Goal: Task Accomplishment & Management: Manage account settings

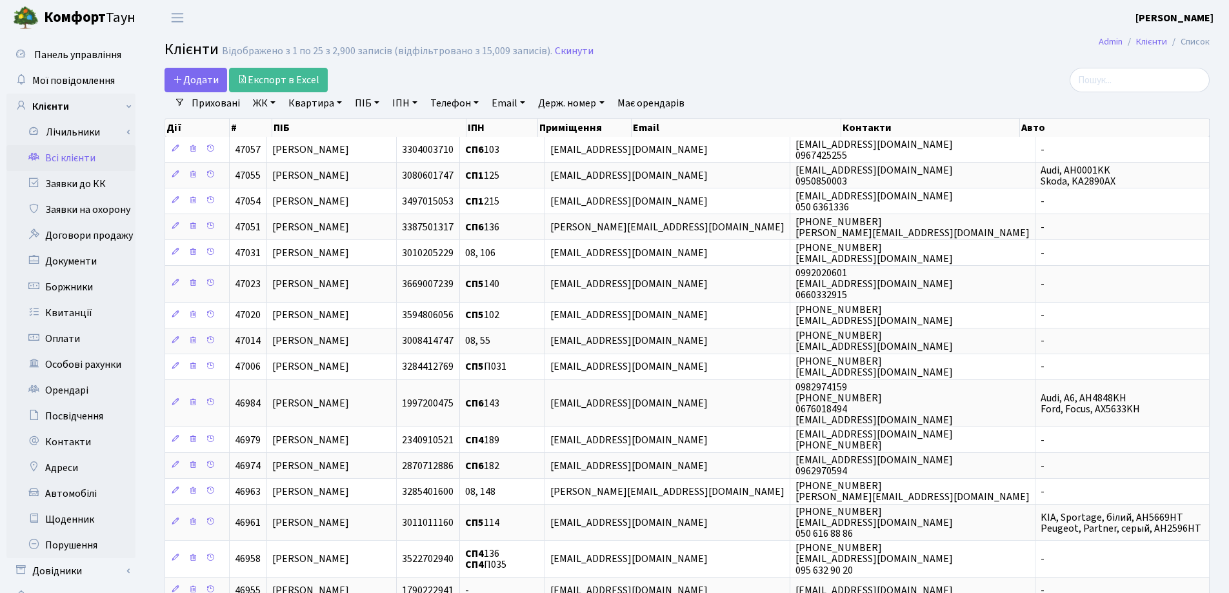
select select "25"
click at [338, 101] on link "Квартира" at bounding box center [315, 103] width 64 height 22
type input "237"
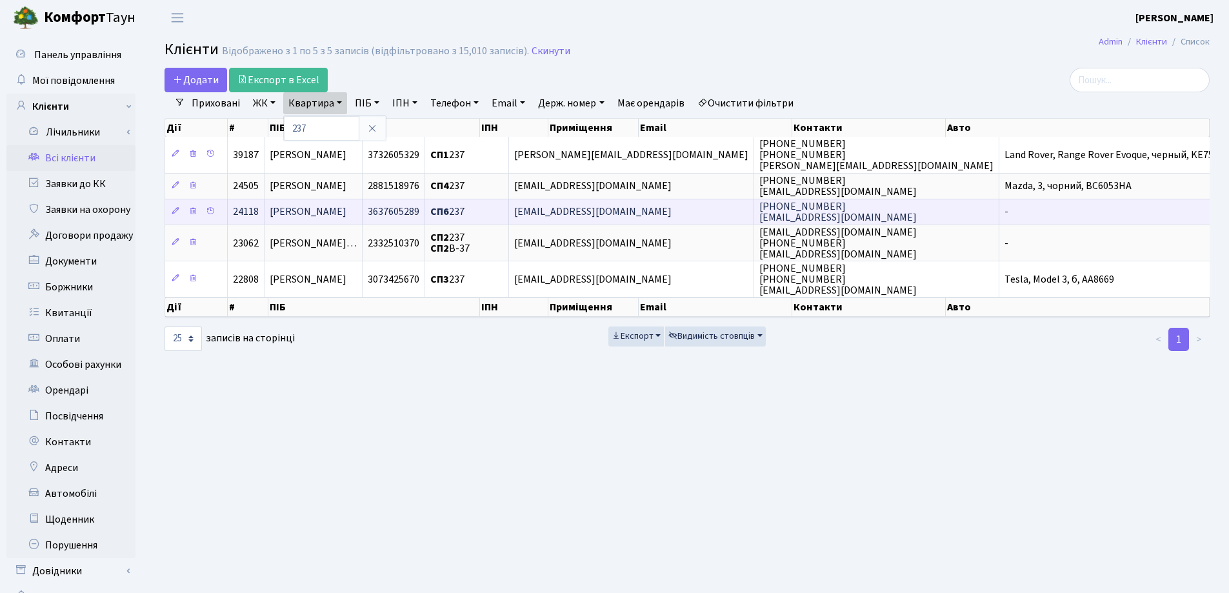
click at [346, 217] on span "[PERSON_NAME]" at bounding box center [308, 212] width 77 height 14
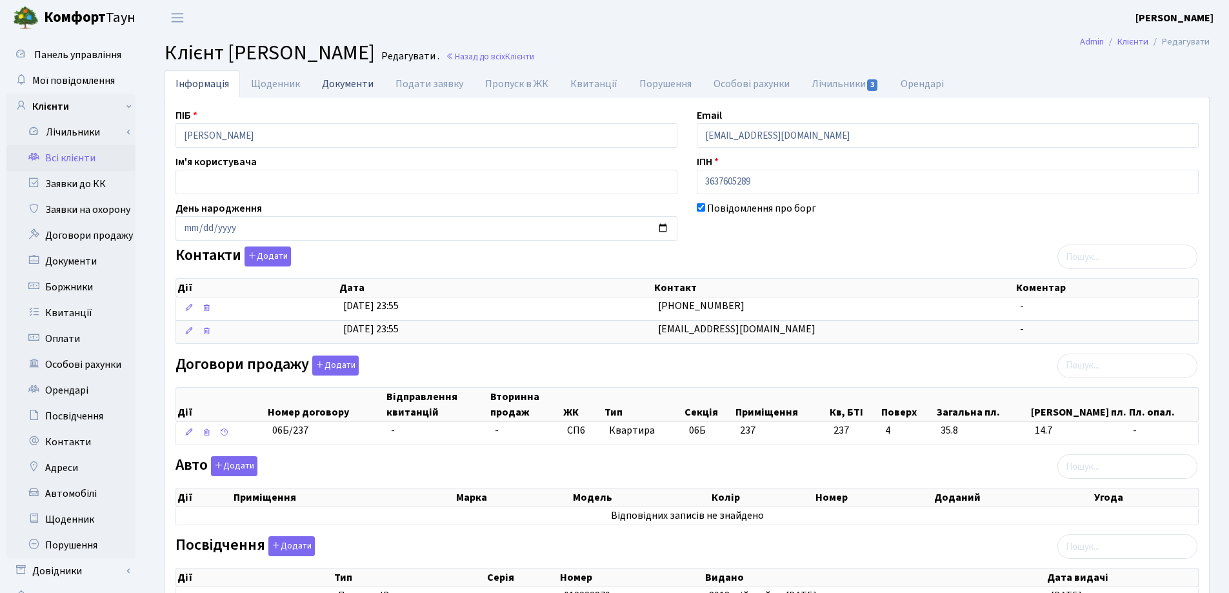
click at [334, 85] on link "Документи" at bounding box center [348, 83] width 74 height 26
select select "25"
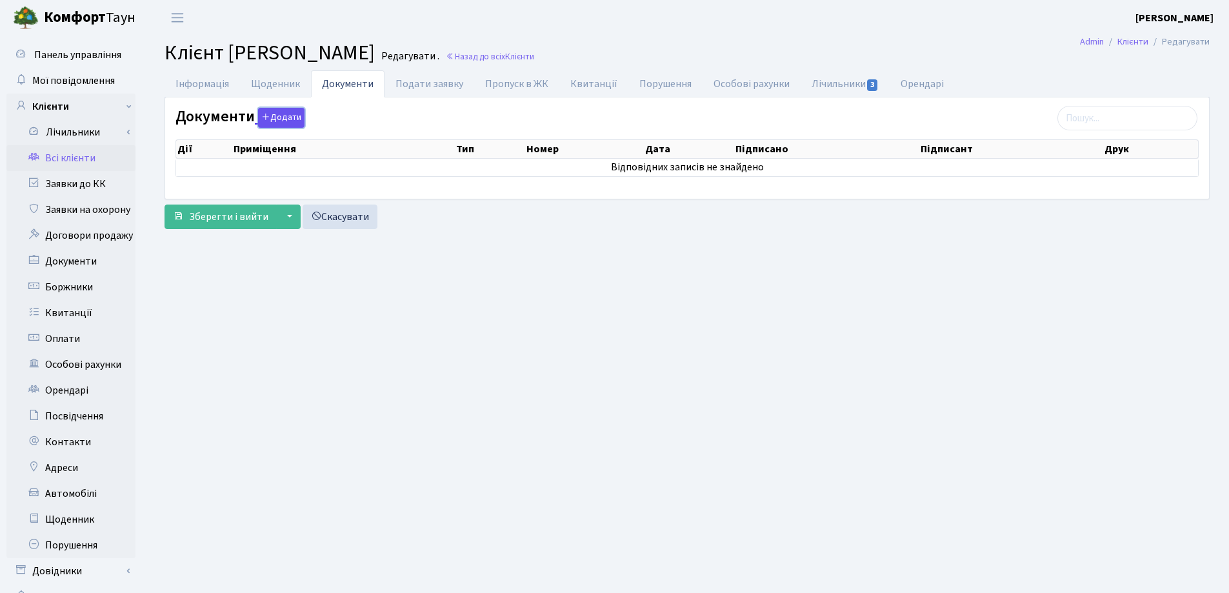
click at [278, 119] on button "Додати" at bounding box center [281, 118] width 46 height 20
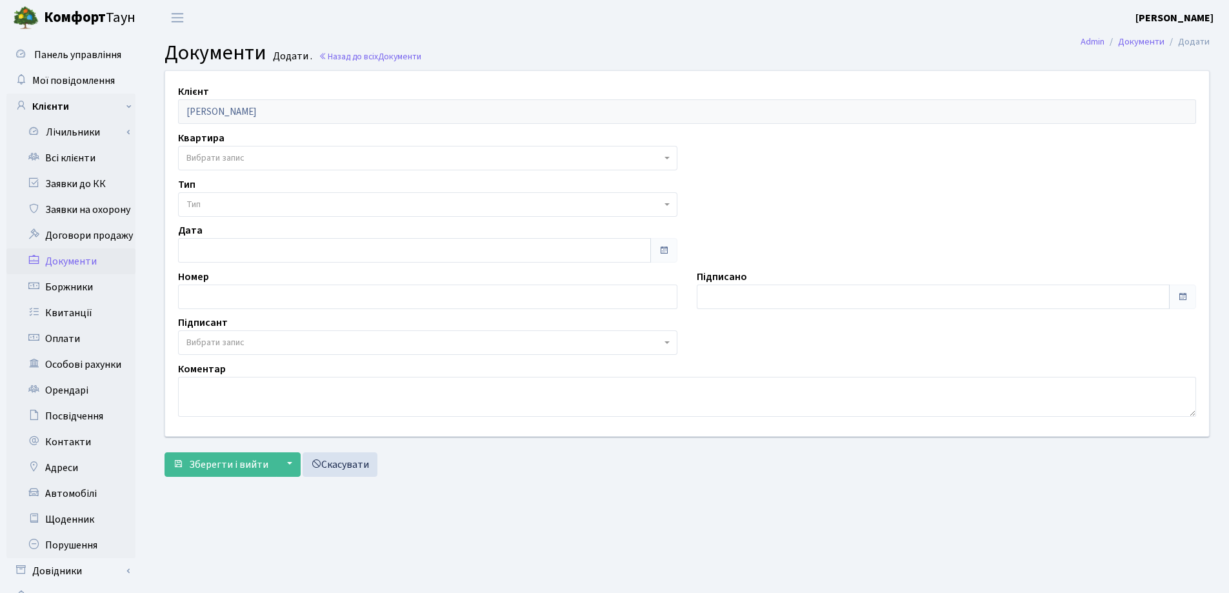
click at [238, 157] on span "Вибрати запис" at bounding box center [215, 158] width 58 height 13
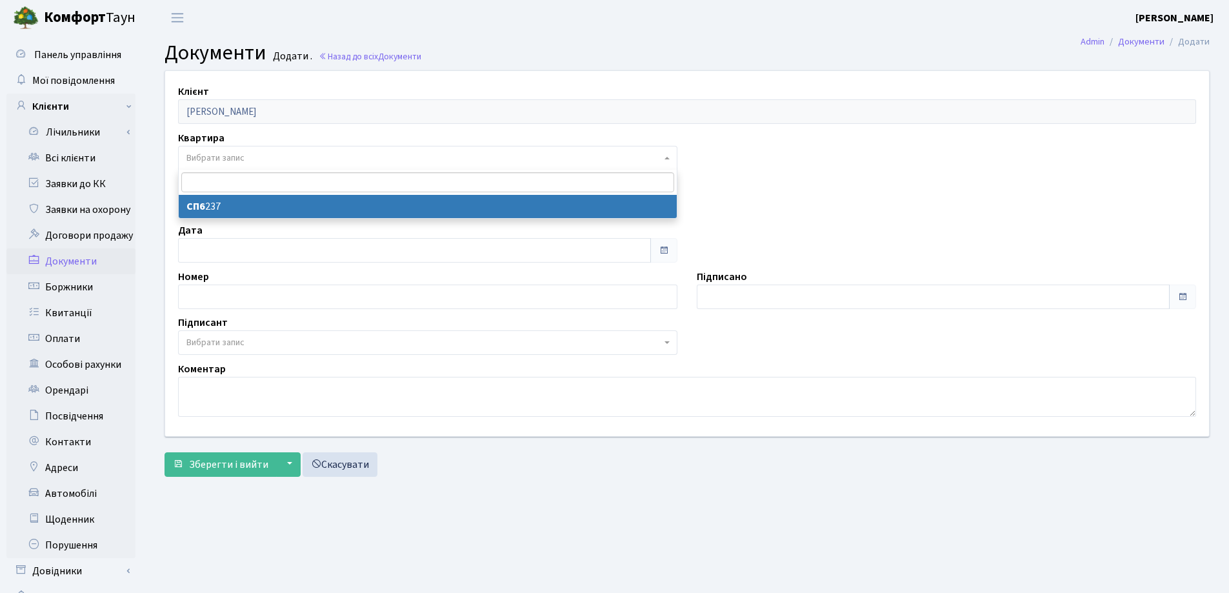
select select "38410"
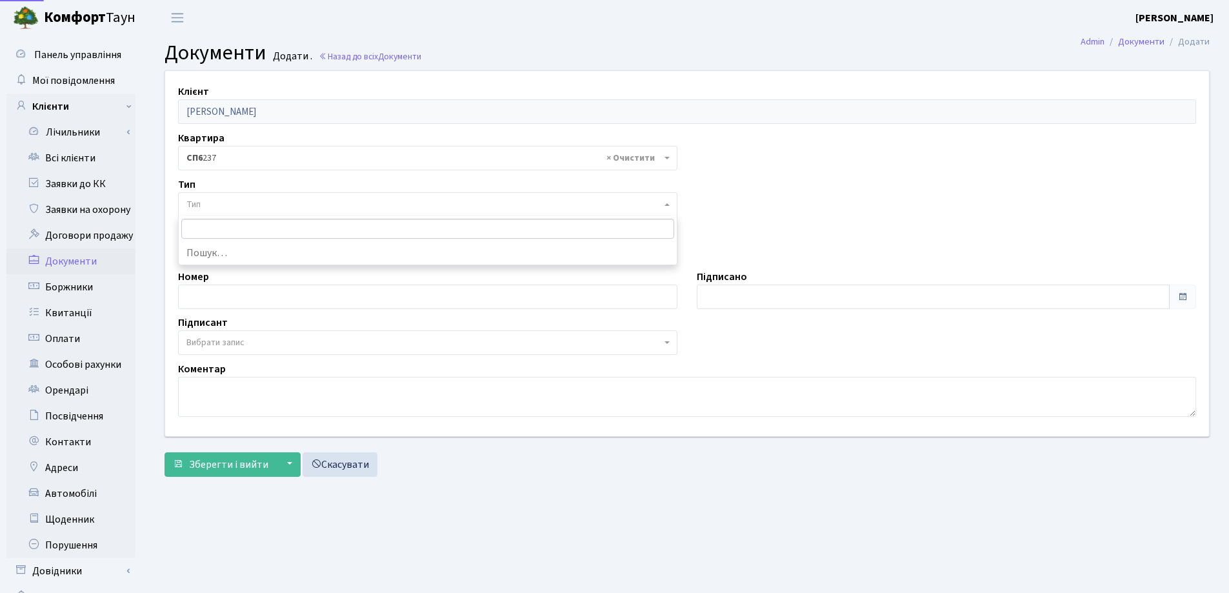
click at [239, 205] on span "Тип" at bounding box center [423, 204] width 475 height 13
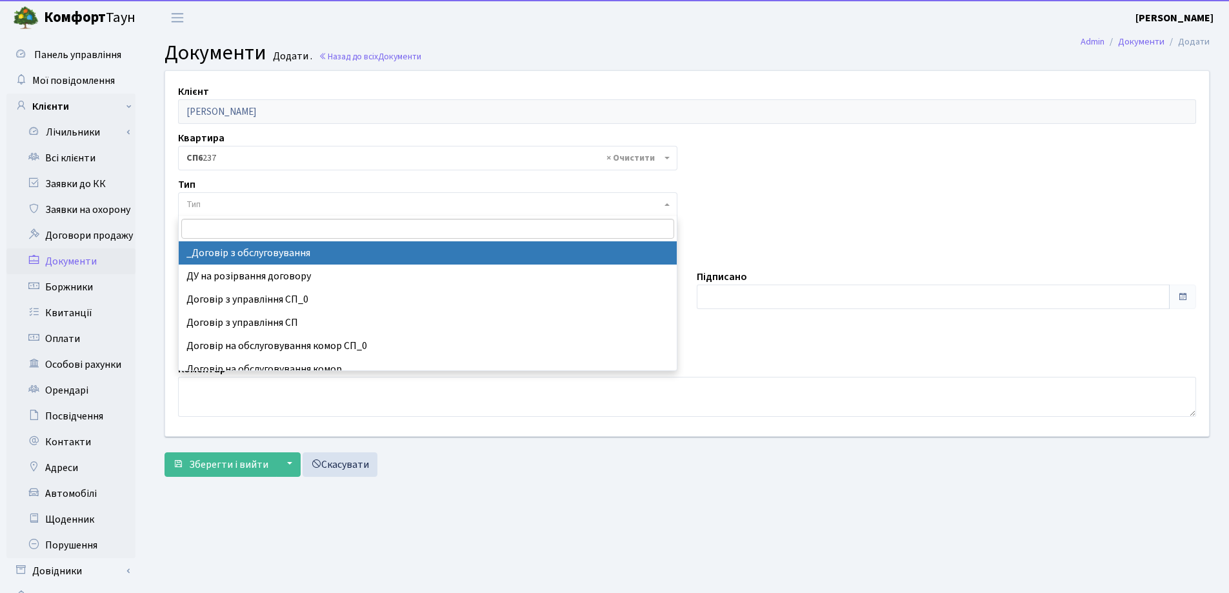
select select "289"
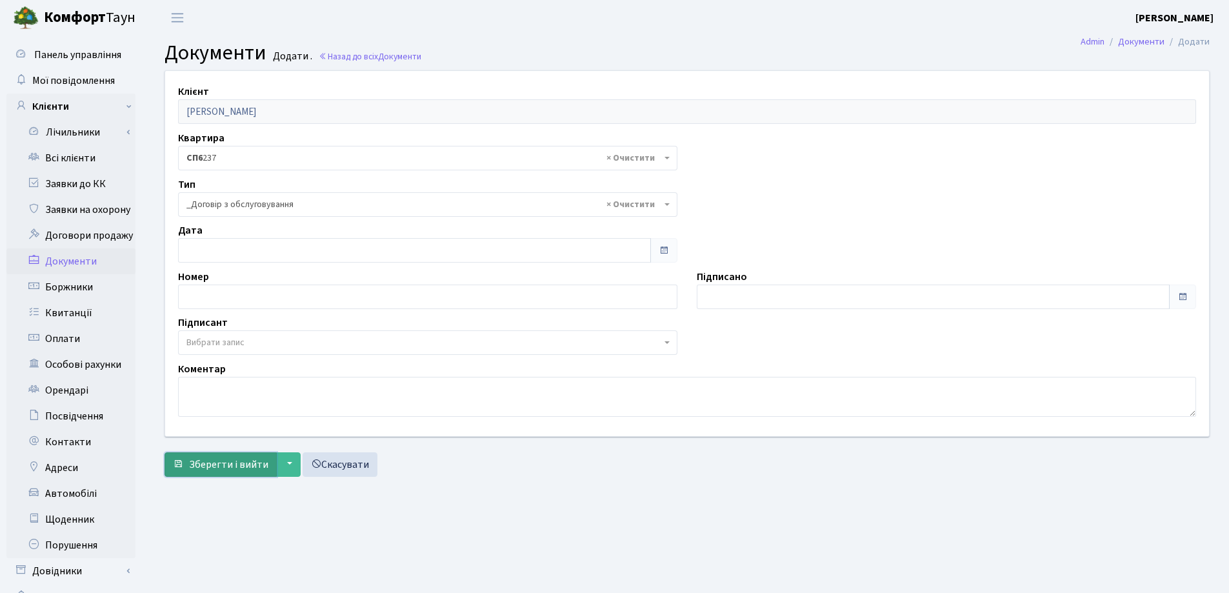
click at [225, 459] on span "Зберегти і вийти" at bounding box center [228, 464] width 79 height 14
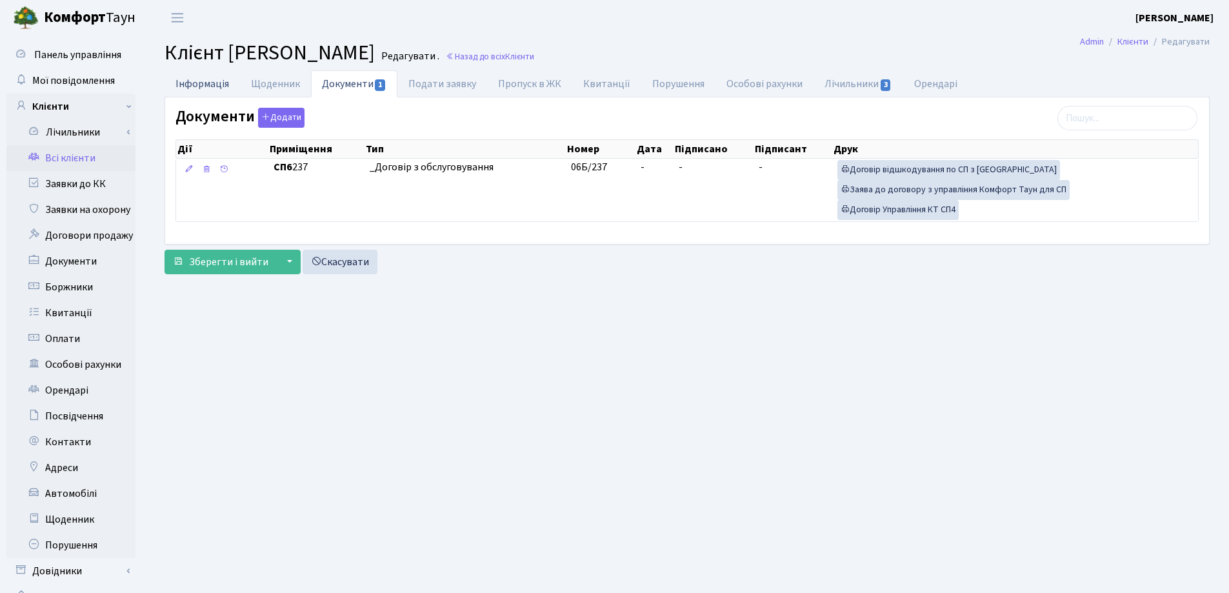
click at [191, 83] on link "Інформація" at bounding box center [202, 83] width 75 height 26
select select "25"
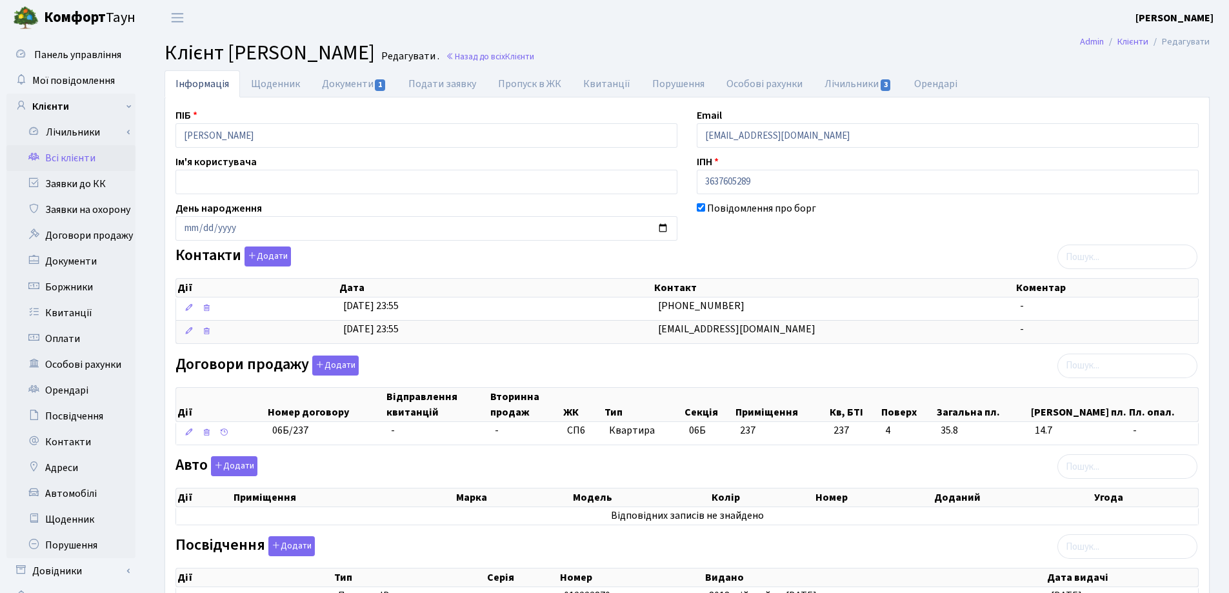
click at [812, 245] on div "ПІБ Омеленчук Ірина Ігорівна Email nelina_589@ukr.net Ім'я користувача ІПН 3637…" at bounding box center [687, 419] width 1043 height 623
click at [534, 55] on link "Назад до всіх Клієнти" at bounding box center [490, 56] width 88 height 12
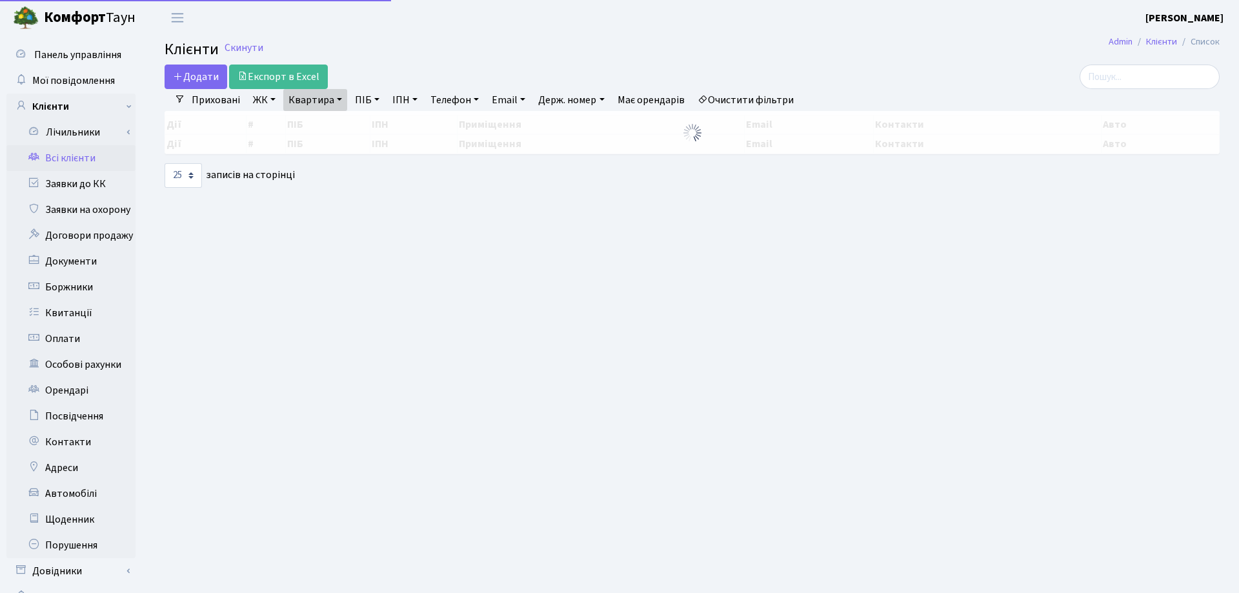
select select "25"
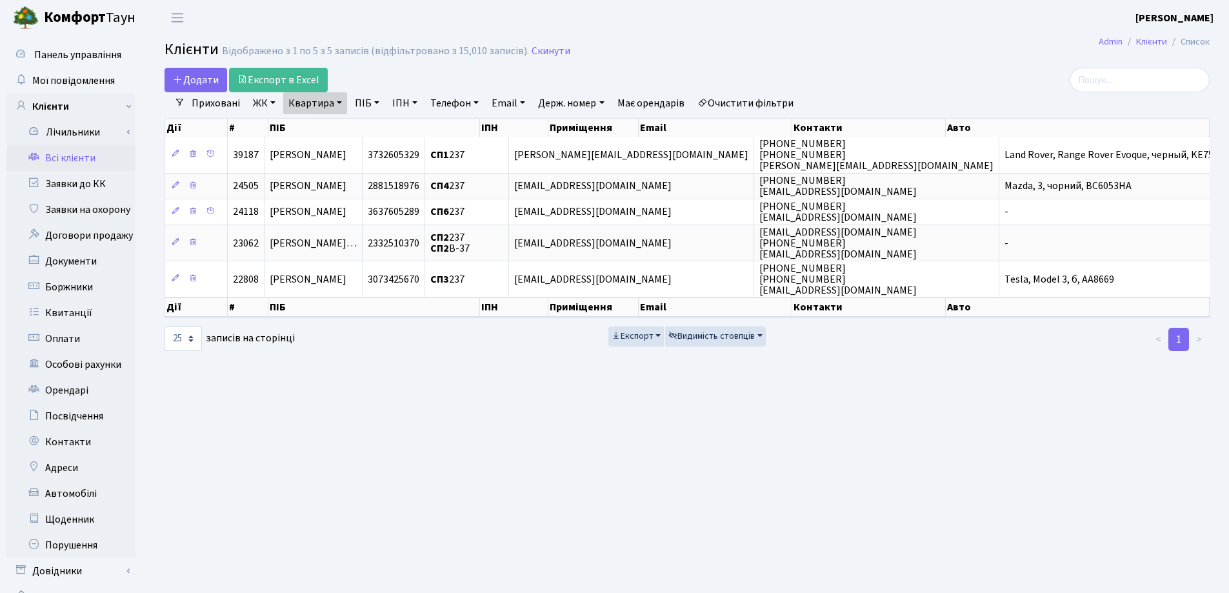
click at [337, 101] on link "Квартира" at bounding box center [315, 103] width 64 height 22
click at [375, 130] on icon at bounding box center [372, 128] width 10 height 10
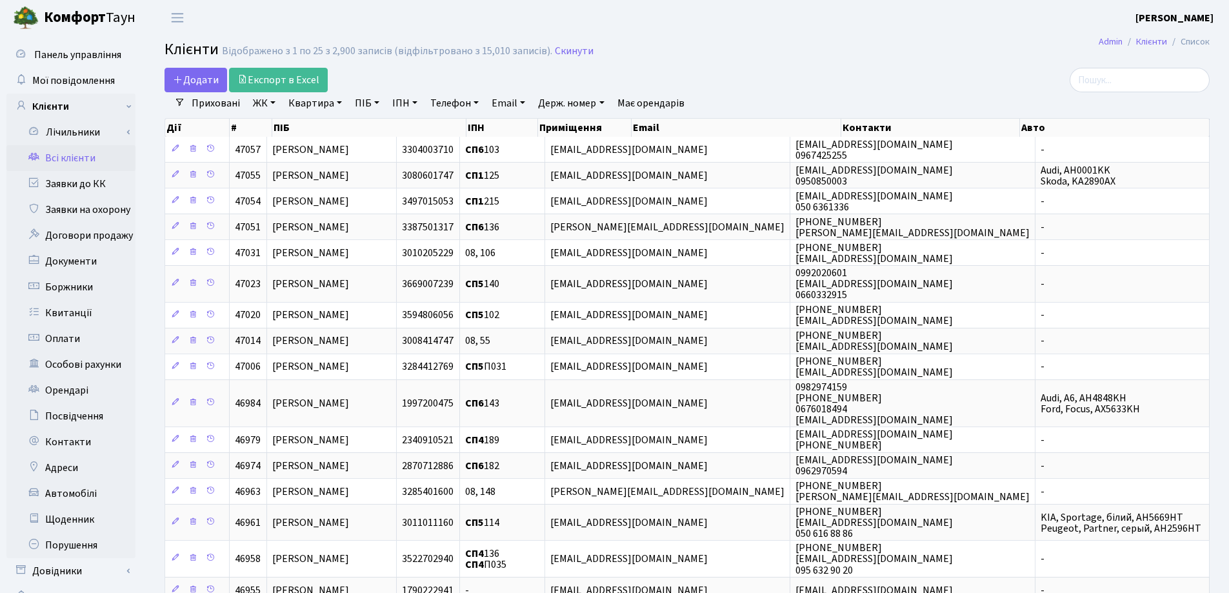
click at [337, 103] on link "Квартира" at bounding box center [315, 103] width 64 height 22
click at [348, 130] on input "text" at bounding box center [321, 128] width 75 height 25
type input "31"
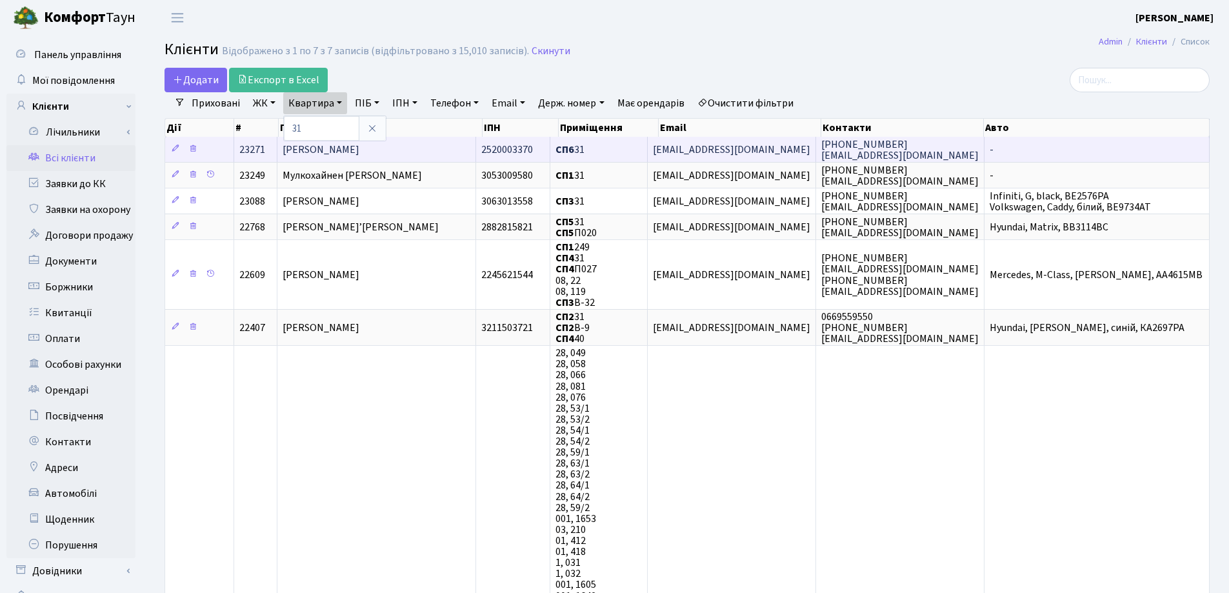
click at [446, 143] on td "[PERSON_NAME]" at bounding box center [376, 149] width 198 height 25
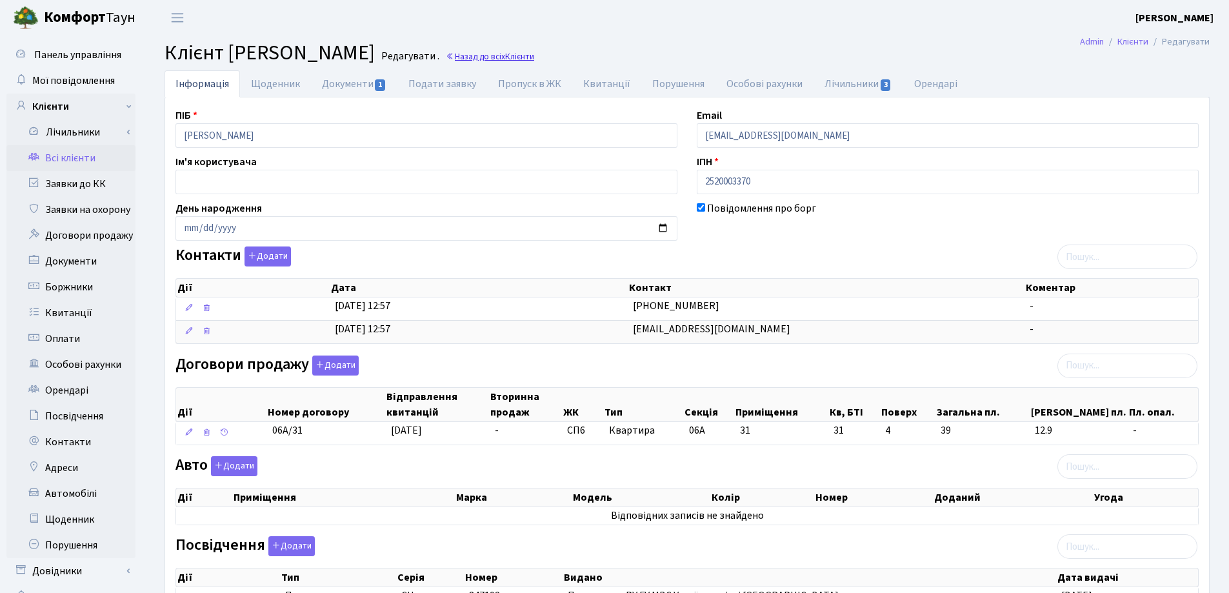
click at [534, 59] on link "Назад до всіх Клієнти" at bounding box center [490, 56] width 88 height 12
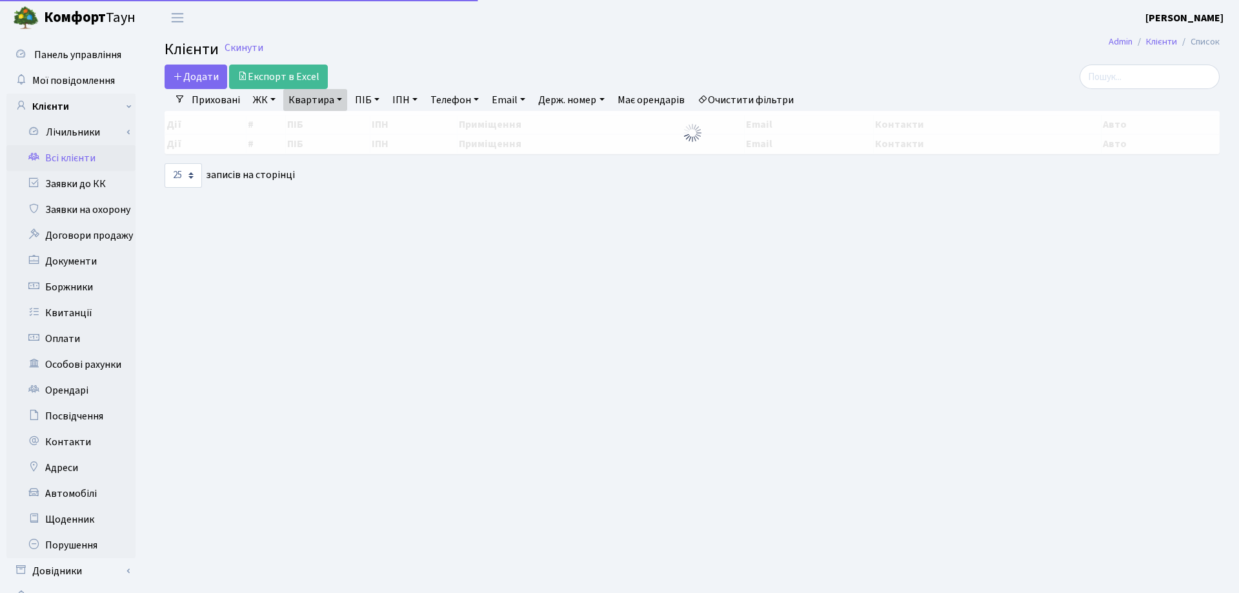
select select "25"
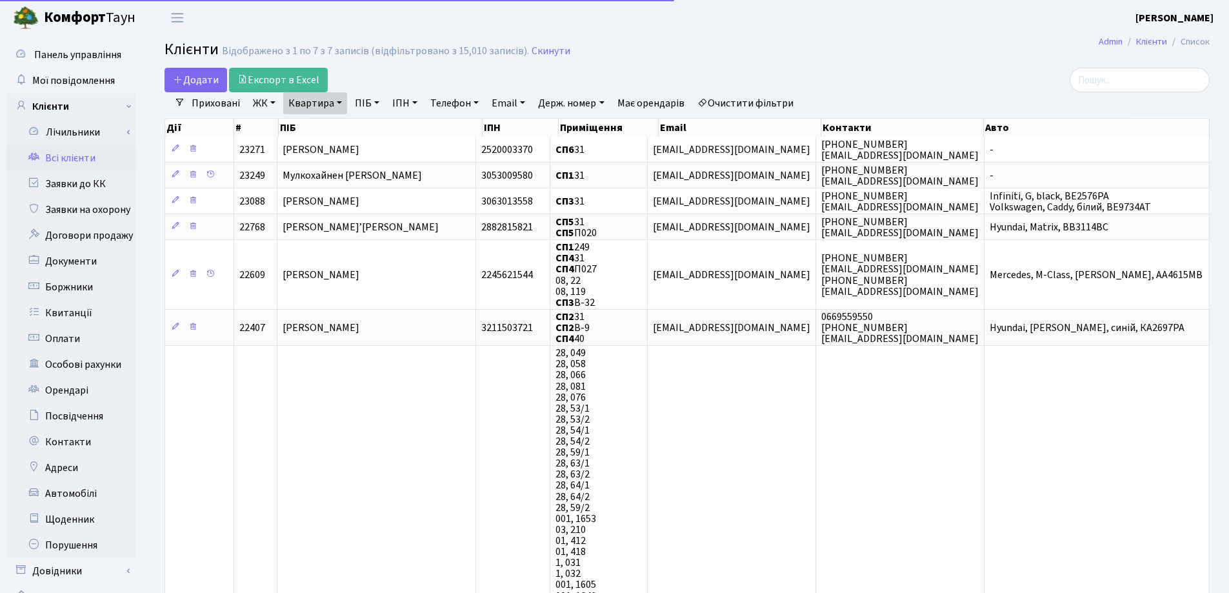
click at [339, 105] on link "Квартира" at bounding box center [315, 103] width 64 height 22
click at [332, 130] on input "31" at bounding box center [321, 128] width 75 height 25
type input "3"
type input "120"
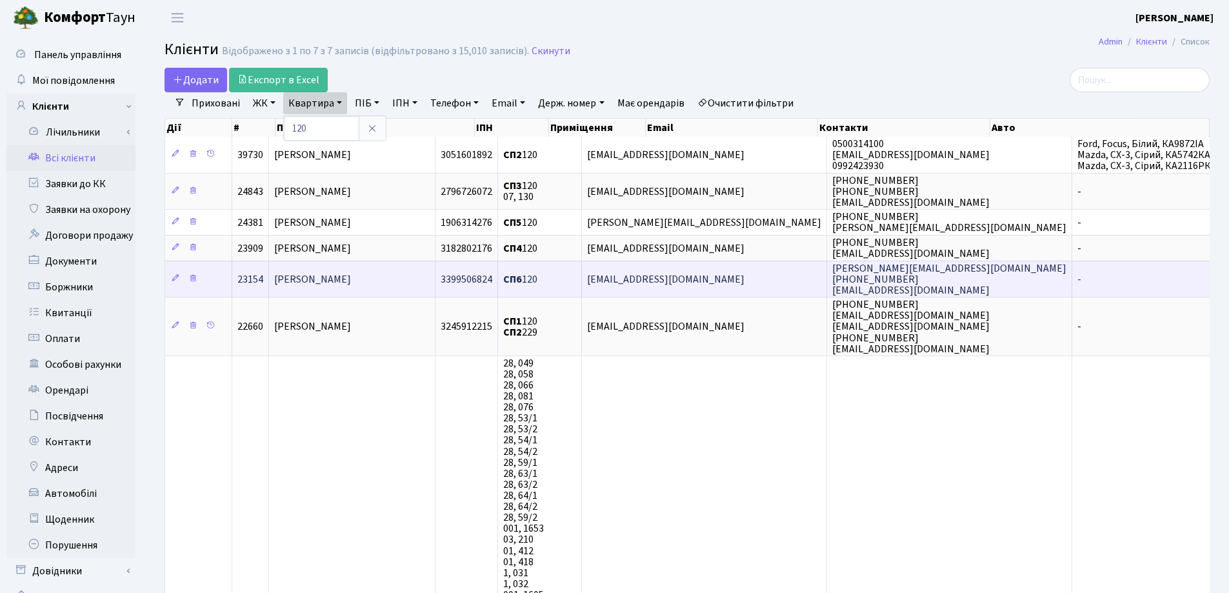
click at [351, 274] on span "Лісунова Альона Анатоліївна" at bounding box center [312, 279] width 77 height 14
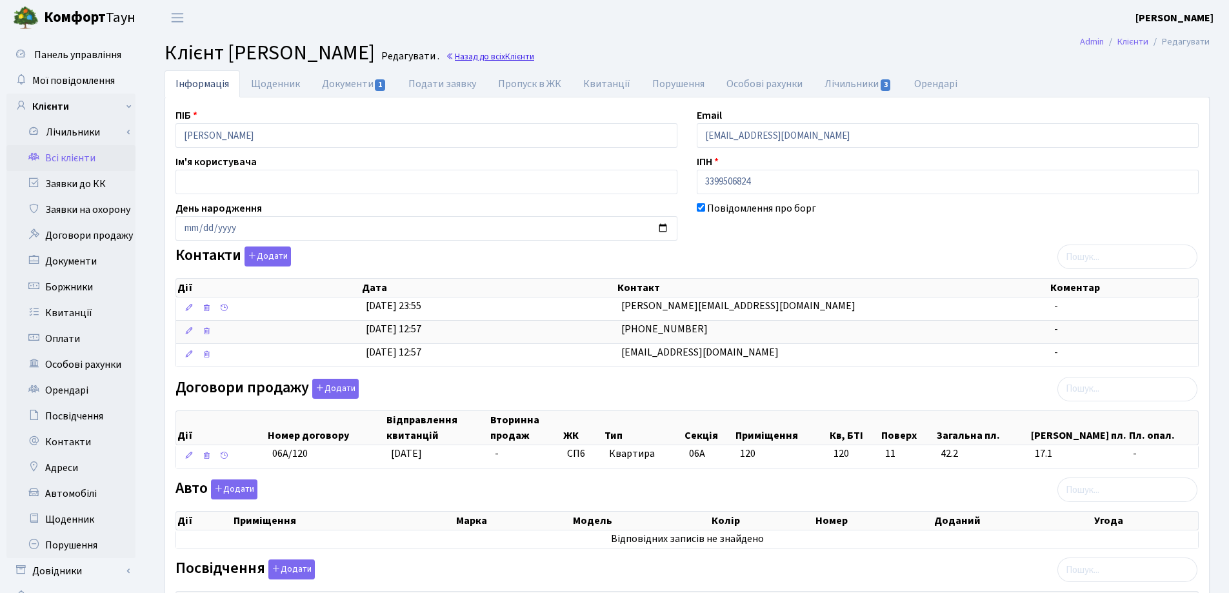
click at [534, 55] on link "Назад до всіх Клієнти" at bounding box center [490, 56] width 88 height 12
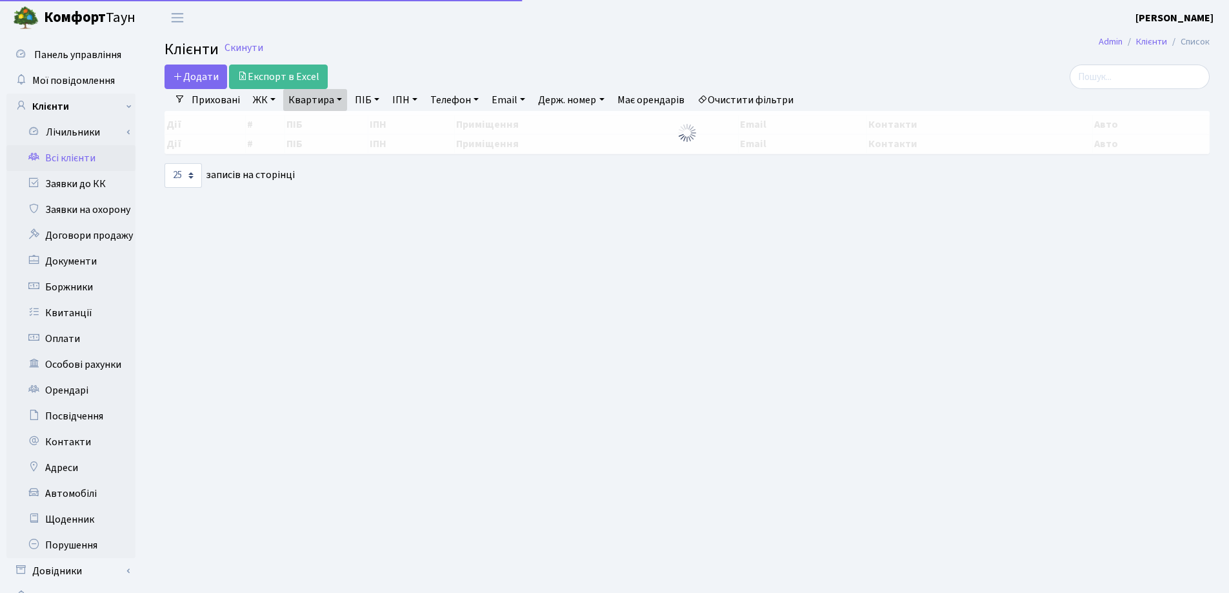
select select "25"
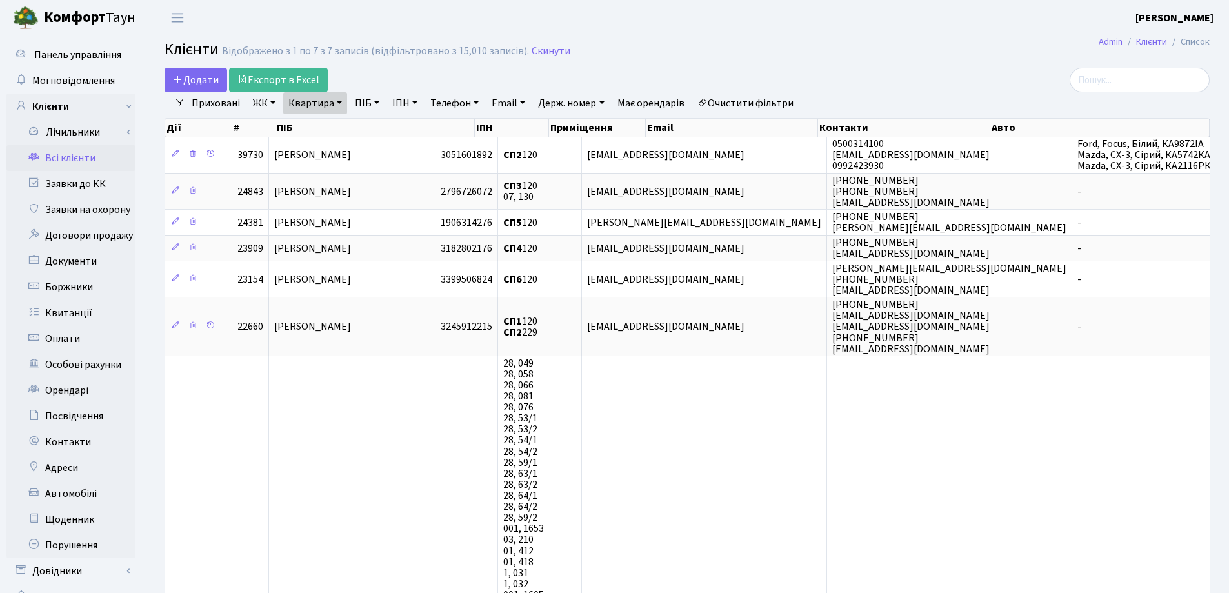
click at [340, 101] on link "Квартира" at bounding box center [315, 103] width 64 height 22
click at [335, 126] on input "120" at bounding box center [321, 128] width 75 height 25
type input "138"
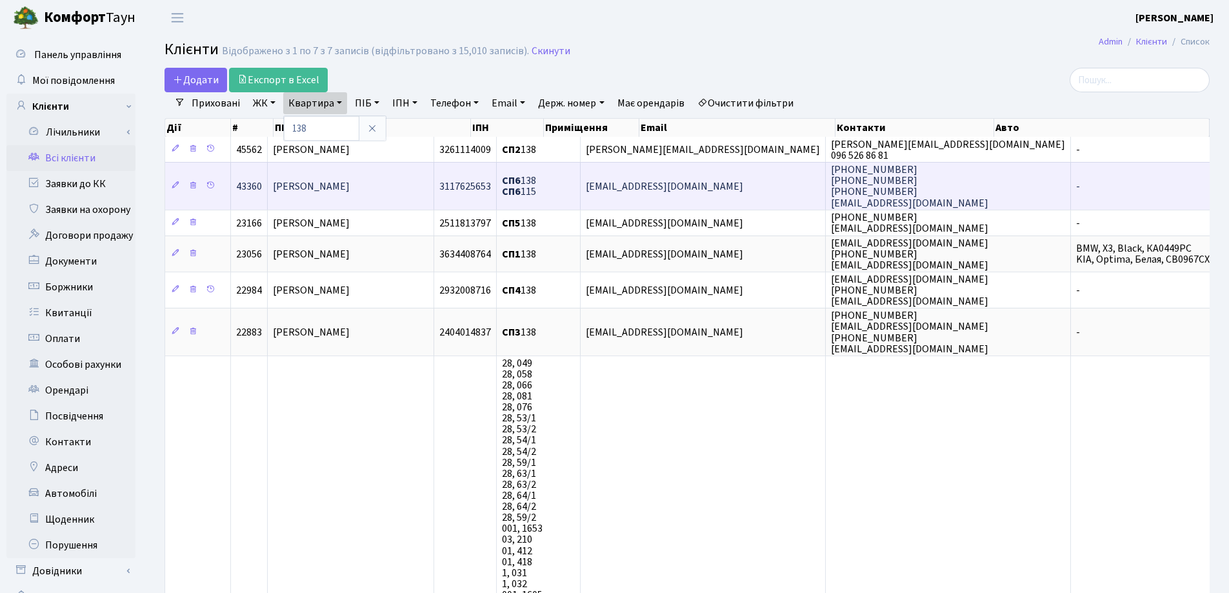
click at [416, 190] on td "[PERSON_NAME]" at bounding box center [351, 185] width 166 height 47
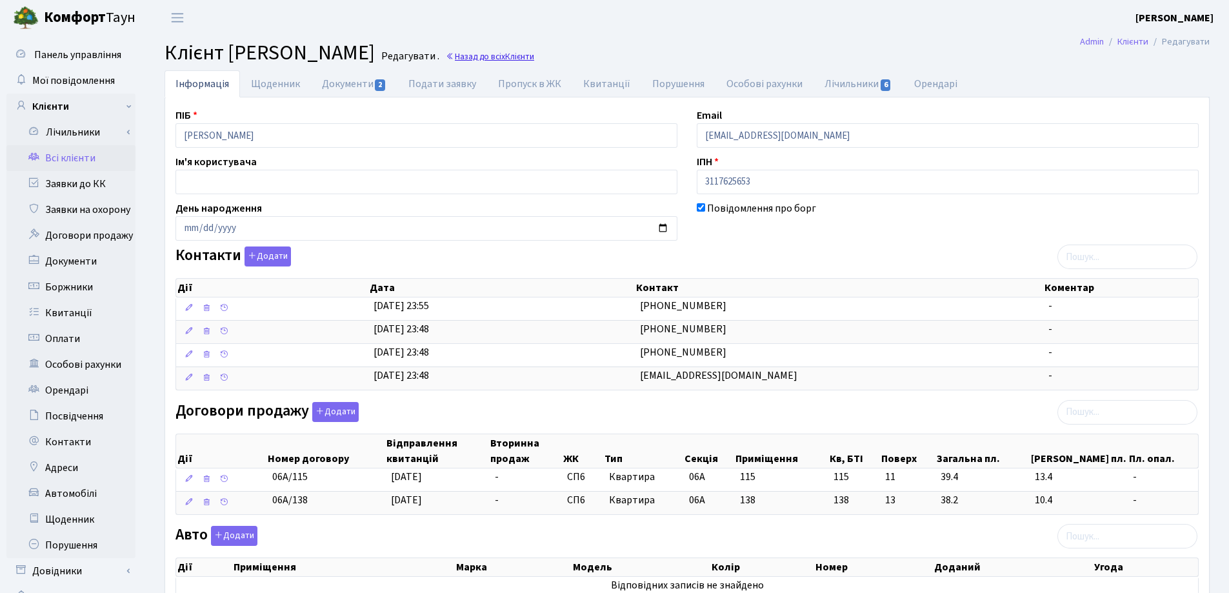
click at [471, 57] on link "Назад до всіх Клієнти" at bounding box center [490, 56] width 88 height 12
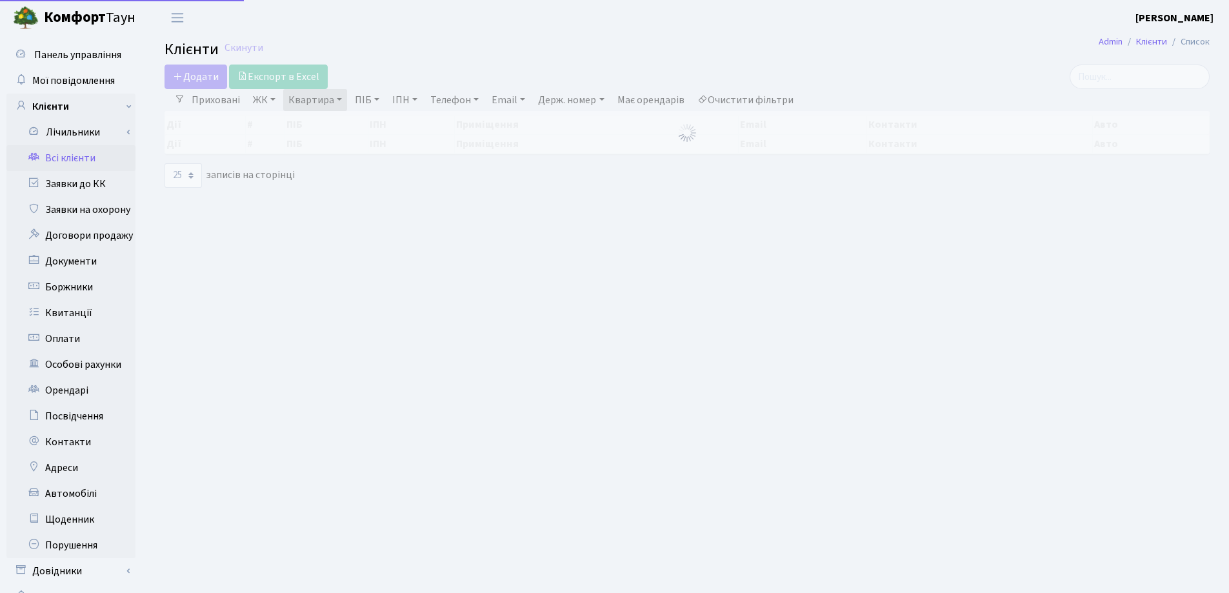
select select "25"
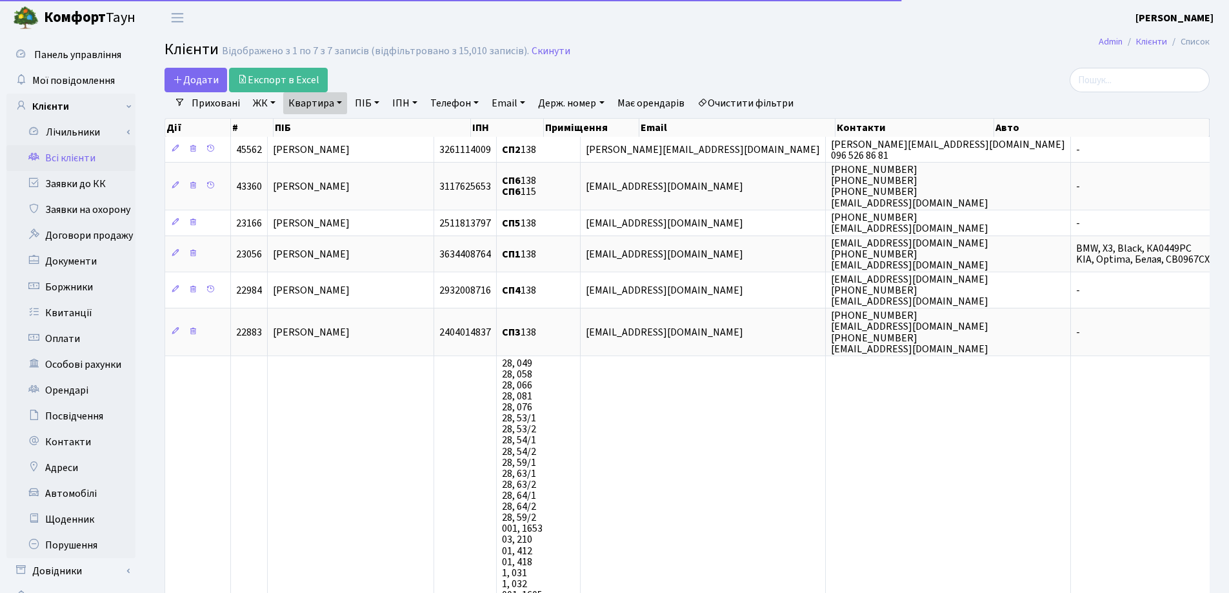
click at [341, 103] on link "Квартира" at bounding box center [315, 103] width 64 height 22
click at [344, 123] on input "138" at bounding box center [321, 128] width 75 height 25
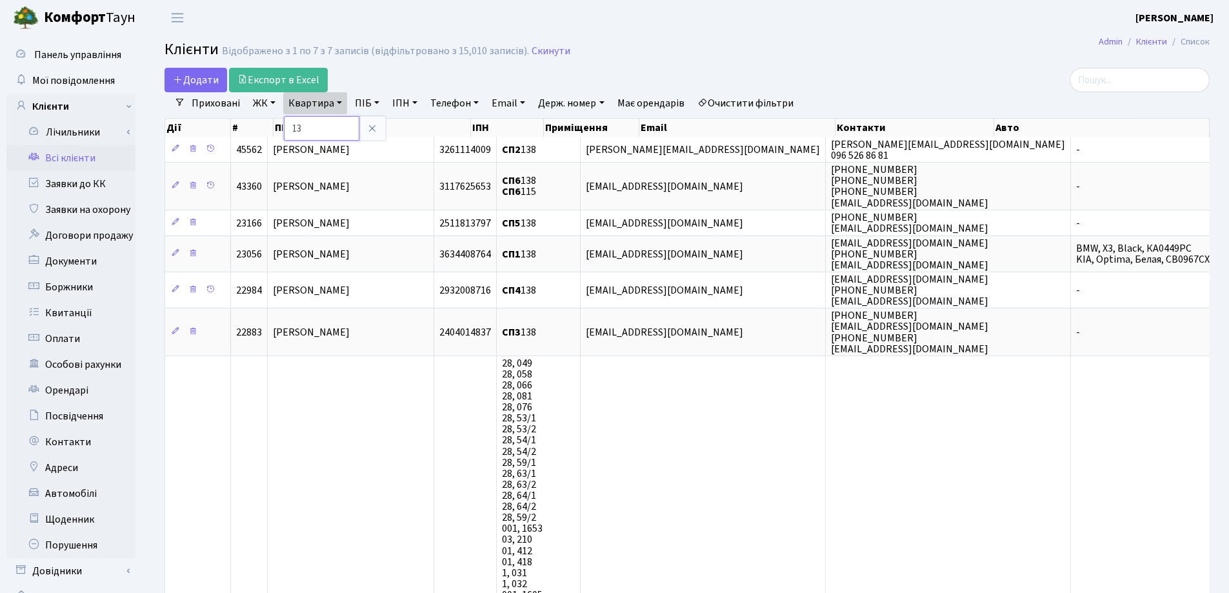
type input "1"
type input "346"
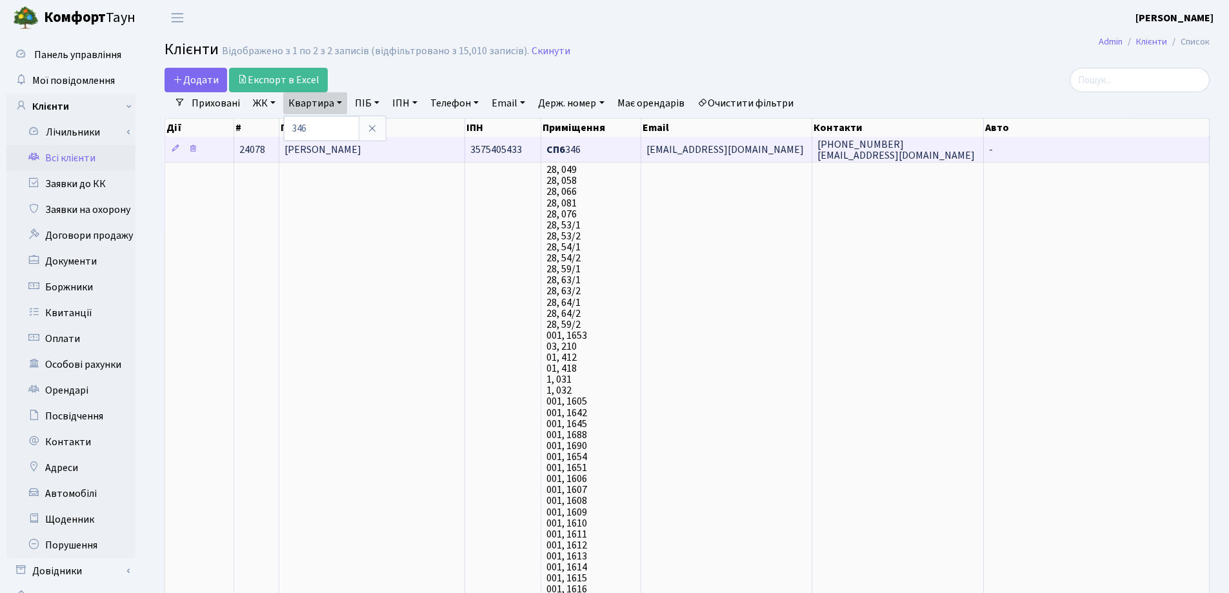
click at [414, 138] on td "[PERSON_NAME]" at bounding box center [372, 149] width 186 height 25
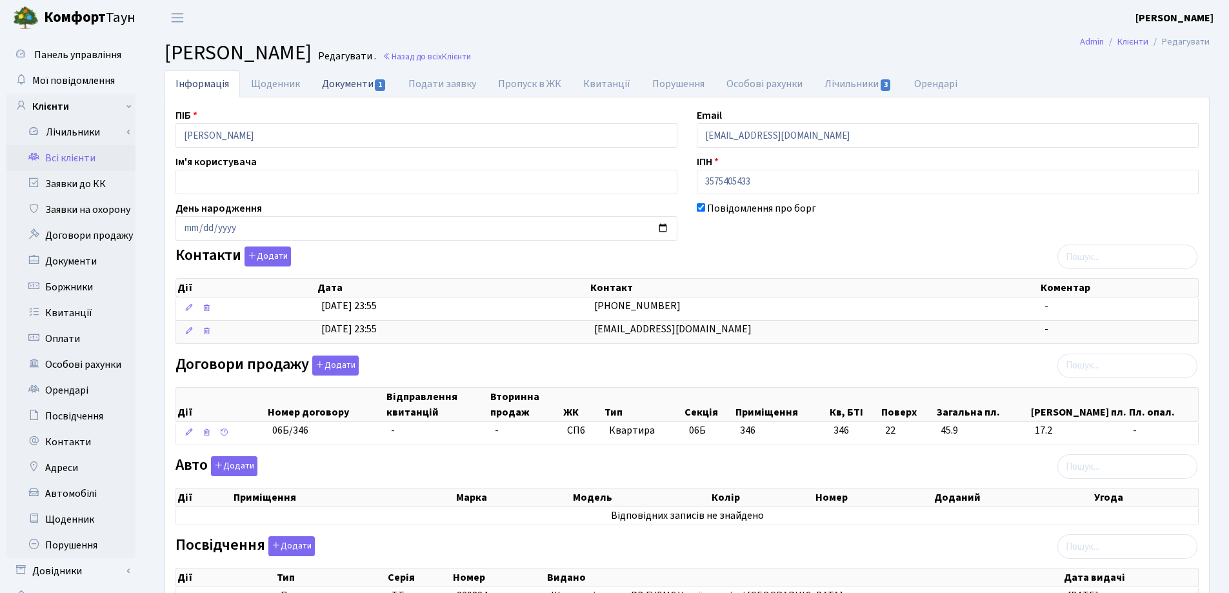
click at [350, 81] on link "Документи 1" at bounding box center [354, 83] width 86 height 26
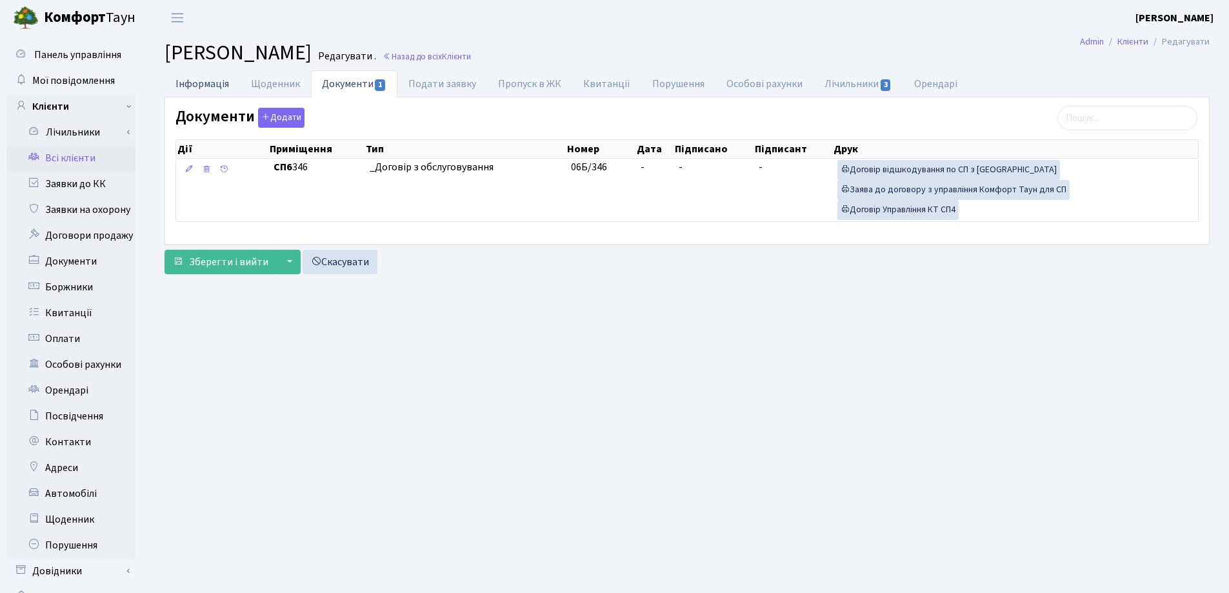
click at [199, 81] on link "Інформація" at bounding box center [202, 83] width 75 height 26
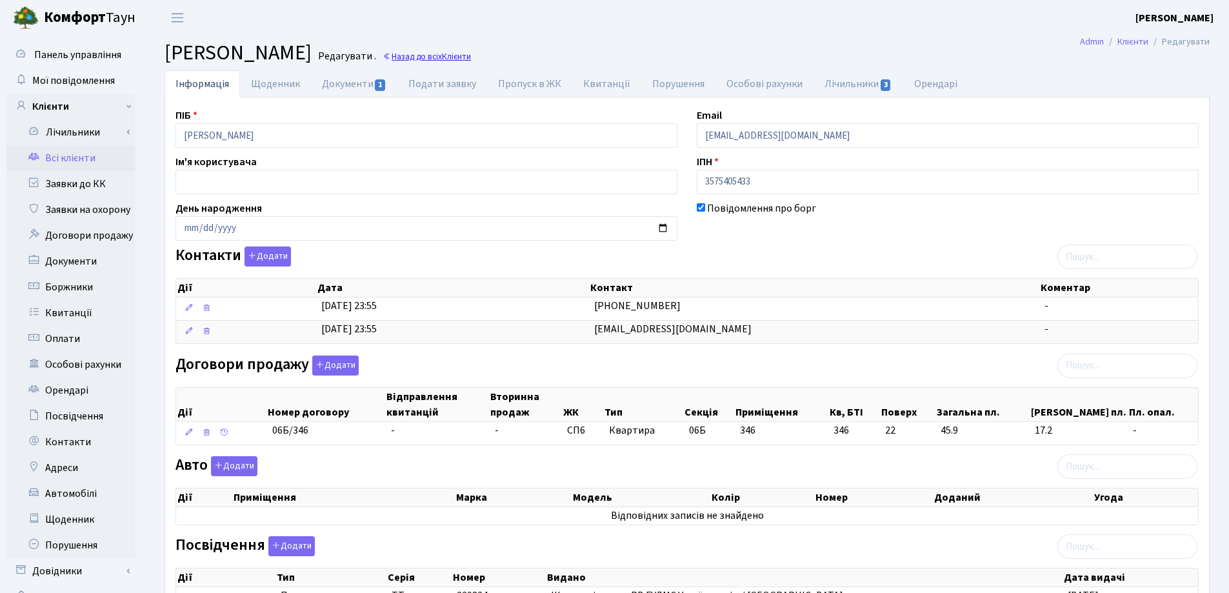
click at [471, 55] on link "Назад до всіх Клієнти" at bounding box center [427, 56] width 88 height 12
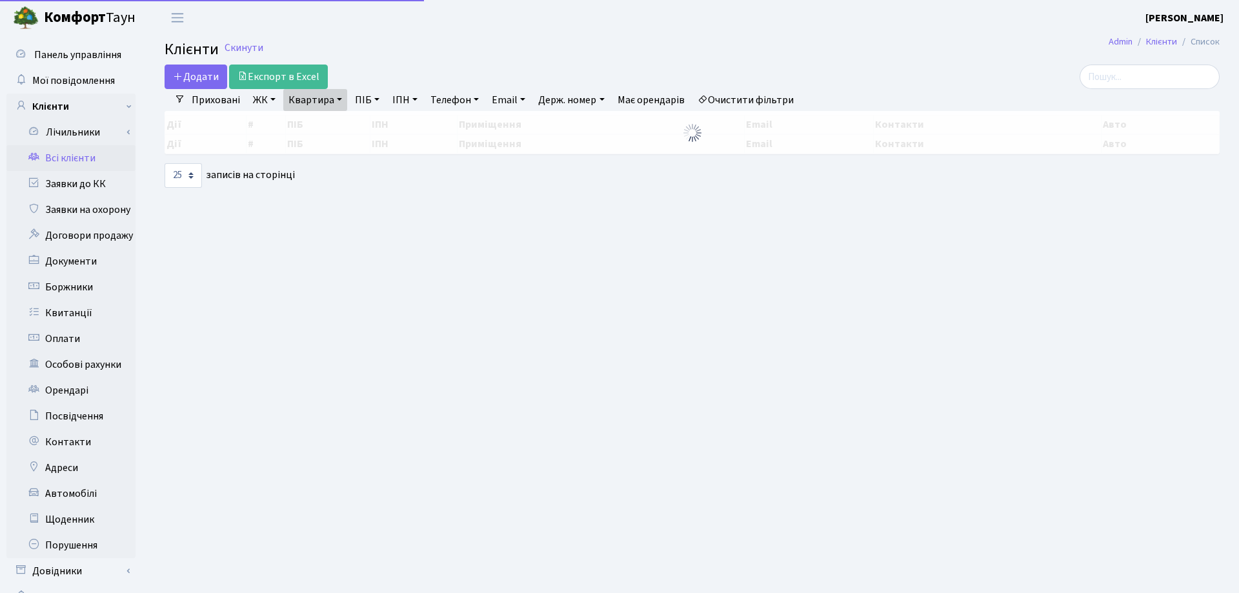
select select "25"
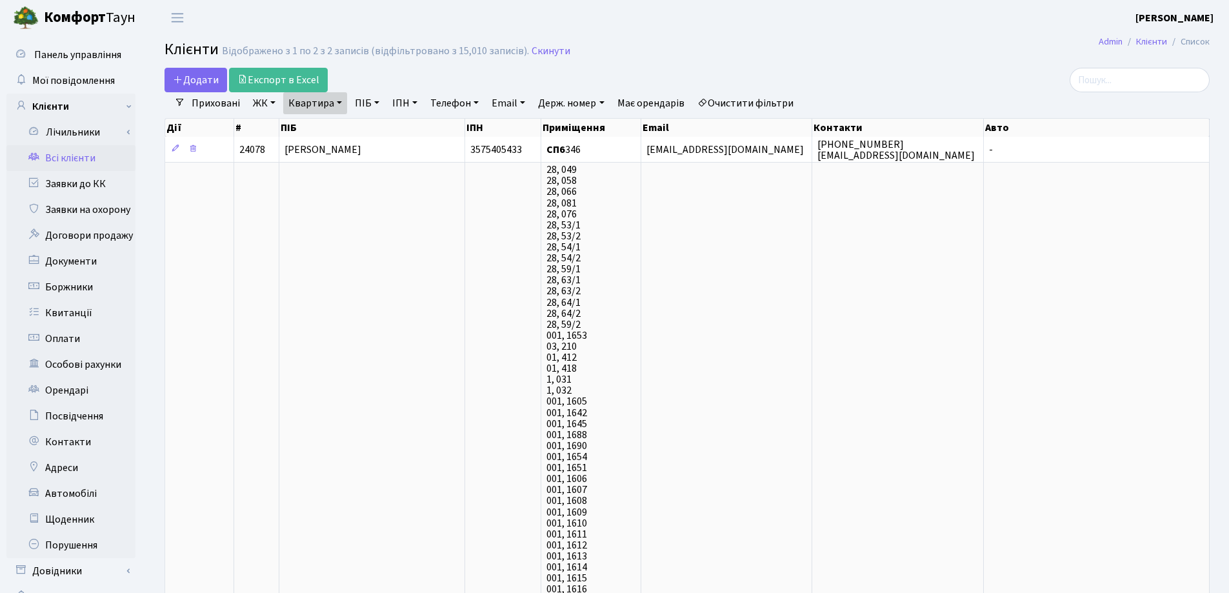
click at [337, 103] on link "Квартира" at bounding box center [315, 103] width 64 height 22
click at [341, 121] on input "346" at bounding box center [321, 128] width 75 height 25
type input "3"
type input "237"
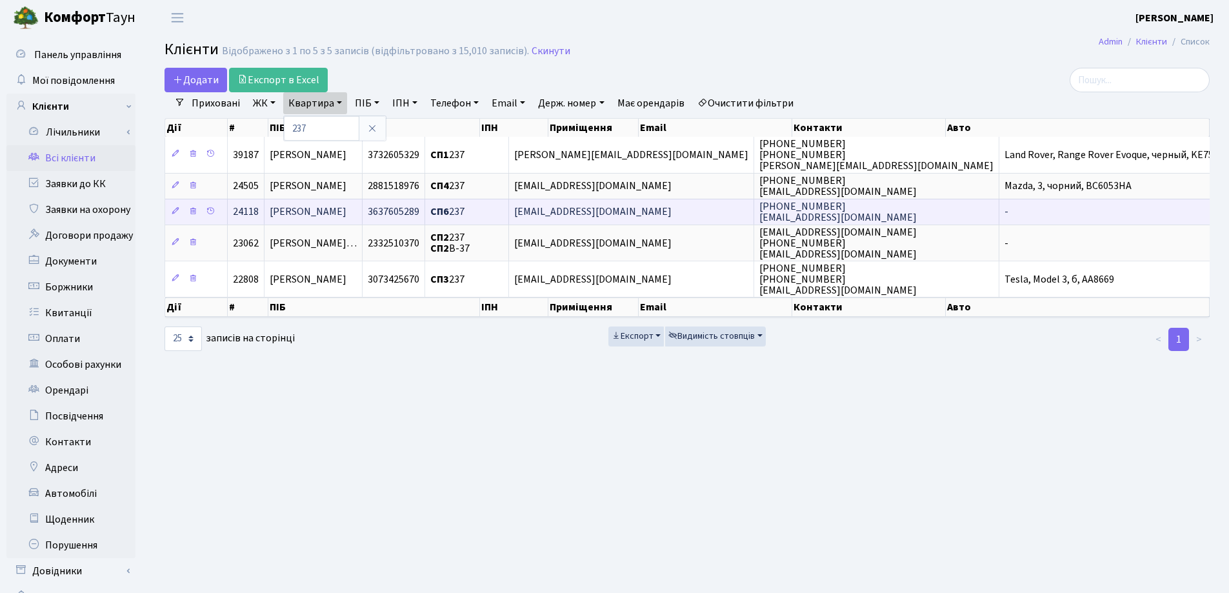
click at [363, 214] on td "Омеленчук Ірина Ігорівна" at bounding box center [314, 212] width 98 height 26
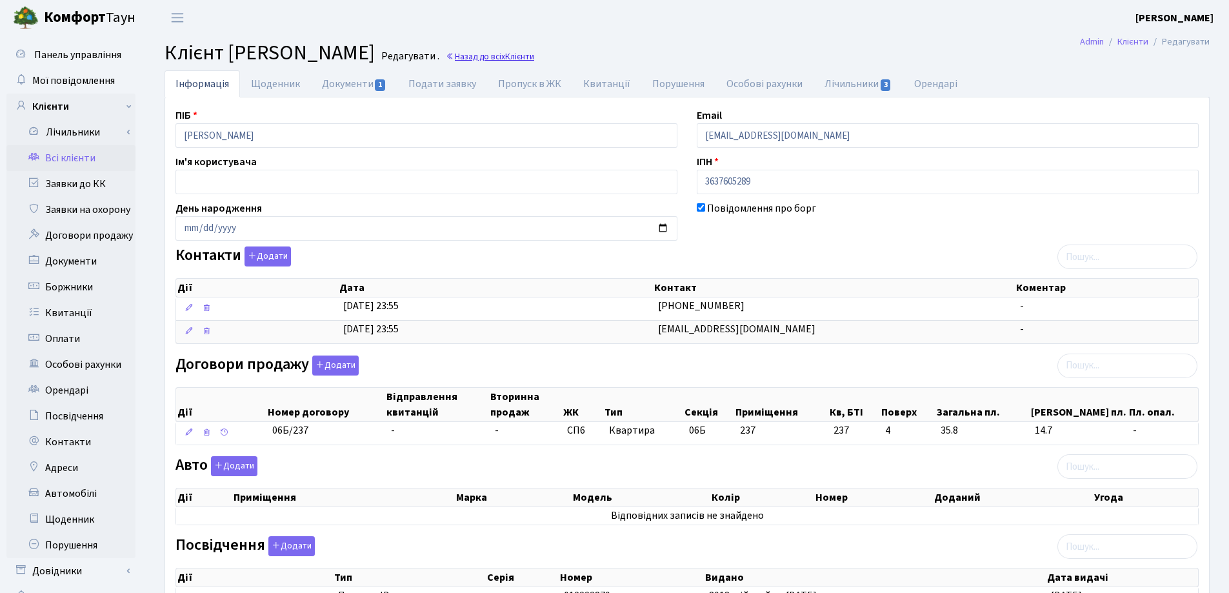
click at [534, 57] on link "Назад до всіх Клієнти" at bounding box center [490, 56] width 88 height 12
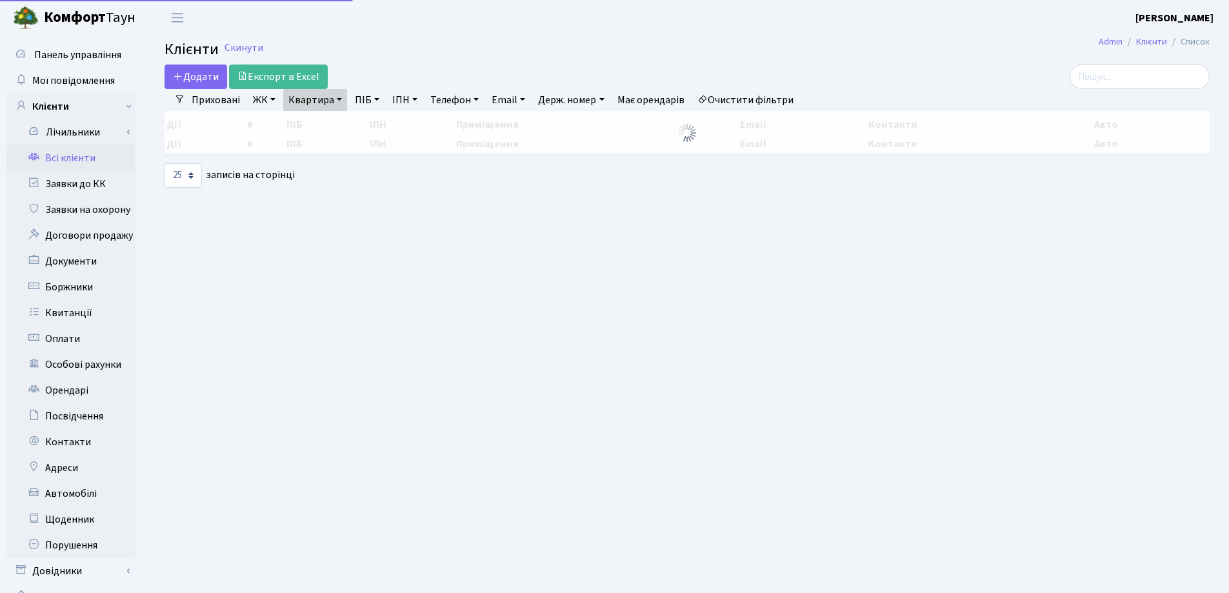
select select "25"
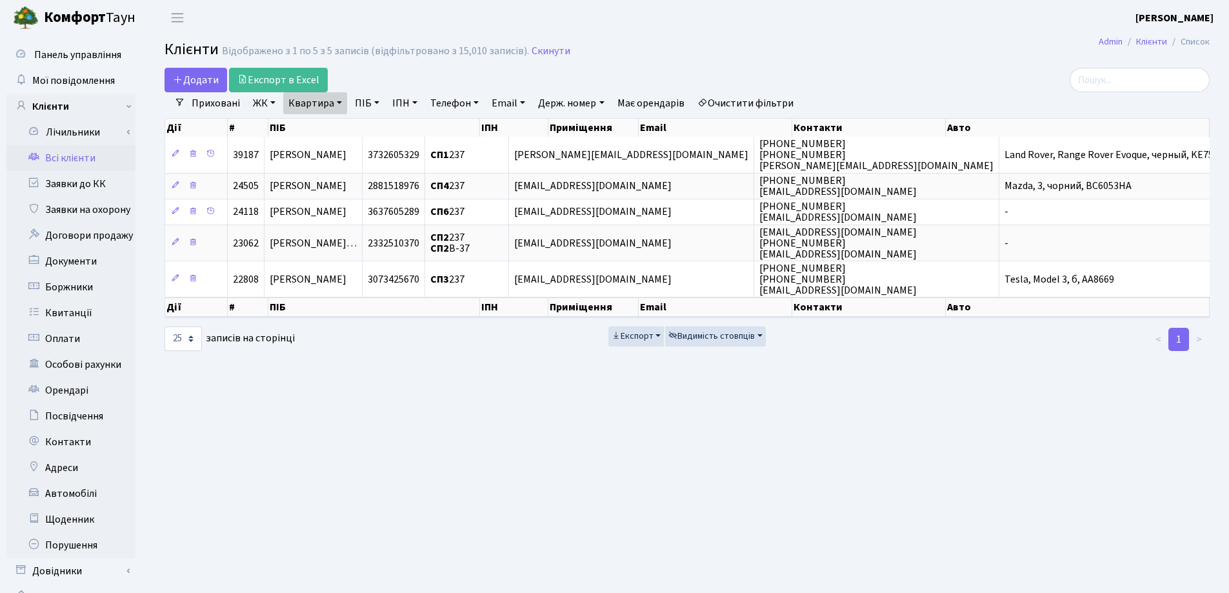
click at [334, 105] on link "Квартира" at bounding box center [315, 103] width 64 height 22
click at [368, 130] on icon at bounding box center [372, 128] width 10 height 10
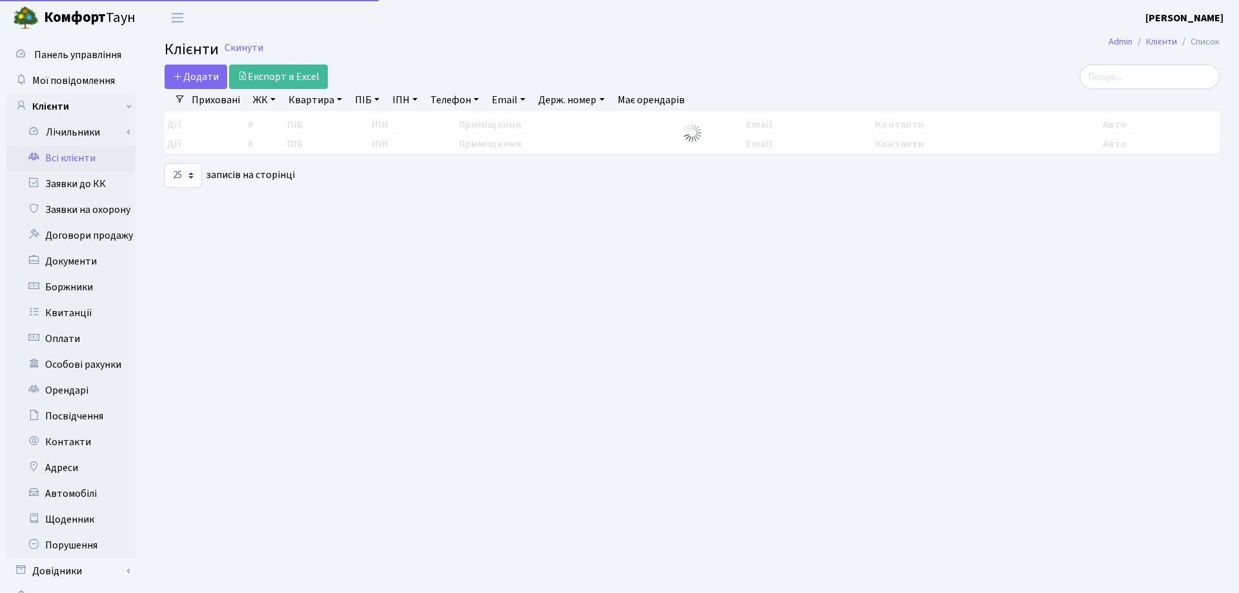
select select "25"
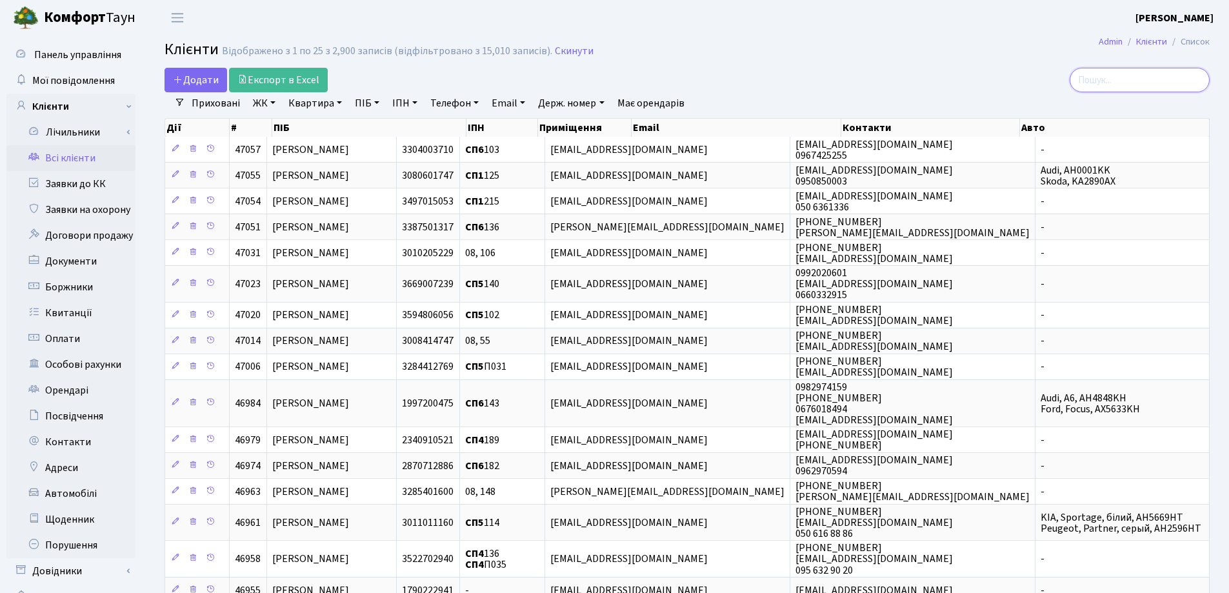
click at [1123, 72] on input "search" at bounding box center [1140, 80] width 140 height 25
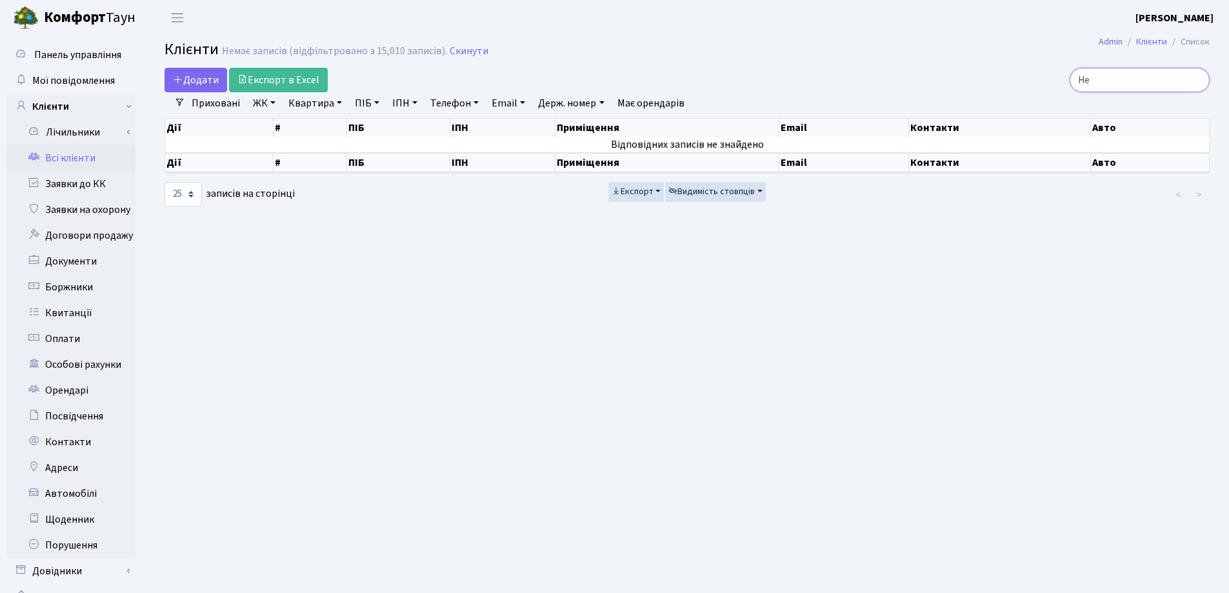
type input "H"
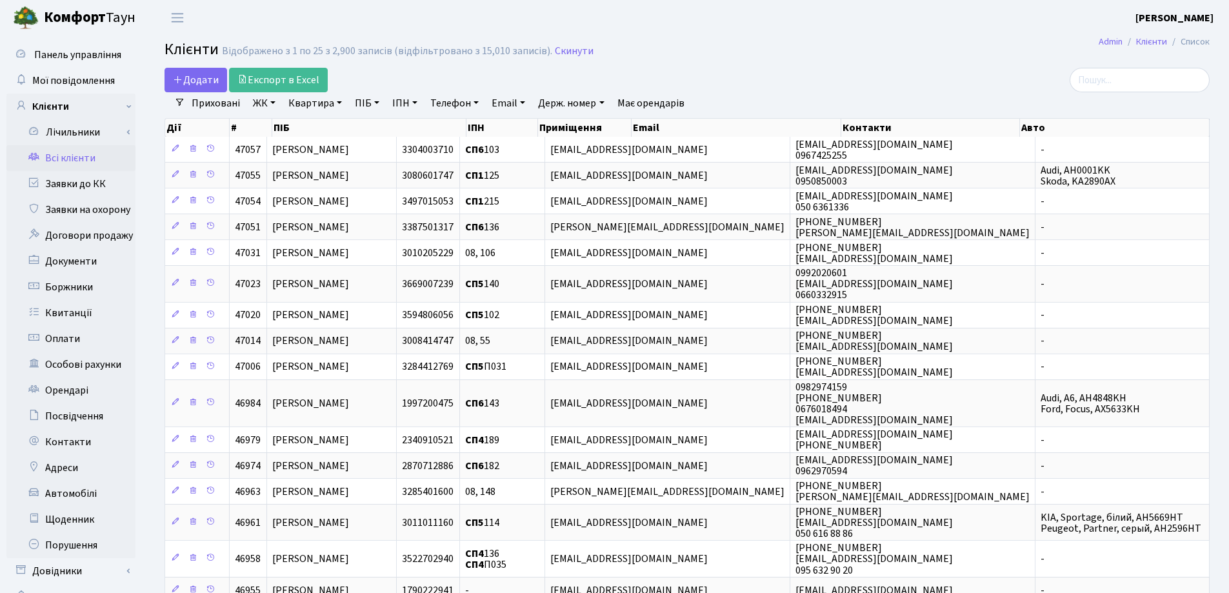
click at [345, 125] on th "ПІБ" at bounding box center [369, 128] width 195 height 18
click at [337, 103] on link "Квартира" at bounding box center [315, 103] width 64 height 22
type input "75"
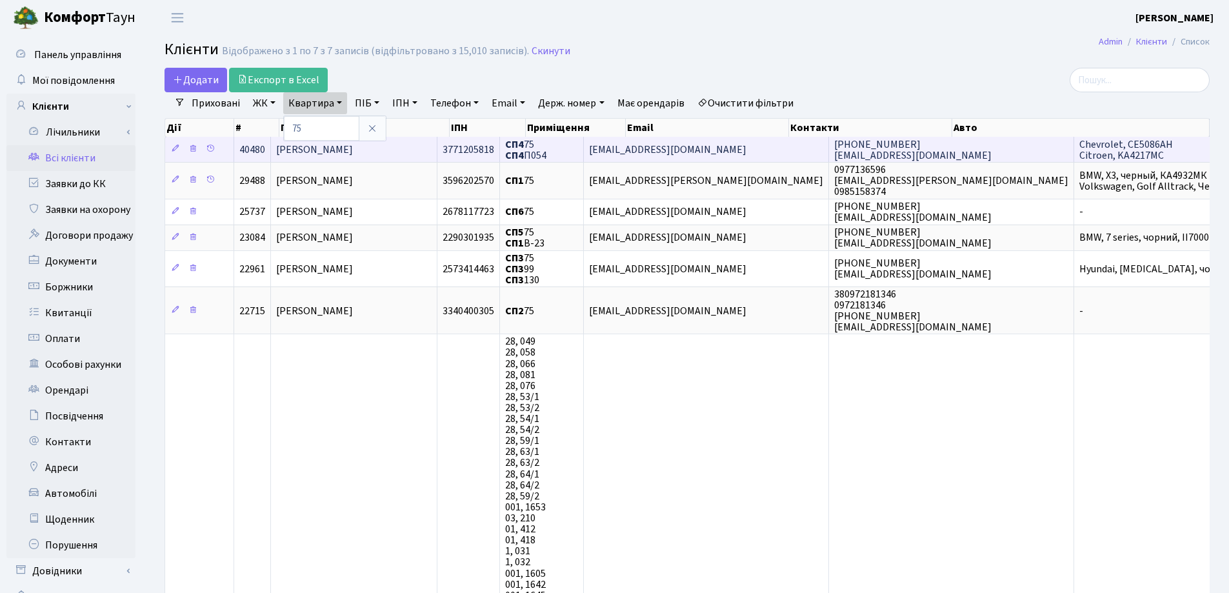
click at [353, 151] on span "Рудий Петро Андрійович" at bounding box center [314, 150] width 77 height 14
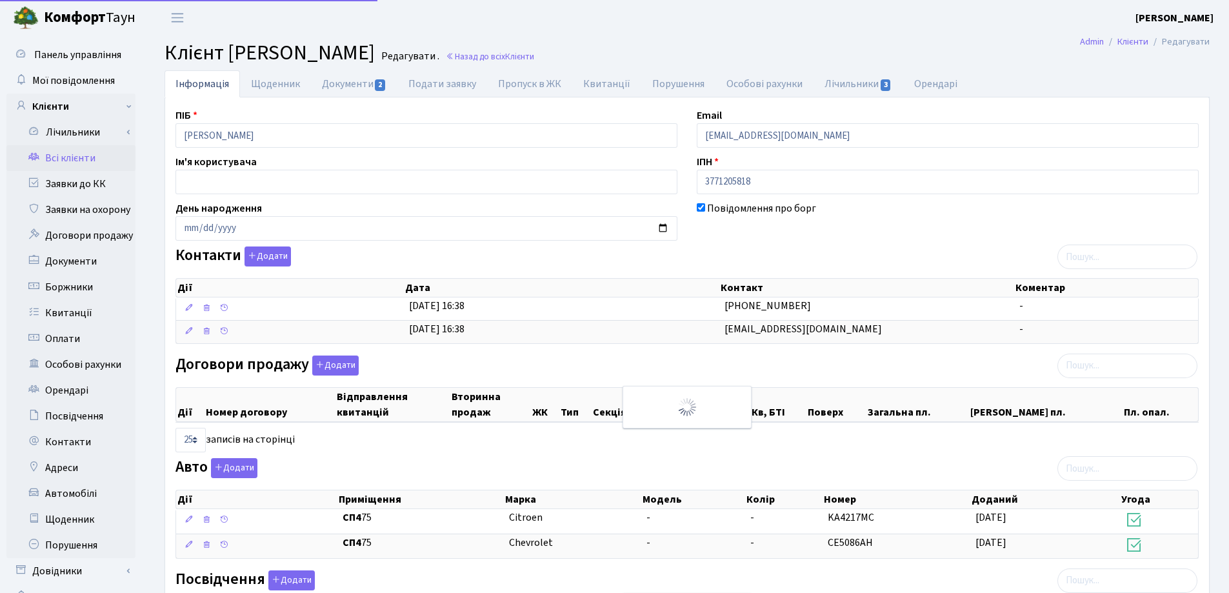
select select "25"
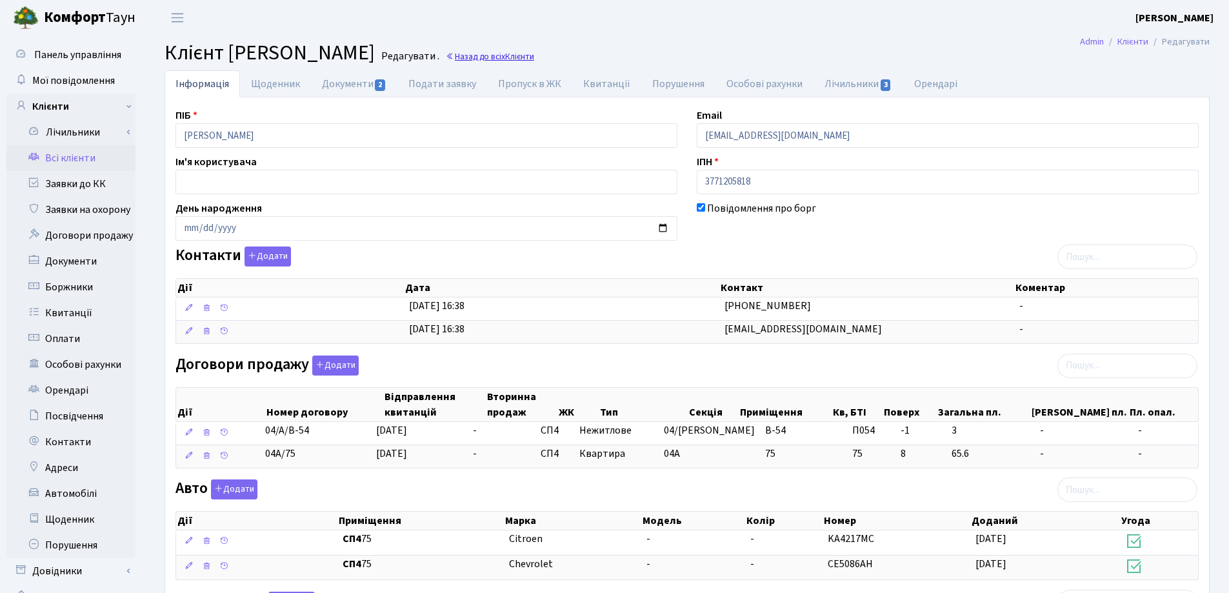
click at [534, 59] on link "Назад до всіх Клієнти" at bounding box center [490, 56] width 88 height 12
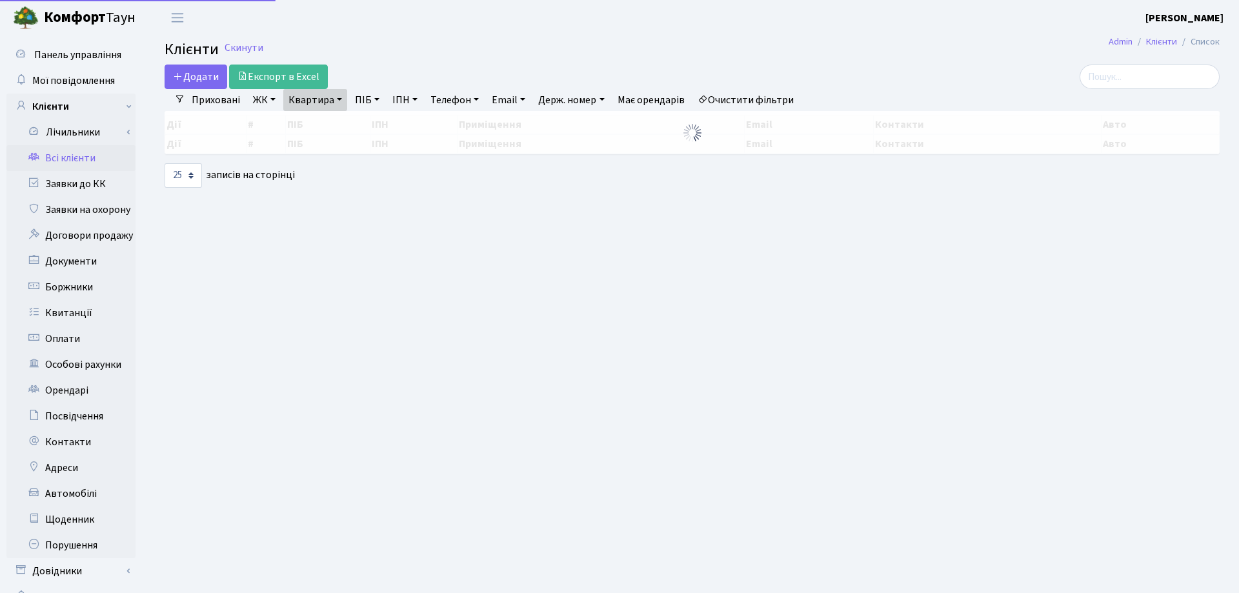
select select "25"
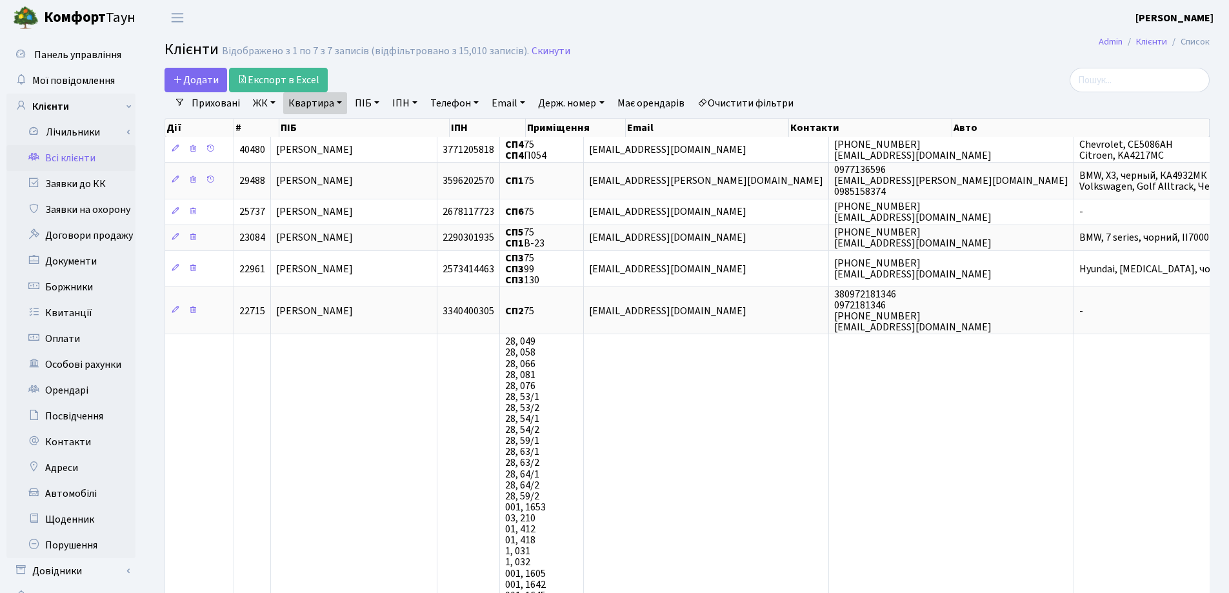
drag, startPoint x: 337, startPoint y: 103, endPoint x: 340, endPoint y: 110, distance: 7.6
click at [338, 103] on link "Квартира" at bounding box center [315, 103] width 64 height 22
click at [375, 129] on icon at bounding box center [372, 128] width 10 height 10
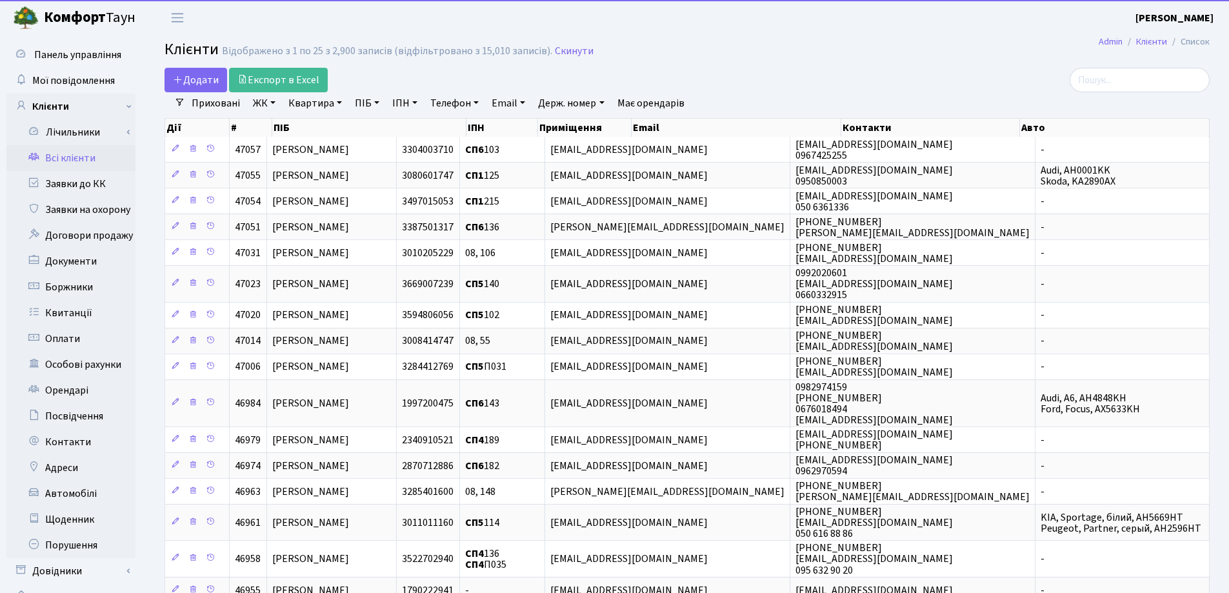
click at [339, 101] on link "Квартира" at bounding box center [315, 103] width 64 height 22
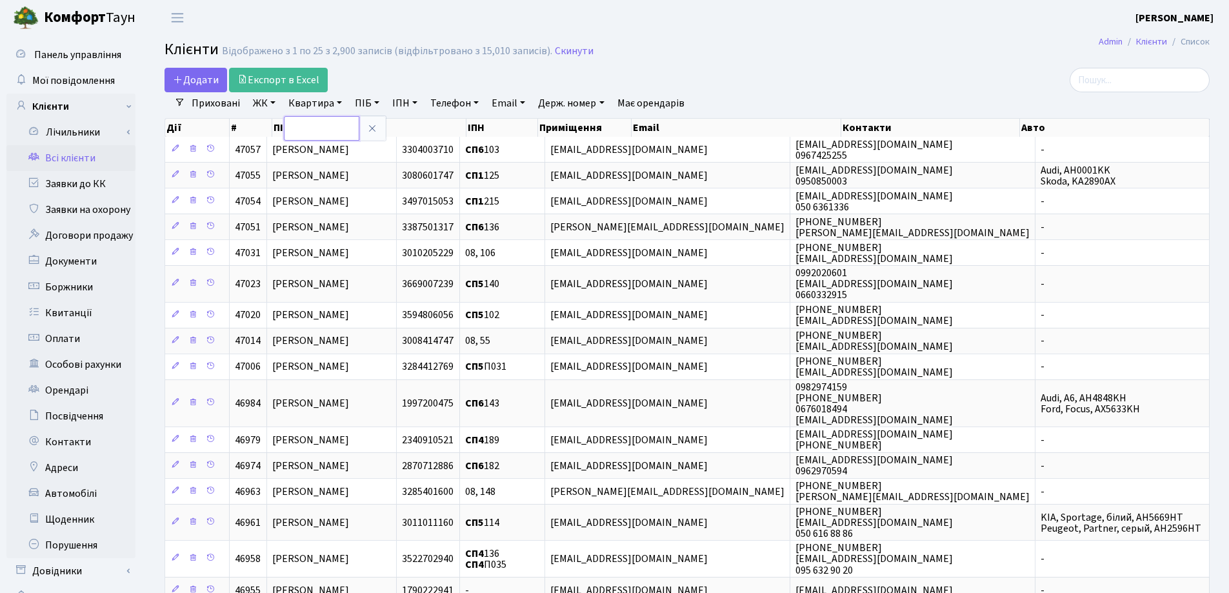
click at [338, 123] on input "text" at bounding box center [321, 128] width 75 height 25
type input "181"
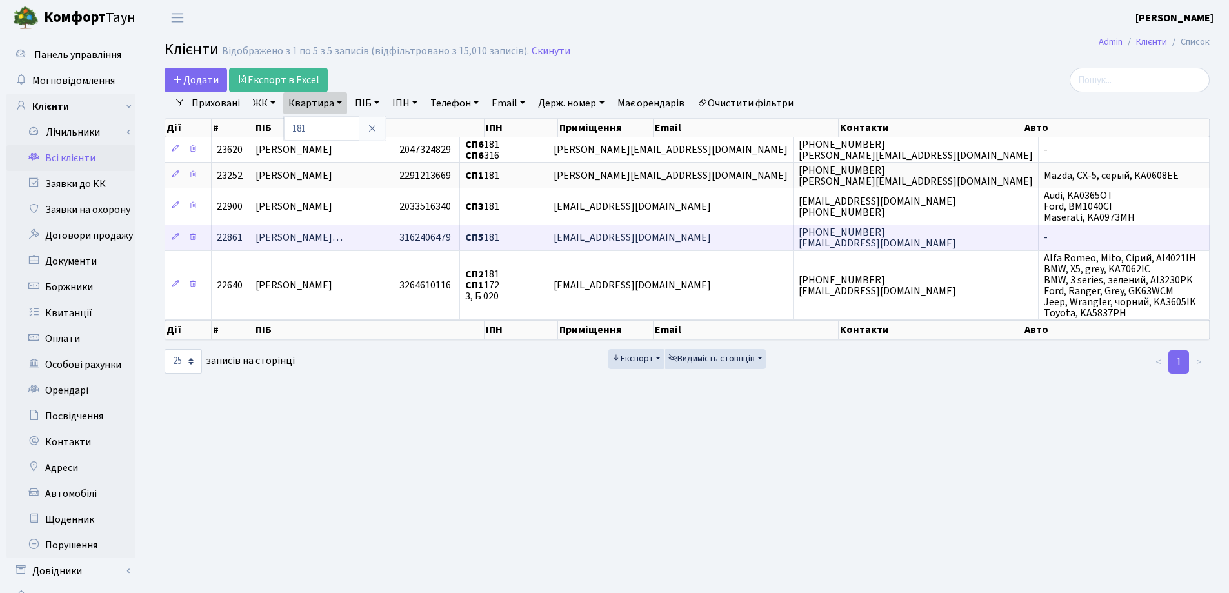
click at [343, 235] on span "[PERSON_NAME]…" at bounding box center [298, 238] width 87 height 14
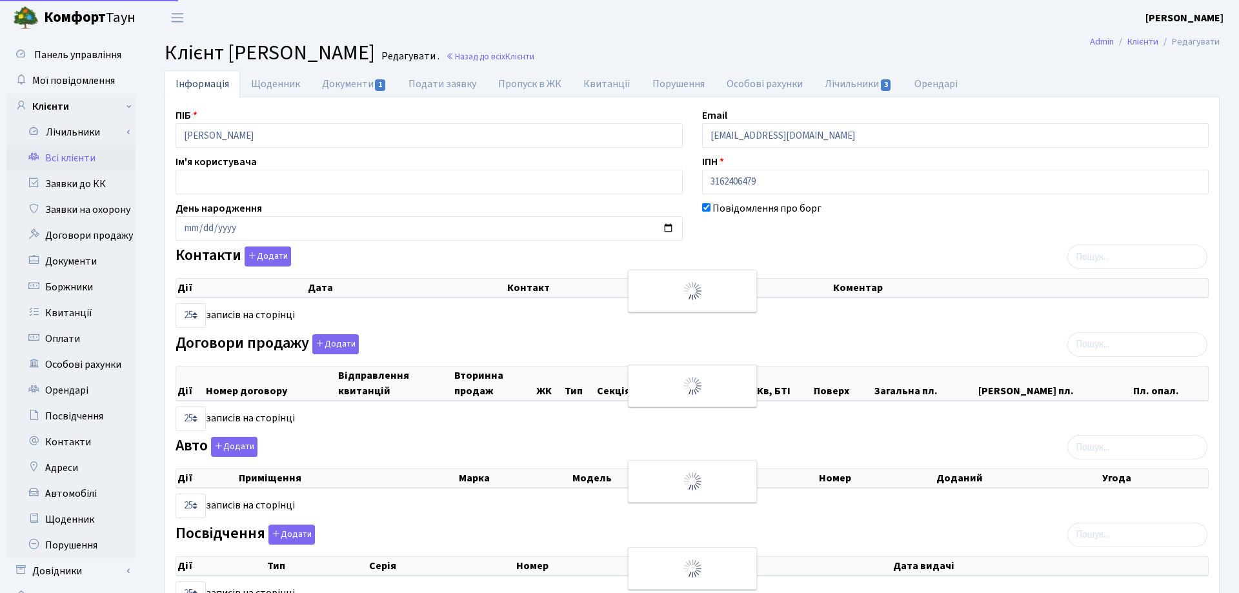
select select "25"
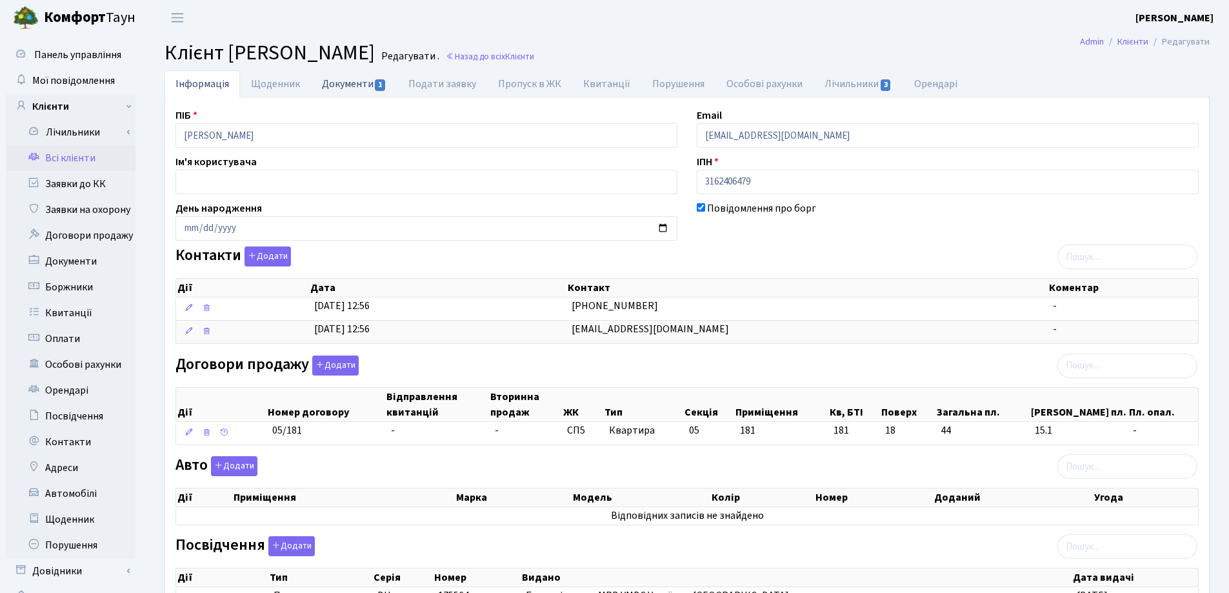
click at [339, 86] on link "Документи 1" at bounding box center [354, 83] width 86 height 26
select select "25"
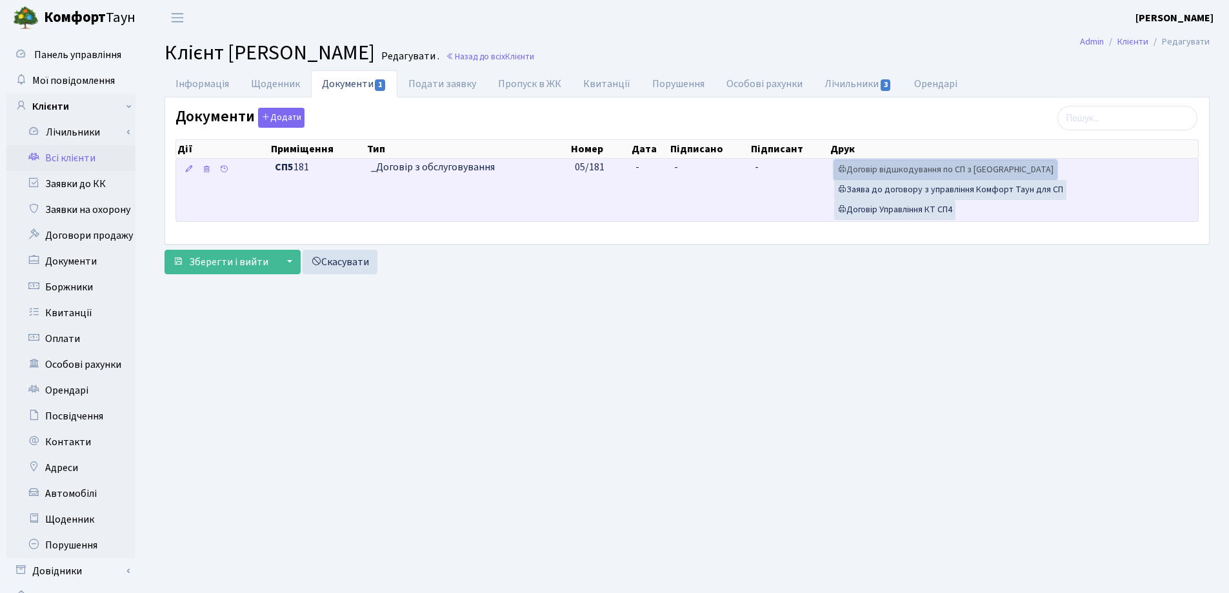
click at [883, 166] on link "Договір відшкодування по СП з Екві" at bounding box center [945, 170] width 223 height 20
click at [927, 206] on link "Договір Управління КТ СП4" at bounding box center [894, 210] width 121 height 20
click at [906, 207] on link "Договір Управління КТ СП4" at bounding box center [894, 210] width 121 height 20
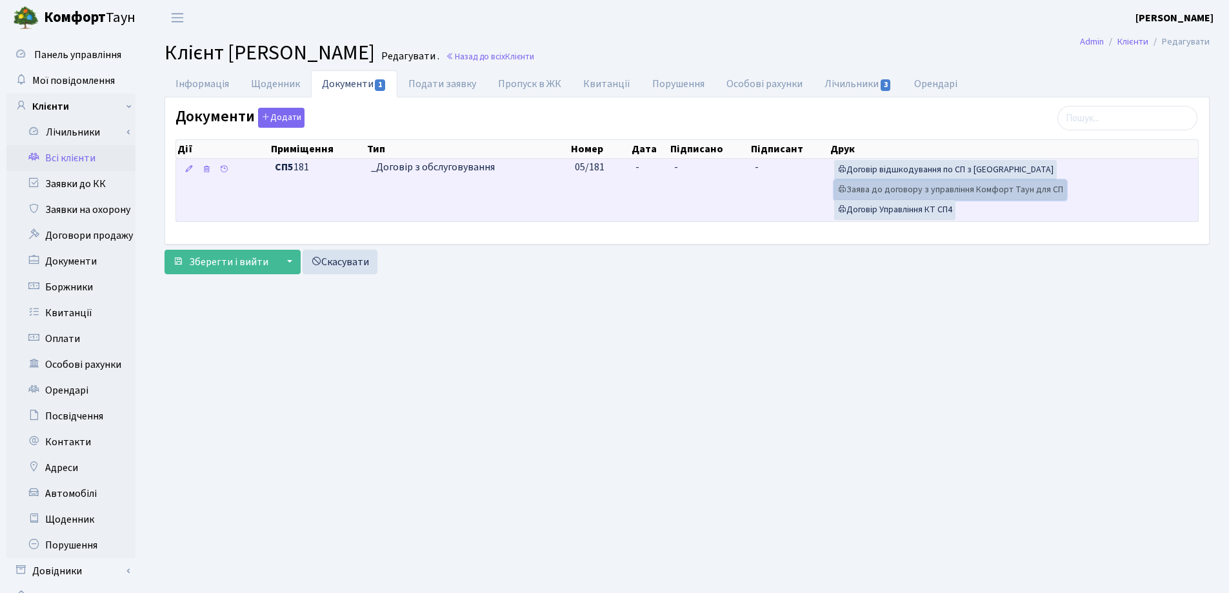
click at [875, 190] on link "Заява до договору з управління Комфорт Таун для СП" at bounding box center [950, 190] width 232 height 20
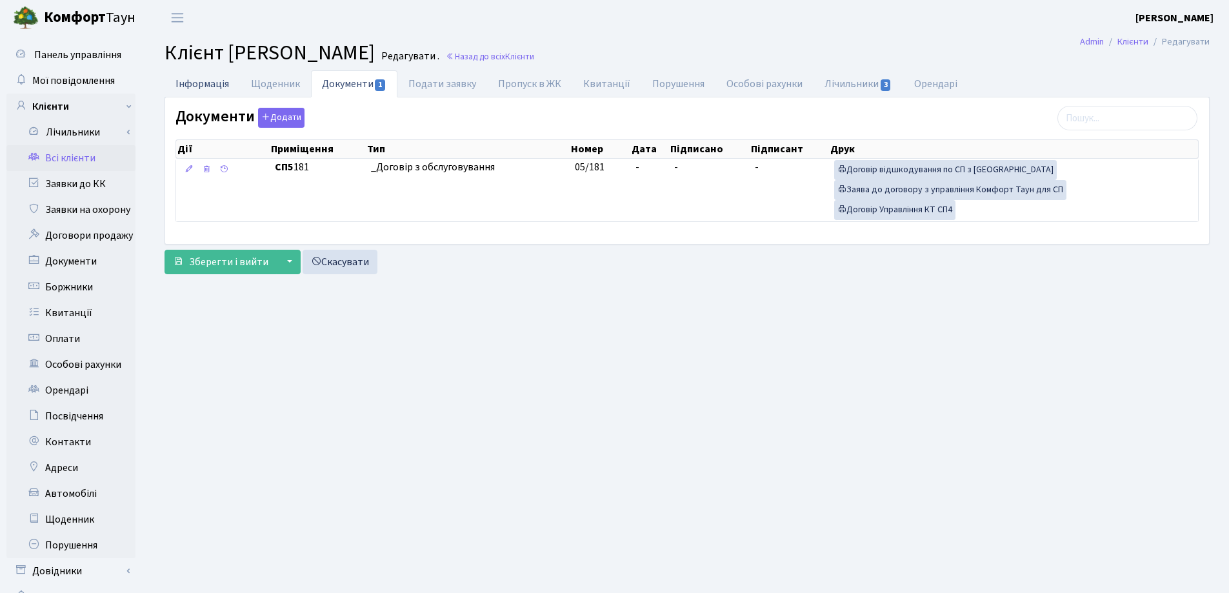
click at [215, 87] on link "Інформація" at bounding box center [202, 83] width 75 height 26
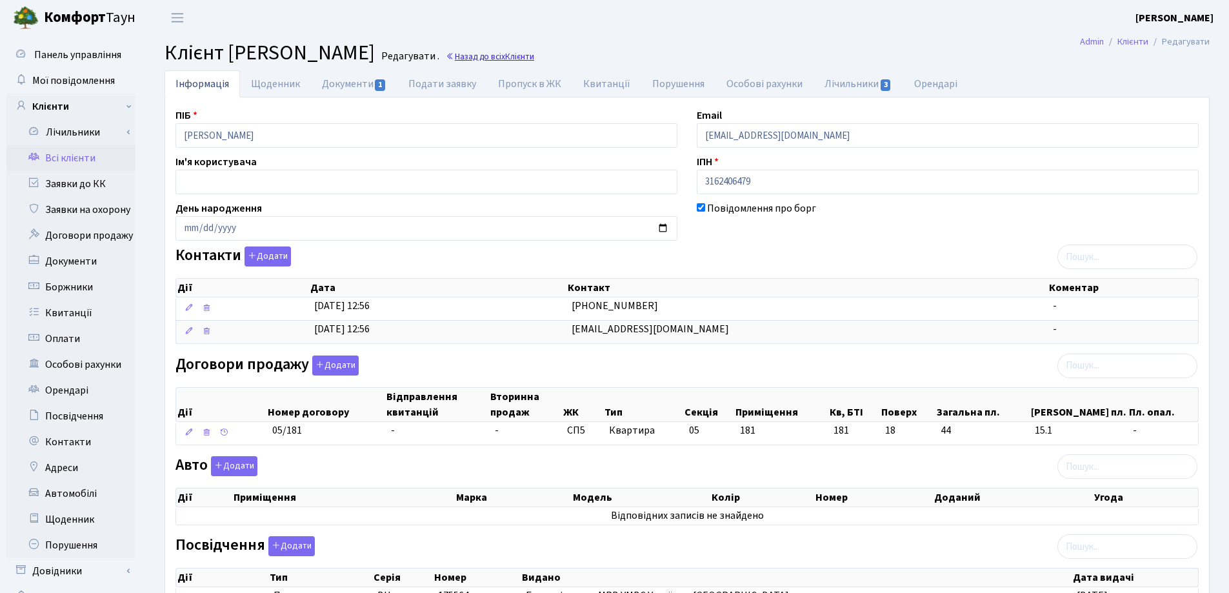
click at [534, 56] on link "Назад до всіх Клієнти" at bounding box center [490, 56] width 88 height 12
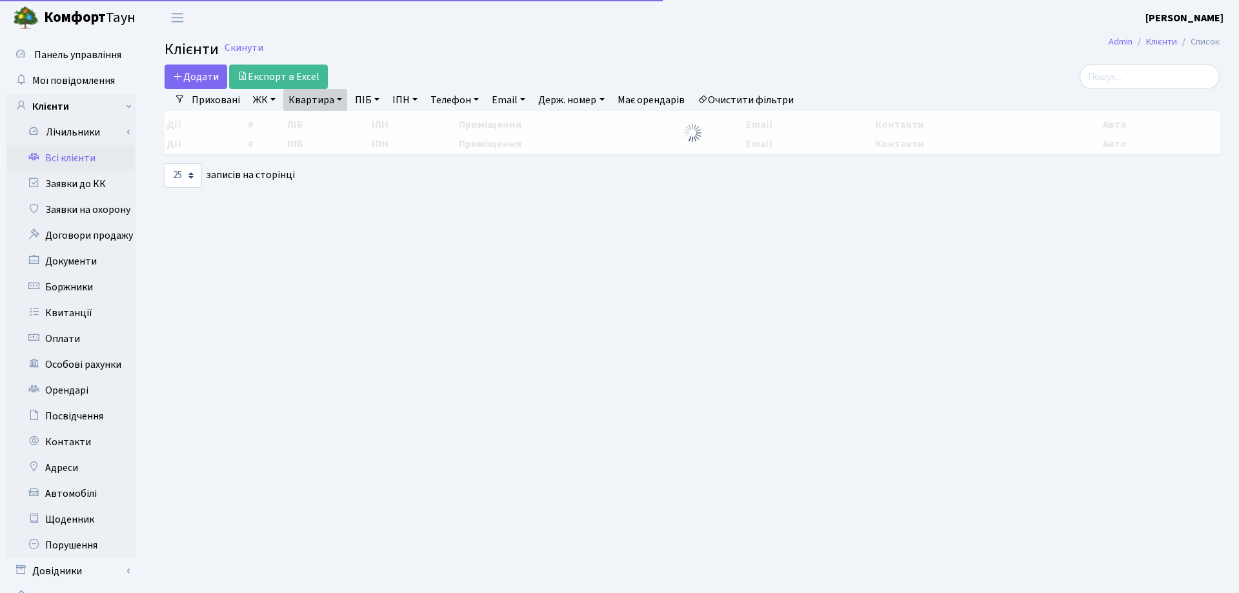
select select "25"
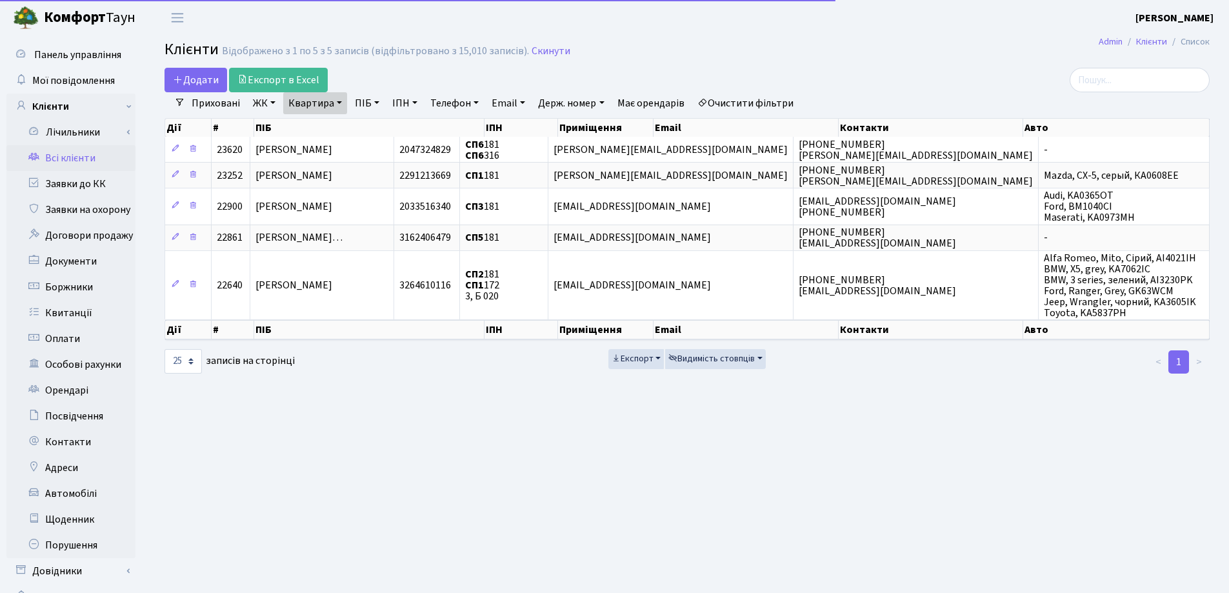
click at [337, 104] on link "Квартира" at bounding box center [315, 103] width 64 height 22
click at [373, 131] on icon at bounding box center [372, 128] width 10 height 10
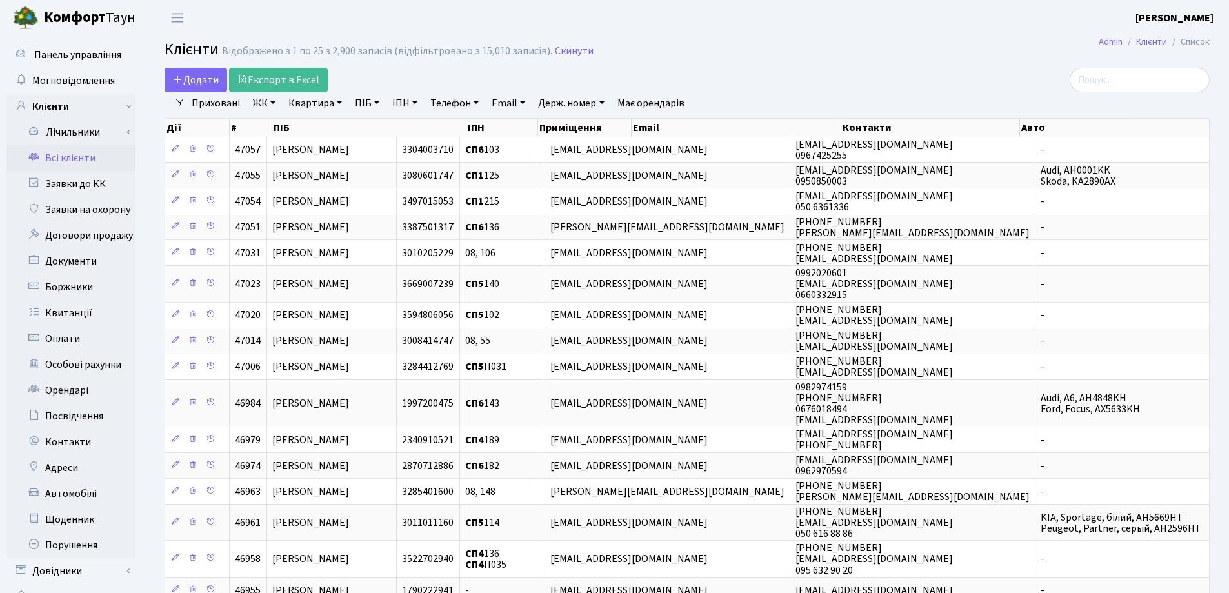
click at [336, 101] on link "Квартира" at bounding box center [315, 103] width 64 height 22
click at [330, 125] on input "text" at bounding box center [321, 128] width 75 height 25
type input "24"
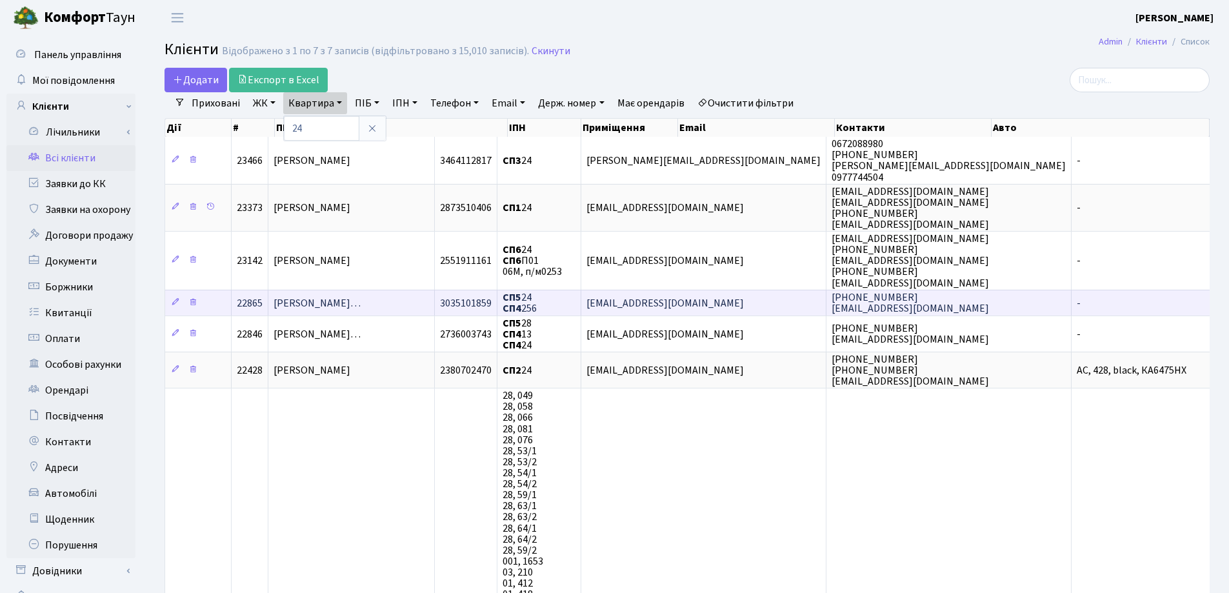
click at [361, 299] on span "Матюшенко Олександр Володимирови…" at bounding box center [317, 303] width 87 height 14
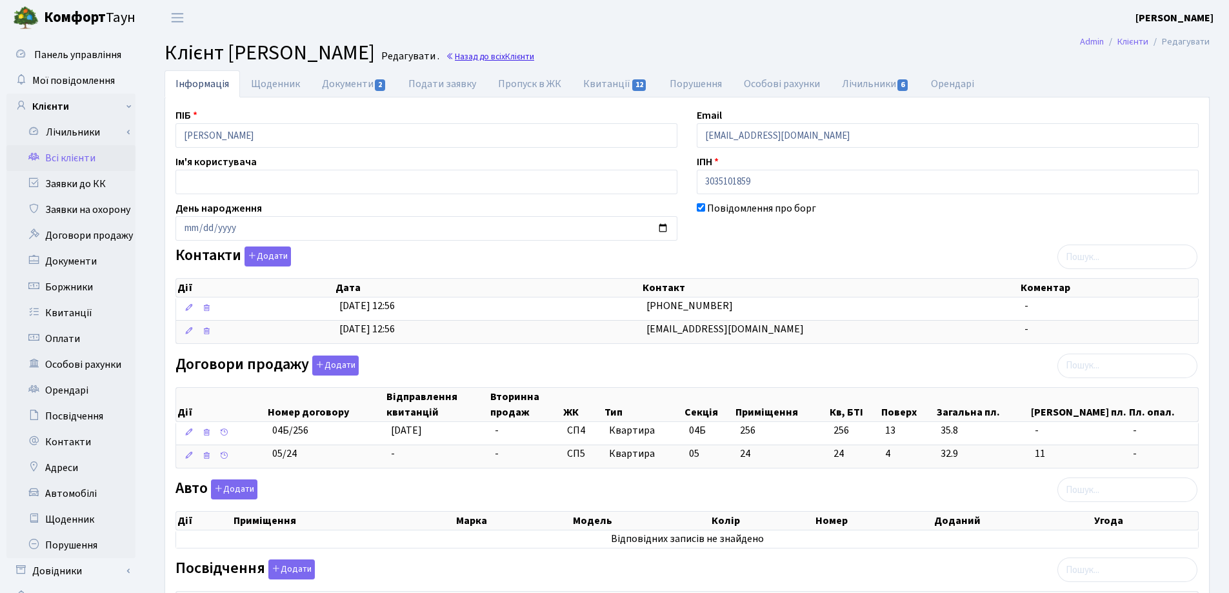
click at [534, 56] on link "Назад до всіх Клієнти" at bounding box center [490, 56] width 88 height 12
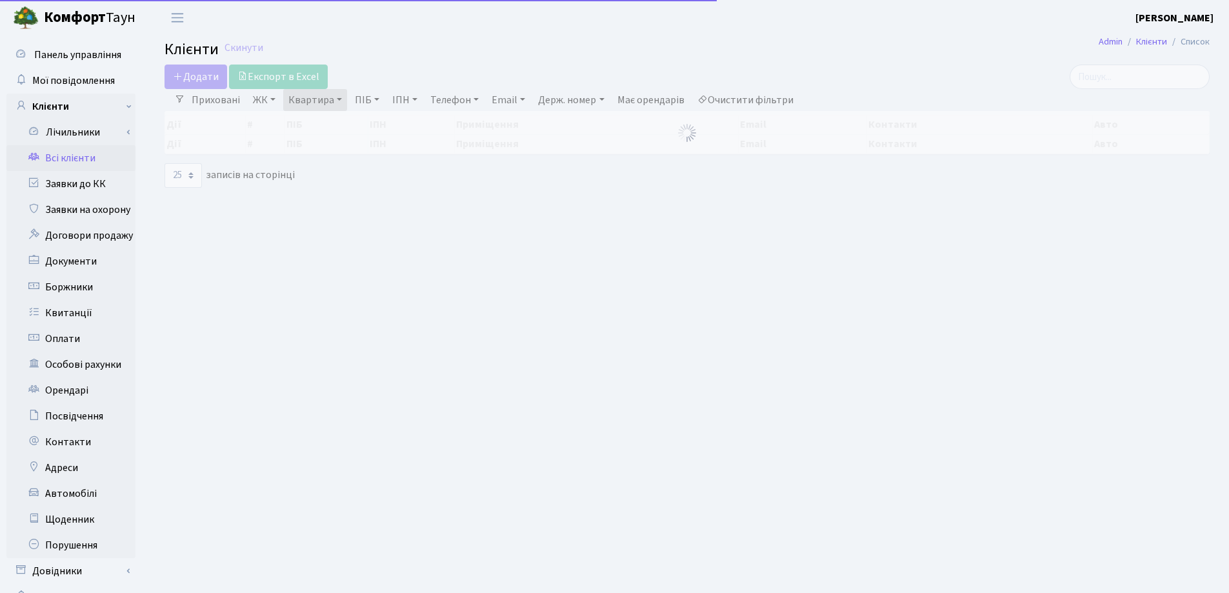
select select "25"
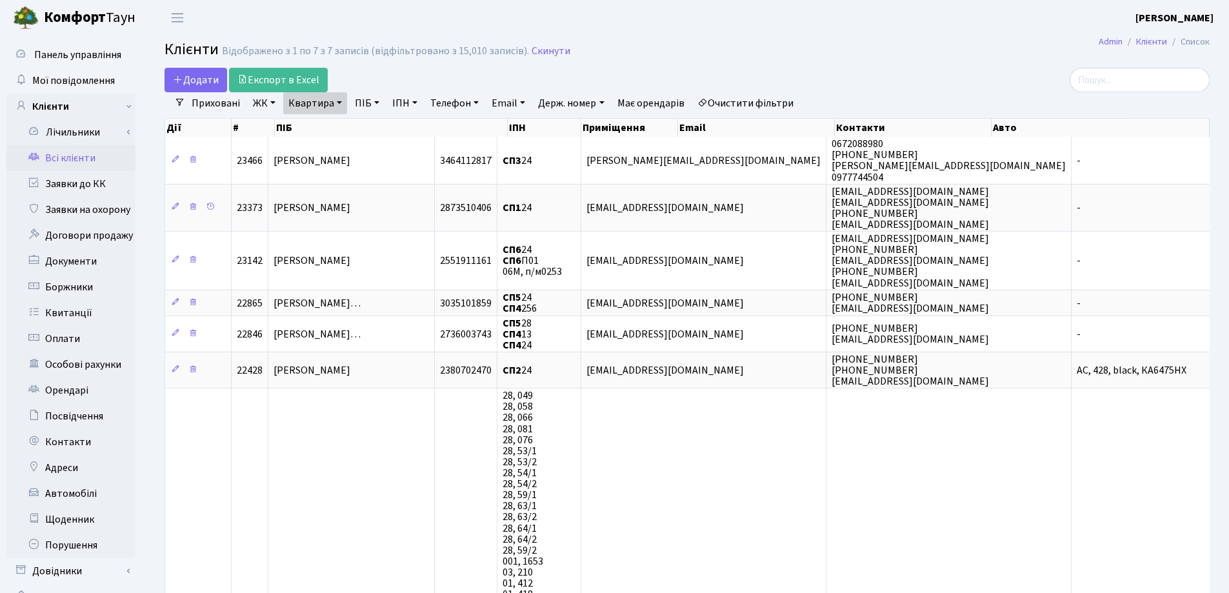
click at [338, 100] on link "Квартира" at bounding box center [315, 103] width 64 height 22
click at [343, 126] on input "24" at bounding box center [321, 128] width 75 height 25
type input "2"
type input "237"
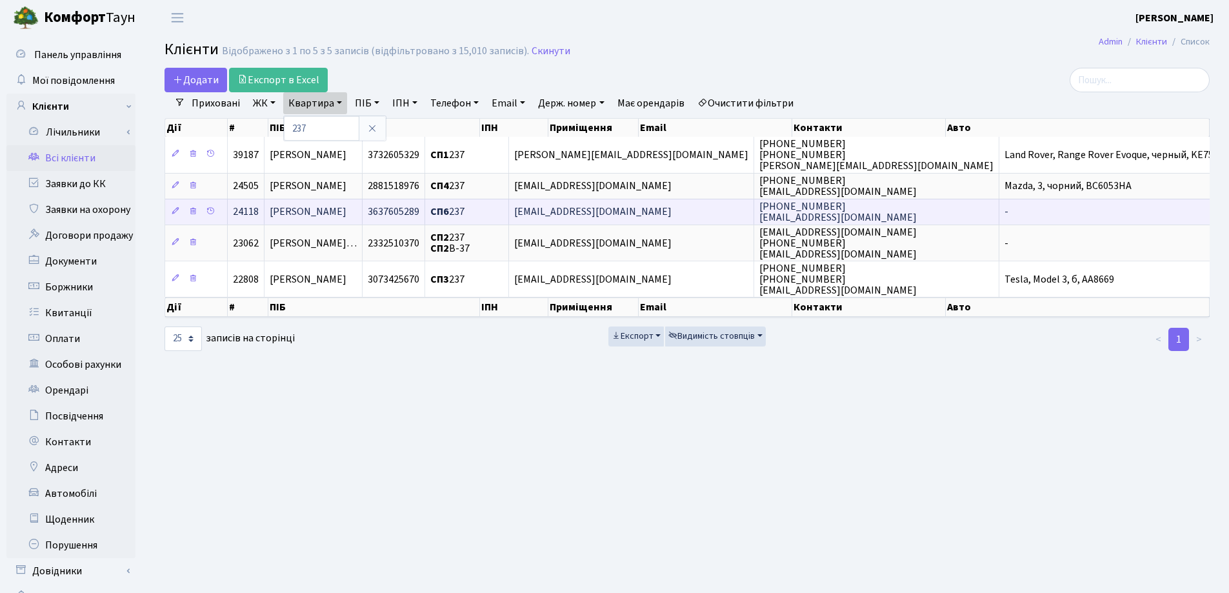
click at [363, 214] on td "[PERSON_NAME]" at bounding box center [314, 212] width 98 height 26
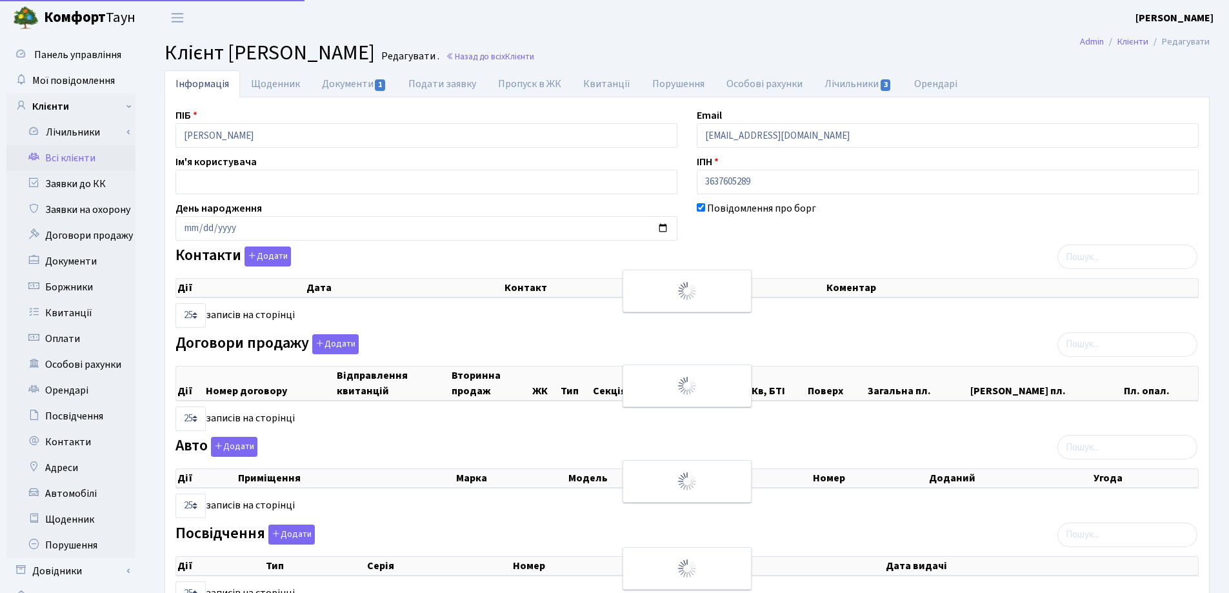
select select "25"
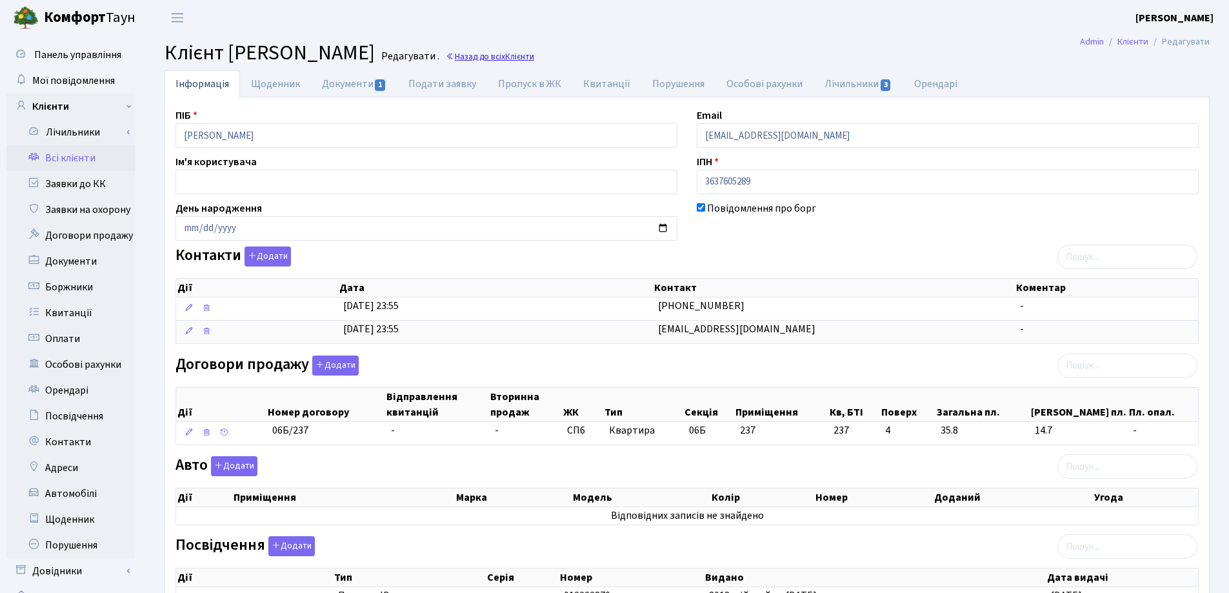
click at [534, 61] on link "Назад до всіх Клієнти" at bounding box center [490, 56] width 88 height 12
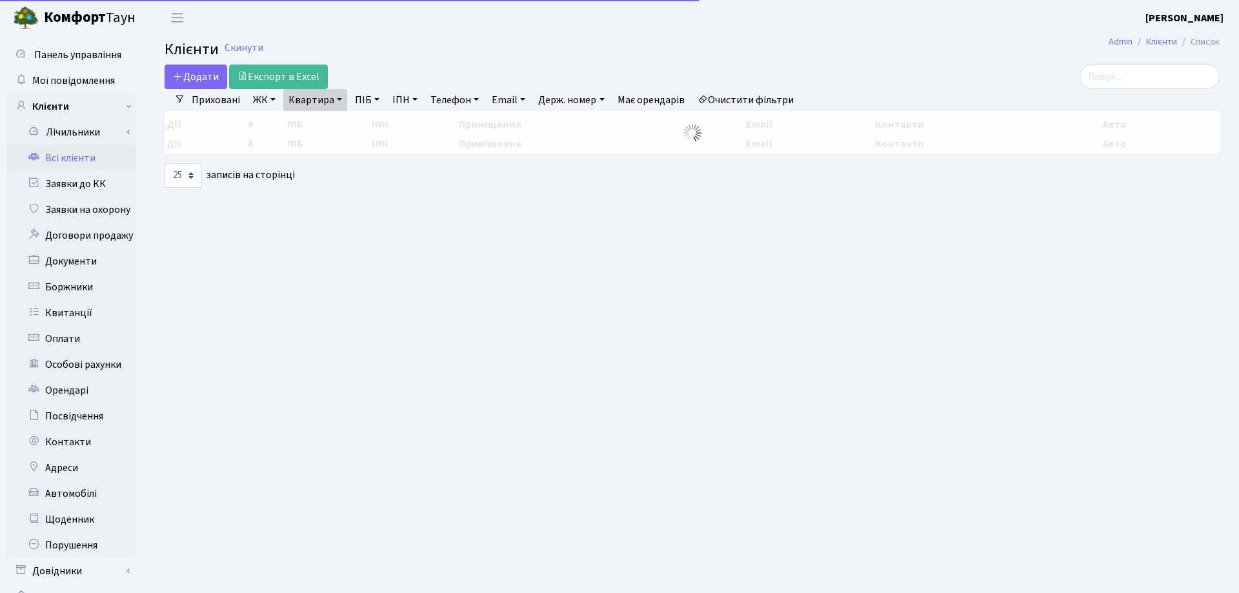
select select "25"
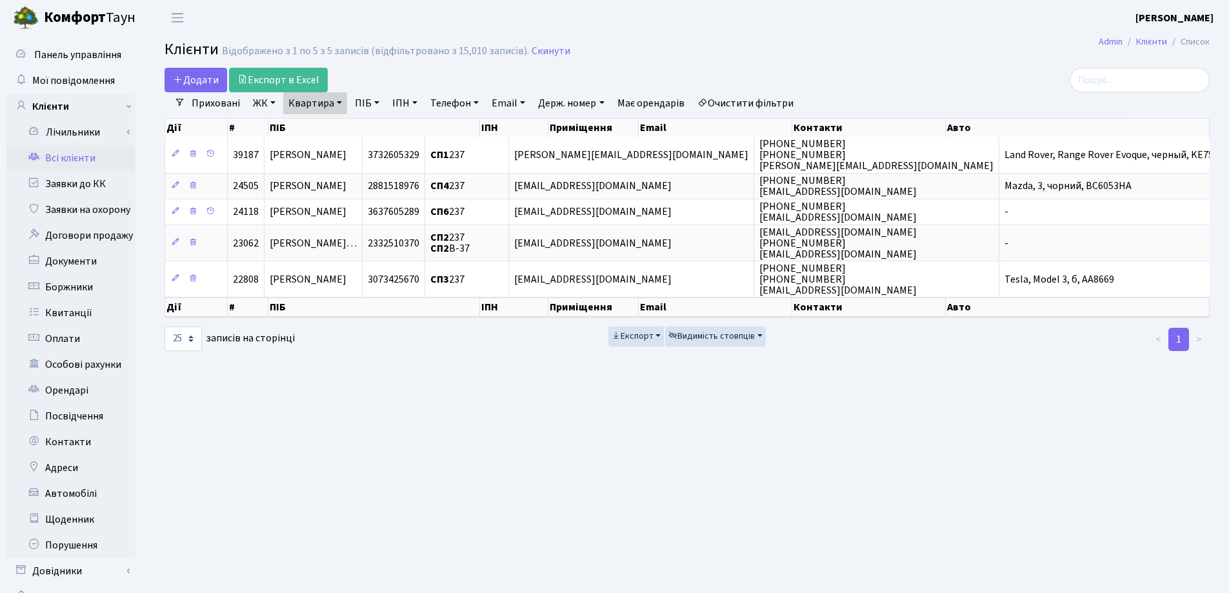
click at [344, 102] on link "Квартира" at bounding box center [315, 103] width 64 height 22
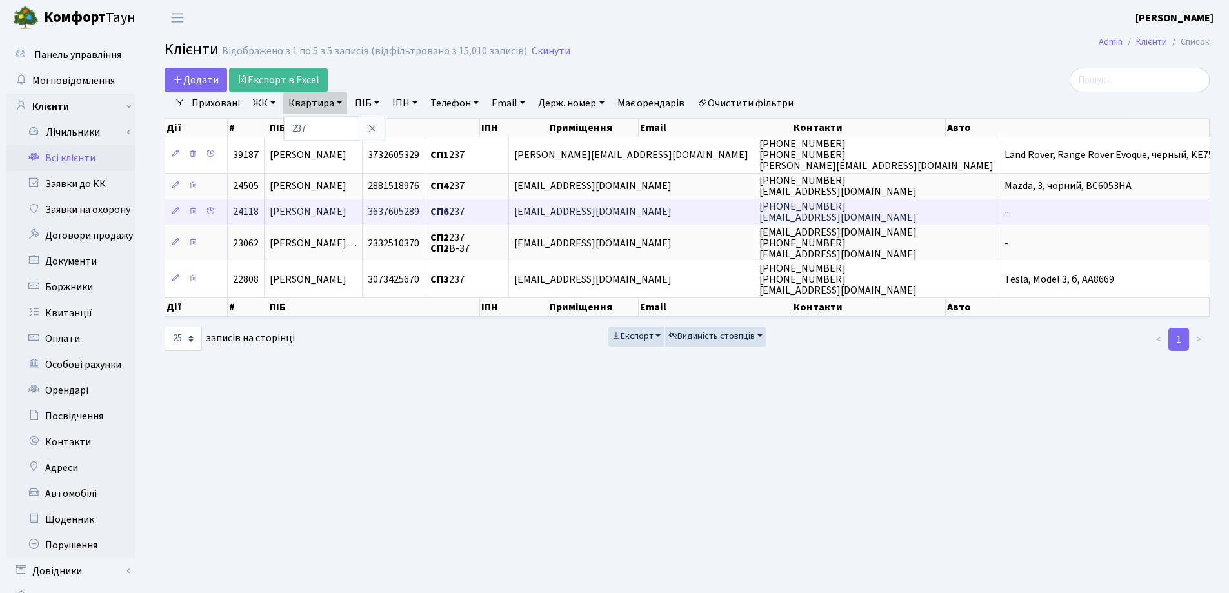
click at [363, 215] on td "[PERSON_NAME]" at bounding box center [314, 212] width 98 height 26
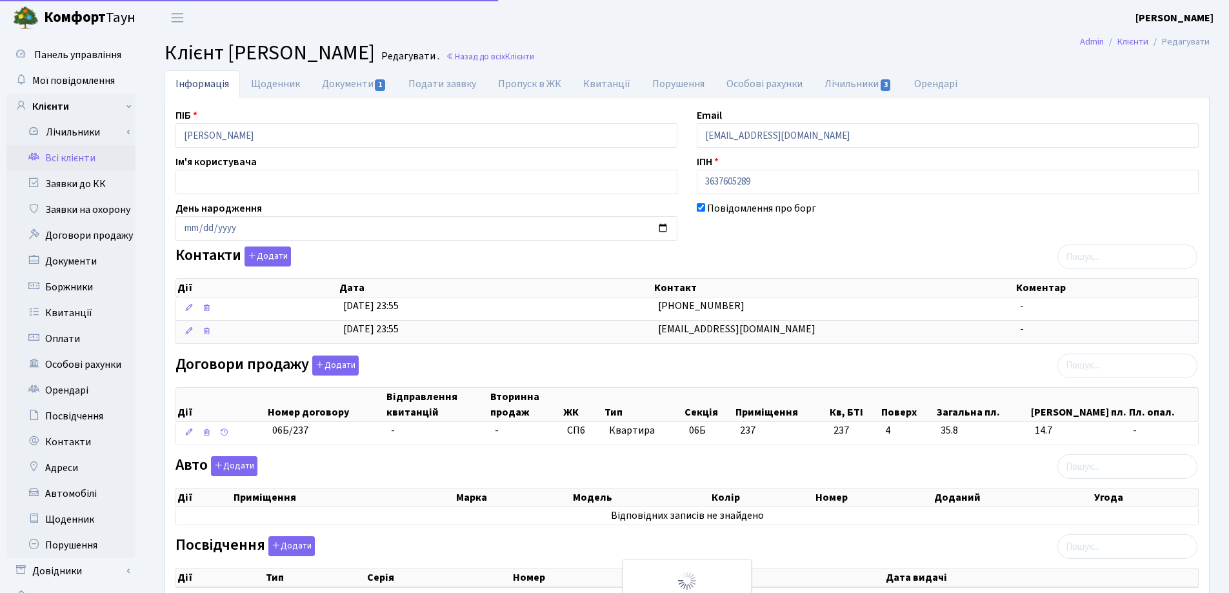
select select "25"
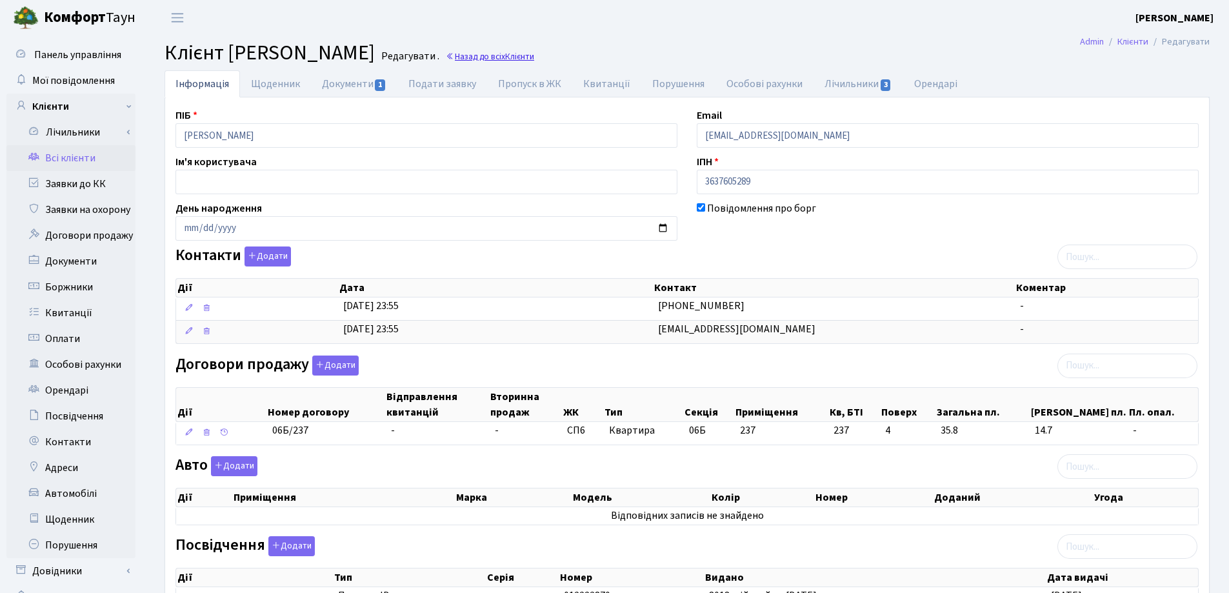
click at [534, 56] on link "Назад до всіх Клієнти" at bounding box center [490, 56] width 88 height 12
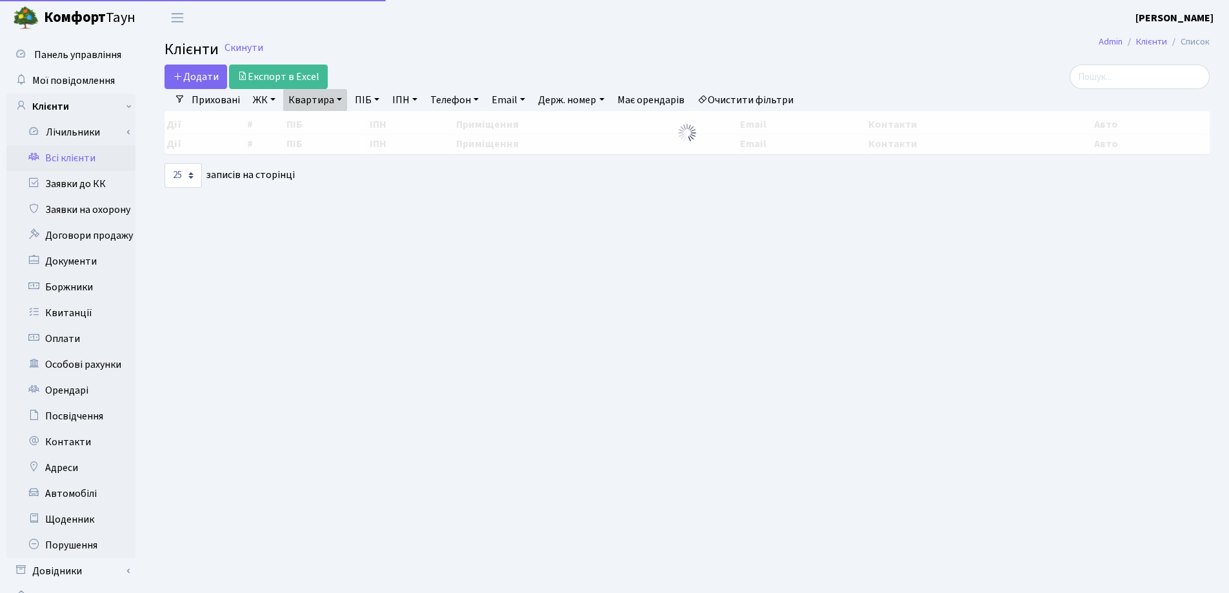
select select "25"
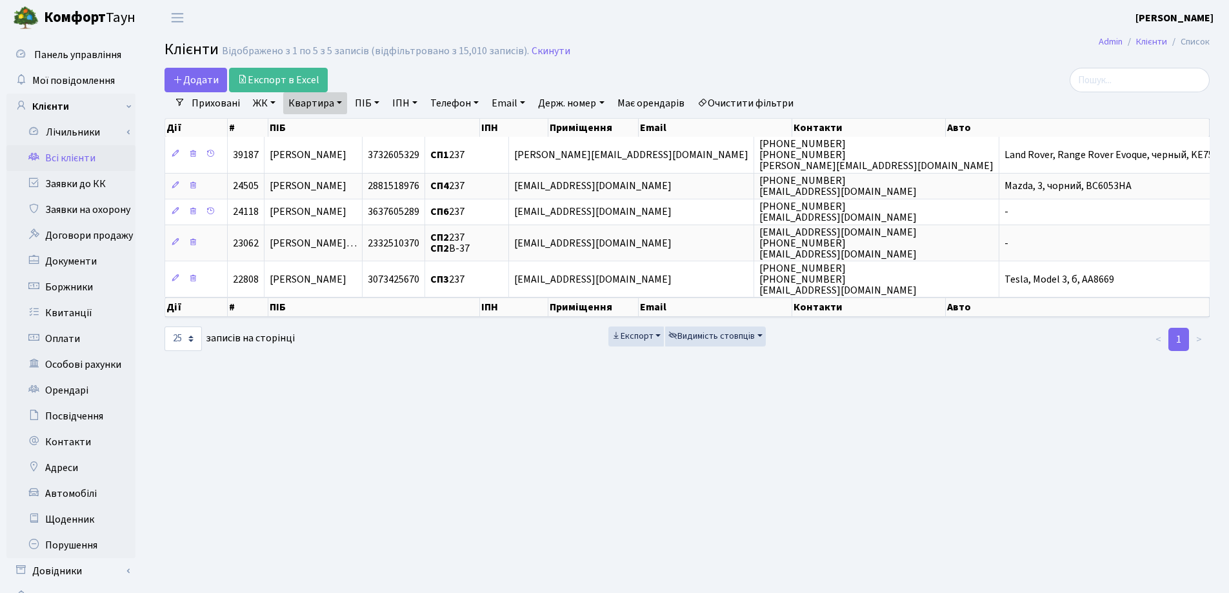
click at [345, 101] on link "Квартира" at bounding box center [315, 103] width 64 height 22
click at [335, 124] on input "237" at bounding box center [321, 128] width 75 height 25
type input "24"
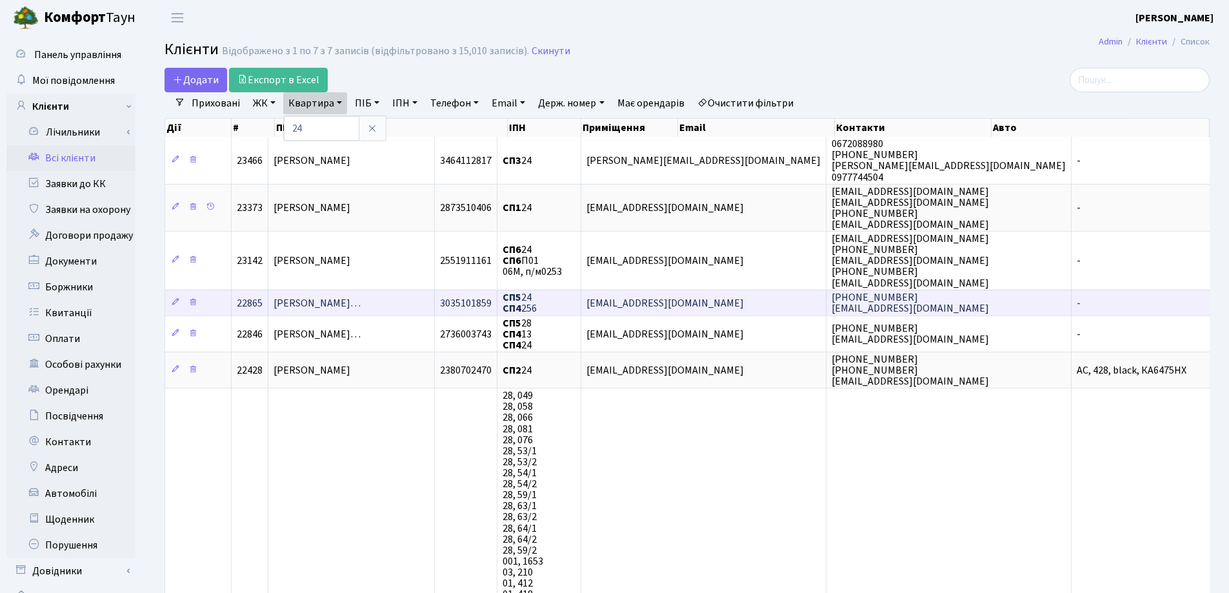
click at [361, 306] on span "Матюшенко Олександр Володимирови…" at bounding box center [317, 303] width 87 height 14
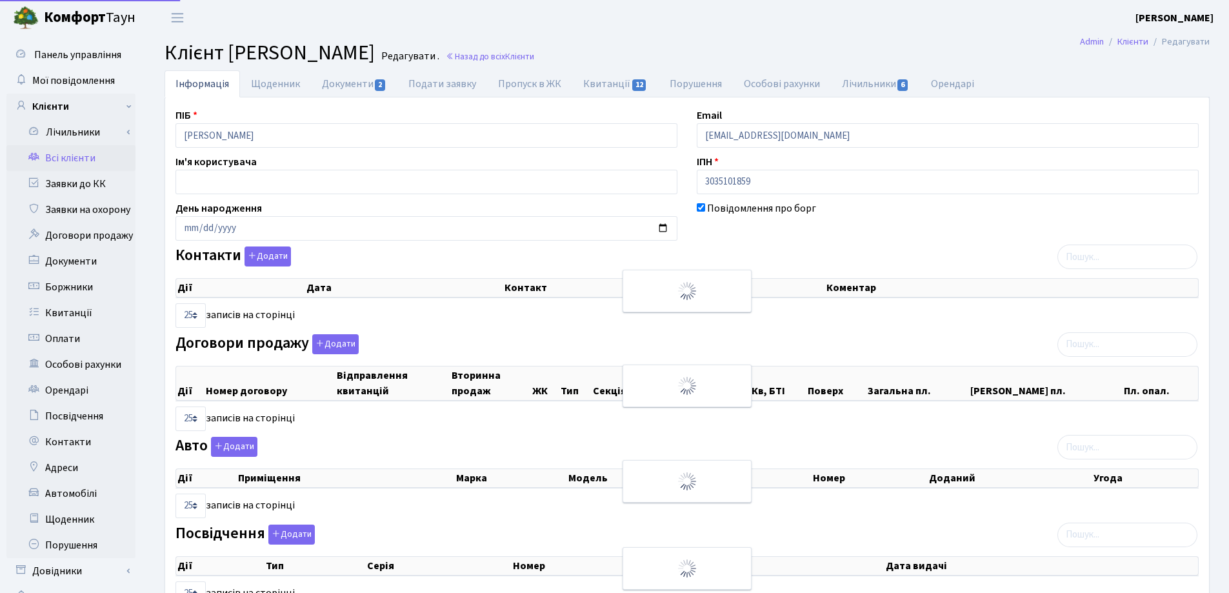
select select "25"
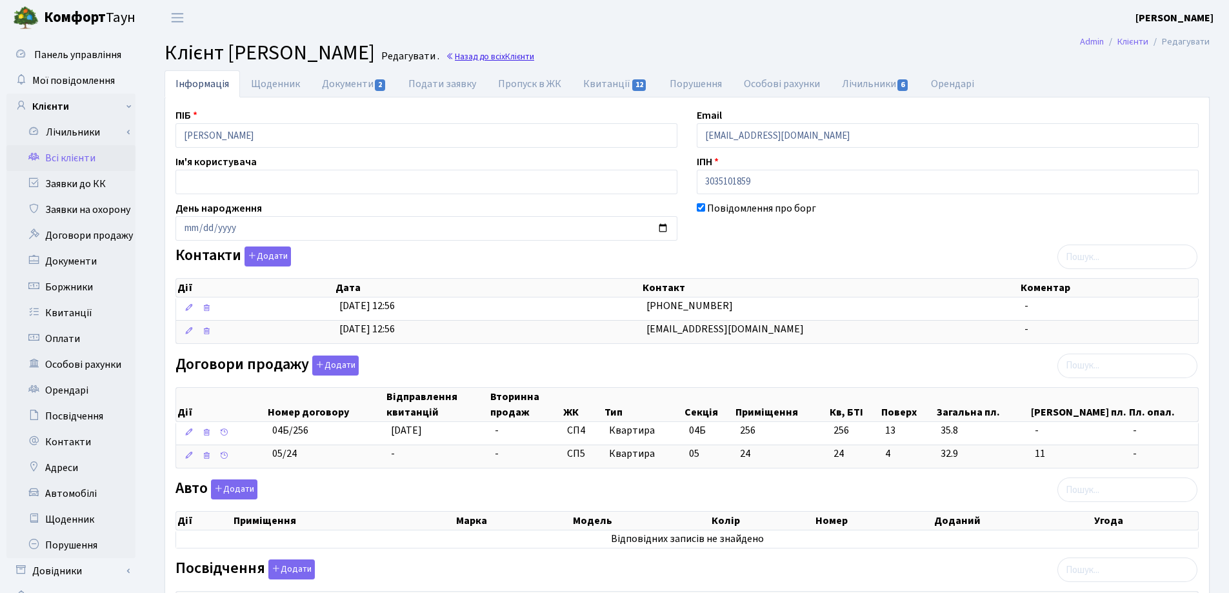
click at [534, 55] on link "Назад до всіх Клієнти" at bounding box center [490, 56] width 88 height 12
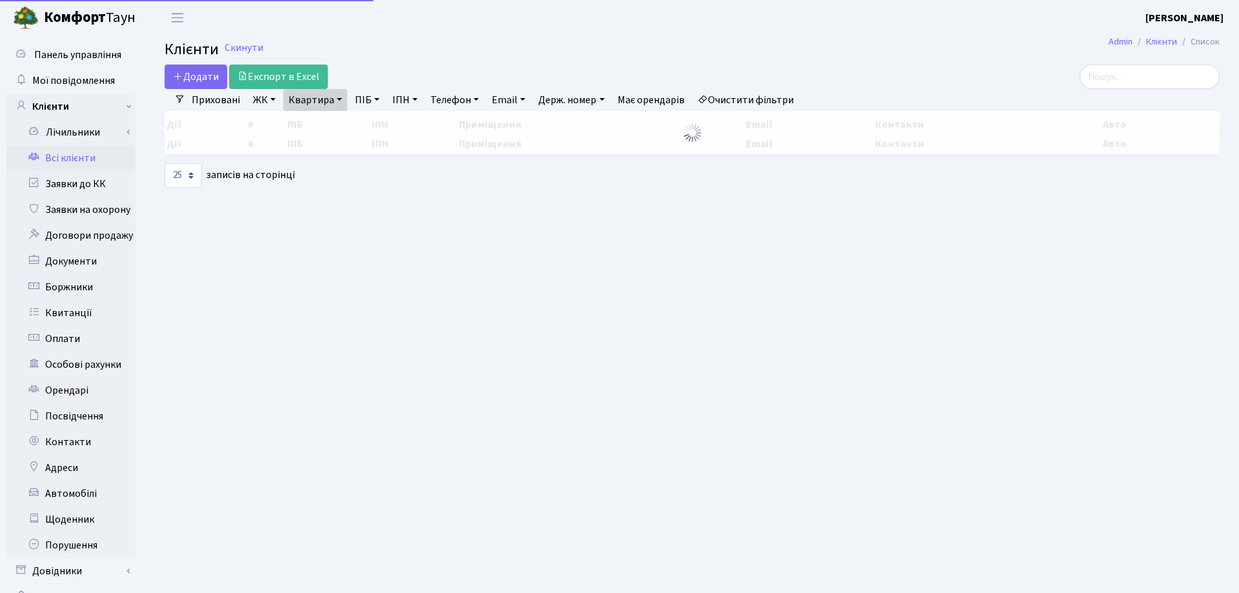
select select "25"
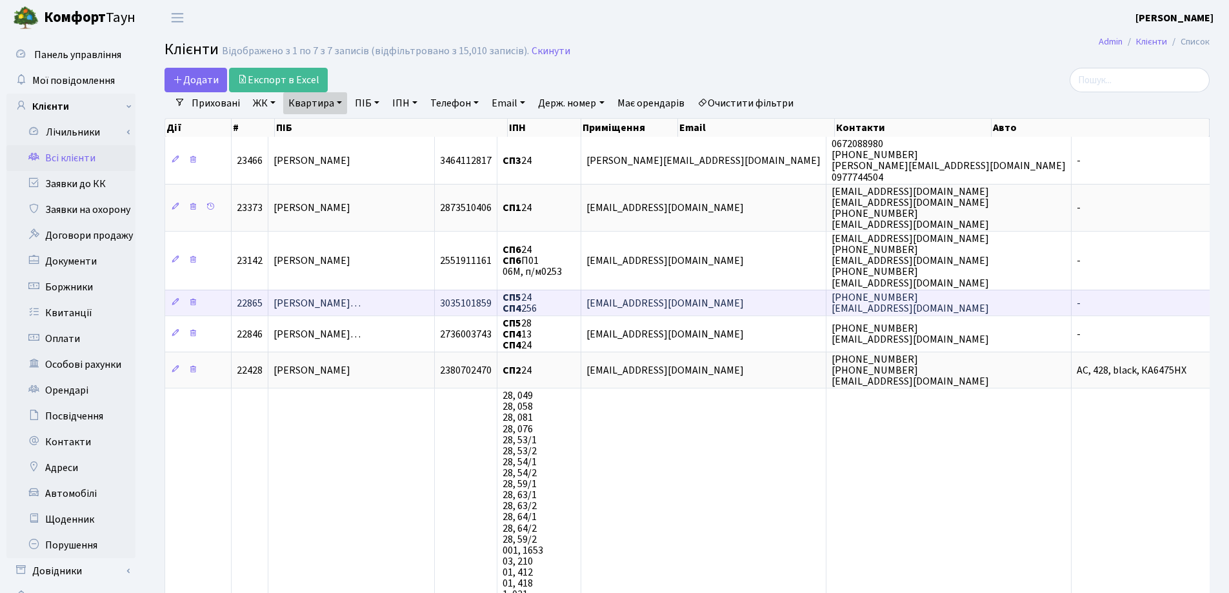
click at [361, 300] on span "Матюшенко Олександр Володимирови…" at bounding box center [317, 303] width 87 height 14
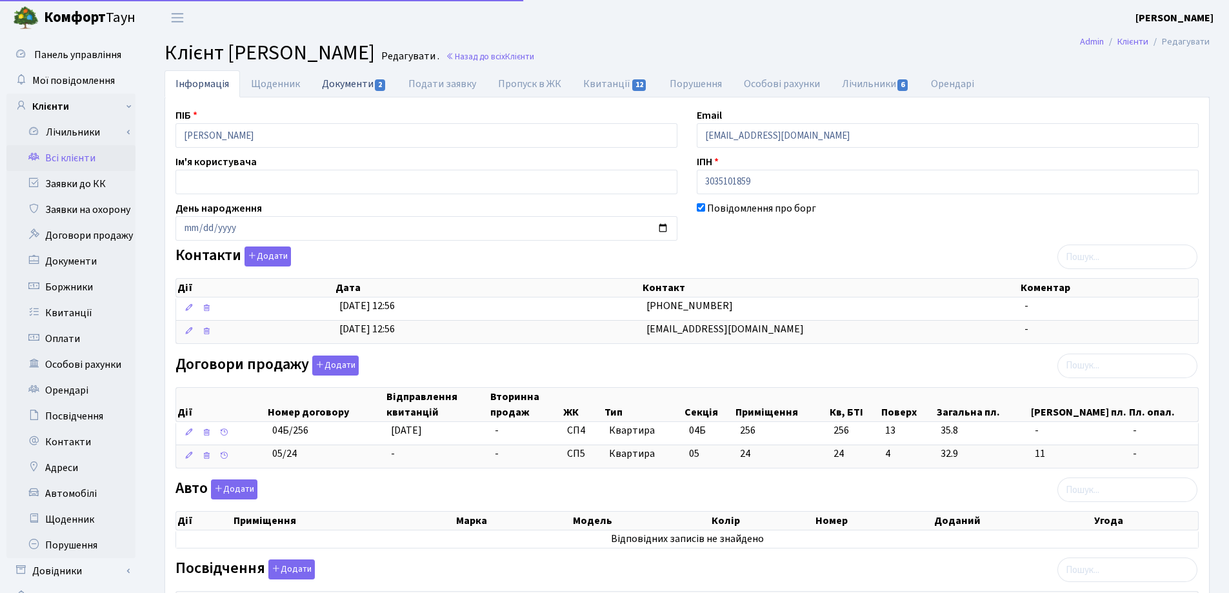
click at [345, 87] on link "Документи 2" at bounding box center [354, 83] width 86 height 26
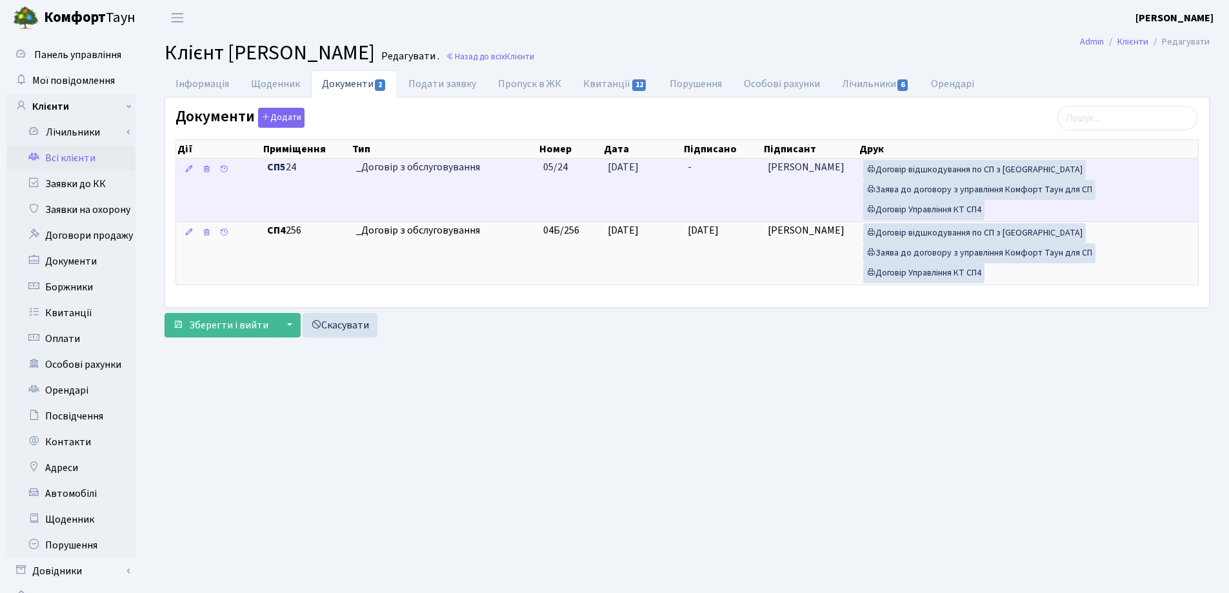
click at [703, 163] on td "-" at bounding box center [723, 190] width 80 height 63
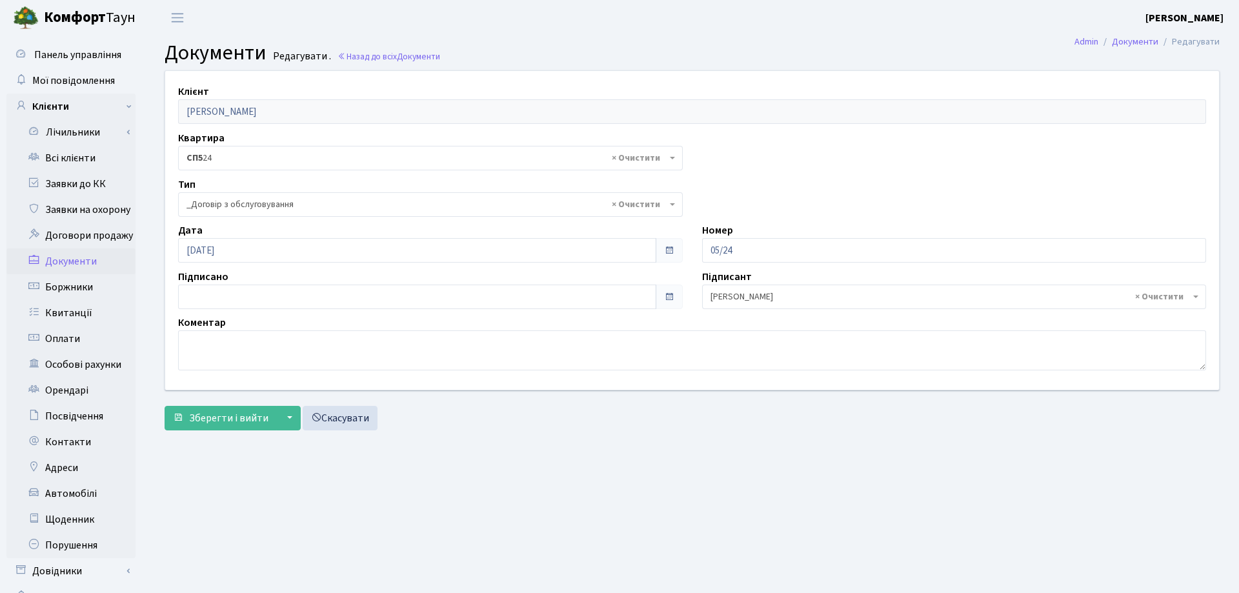
select select "289"
type input "[DATE]"
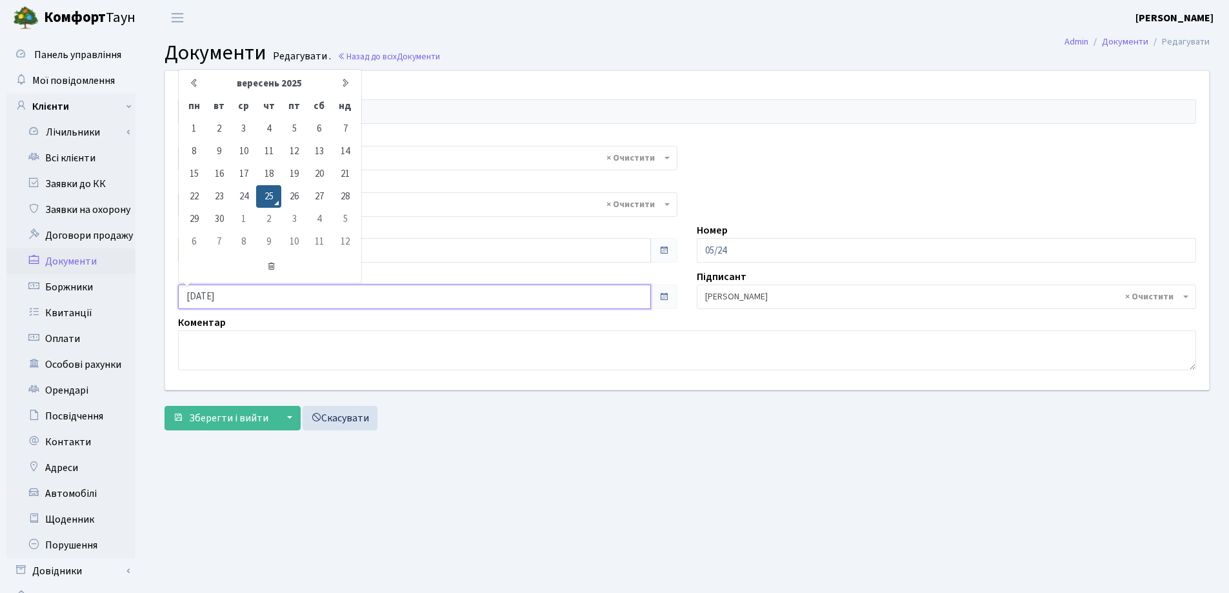
click at [308, 296] on input "[DATE]" at bounding box center [414, 297] width 473 height 25
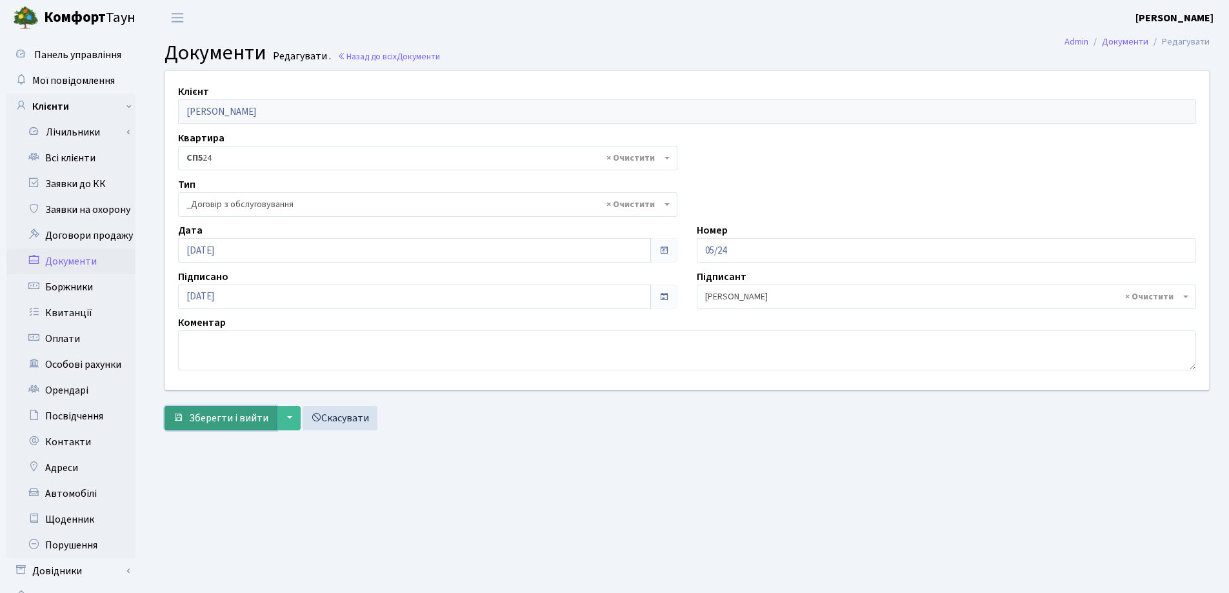
click at [220, 418] on span "Зберегти і вийти" at bounding box center [228, 418] width 79 height 14
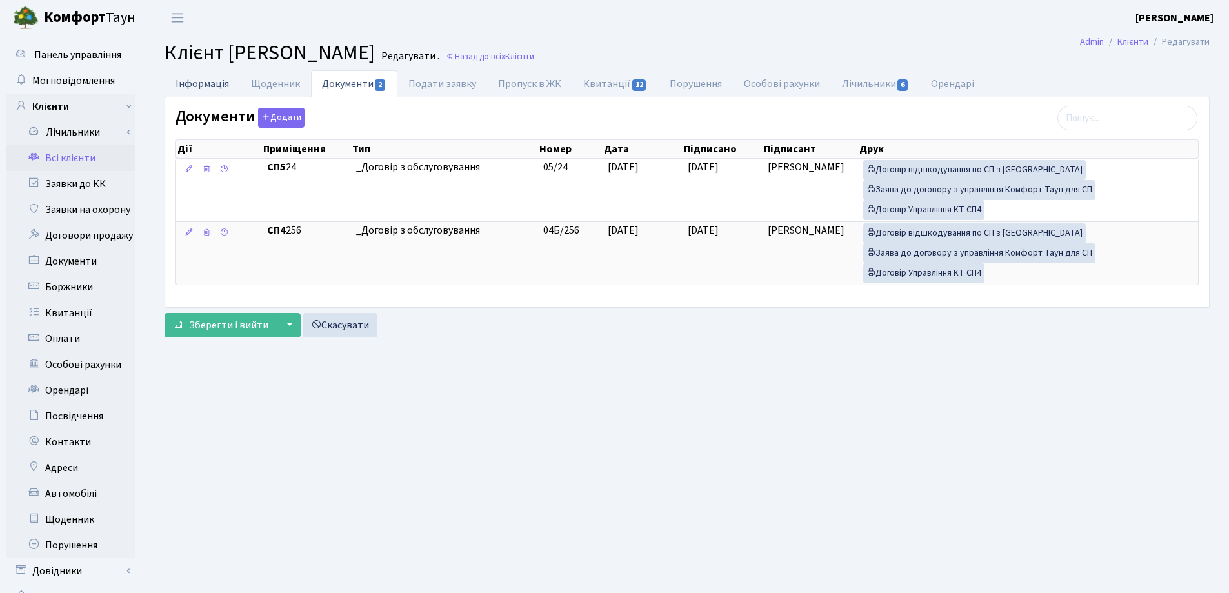
click at [201, 86] on link "Інформація" at bounding box center [202, 83] width 75 height 26
select select "25"
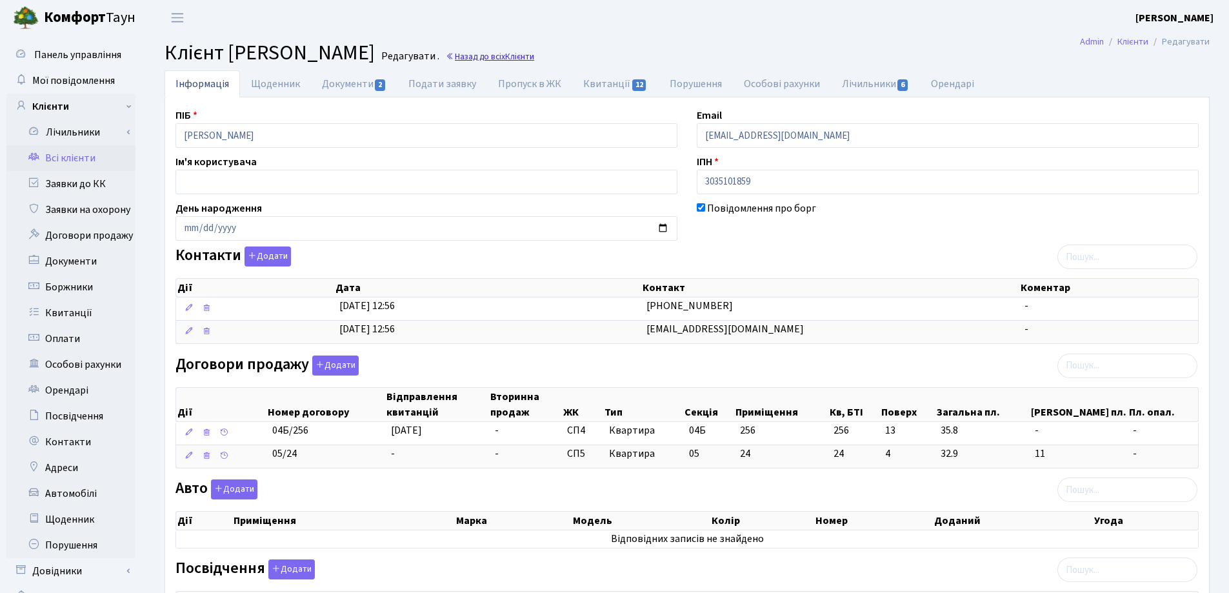
click at [534, 55] on link "Назад до всіх Клієнти" at bounding box center [490, 56] width 88 height 12
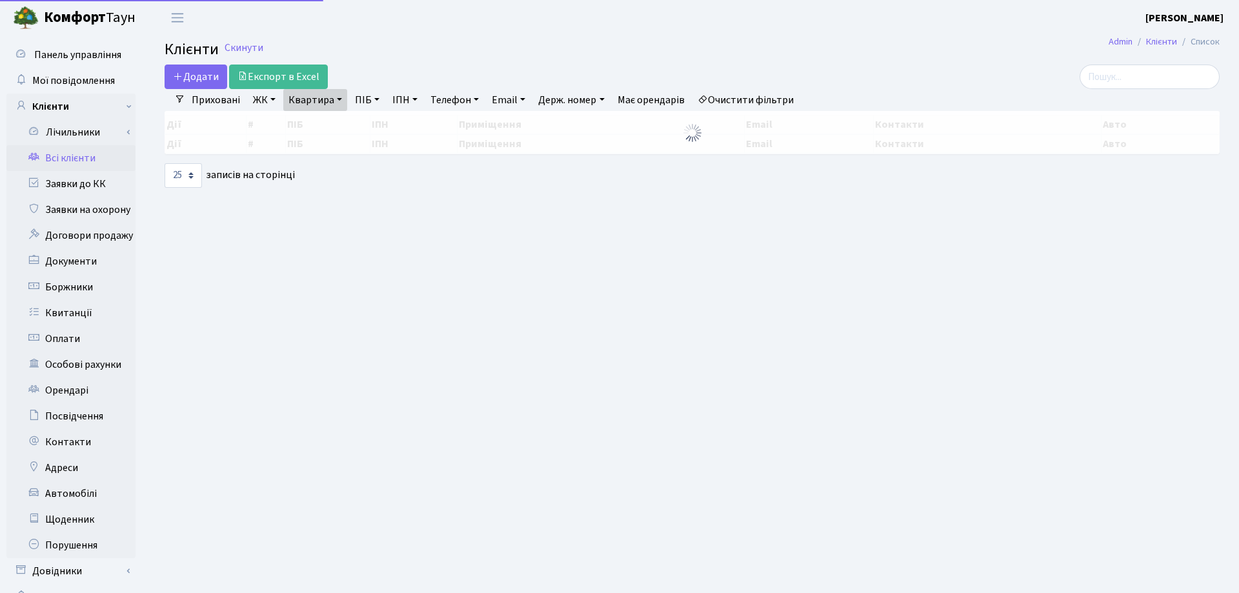
select select "25"
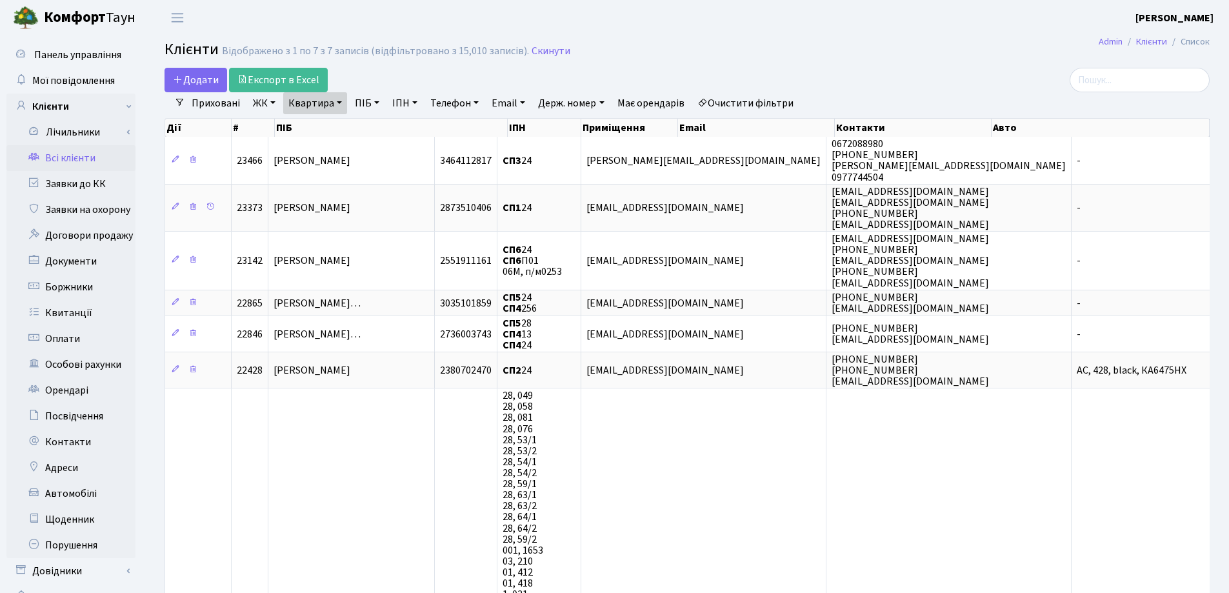
click at [342, 103] on link "Квартира" at bounding box center [315, 103] width 64 height 22
click at [351, 121] on input "24" at bounding box center [321, 128] width 75 height 25
type input "2"
type input "237"
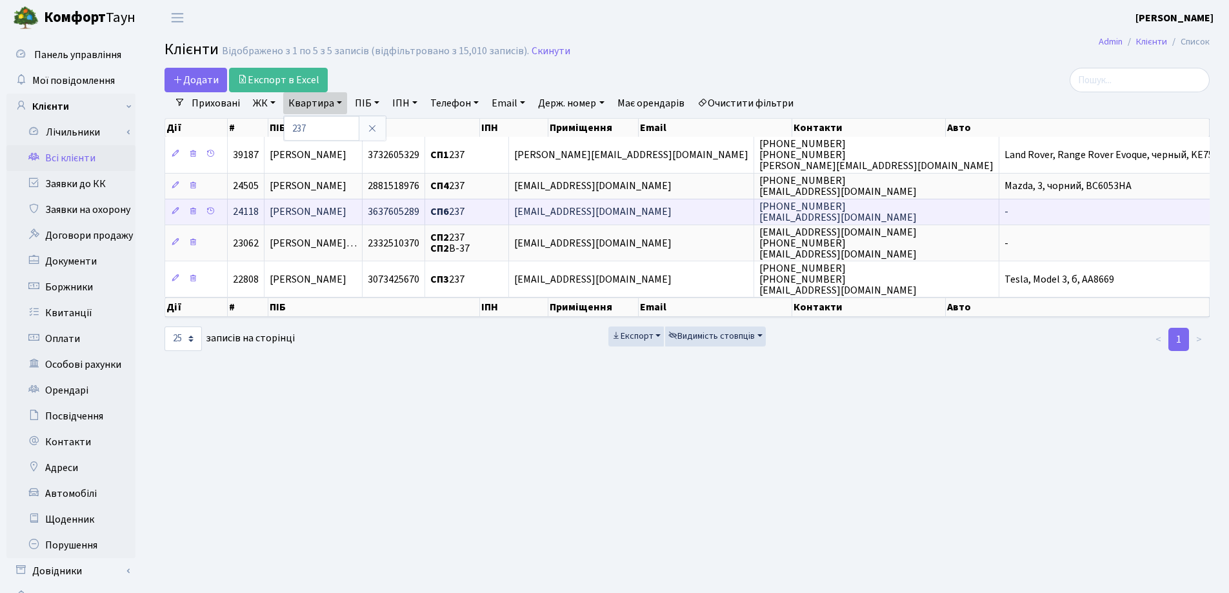
click at [363, 210] on td "[PERSON_NAME]" at bounding box center [314, 212] width 98 height 26
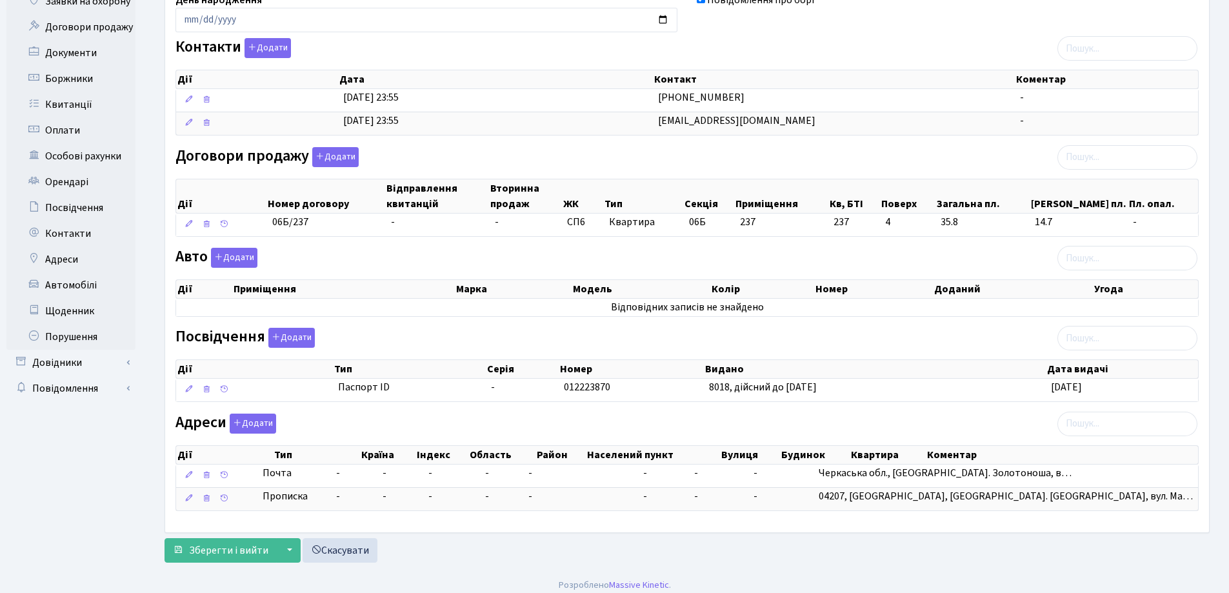
scroll to position [217, 0]
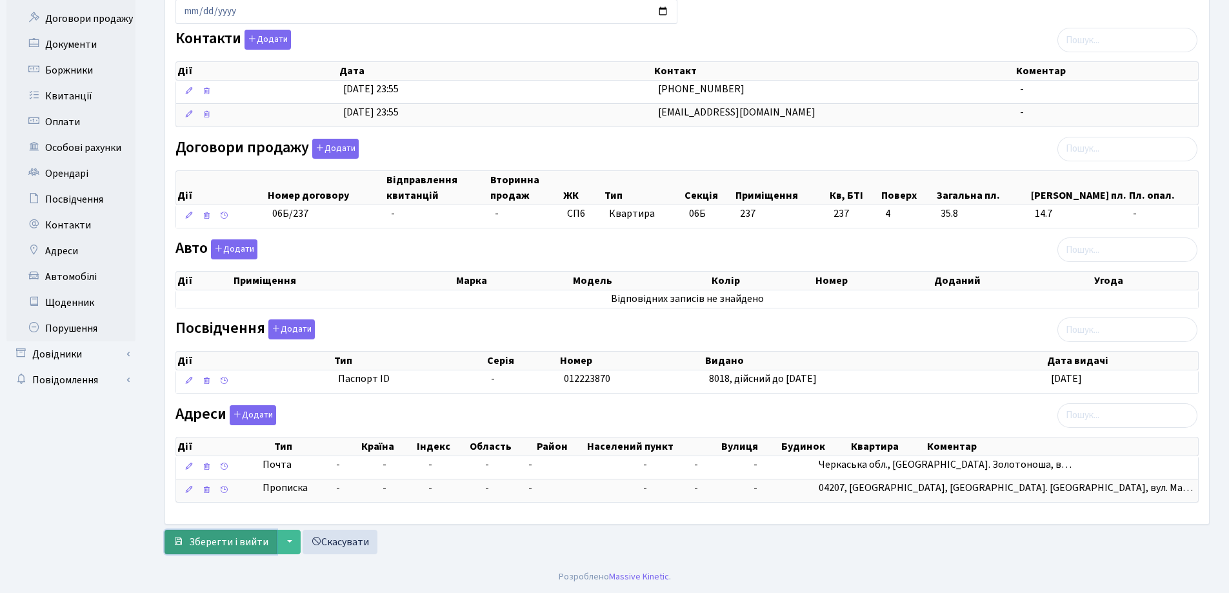
click at [217, 548] on span "Зберегти і вийти" at bounding box center [228, 542] width 79 height 14
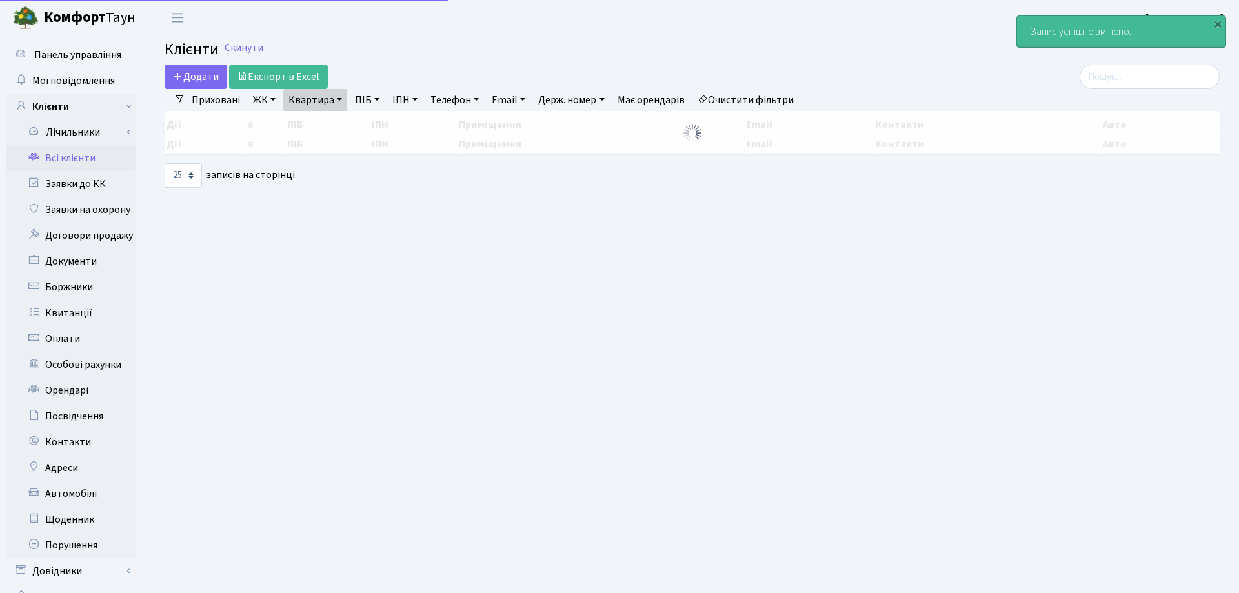
select select "25"
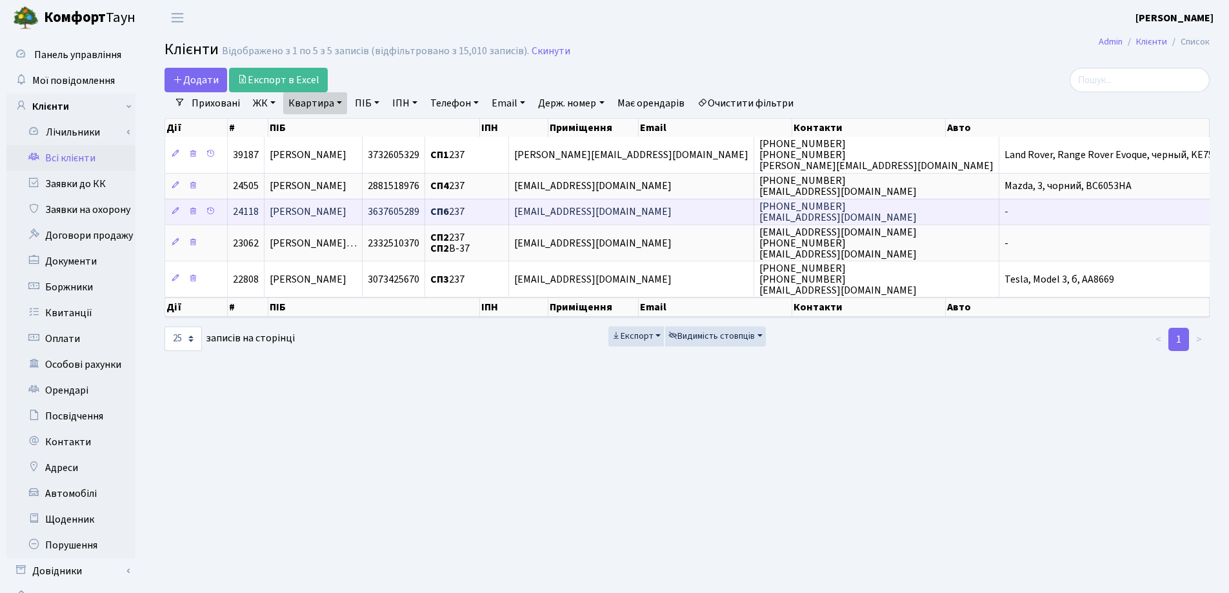
click at [346, 211] on span "[PERSON_NAME]" at bounding box center [308, 212] width 77 height 14
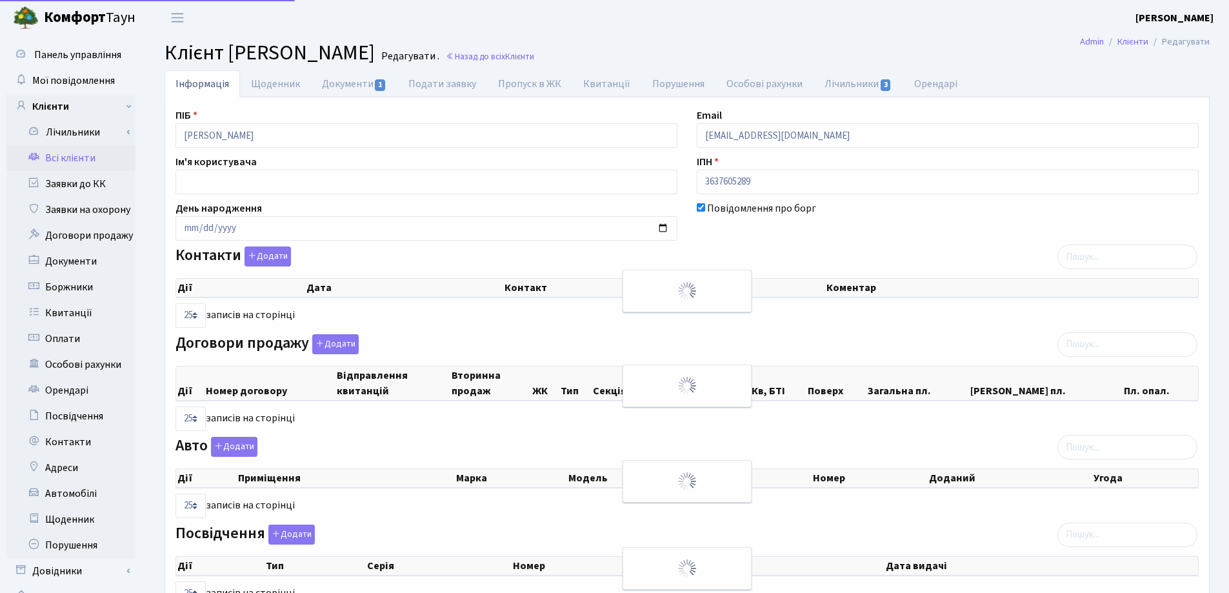
select select "25"
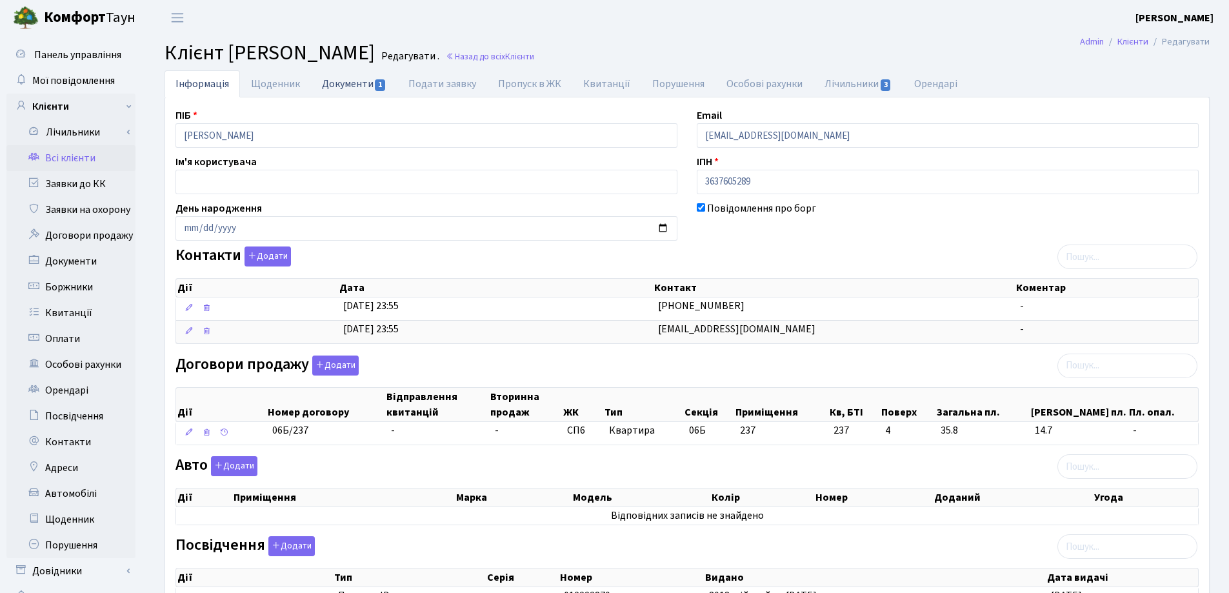
click at [337, 83] on link "Документи 1" at bounding box center [354, 83] width 86 height 26
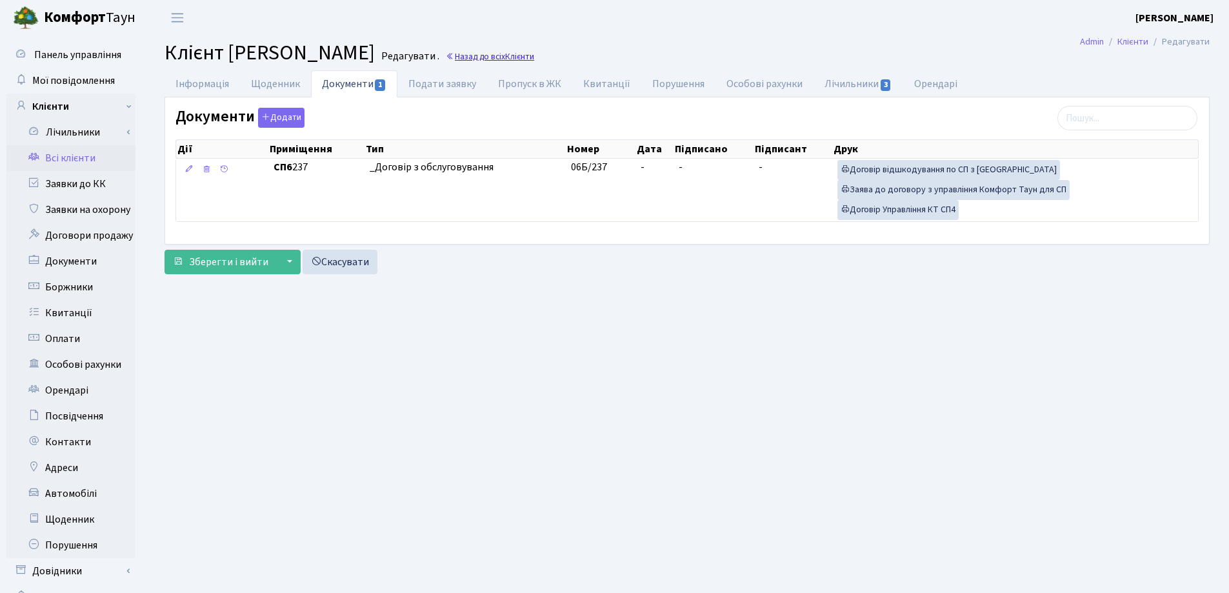
click at [534, 59] on link "Назад до всіх Клієнти" at bounding box center [490, 56] width 88 height 12
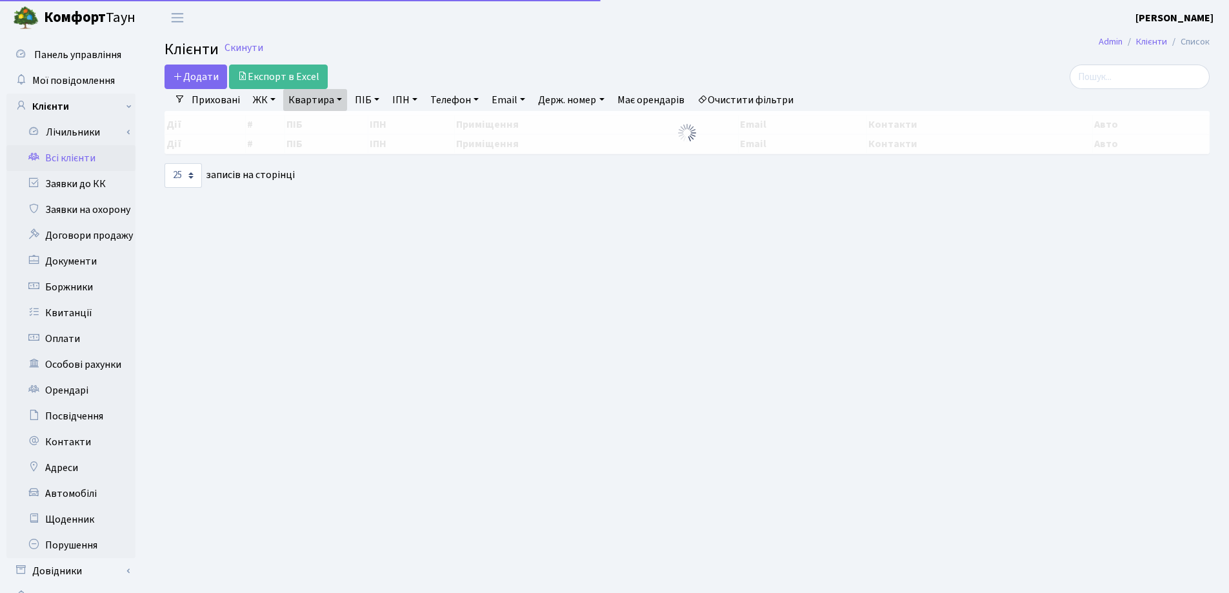
select select "25"
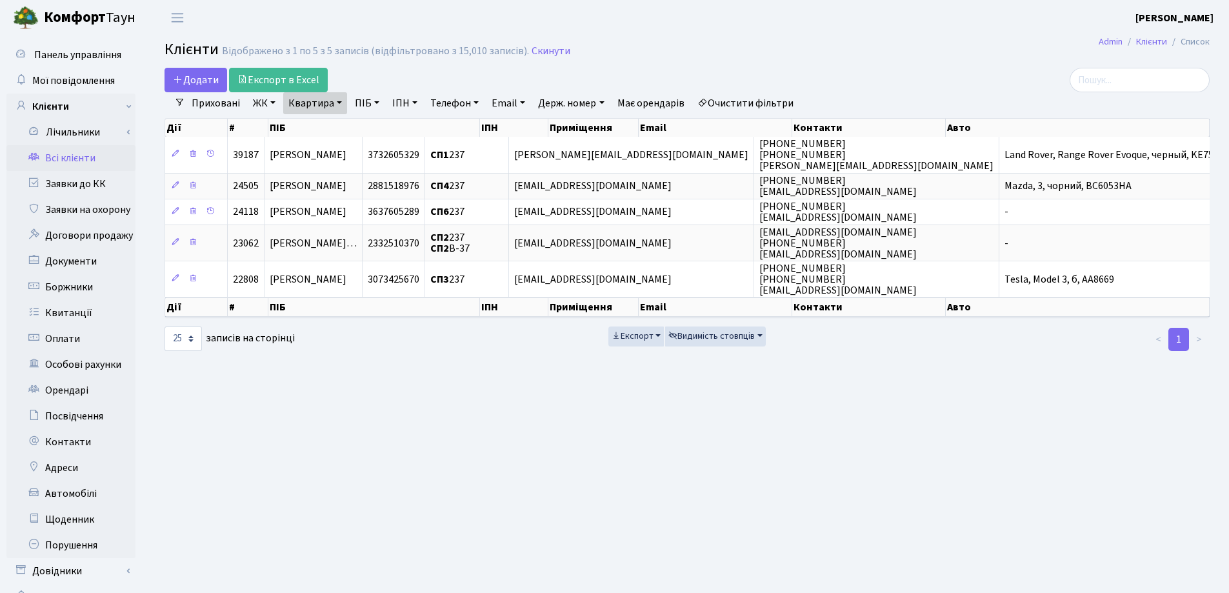
click at [339, 103] on link "Квартира" at bounding box center [315, 103] width 64 height 22
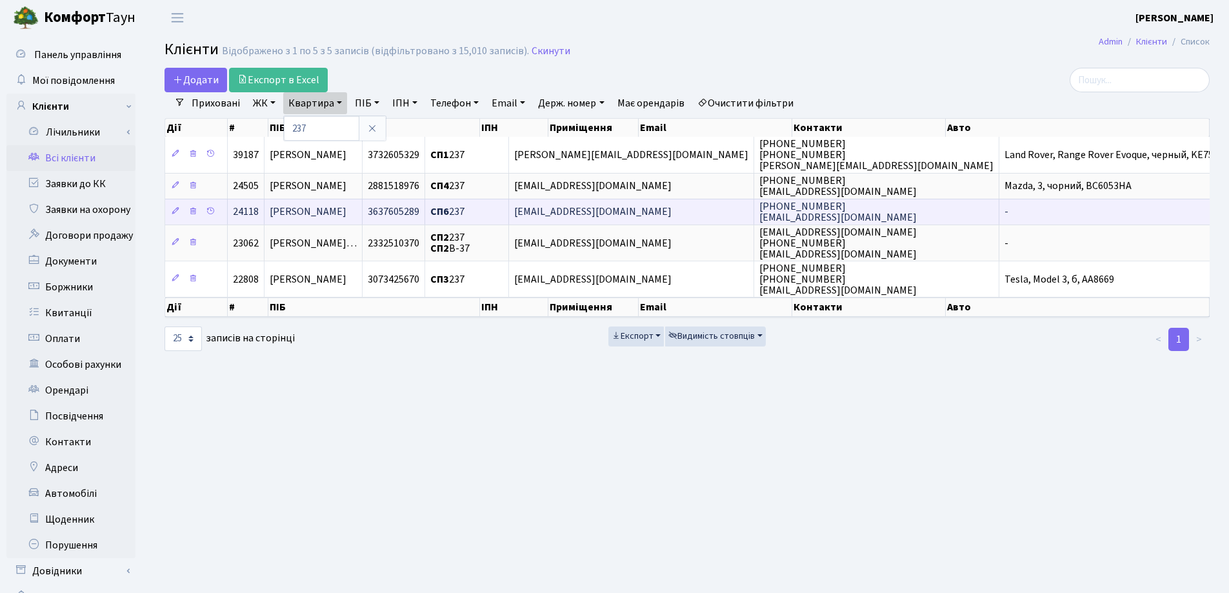
click at [363, 214] on td "[PERSON_NAME]" at bounding box center [314, 212] width 98 height 26
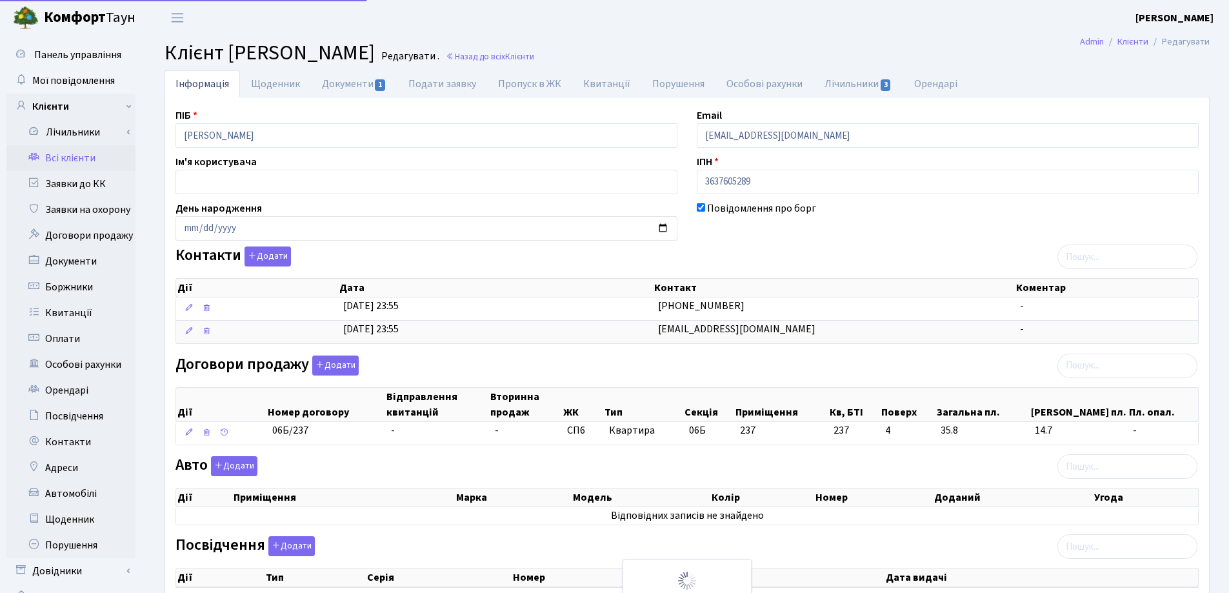
select select "25"
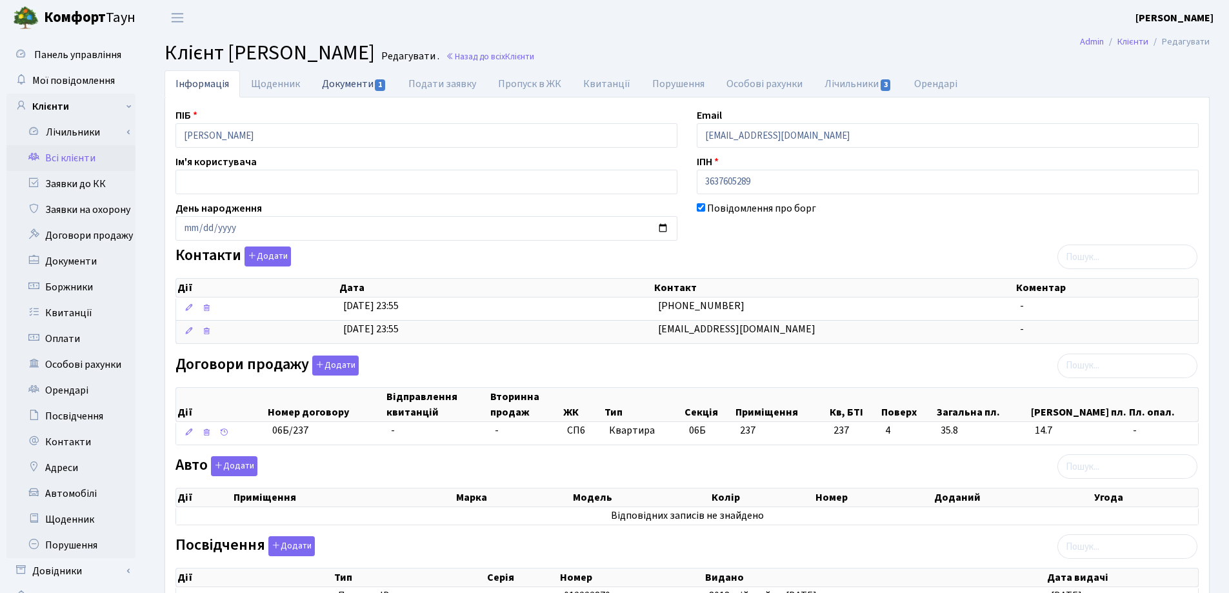
click at [337, 82] on link "Документи 1" at bounding box center [354, 83] width 86 height 26
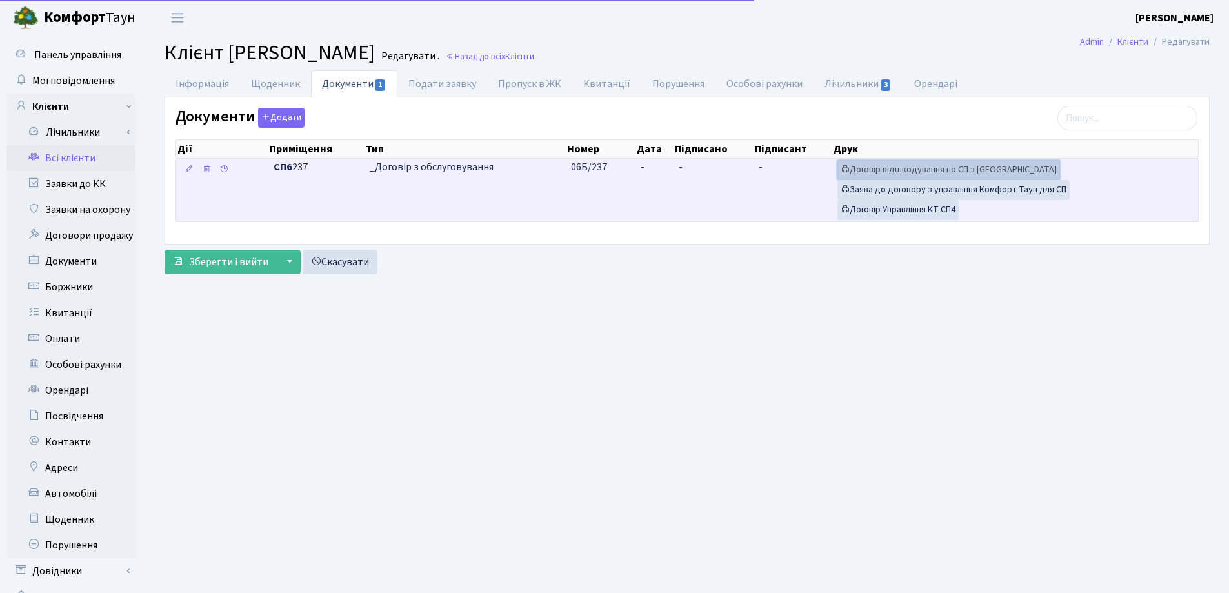
click at [875, 166] on link "Договір відшкодування по СП з Екві" at bounding box center [948, 170] width 223 height 20
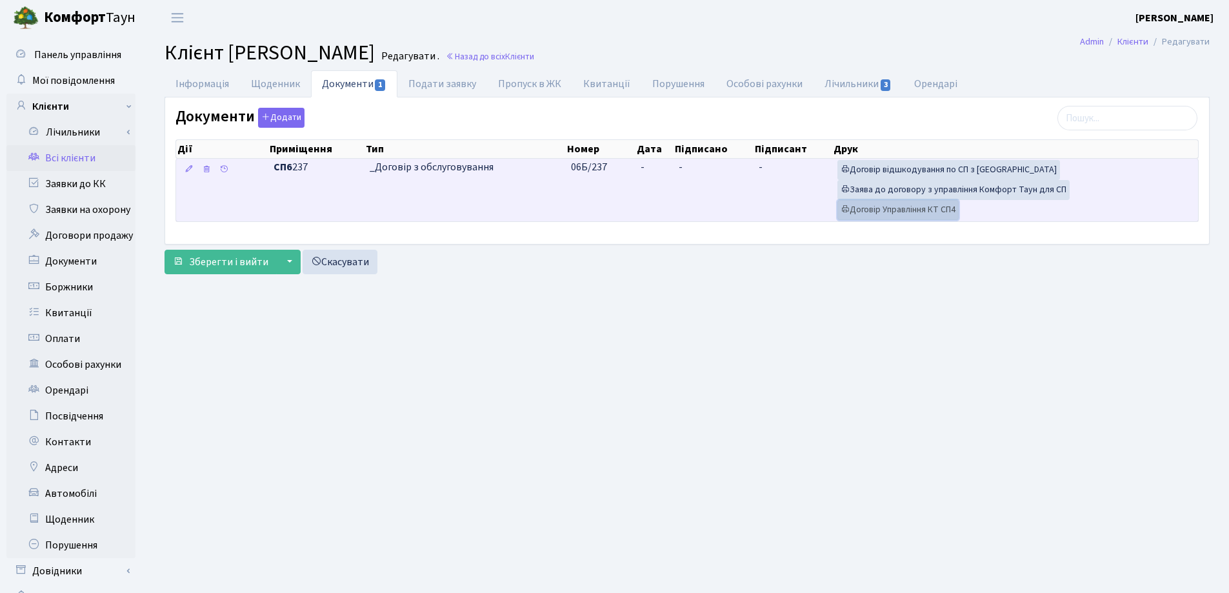
click at [898, 209] on link "Договір Управління КТ СП4" at bounding box center [897, 210] width 121 height 20
click at [906, 186] on link "Заява до договору з управління Комфорт Таун для СП" at bounding box center [953, 190] width 232 height 20
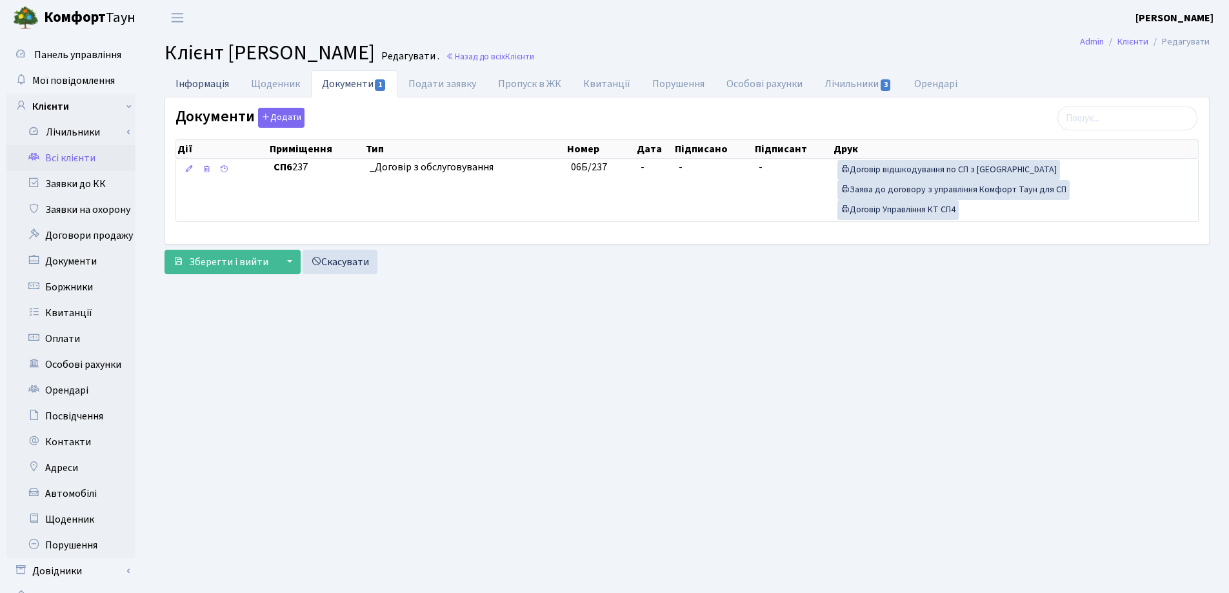
click at [194, 80] on link "Інформація" at bounding box center [202, 83] width 75 height 26
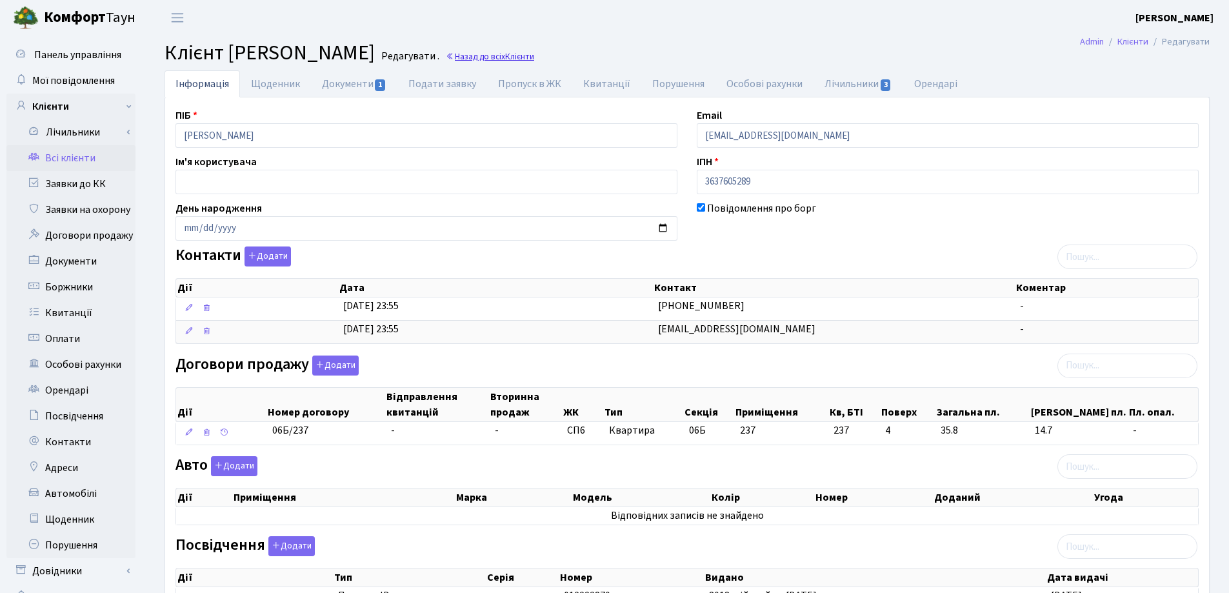
click at [534, 57] on link "Назад до всіх Клієнти" at bounding box center [490, 56] width 88 height 12
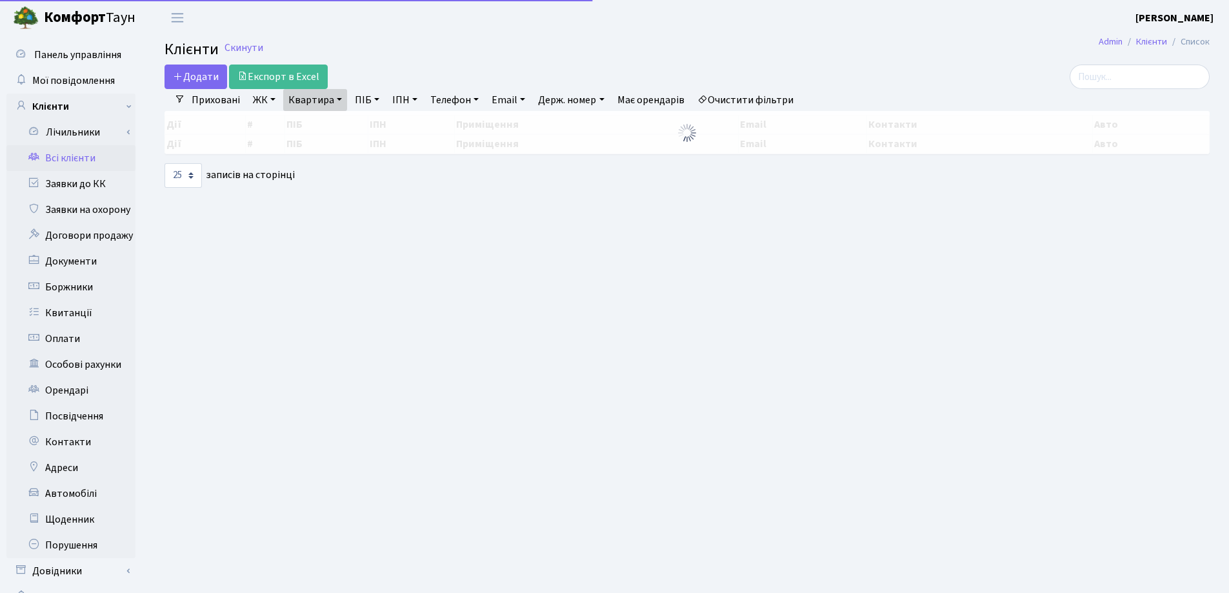
select select "25"
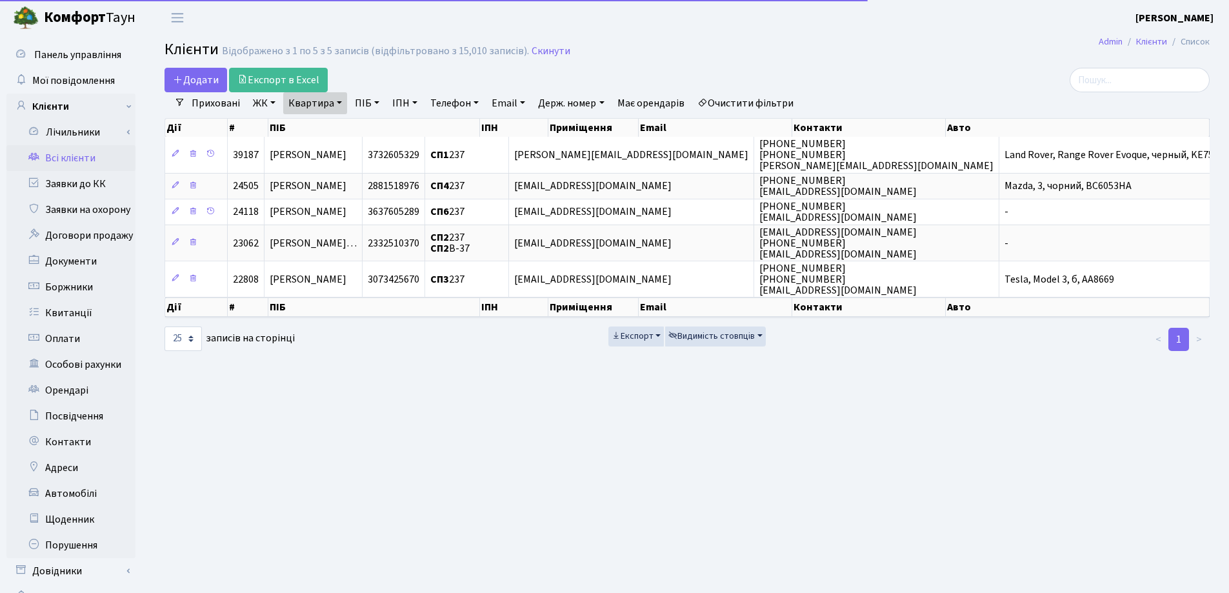
click at [345, 102] on link "Квартира" at bounding box center [315, 103] width 64 height 22
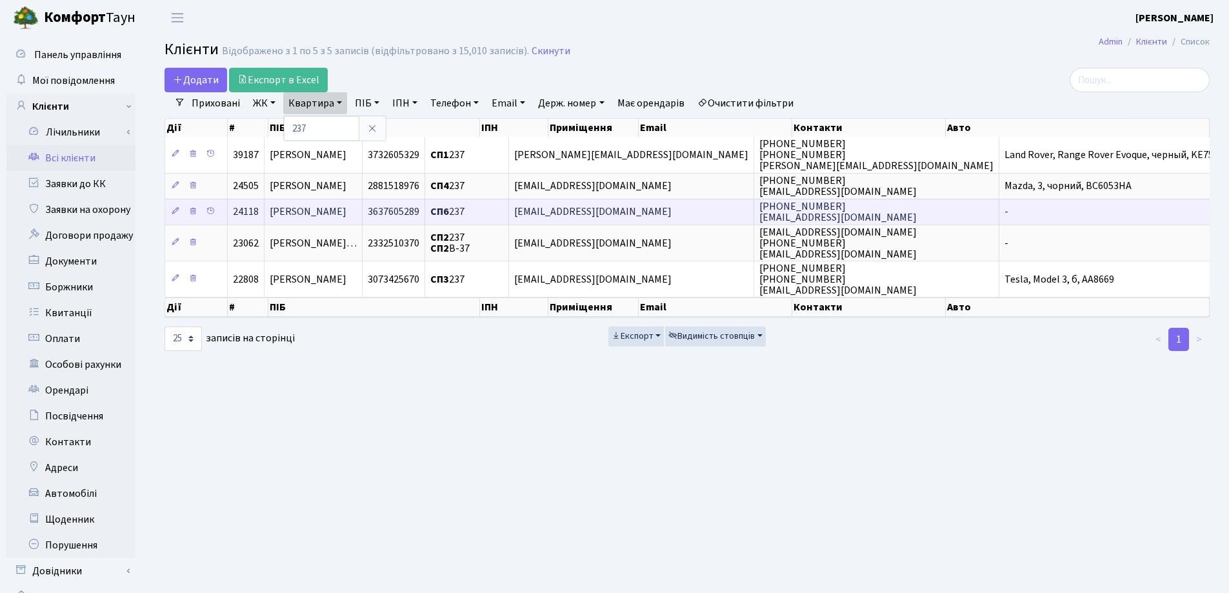
click at [346, 210] on span "[PERSON_NAME]" at bounding box center [308, 212] width 77 height 14
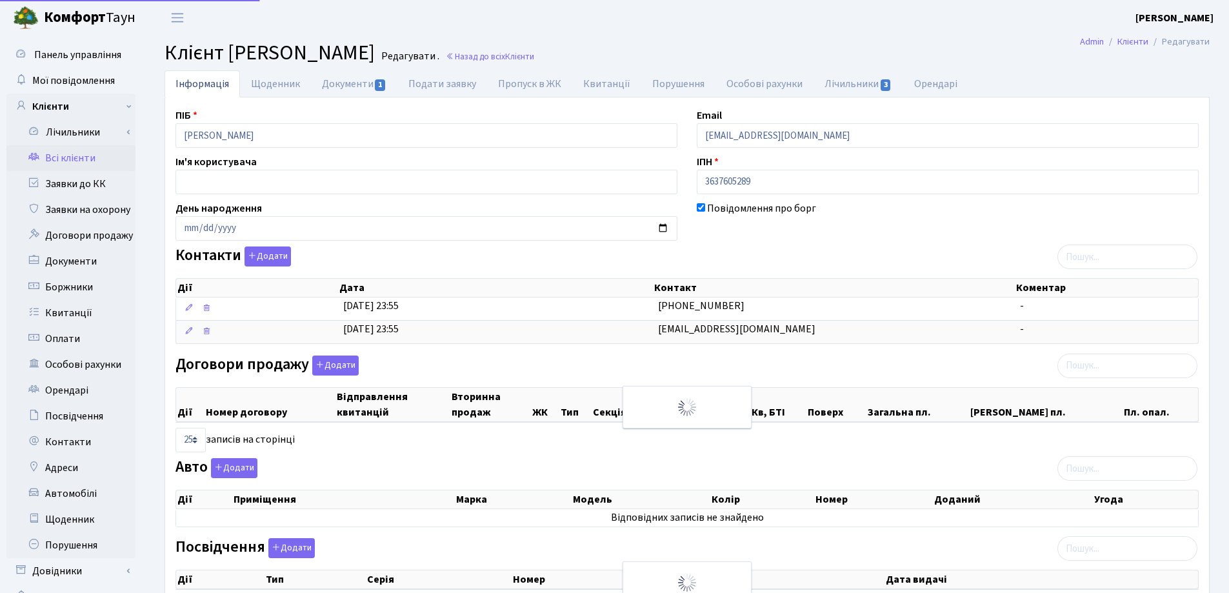
select select "25"
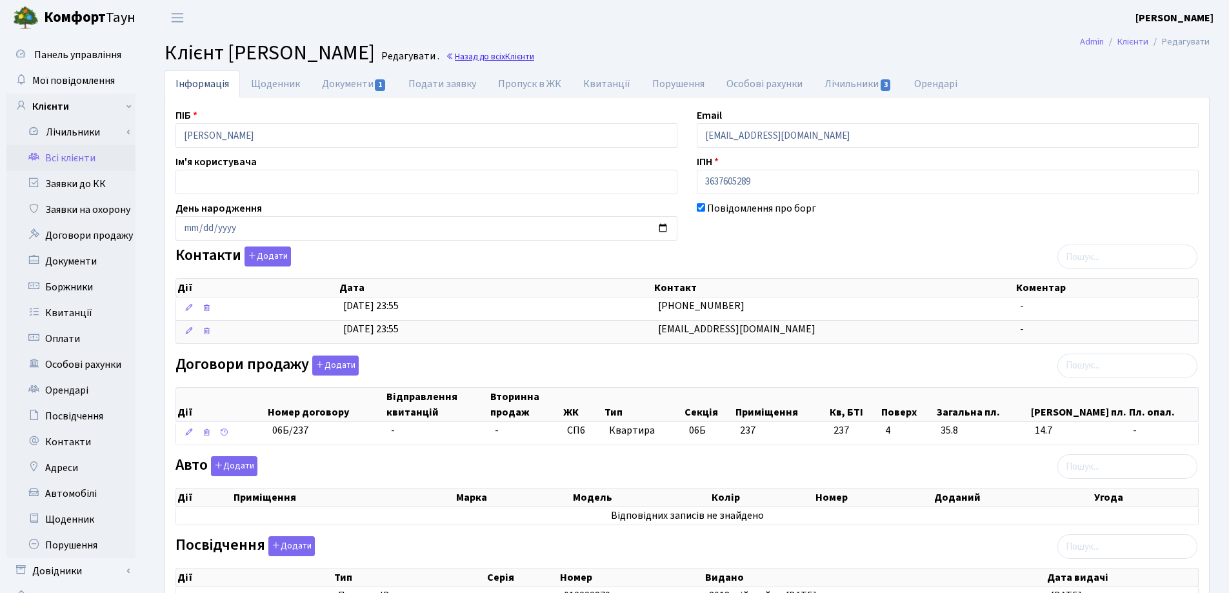
click at [534, 55] on link "Назад до всіх Клієнти" at bounding box center [490, 56] width 88 height 12
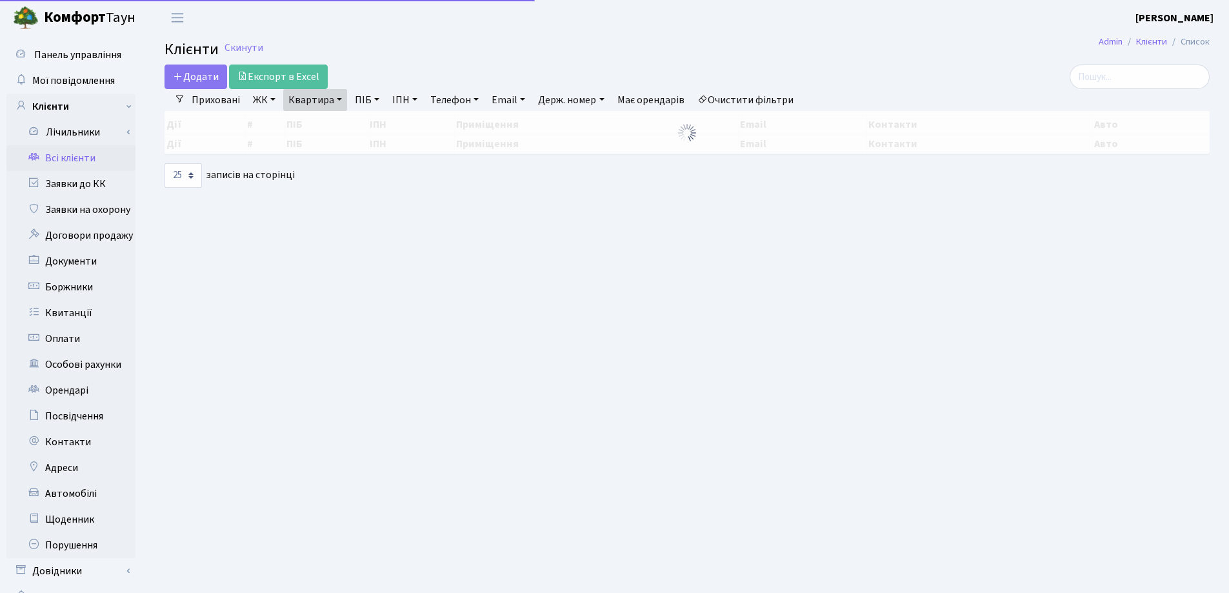
select select "25"
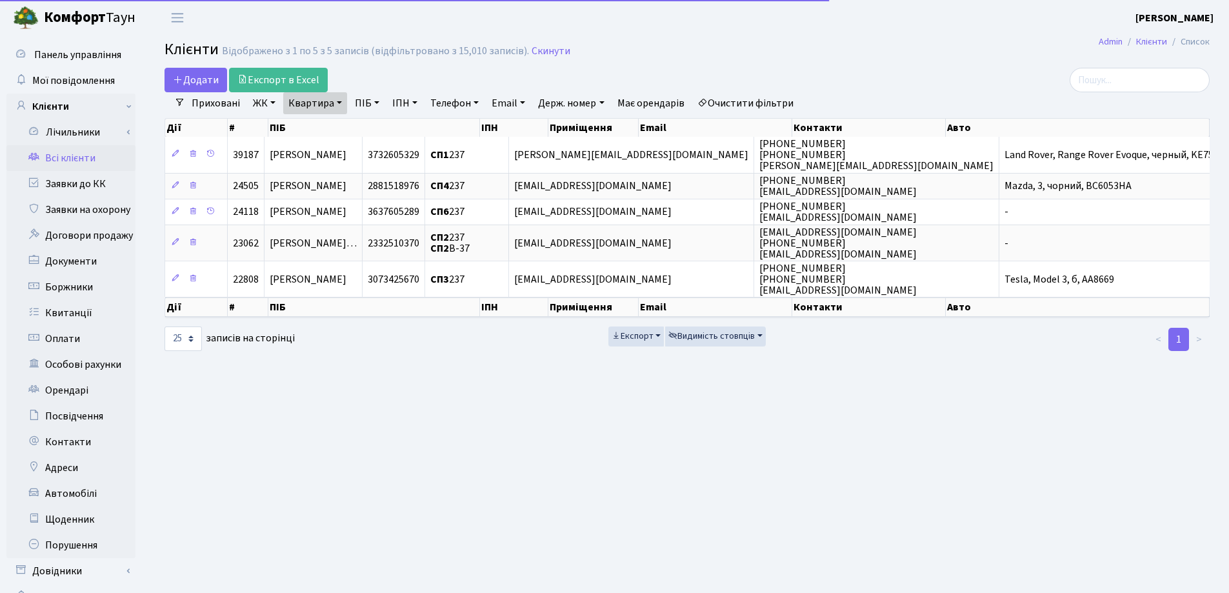
click at [338, 102] on link "Квартира" at bounding box center [315, 103] width 64 height 22
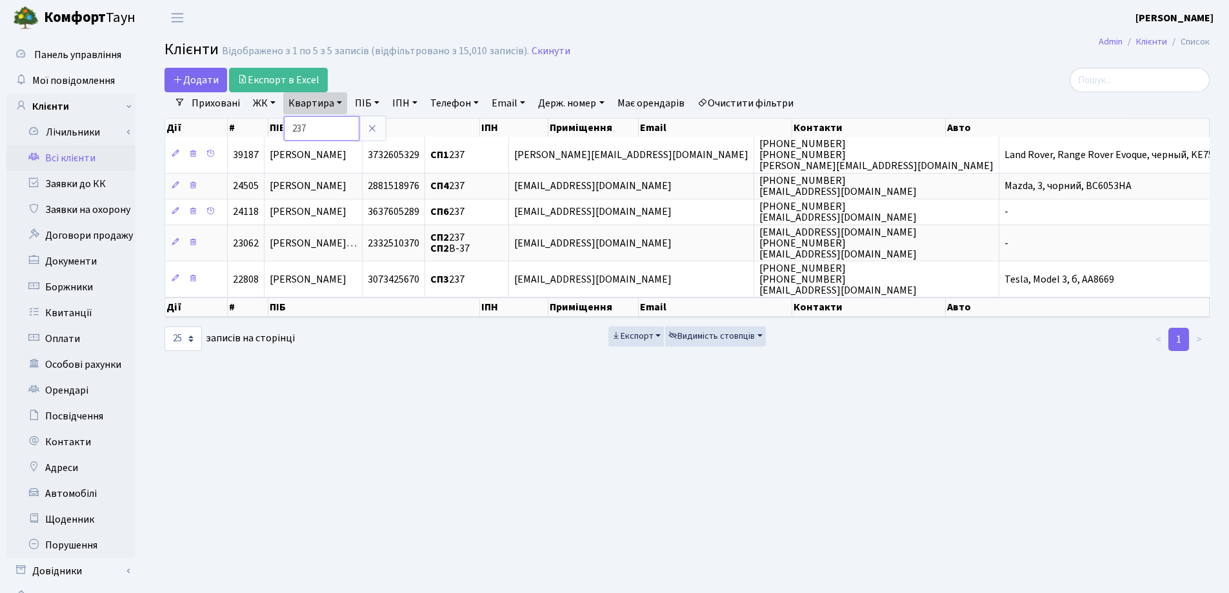
click at [345, 120] on input "237" at bounding box center [321, 128] width 75 height 25
type input "2"
type input "181"
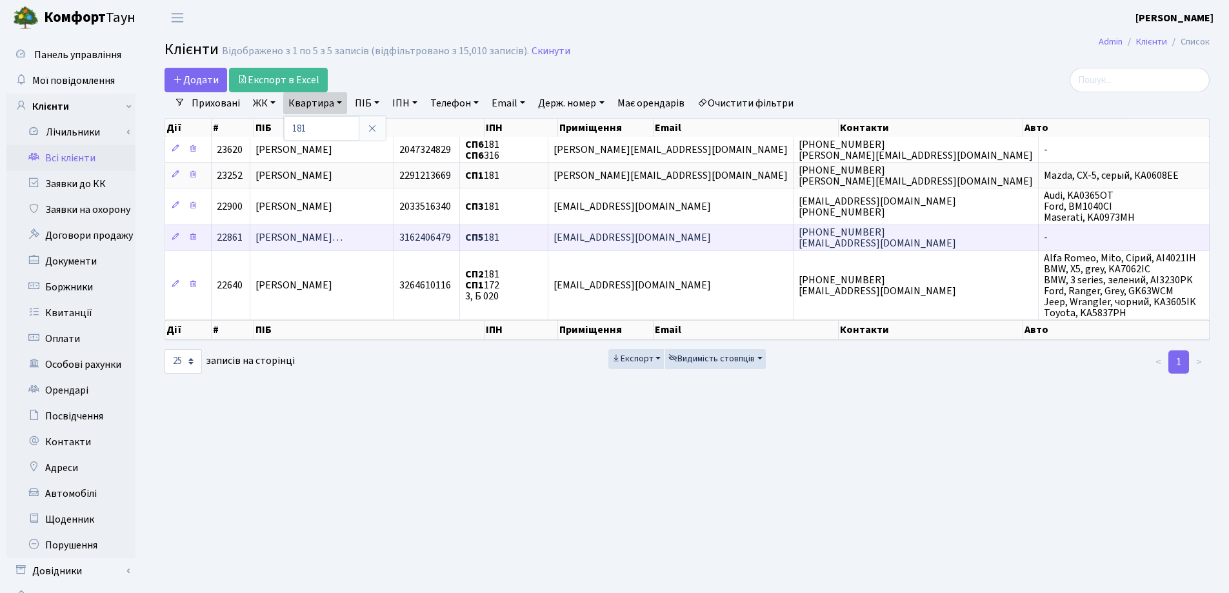
click at [343, 240] on span "Присяжнюк Володимир Олександрови…" at bounding box center [298, 238] width 87 height 14
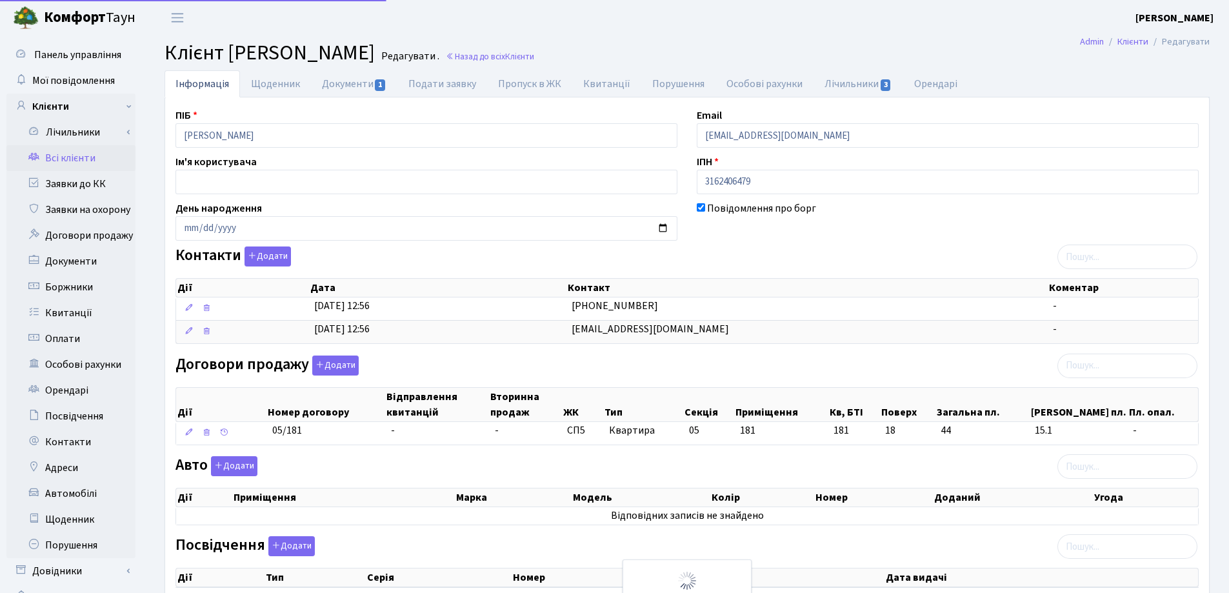
select select "25"
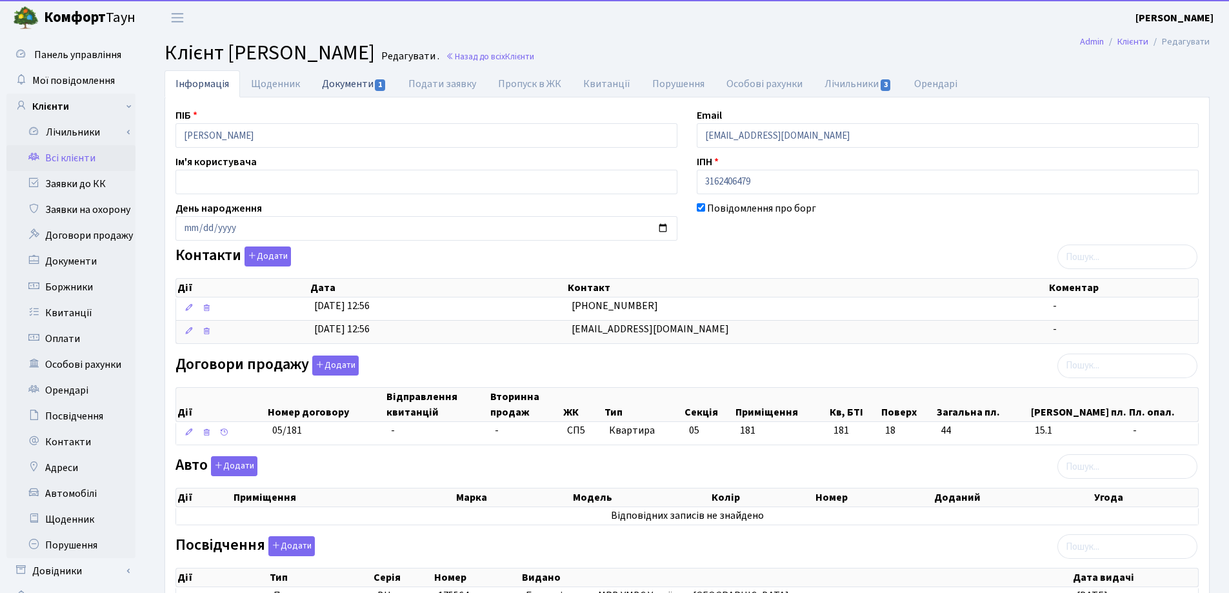
click at [341, 85] on link "Документи 1" at bounding box center [354, 83] width 86 height 26
select select "25"
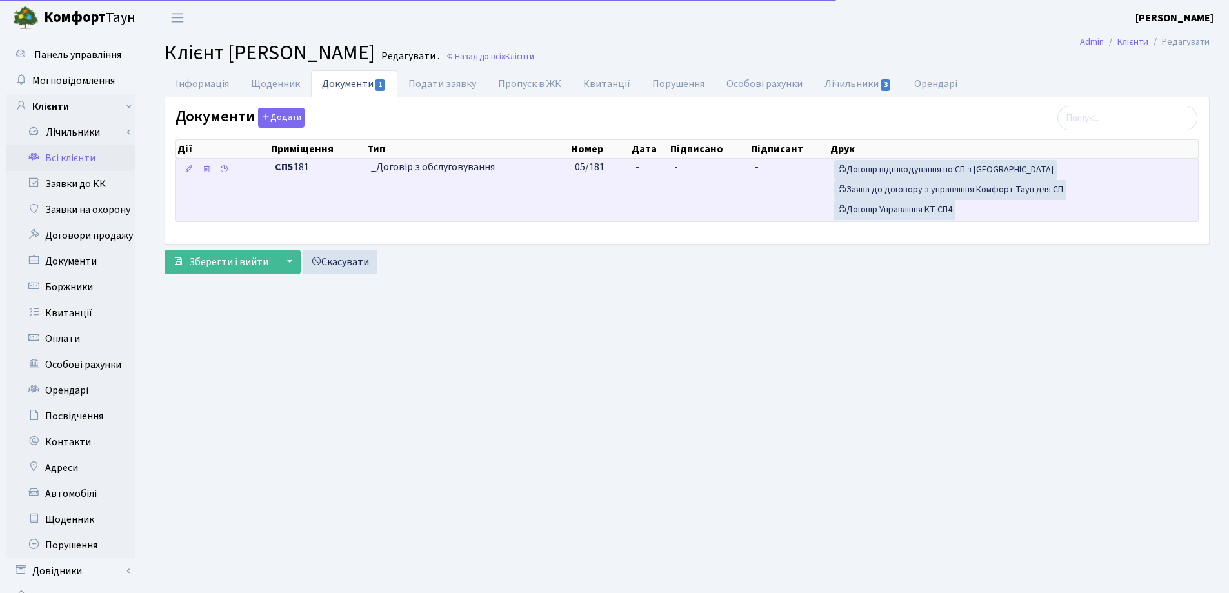
click at [644, 164] on td "-" at bounding box center [649, 190] width 39 height 63
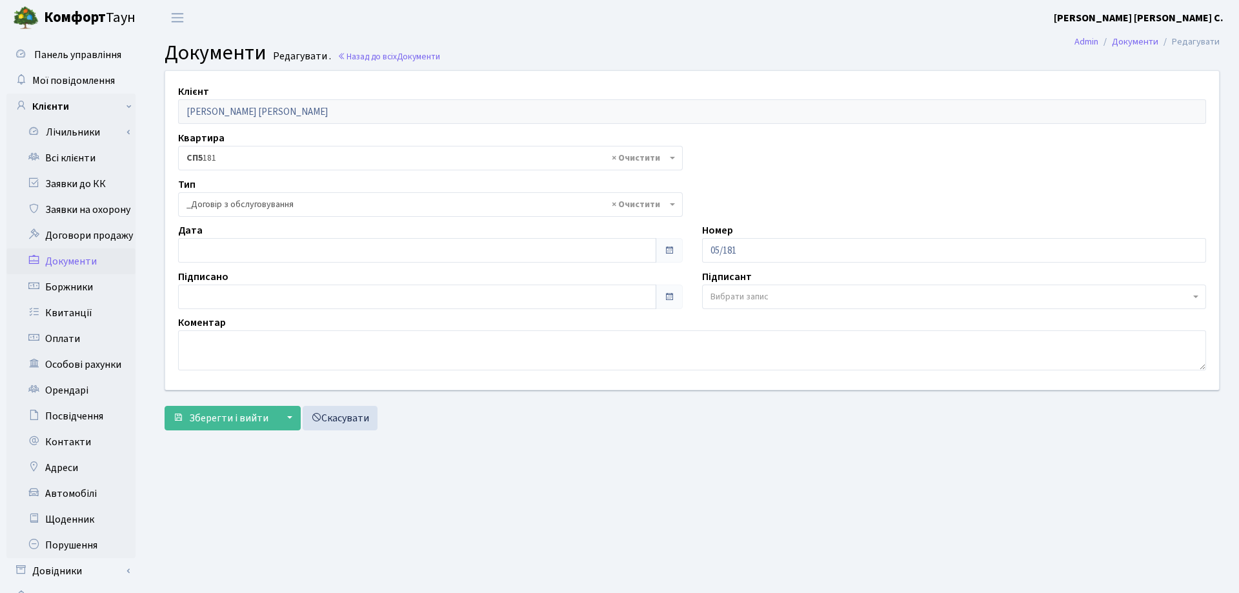
select select "289"
type input "[DATE]"
click at [308, 246] on input "[DATE]" at bounding box center [414, 250] width 473 height 25
click at [225, 416] on span "Зберегти і вийти" at bounding box center [228, 418] width 79 height 14
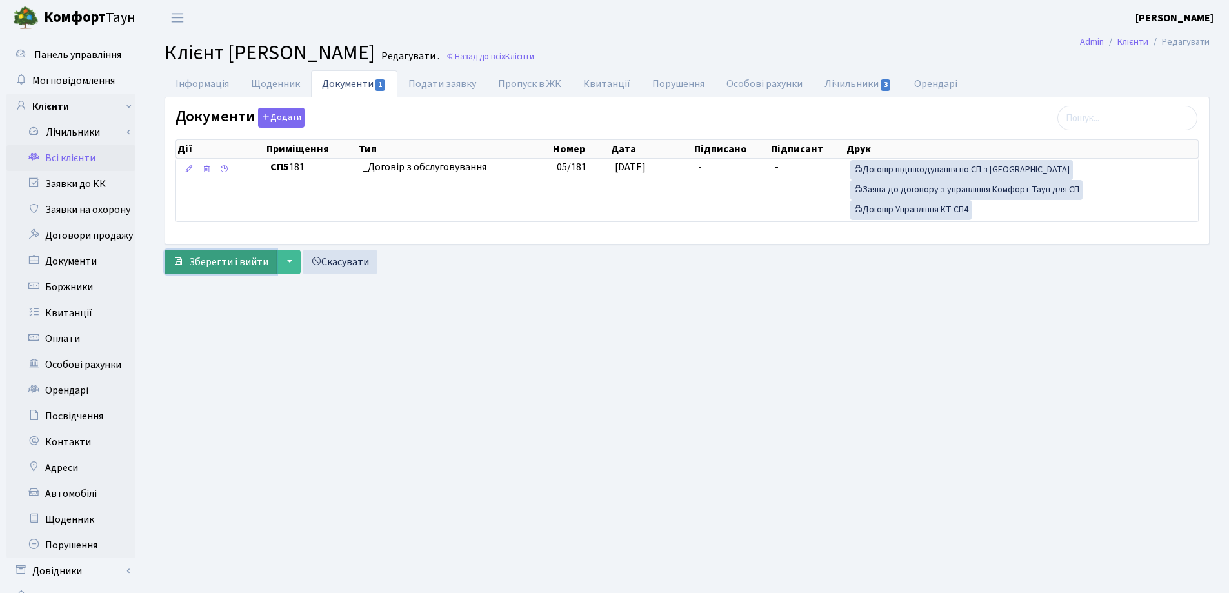
click at [220, 261] on span "Зберегти і вийти" at bounding box center [228, 262] width 79 height 14
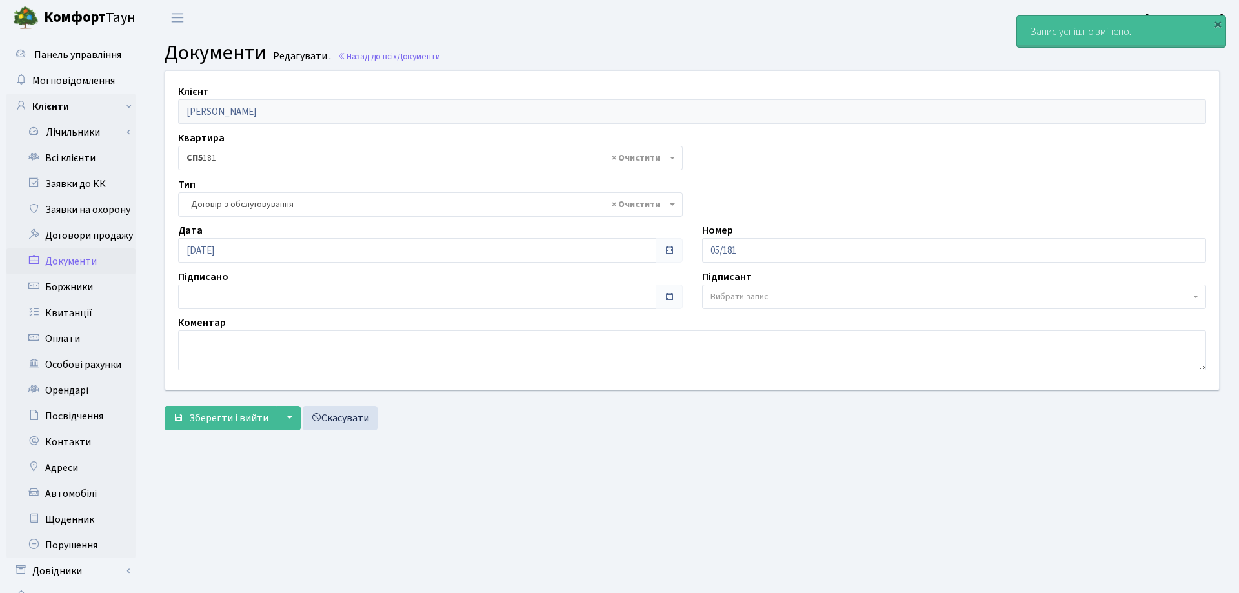
select select "289"
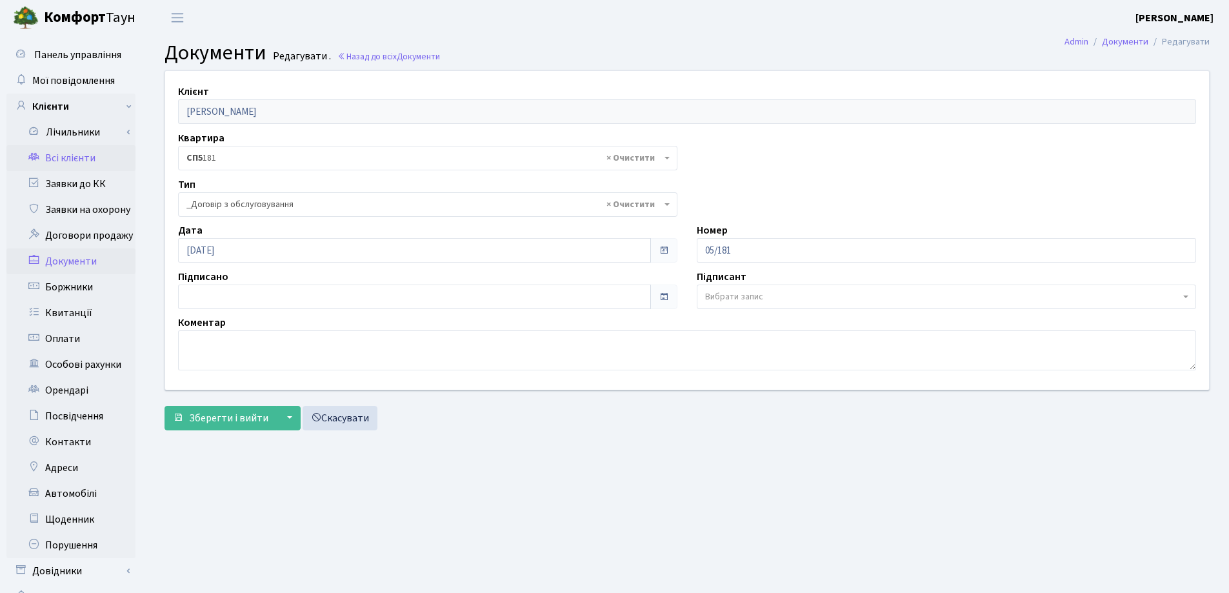
click at [61, 159] on link "Всі клієнти" at bounding box center [70, 158] width 129 height 26
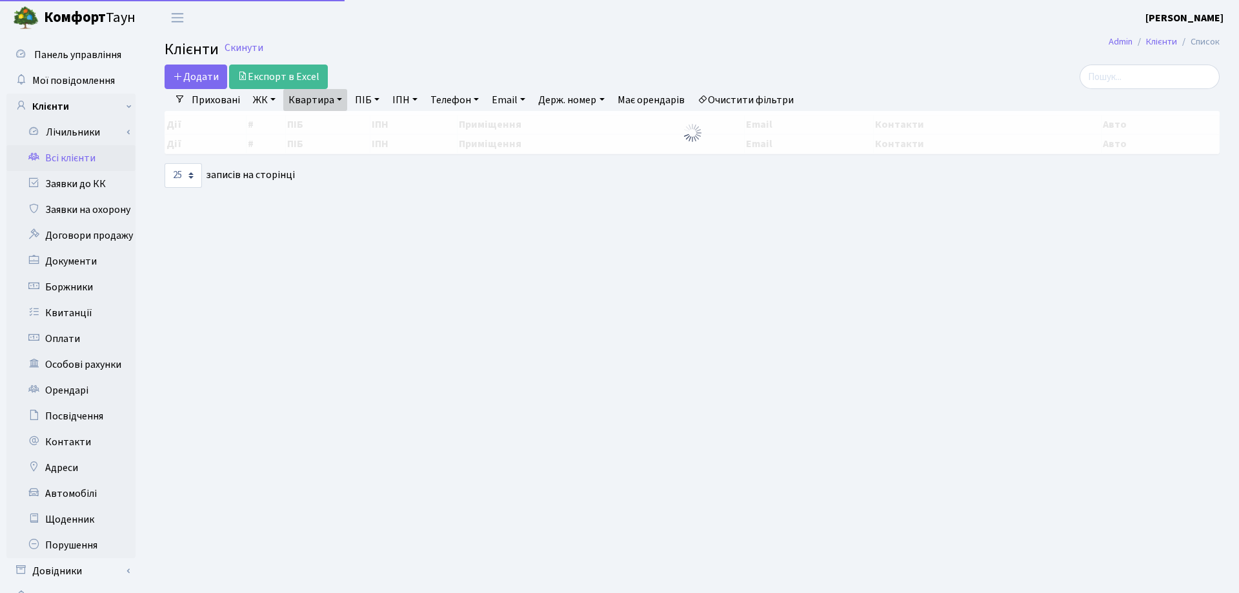
select select "25"
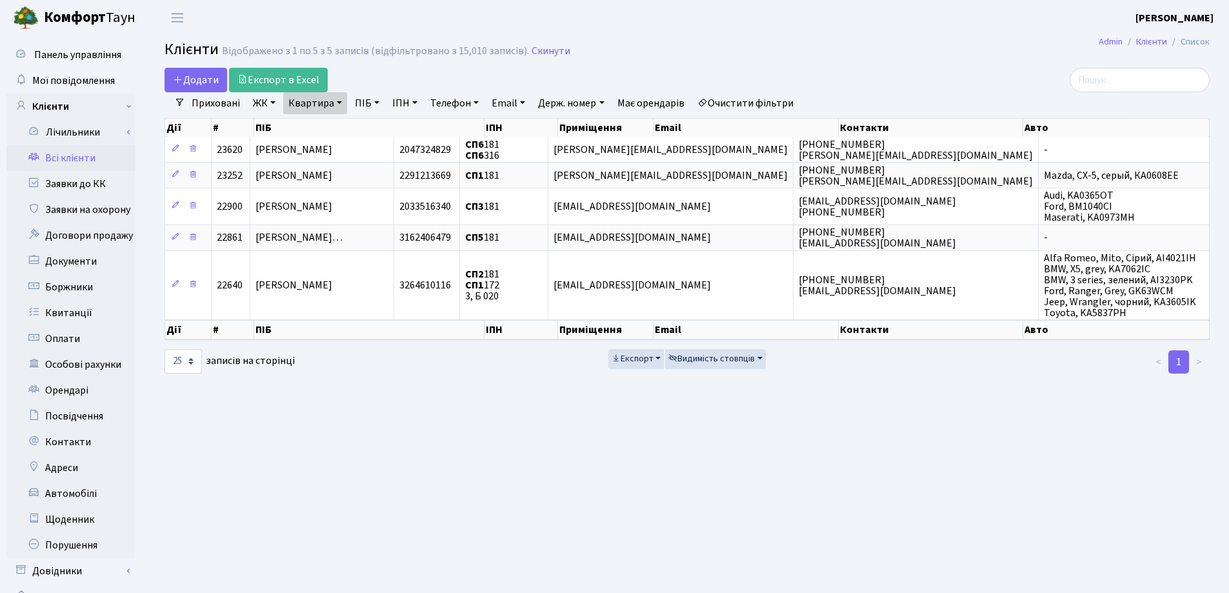
click at [336, 101] on link "Квартира" at bounding box center [315, 103] width 64 height 22
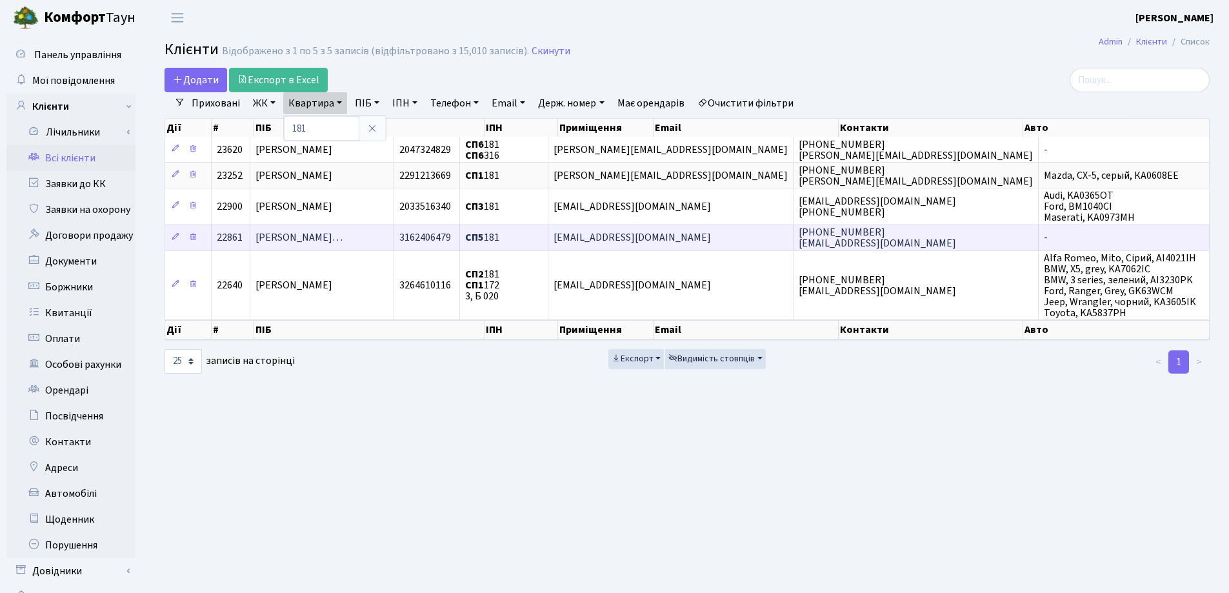
click at [343, 245] on span "[PERSON_NAME]…" at bounding box center [298, 238] width 87 height 14
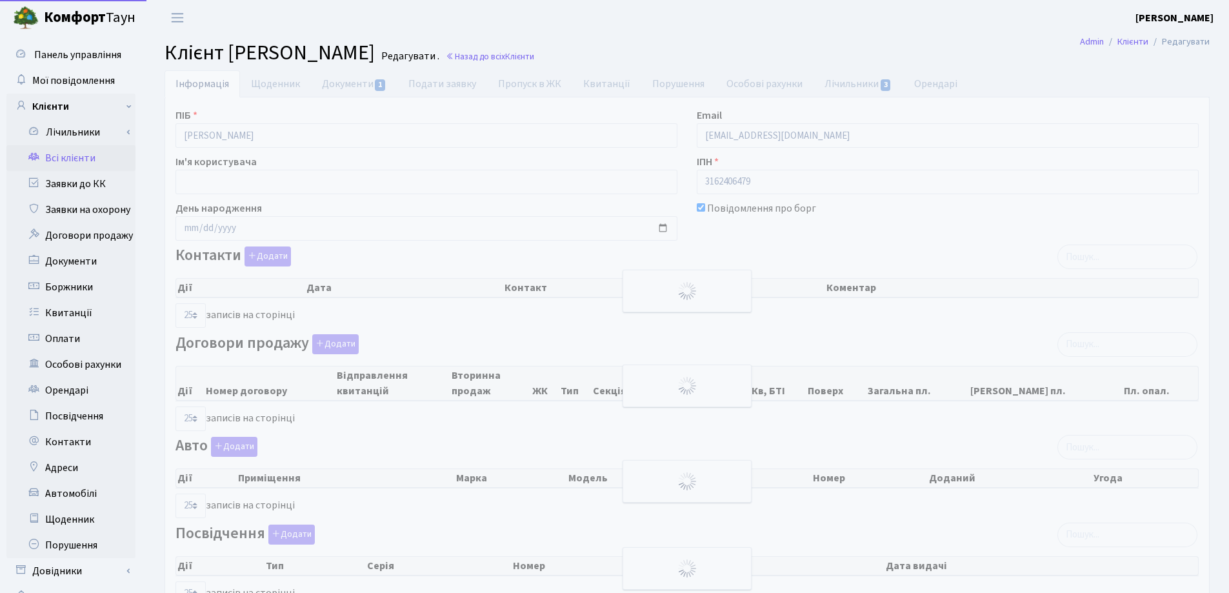
select select "25"
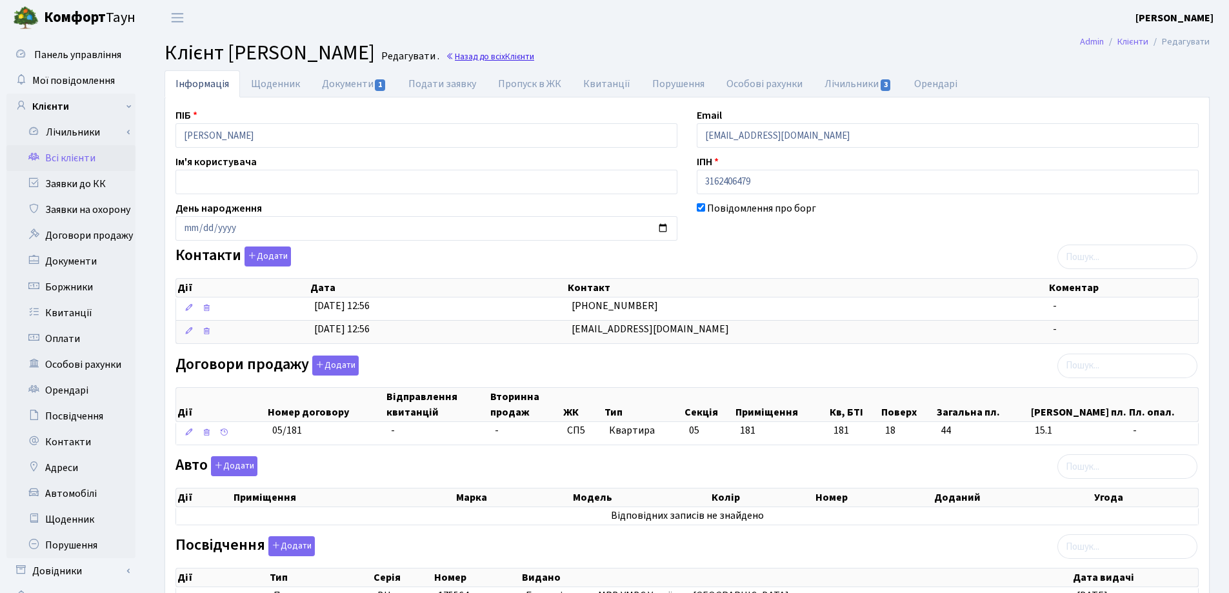
click at [534, 62] on link "Назад до всіх Клієнти" at bounding box center [490, 56] width 88 height 12
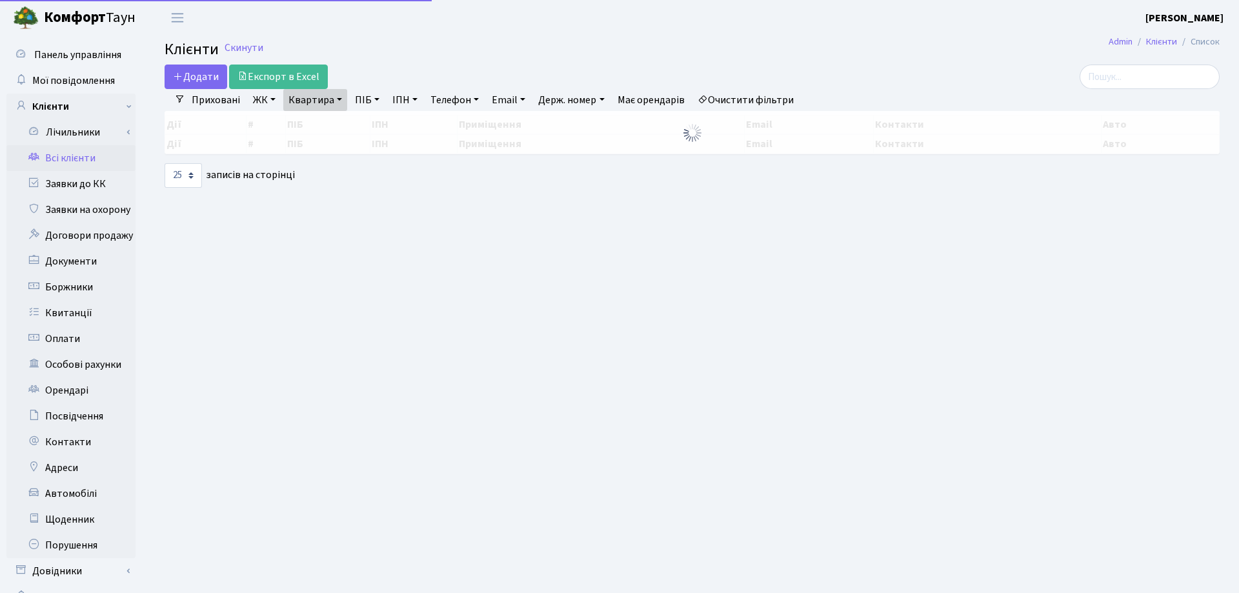
select select "25"
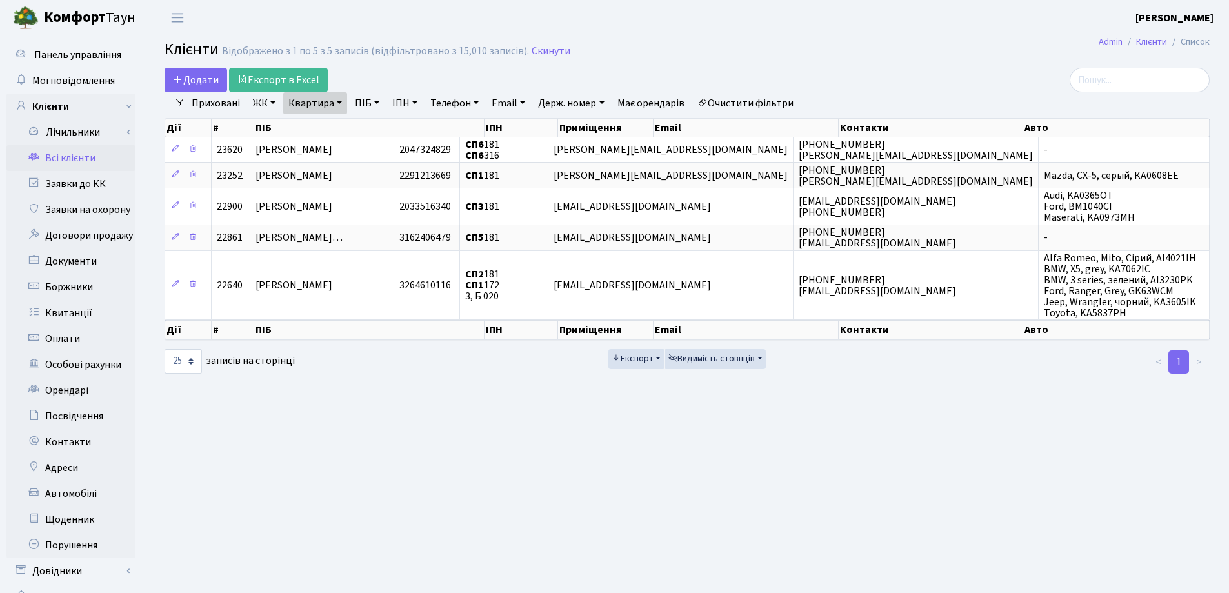
click at [337, 101] on link "Квартира" at bounding box center [315, 103] width 64 height 22
click at [373, 127] on icon at bounding box center [372, 128] width 10 height 10
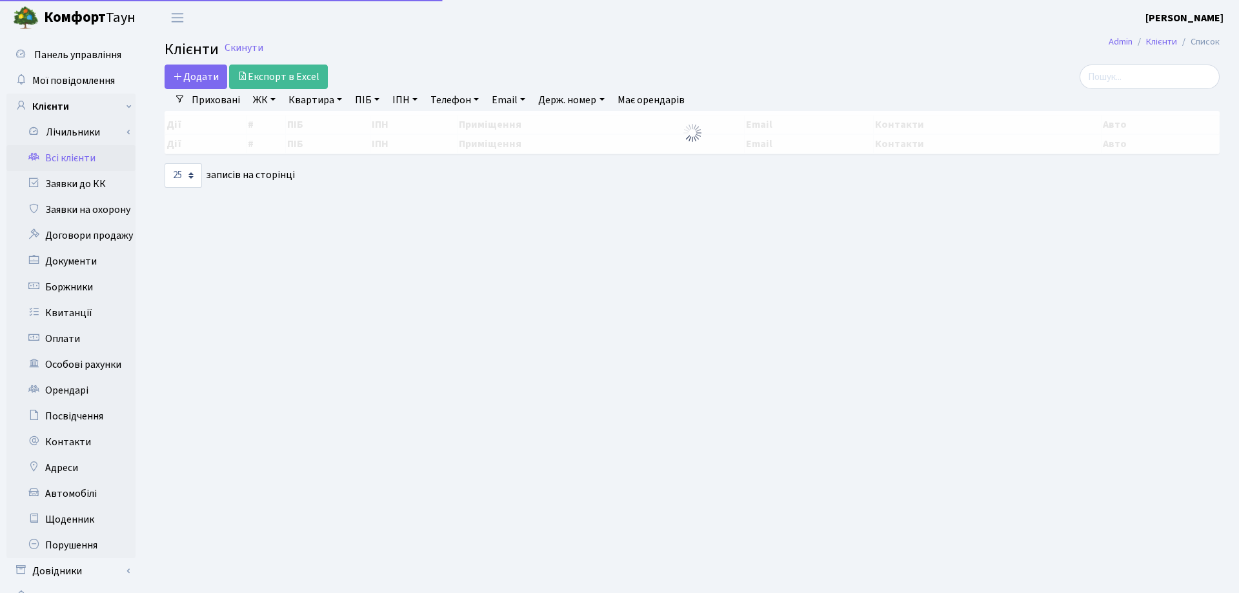
select select "25"
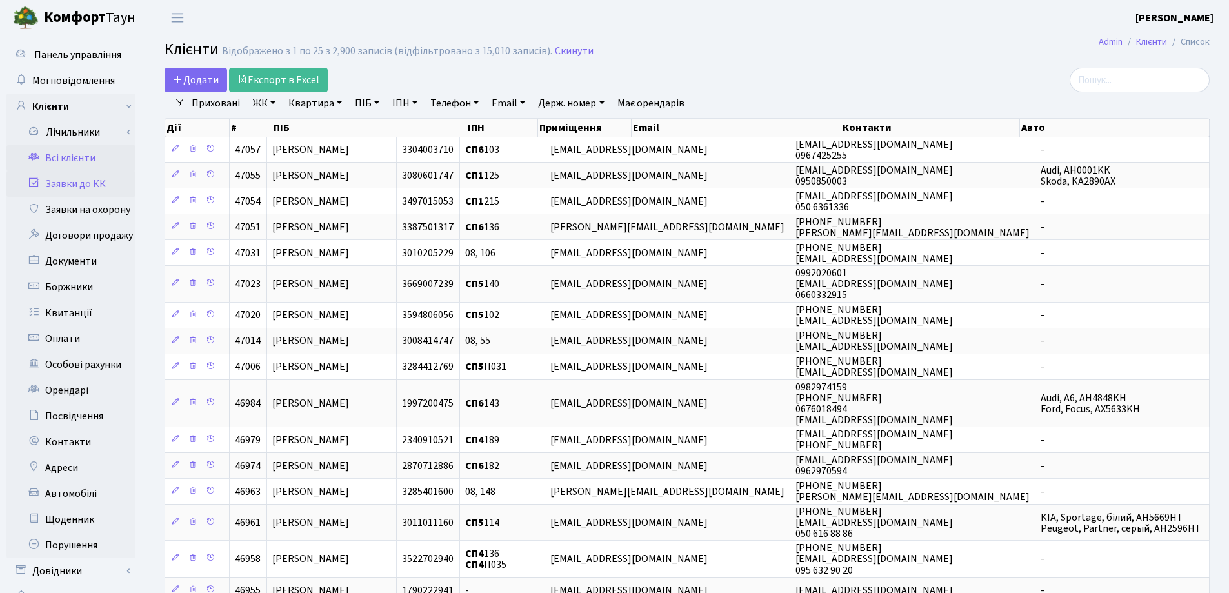
click at [85, 183] on link "Заявки до КК" at bounding box center [70, 184] width 129 height 26
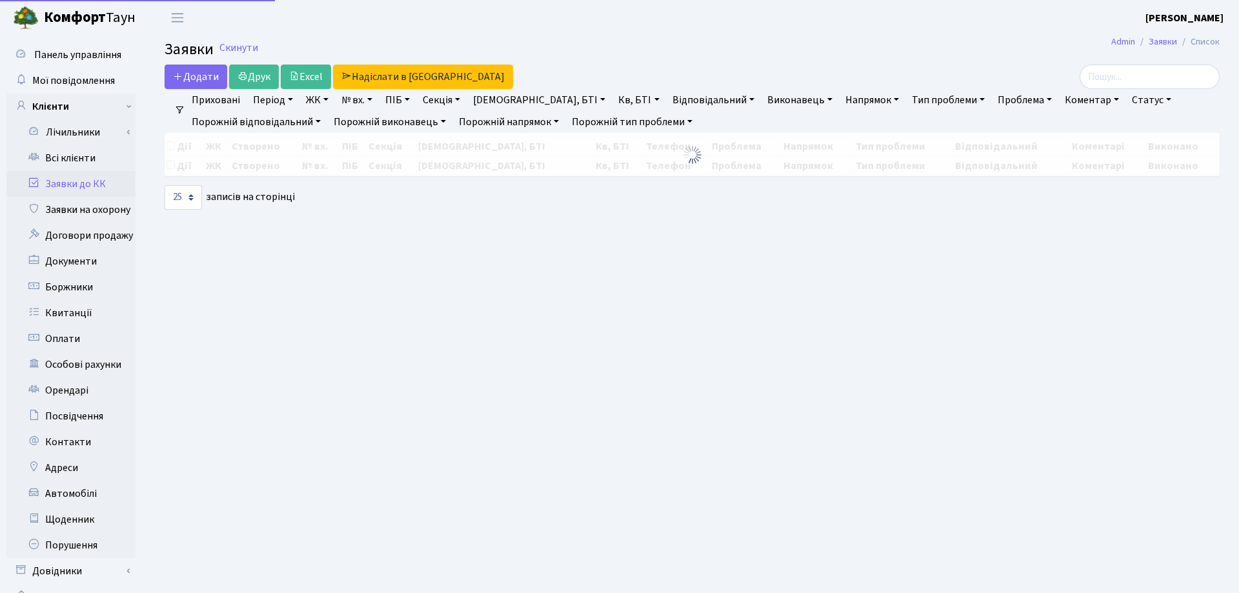
select select "25"
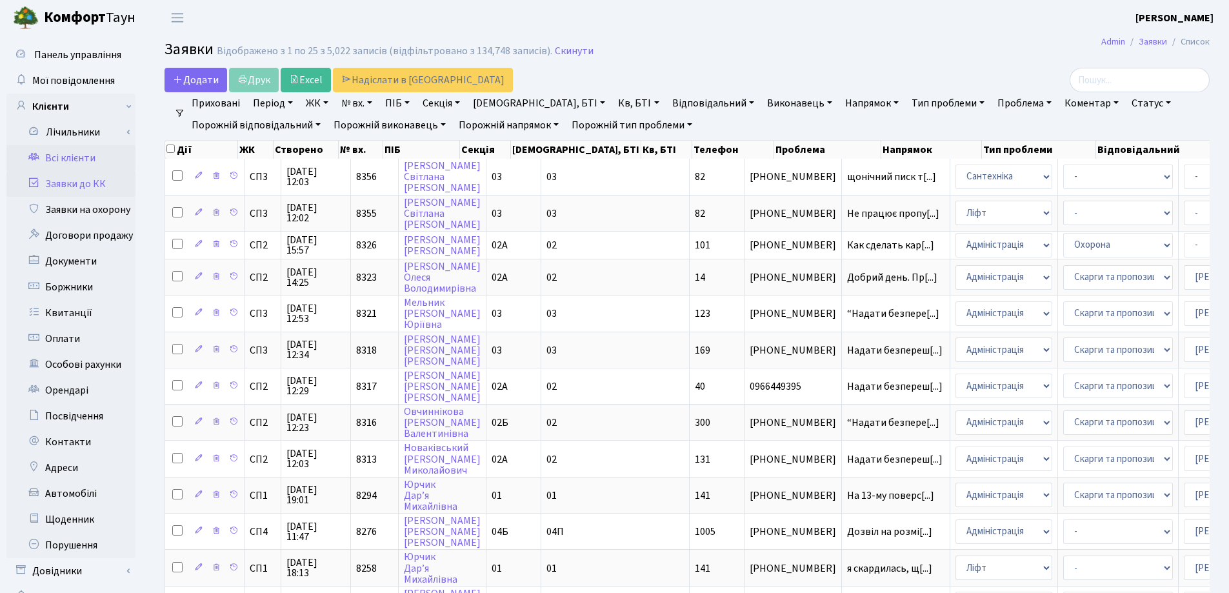
click at [63, 154] on link "Всі клієнти" at bounding box center [70, 158] width 129 height 26
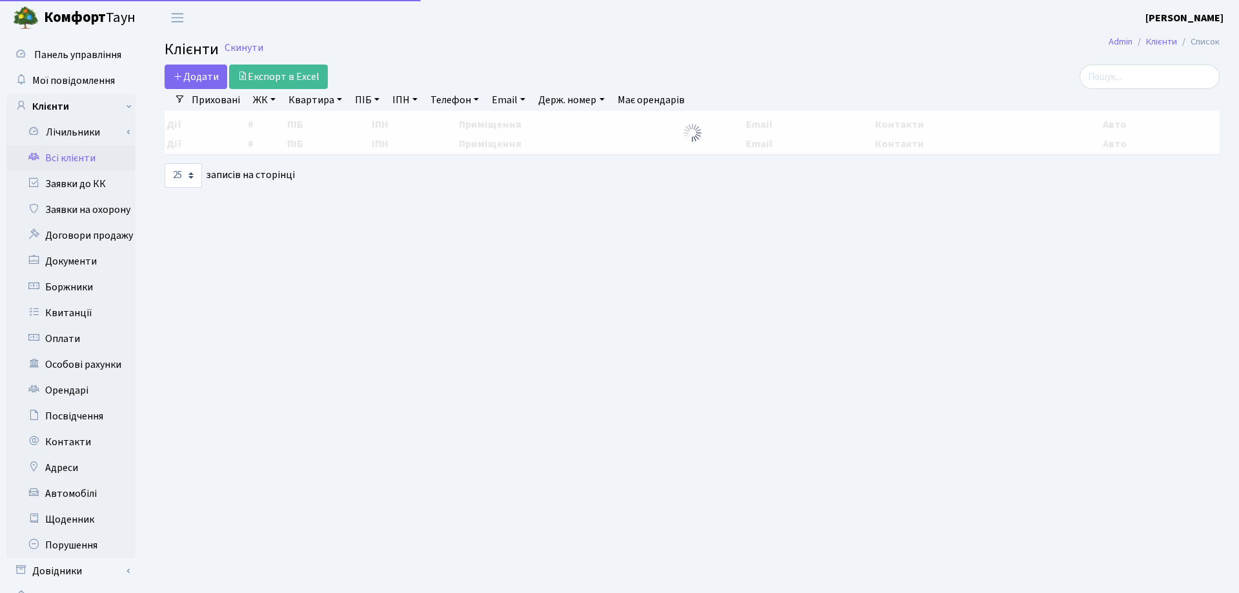
select select "25"
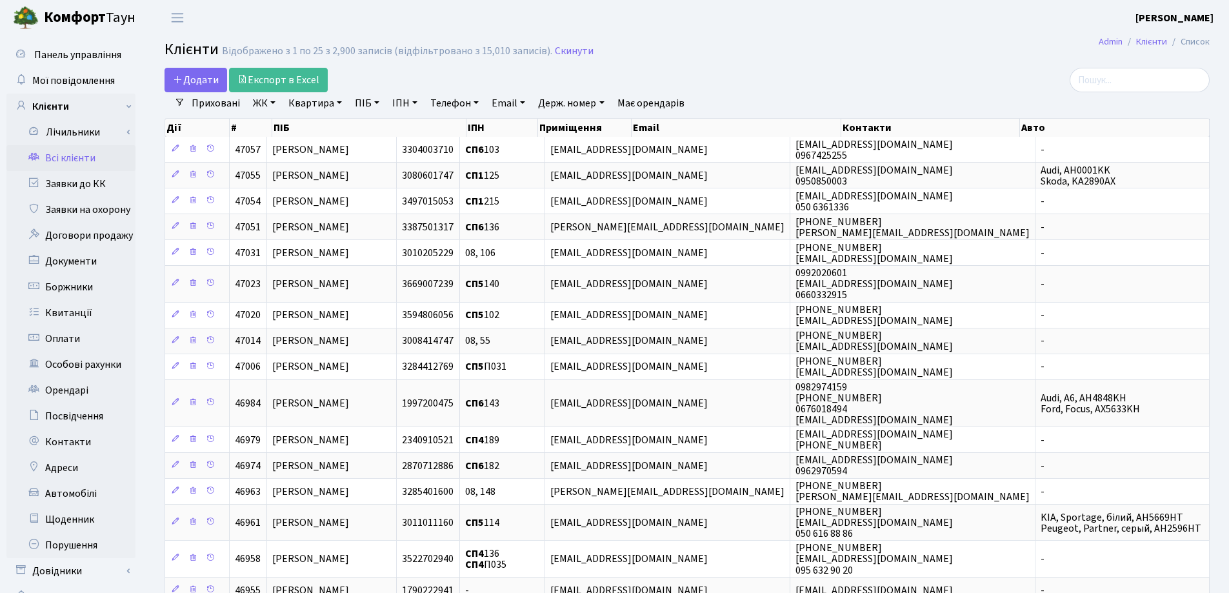
click at [339, 105] on link "Квартира" at bounding box center [315, 103] width 64 height 22
type input "75"
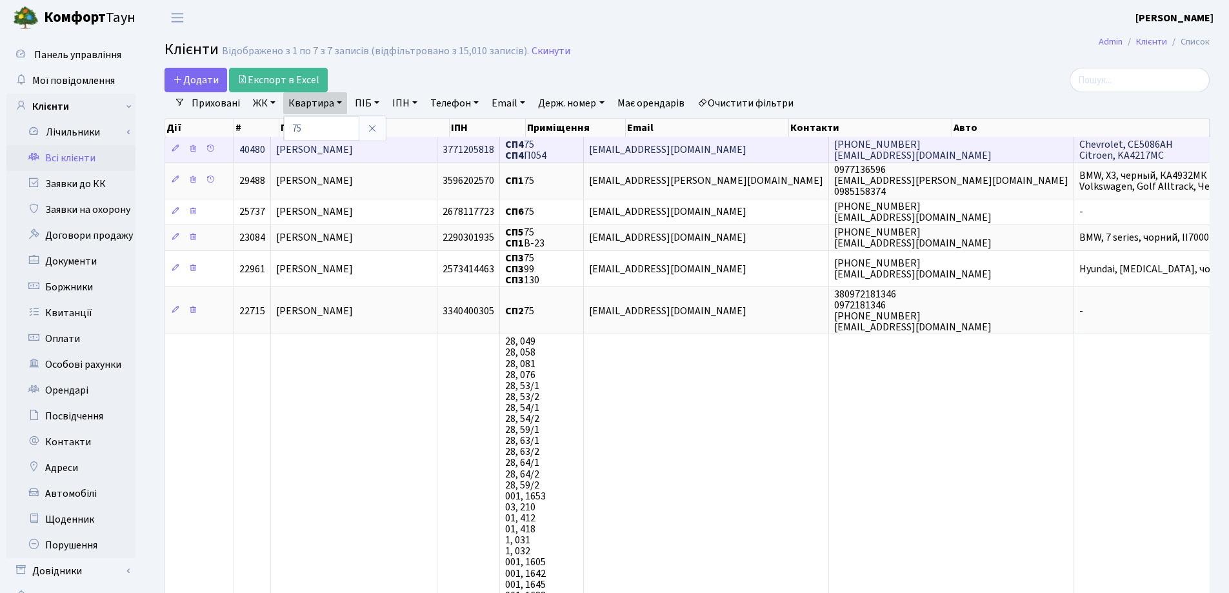
click at [349, 152] on span "Рудий Петро Андрійович" at bounding box center [314, 150] width 77 height 14
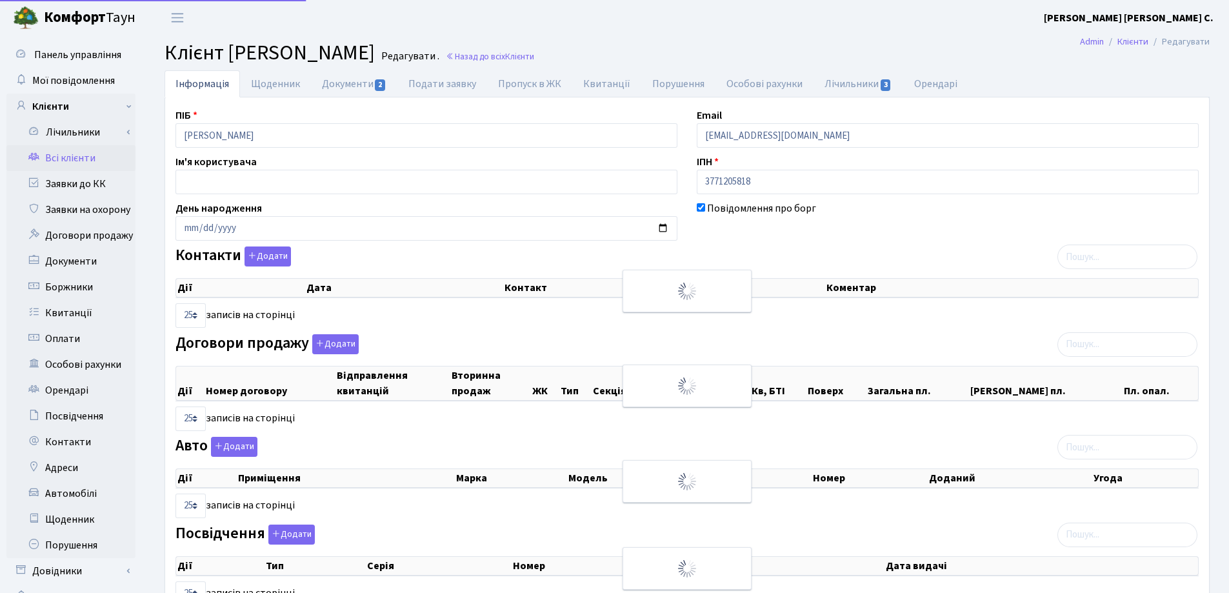
select select "25"
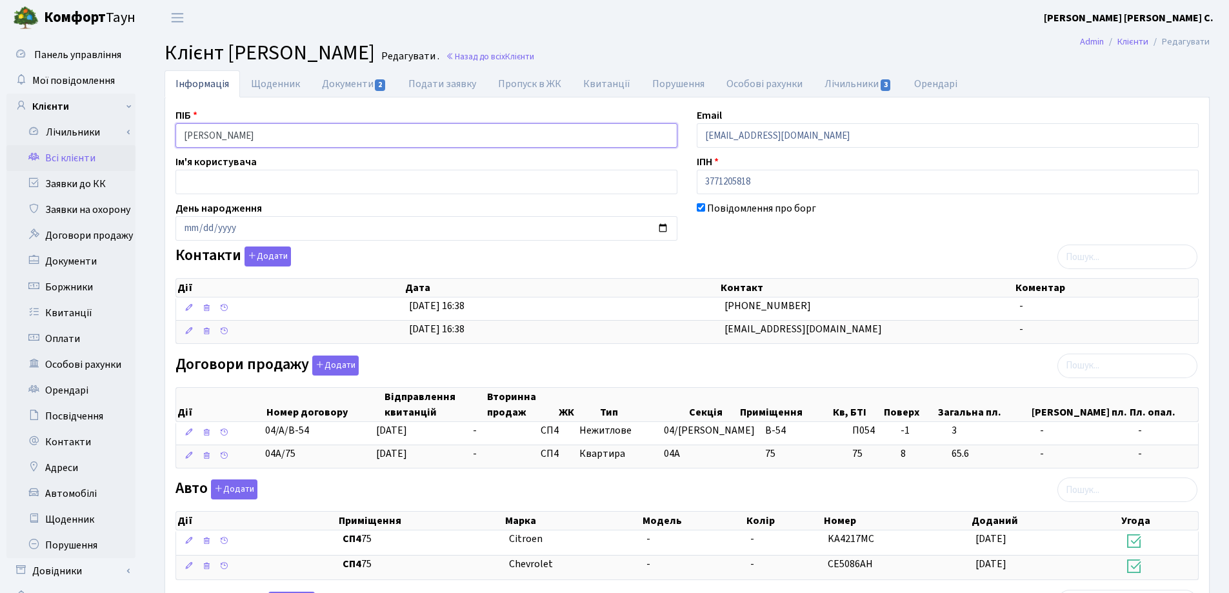
drag, startPoint x: 345, startPoint y: 136, endPoint x: 117, endPoint y: 152, distance: 228.9
click at [115, 151] on div "Панель управління Мої повідомлення Клієнти Лічильники Показання" at bounding box center [614, 433] width 1229 height 797
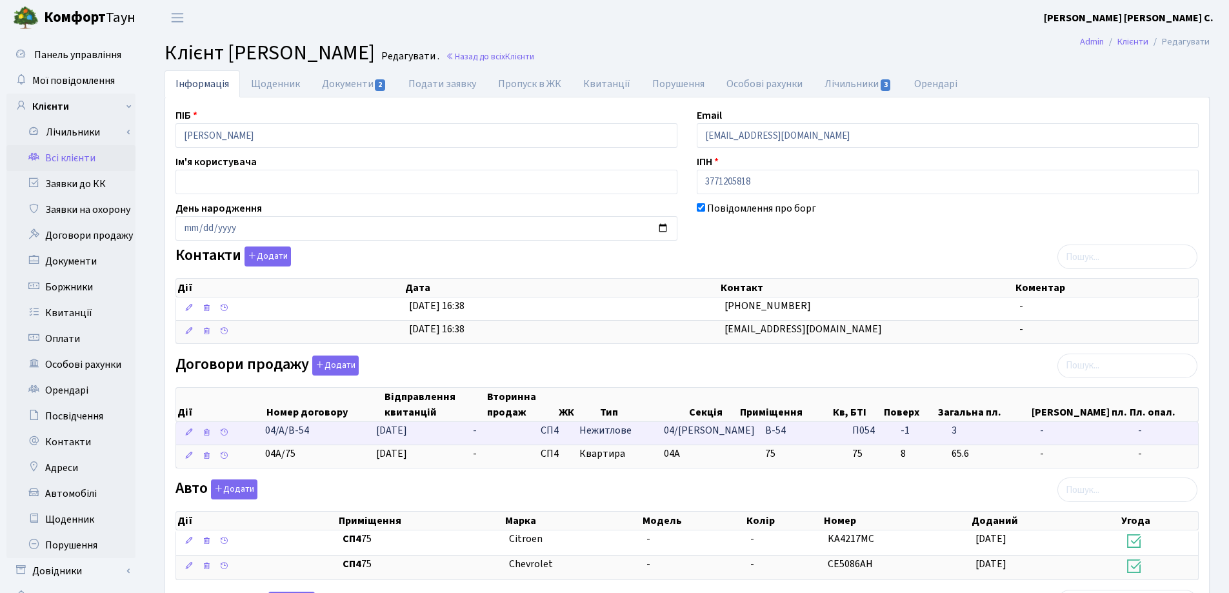
drag, startPoint x: 345, startPoint y: 439, endPoint x: 247, endPoint y: 437, distance: 98.1
click at [247, 437] on \<\/span\>\a "04/А/В-54 25.09.2025 - СП4 Нежитлове 04/А В-54 П054 - -" at bounding box center [687, 433] width 1022 height 23
copy span "04/А/В-54"
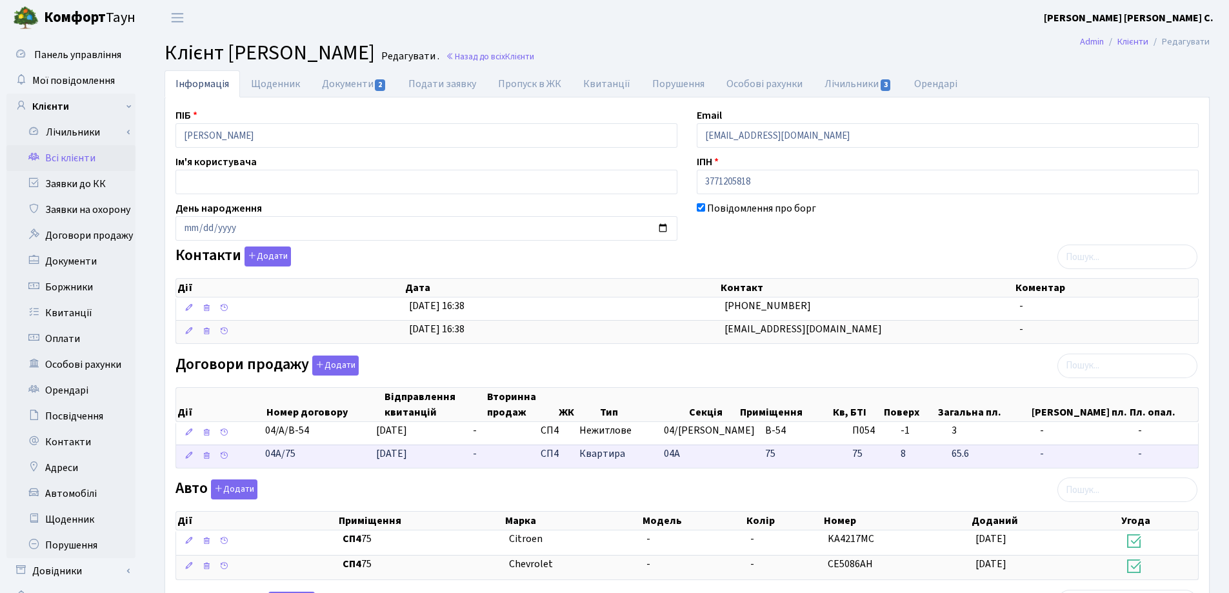
drag, startPoint x: 338, startPoint y: 461, endPoint x: 317, endPoint y: 461, distance: 20.6
click at [317, 461] on td "04А/75" at bounding box center [315, 456] width 111 height 23
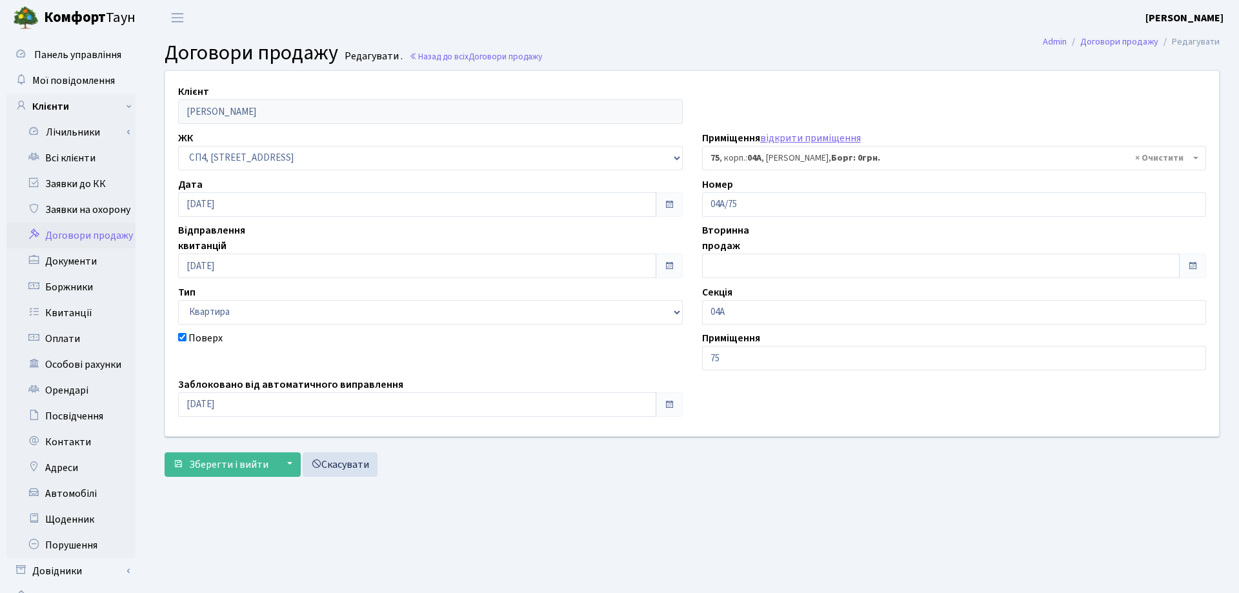
select select "21103"
click at [217, 463] on span "Зберегти і вийти" at bounding box center [228, 464] width 79 height 14
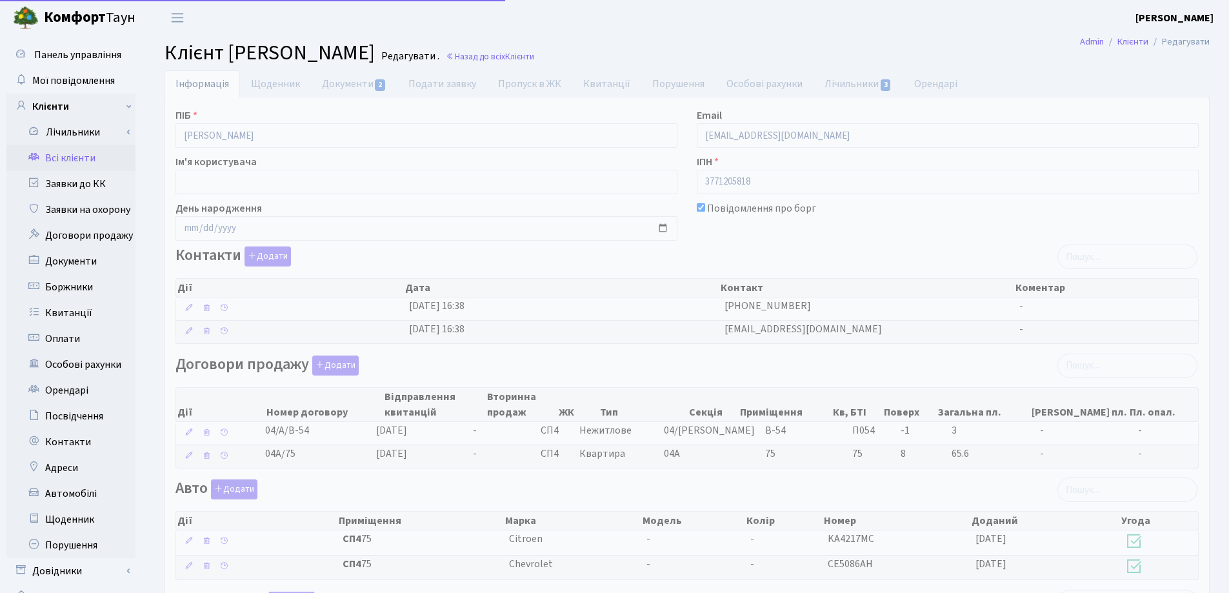
select select "25"
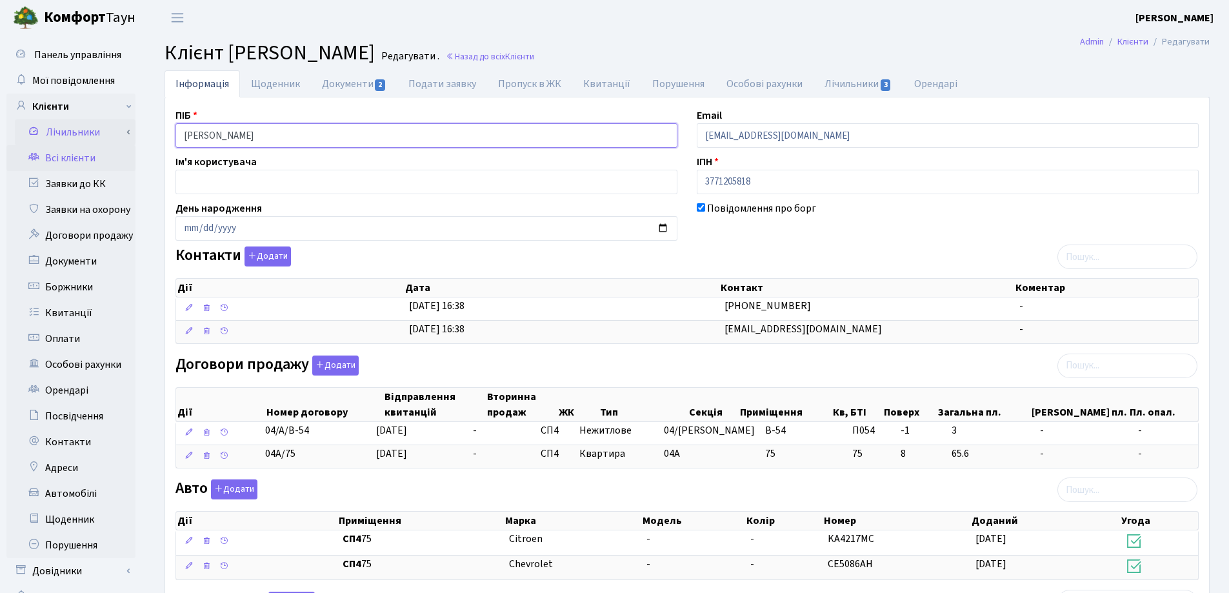
drag, startPoint x: 350, startPoint y: 136, endPoint x: 71, endPoint y: 135, distance: 278.7
click at [71, 135] on div "Панель управління Мої повідомлення Клієнти Лічильники Показання" at bounding box center [614, 433] width 1229 height 797
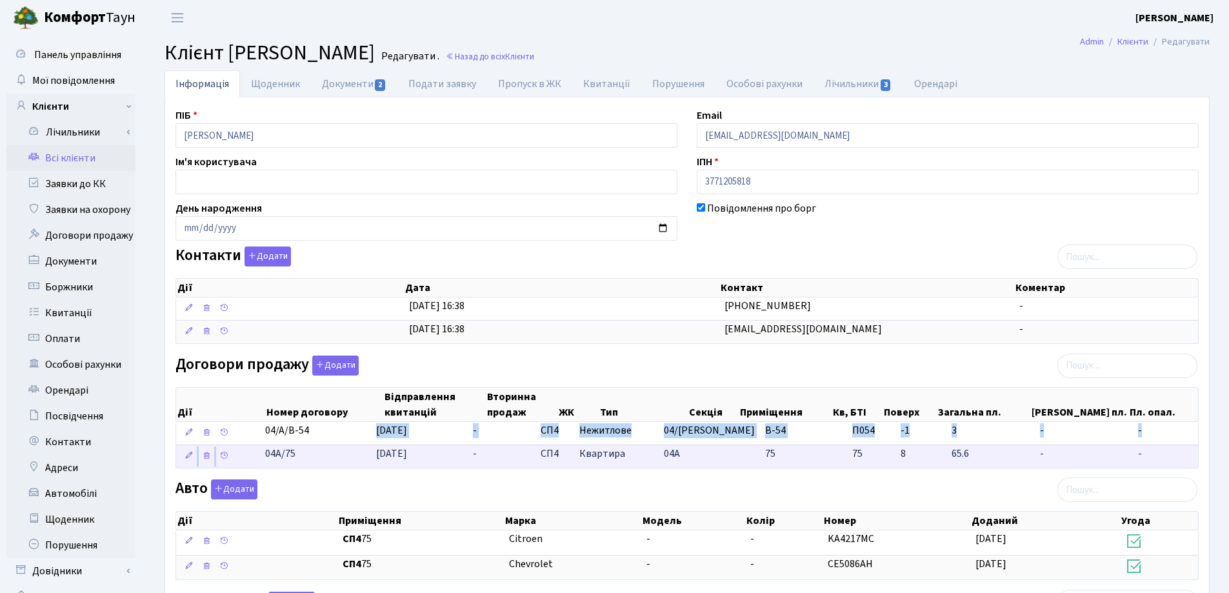
drag, startPoint x: 336, startPoint y: 435, endPoint x: 261, endPoint y: 444, distance: 75.3
click at [261, 444] on tbody "04/А/В-54 [DATE] - СП4 Нежитлове 04/А В-54 П054 - -" at bounding box center [687, 445] width 1022 height 46
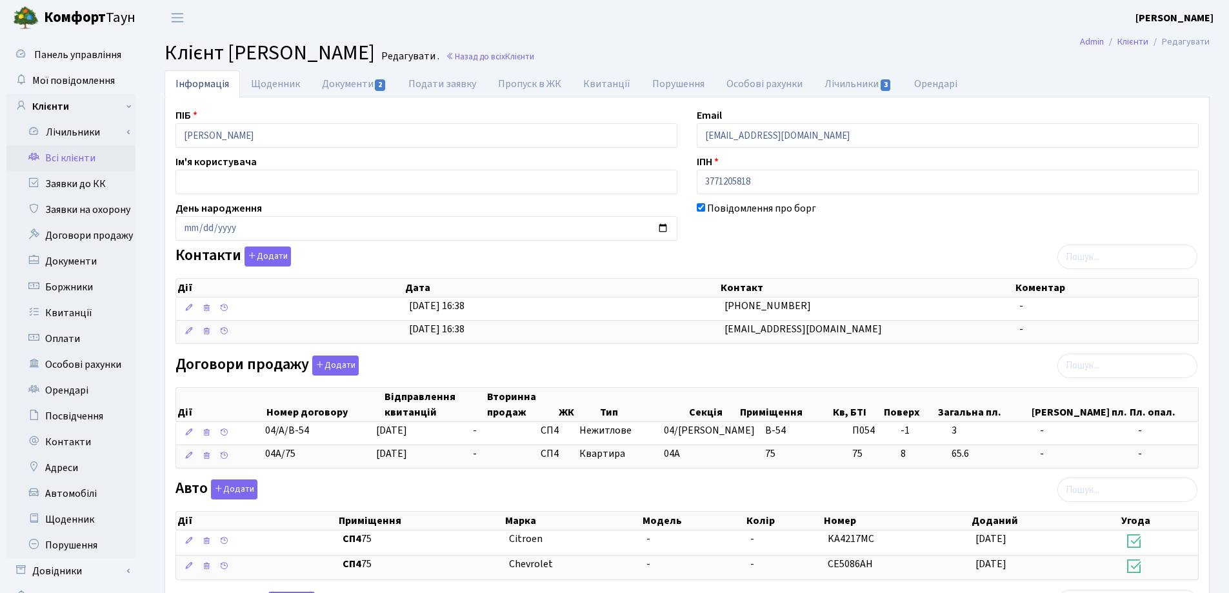
click at [321, 475] on div "ПІБ [PERSON_NAME] Email [EMAIL_ADDRESS][DOMAIN_NAME] Ім'я користувача ІПН 37712…" at bounding box center [687, 446] width 1043 height 677
click at [311, 488] on div "Авто Додати Дії Приміщення Марка [GEOGRAPHIC_DATA] Колір Номер Доданий Угода Дії" at bounding box center [687, 532] width 1043 height 106
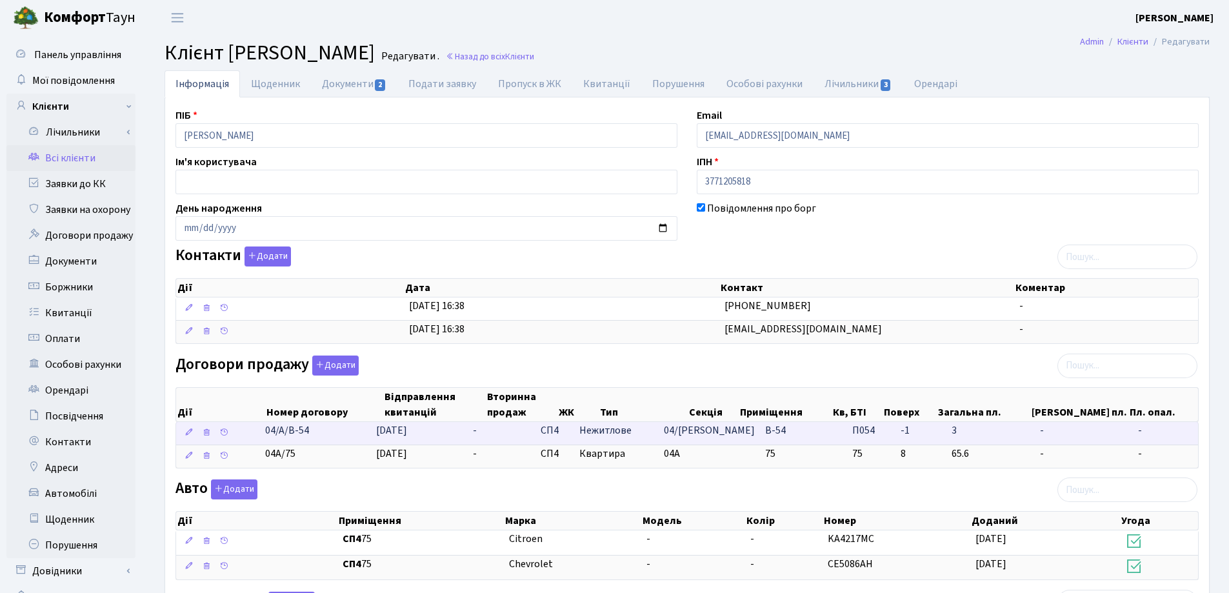
drag, startPoint x: 322, startPoint y: 433, endPoint x: 271, endPoint y: 432, distance: 51.0
click at [271, 432] on td "04/А/В-54" at bounding box center [315, 433] width 111 height 23
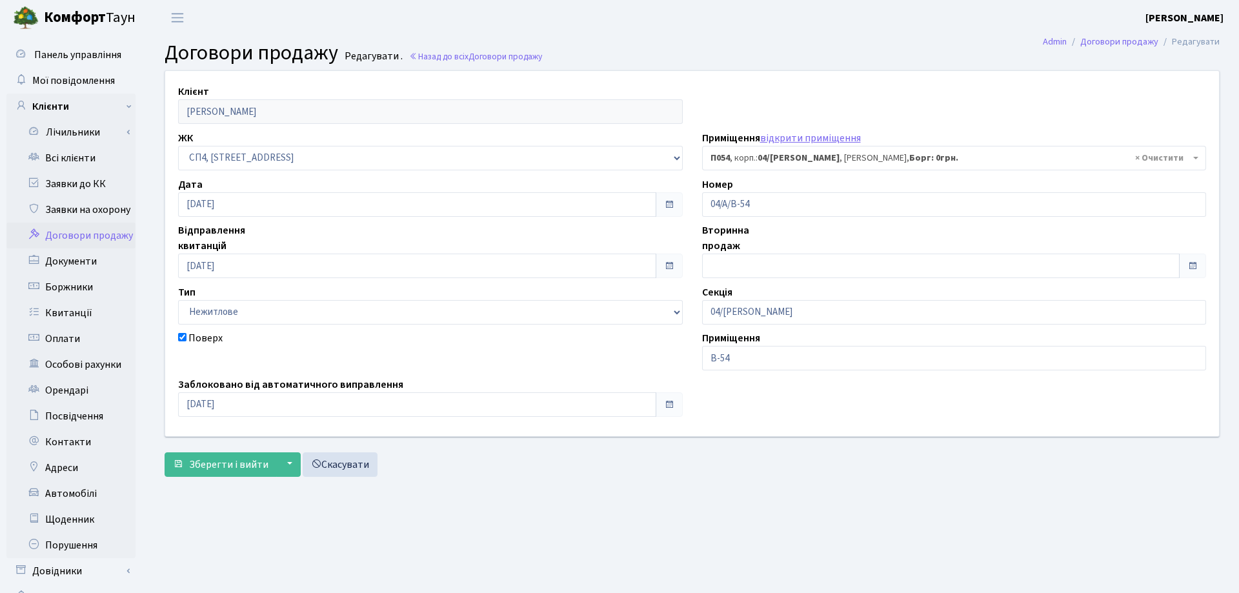
select select "21384"
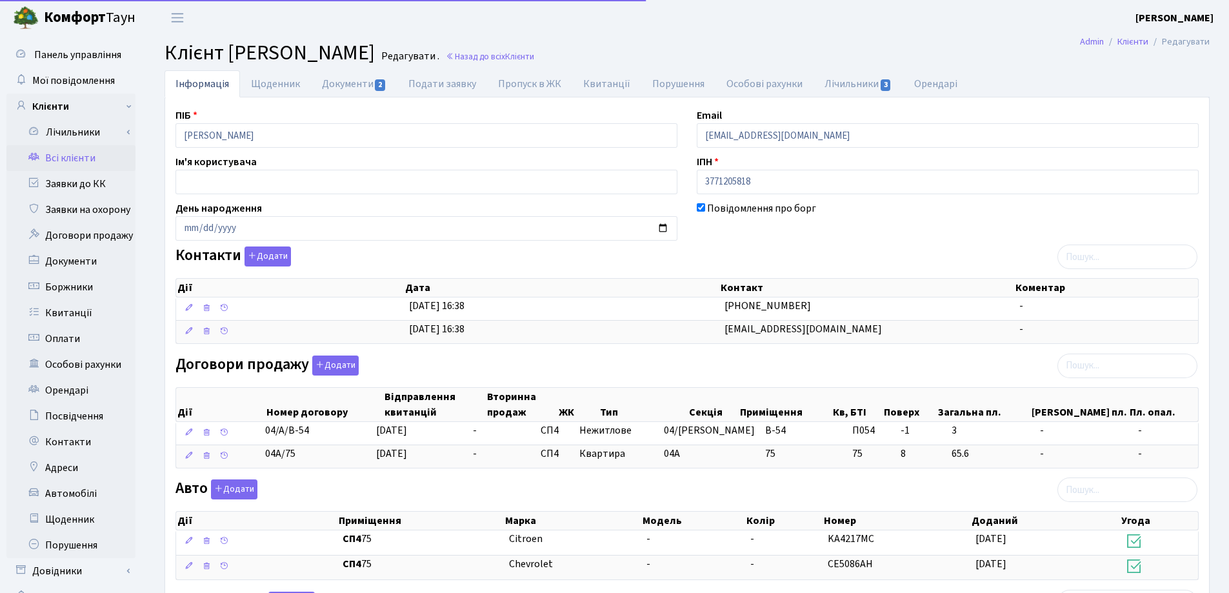
select select "25"
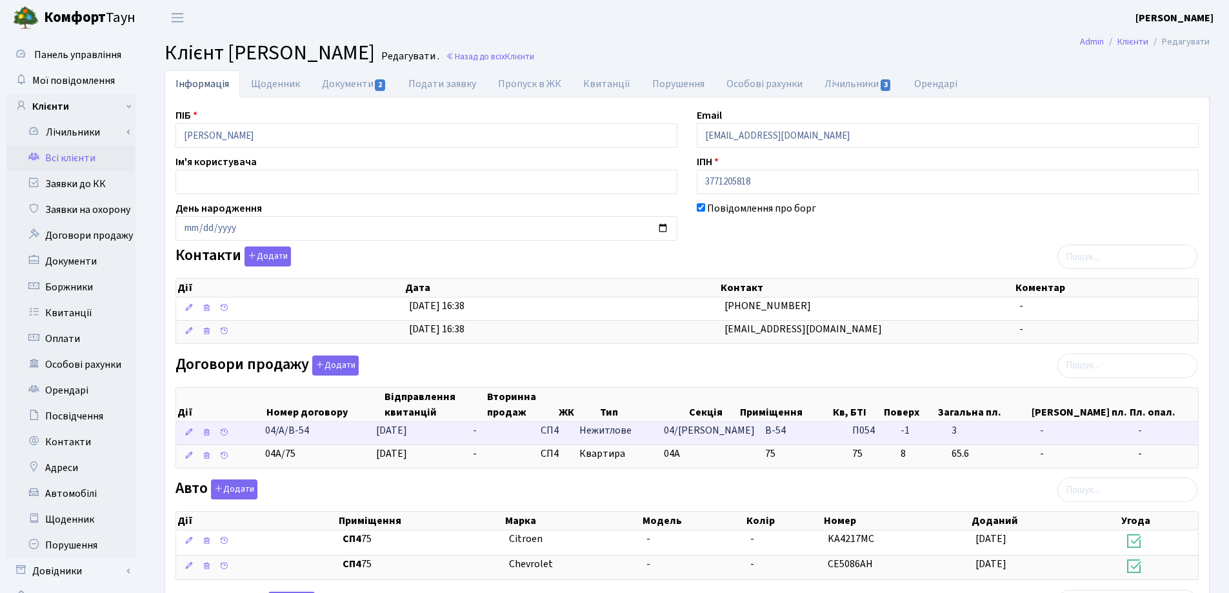
drag, startPoint x: 332, startPoint y: 432, endPoint x: 266, endPoint y: 430, distance: 65.9
click at [266, 430] on td "04/А/В-54" at bounding box center [315, 433] width 111 height 23
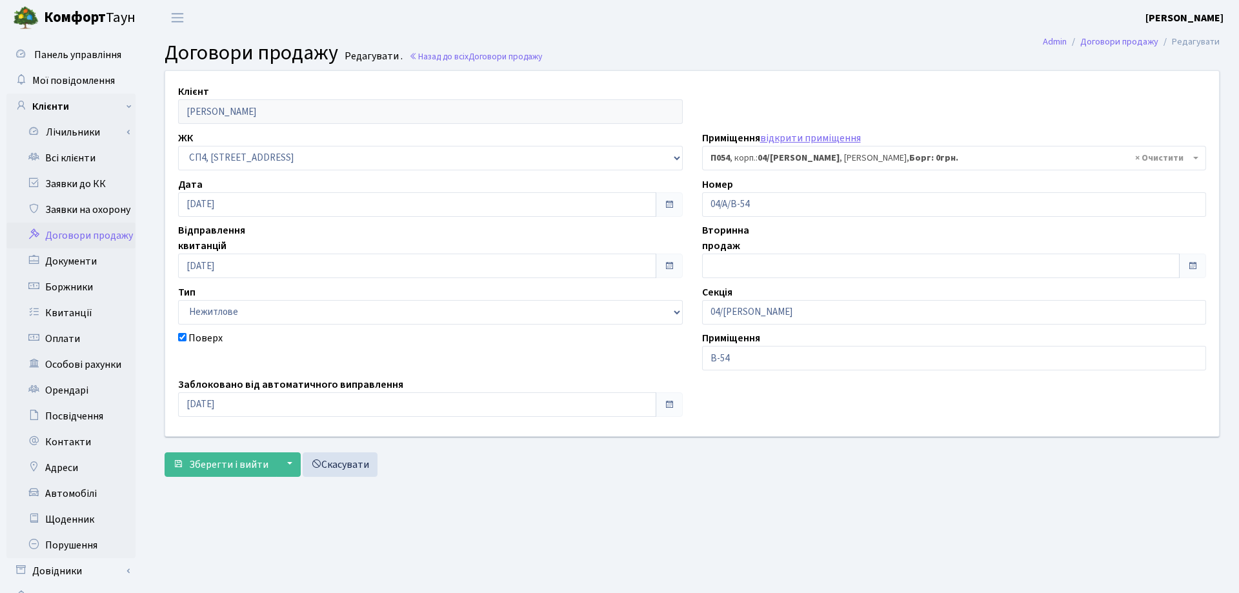
select select "21384"
drag, startPoint x: 775, startPoint y: 206, endPoint x: 684, endPoint y: 199, distance: 90.6
click at [684, 199] on div "Клієнт [PERSON_NAME] ЖК - СП, Наддніпрянське шосе, 2а СП1, Столичне шосе, 1 СП2…" at bounding box center [686, 253] width 1063 height 365
click at [762, 63] on h2 "Договори продажу Редагувати . Назад до всіх Договори продажу" at bounding box center [687, 53] width 1045 height 25
click at [79, 158] on link "Всі клієнти" at bounding box center [70, 158] width 129 height 26
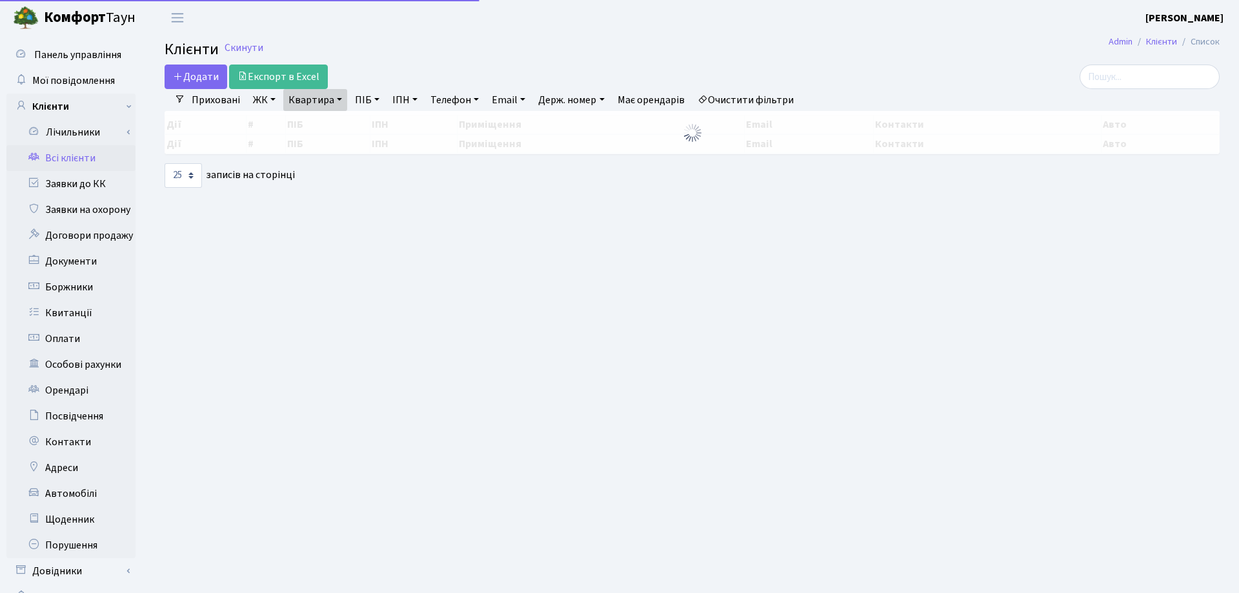
select select "25"
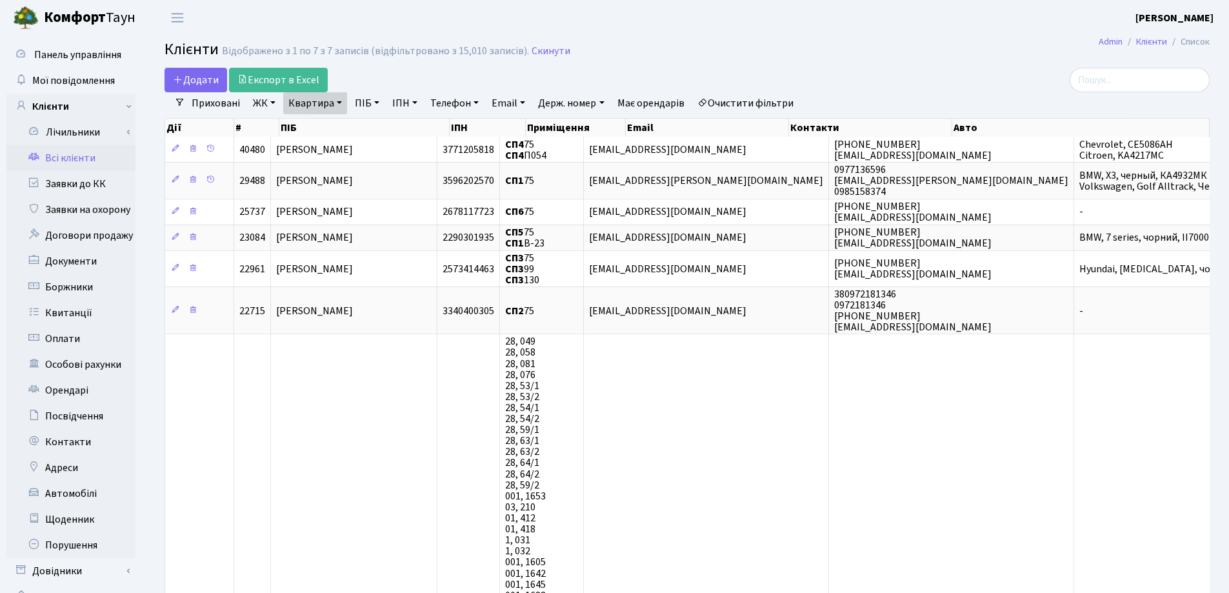
click at [342, 103] on link "Квартира" at bounding box center [315, 103] width 64 height 22
click at [323, 122] on input "75" at bounding box center [321, 128] width 75 height 25
type input "7"
type input "24"
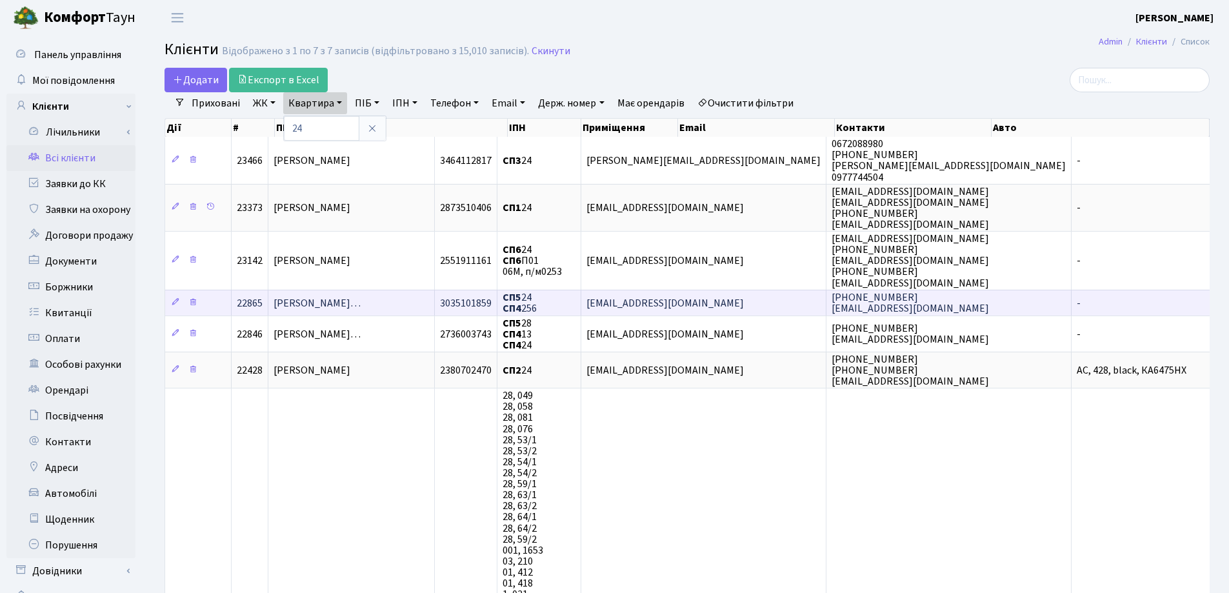
click at [414, 295] on td "Матюшенко Олександр Володимирови…" at bounding box center [351, 303] width 166 height 26
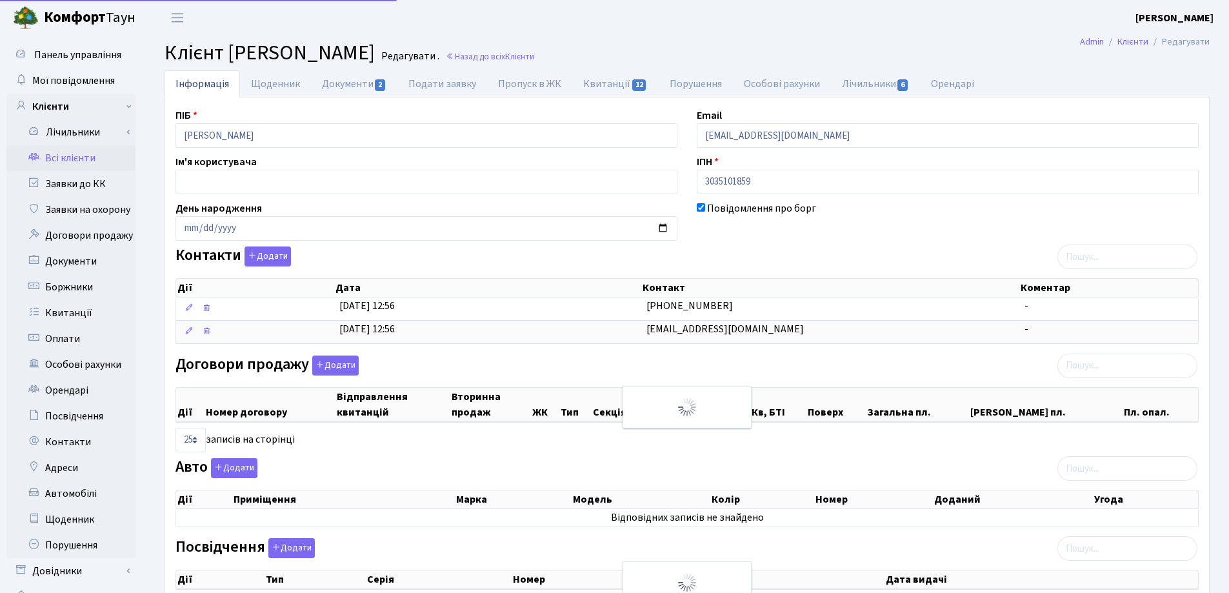
select select "25"
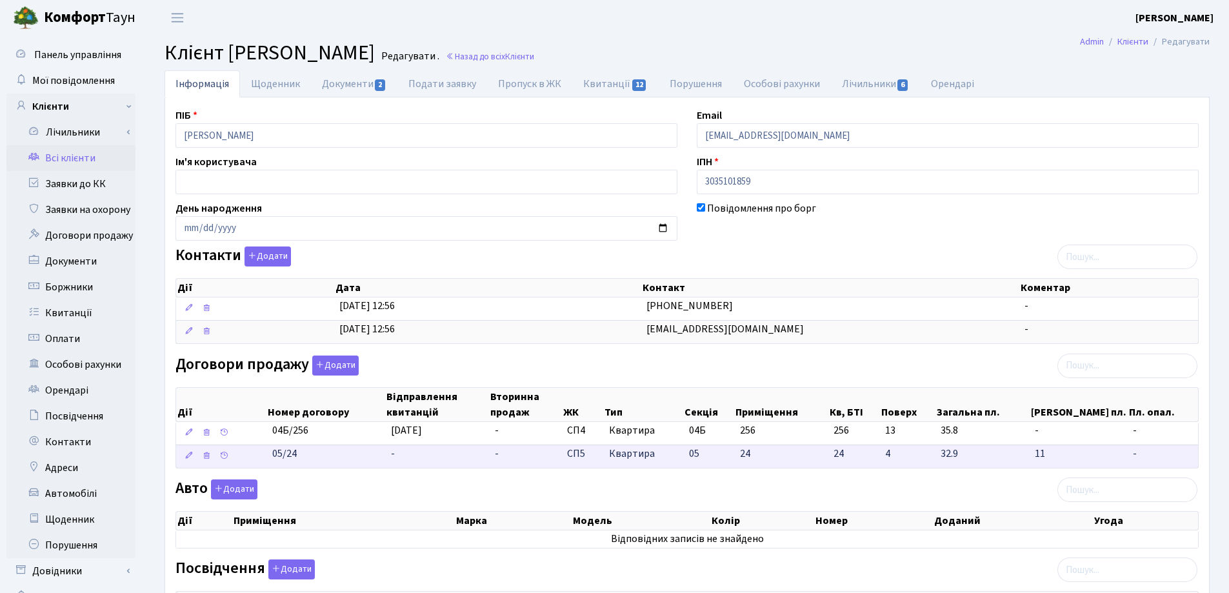
click at [408, 456] on td "-" at bounding box center [438, 456] width 104 height 23
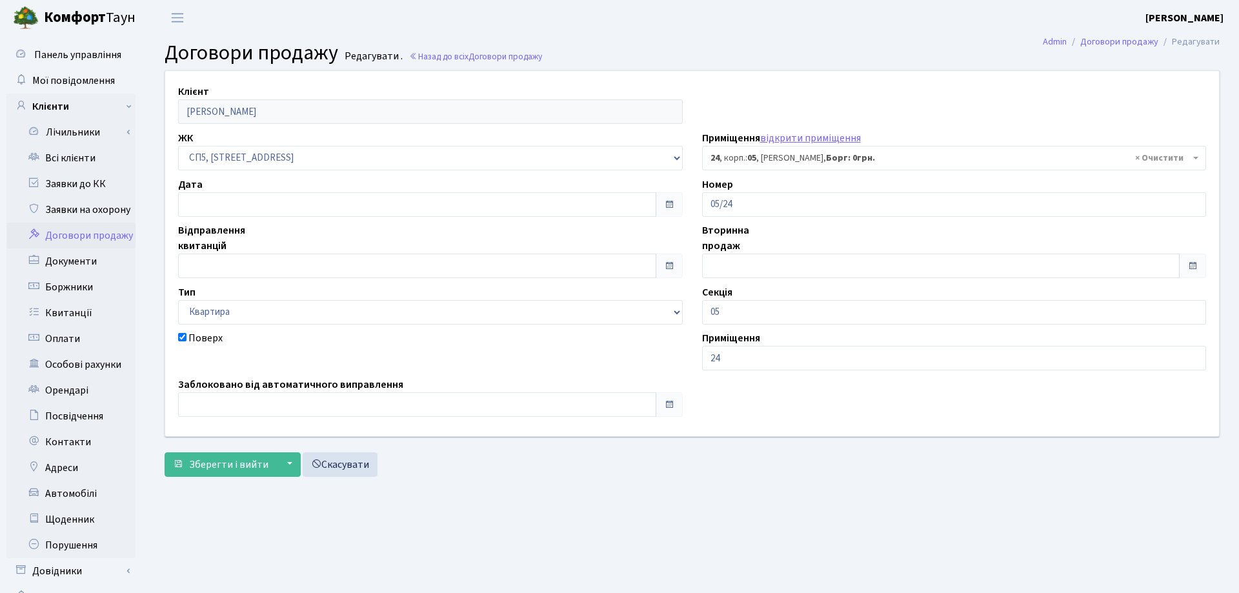
select select "21433"
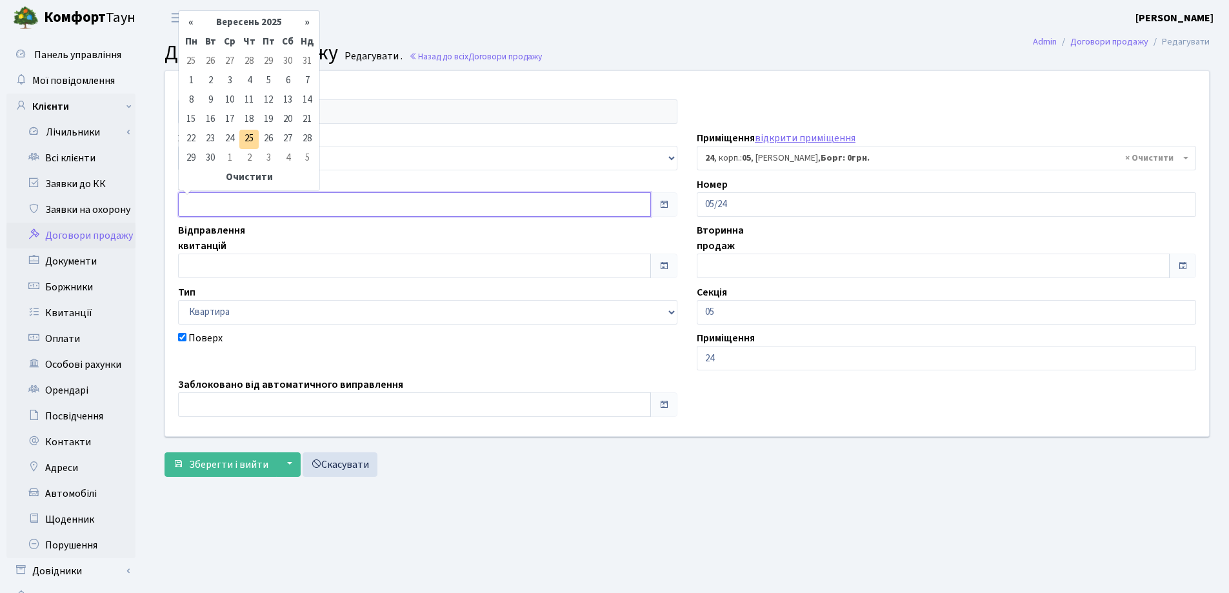
click at [235, 204] on input "text" at bounding box center [414, 204] width 473 height 25
type input "[DATE]"
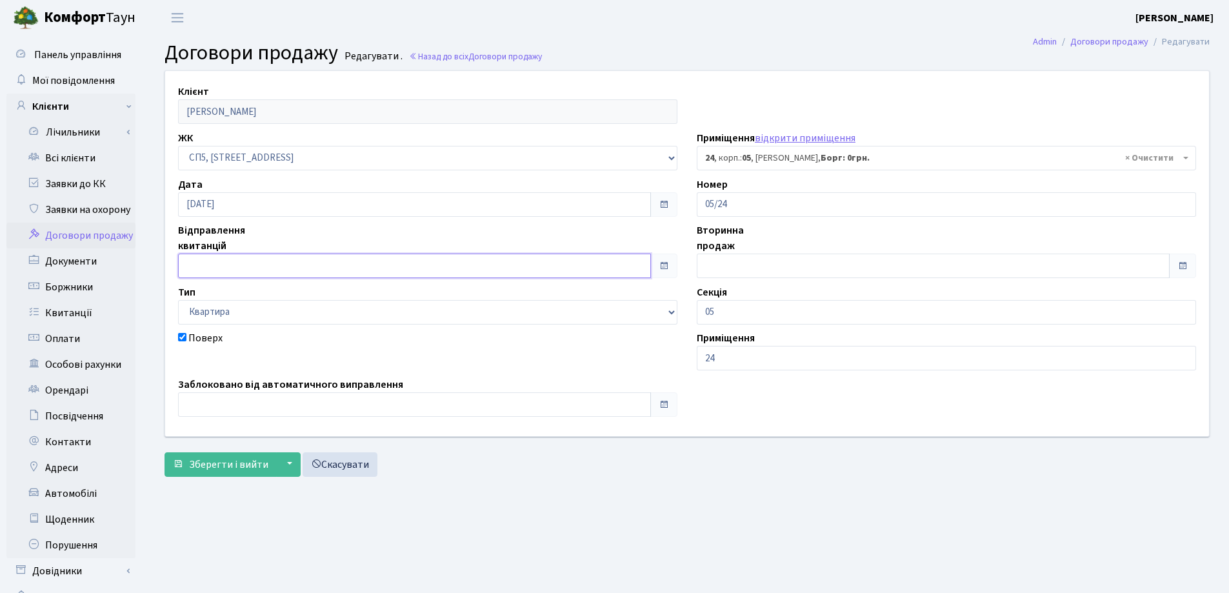
click at [235, 270] on input "text" at bounding box center [414, 266] width 473 height 25
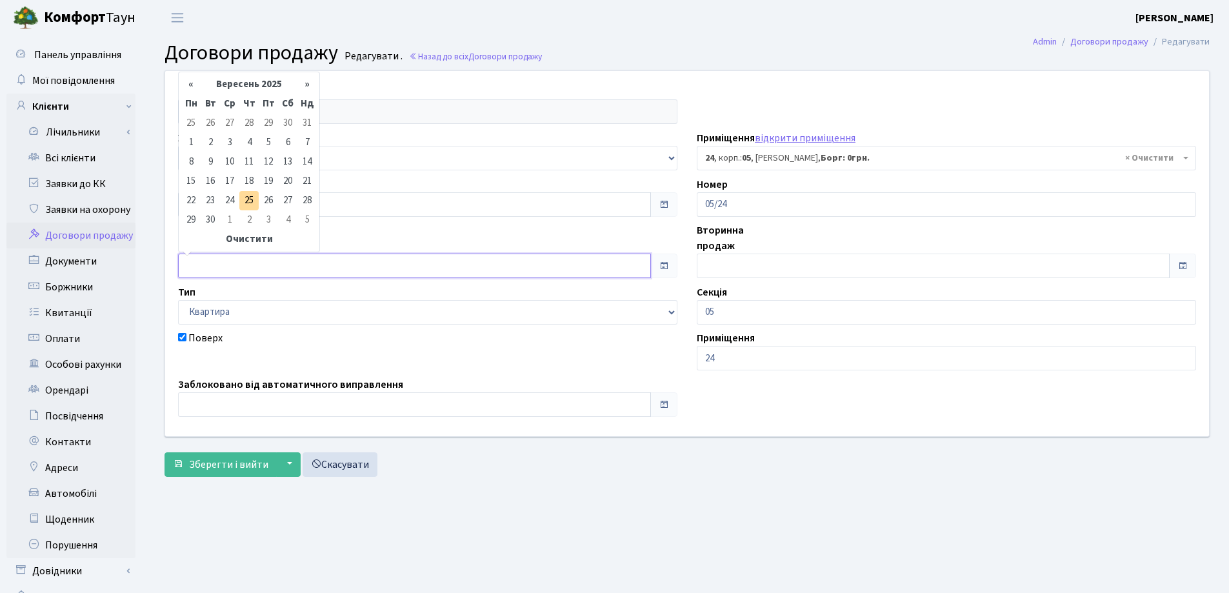
type input "25.09.2025"
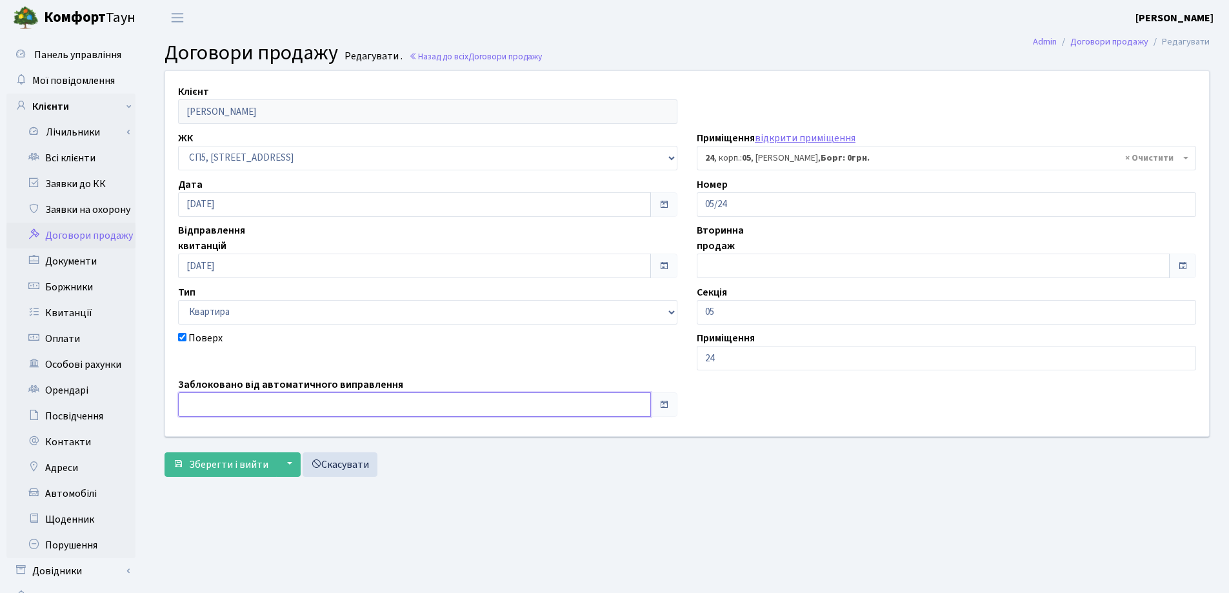
click at [239, 401] on input "text" at bounding box center [414, 404] width 473 height 25
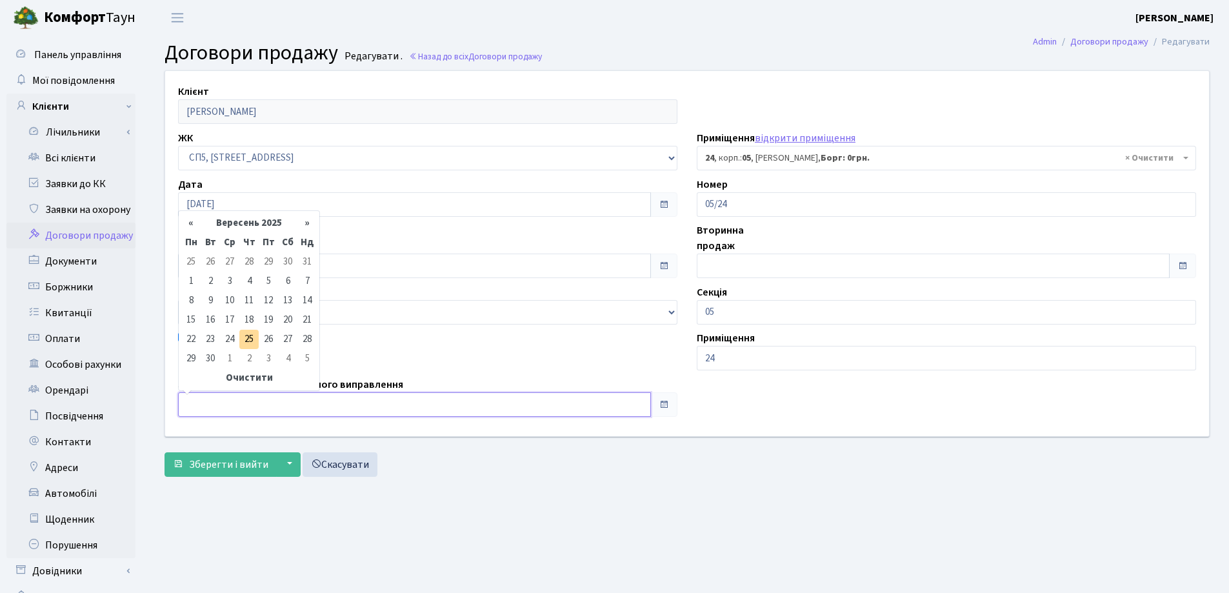
type input "25.09.2025"
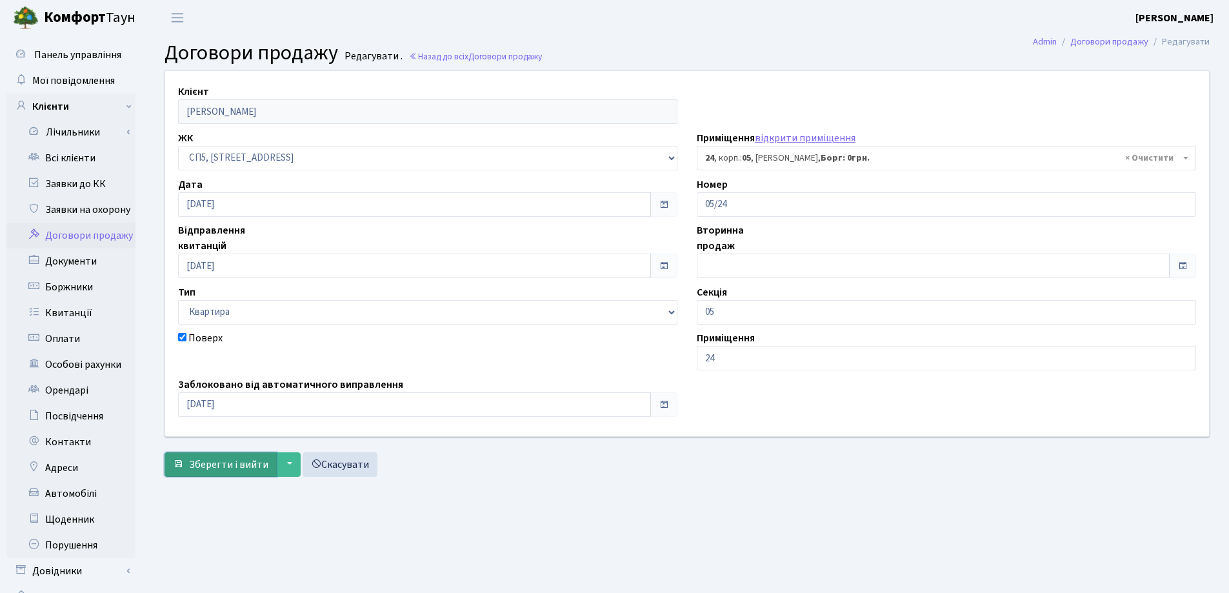
click at [218, 462] on span "Зберегти і вийти" at bounding box center [228, 464] width 79 height 14
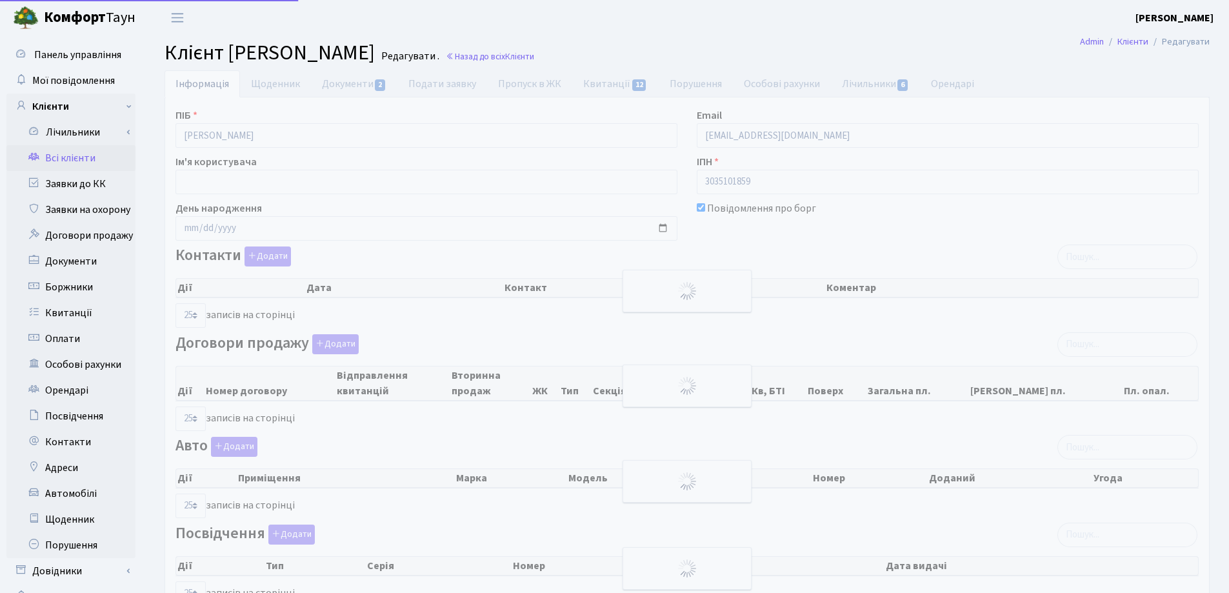
select select "25"
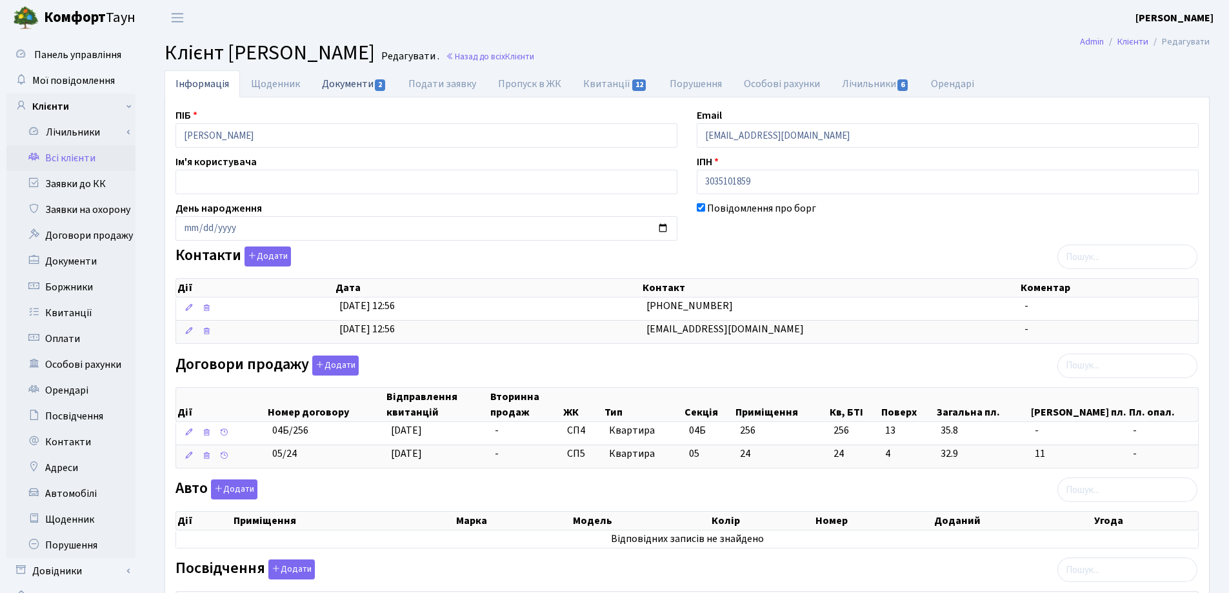
click at [337, 81] on link "Документи 2" at bounding box center [354, 83] width 86 height 26
select select "25"
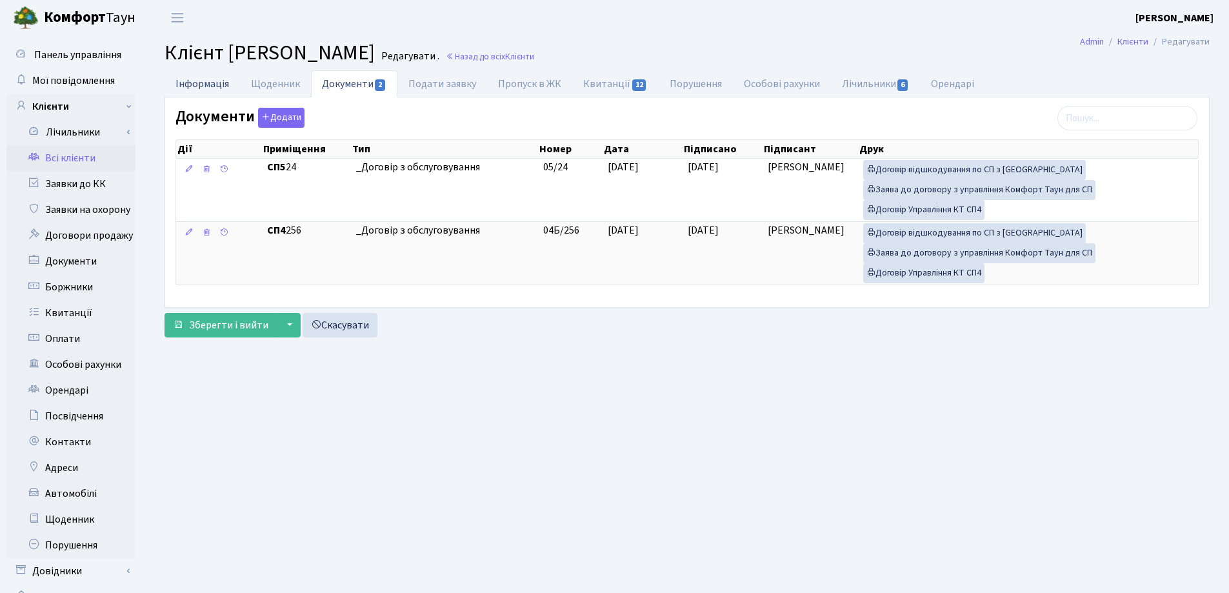
click at [181, 85] on link "Інформація" at bounding box center [202, 83] width 75 height 26
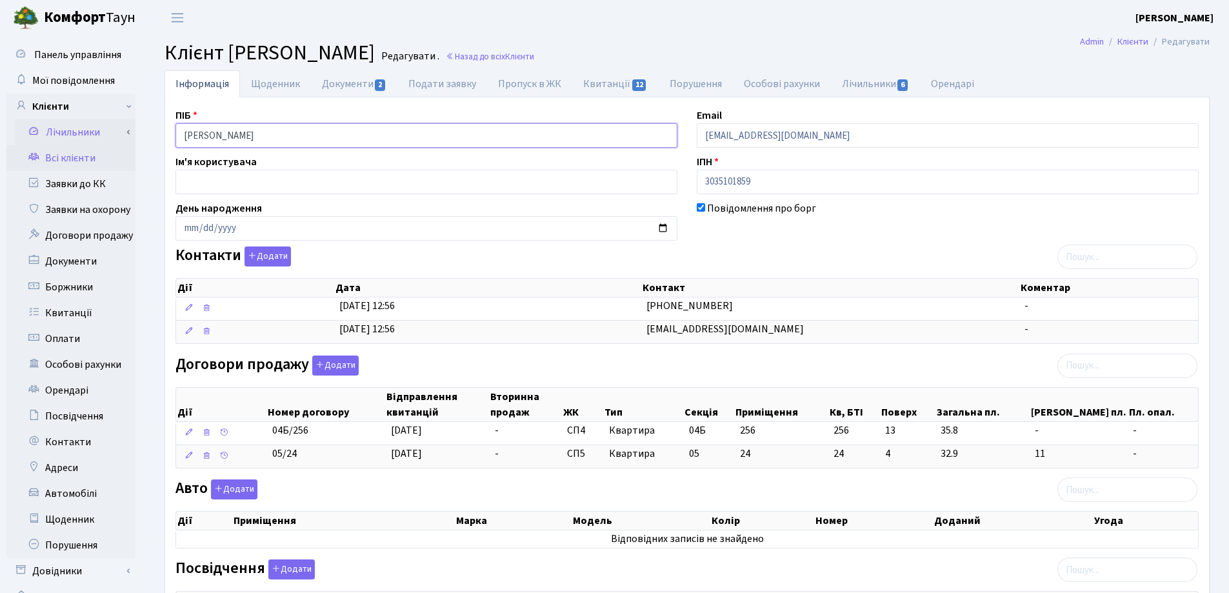
drag, startPoint x: 432, startPoint y: 137, endPoint x: 115, endPoint y: 134, distance: 316.1
click at [115, 134] on div "Панель управління Мої повідомлення Клієнти Лічильники Показання" at bounding box center [614, 429] width 1229 height 788
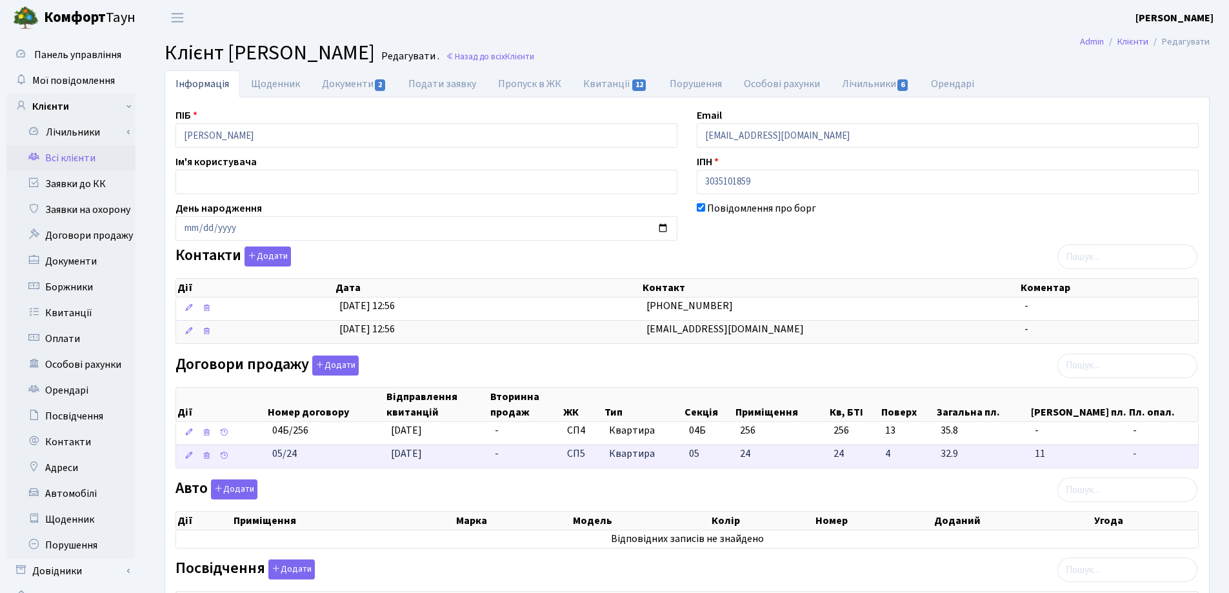
drag, startPoint x: 335, startPoint y: 458, endPoint x: 257, endPoint y: 460, distance: 78.1
click at [257, 460] on \<\/span\>\a "05/24 25.09.2025 - СП5 Квартира 05 24 24 -" at bounding box center [687, 456] width 1022 height 23
copy span "05/24"
drag, startPoint x: 928, startPoint y: 39, endPoint x: 748, endPoint y: 51, distance: 180.4
click at [925, 39] on main "Admin Клієнти Редагувати Клієнт Матюшенко Олександр Володимирович Редагувати . …" at bounding box center [687, 429] width 1084 height 788
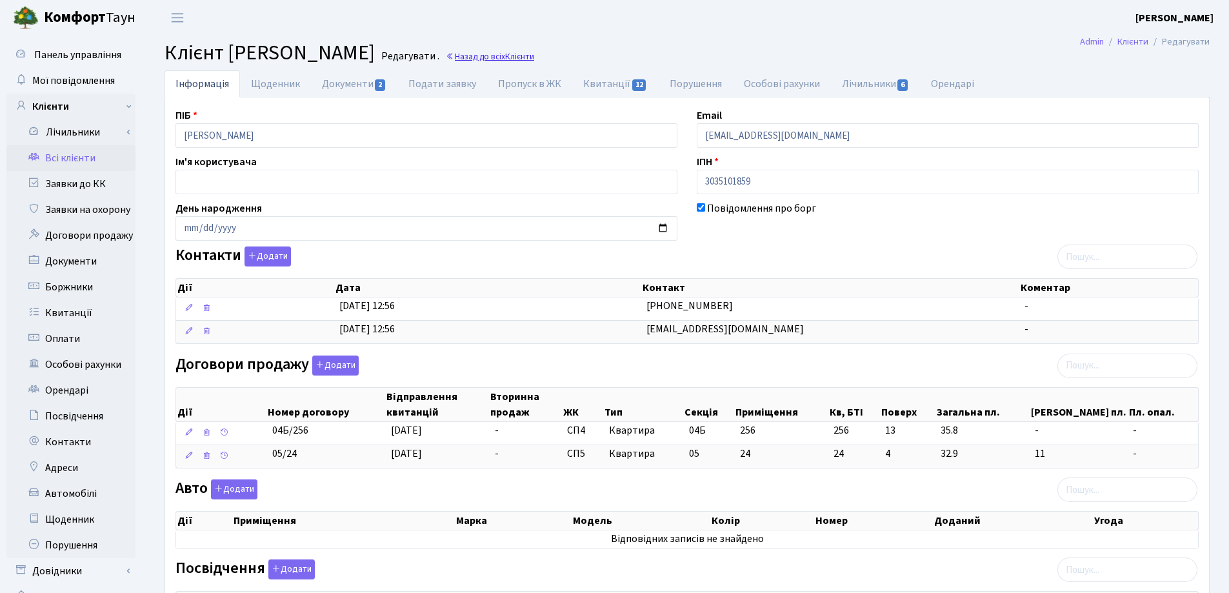
click at [534, 55] on link "Назад до всіх Клієнти" at bounding box center [490, 56] width 88 height 12
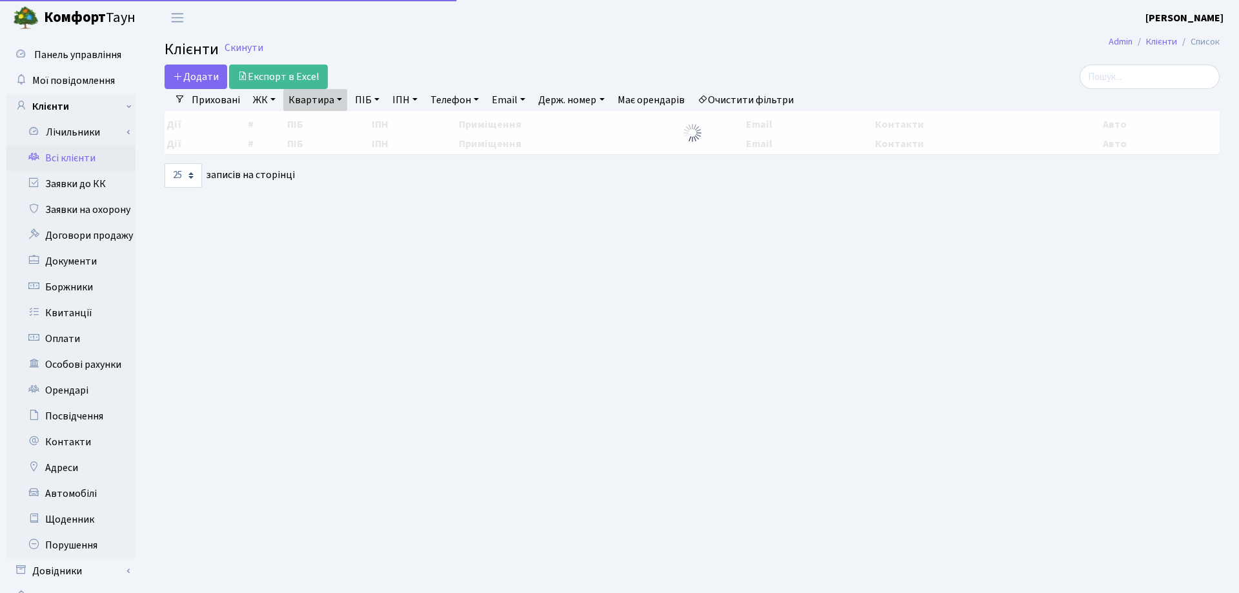
select select "25"
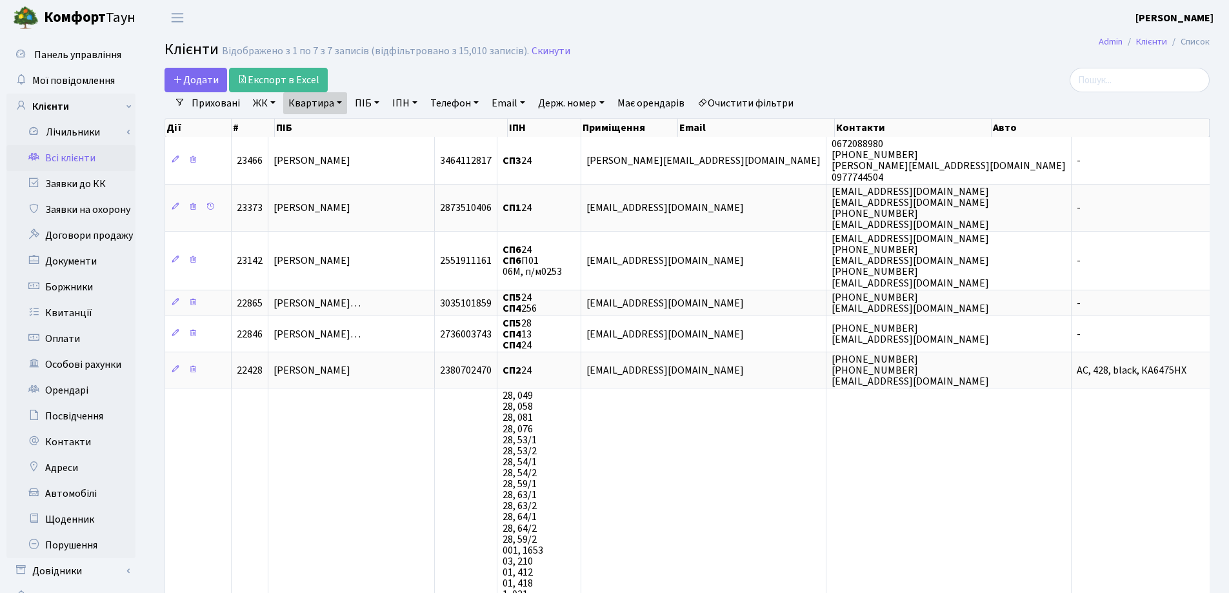
click at [340, 104] on link "Квартира" at bounding box center [315, 103] width 64 height 22
click at [374, 127] on icon at bounding box center [372, 128] width 10 height 10
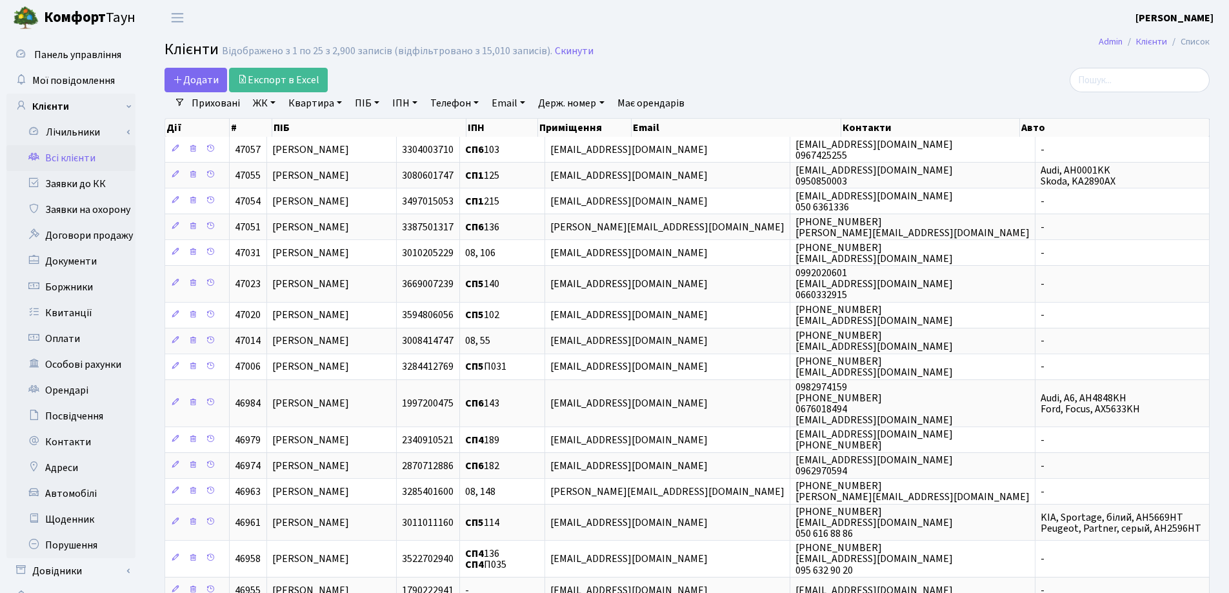
click at [337, 104] on link "Квартира" at bounding box center [315, 103] width 64 height 22
click at [345, 126] on input "text" at bounding box center [321, 128] width 75 height 25
type input "123"
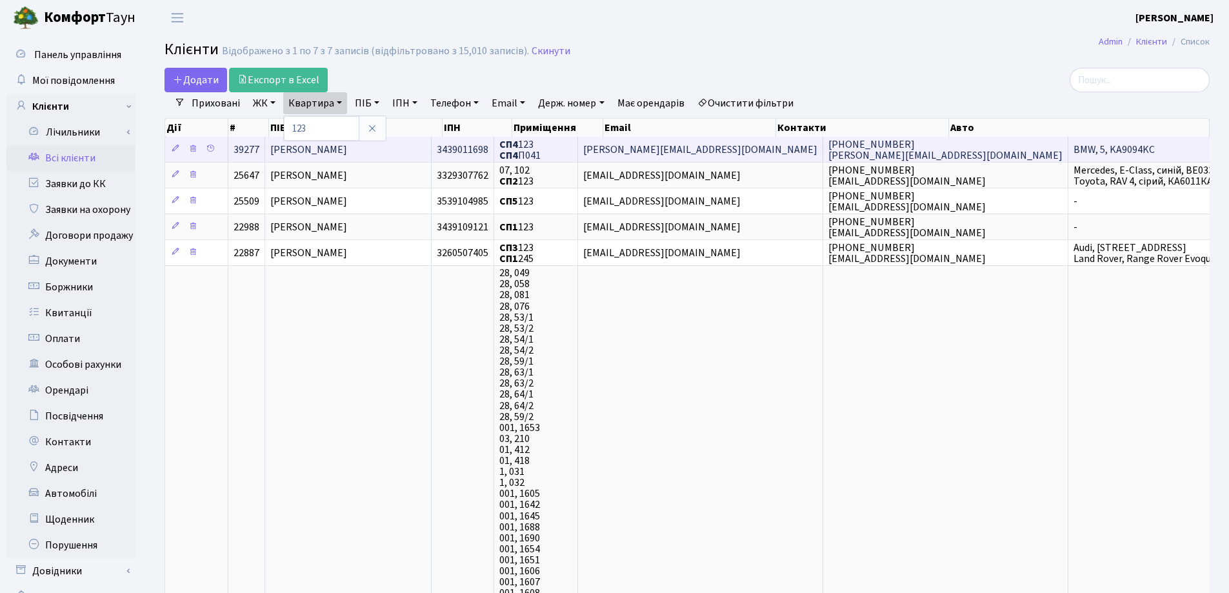
click at [347, 149] on span "Агапов Вадим Олександрович" at bounding box center [308, 150] width 77 height 14
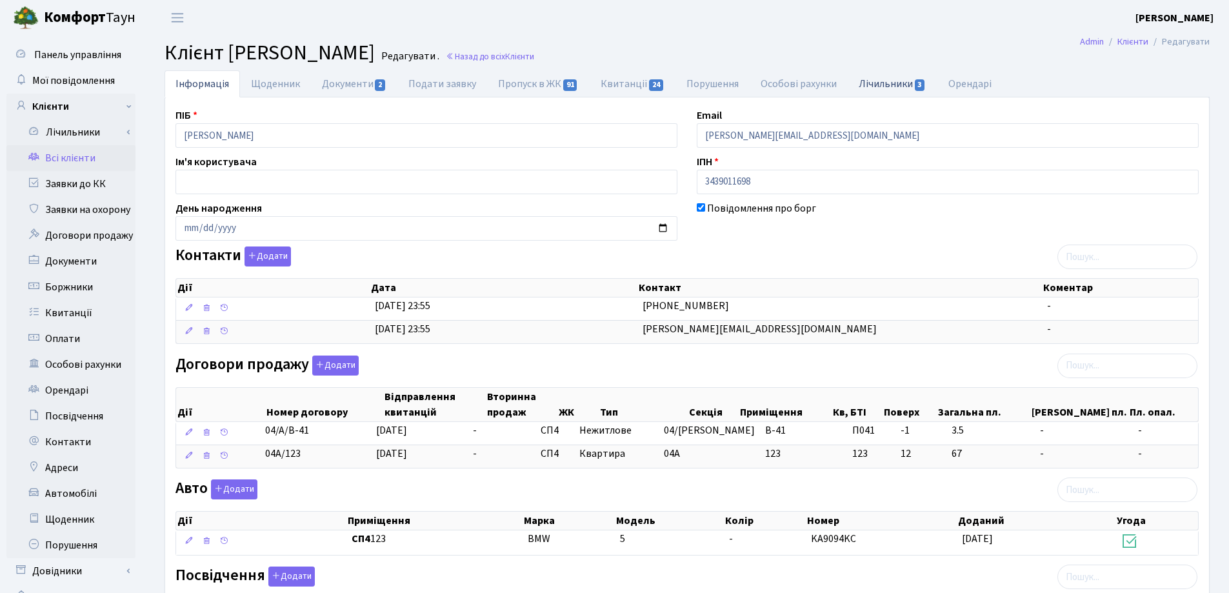
click at [859, 85] on link "Лічильники 3" at bounding box center [892, 83] width 89 height 26
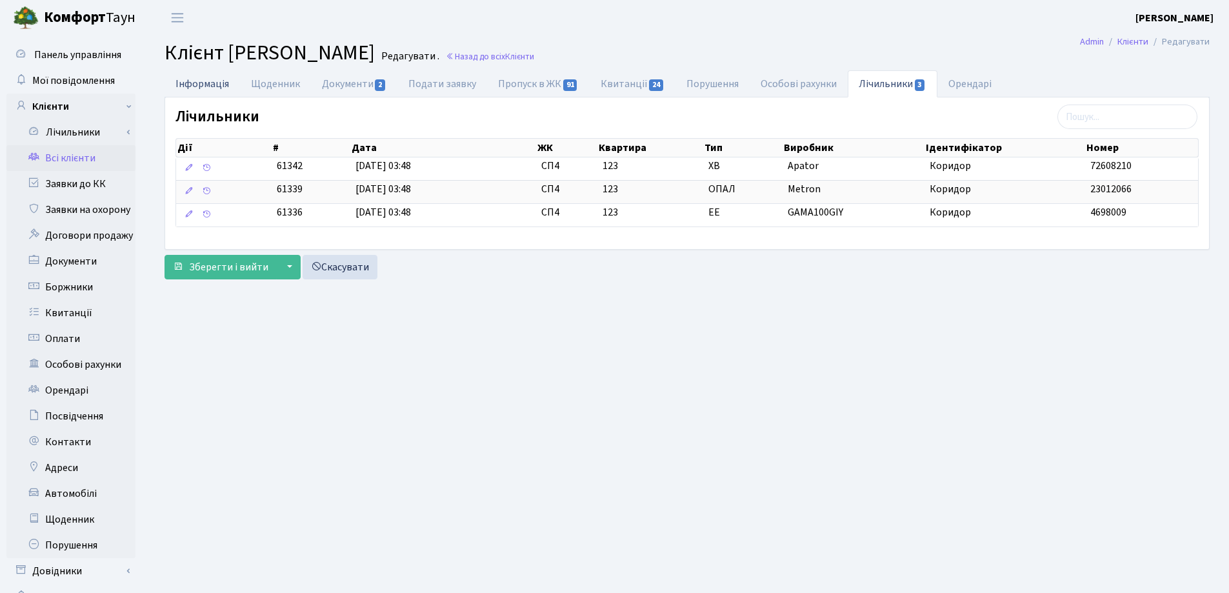
click at [199, 82] on link "Інформація" at bounding box center [202, 83] width 75 height 26
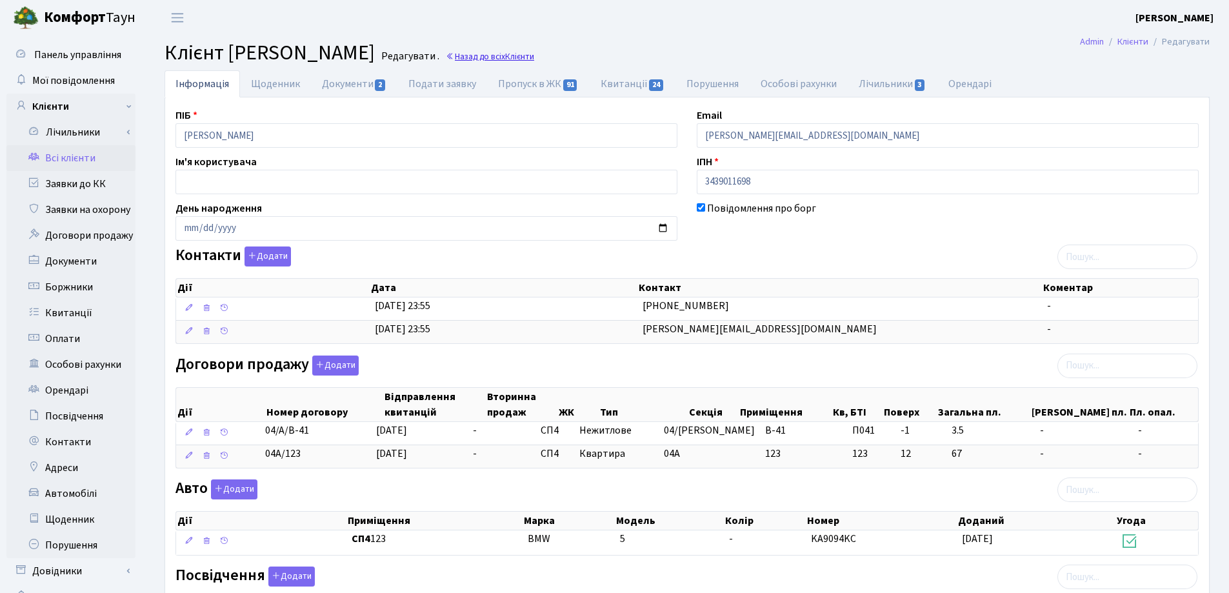
click at [534, 58] on link "Назад до всіх Клієнти" at bounding box center [490, 56] width 88 height 12
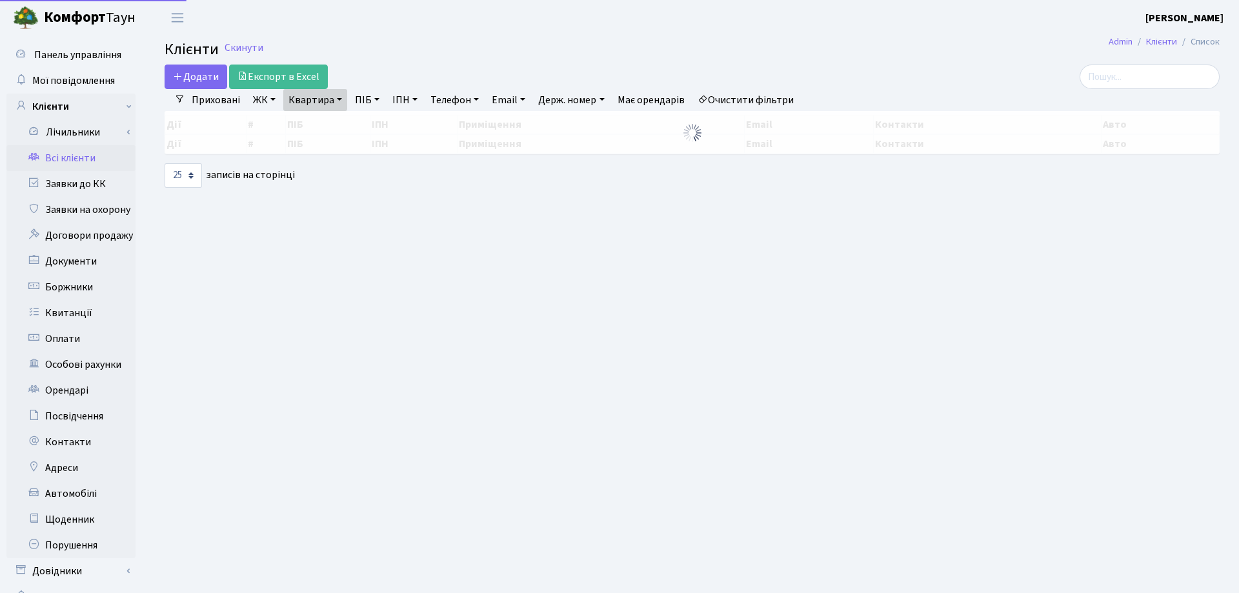
select select "25"
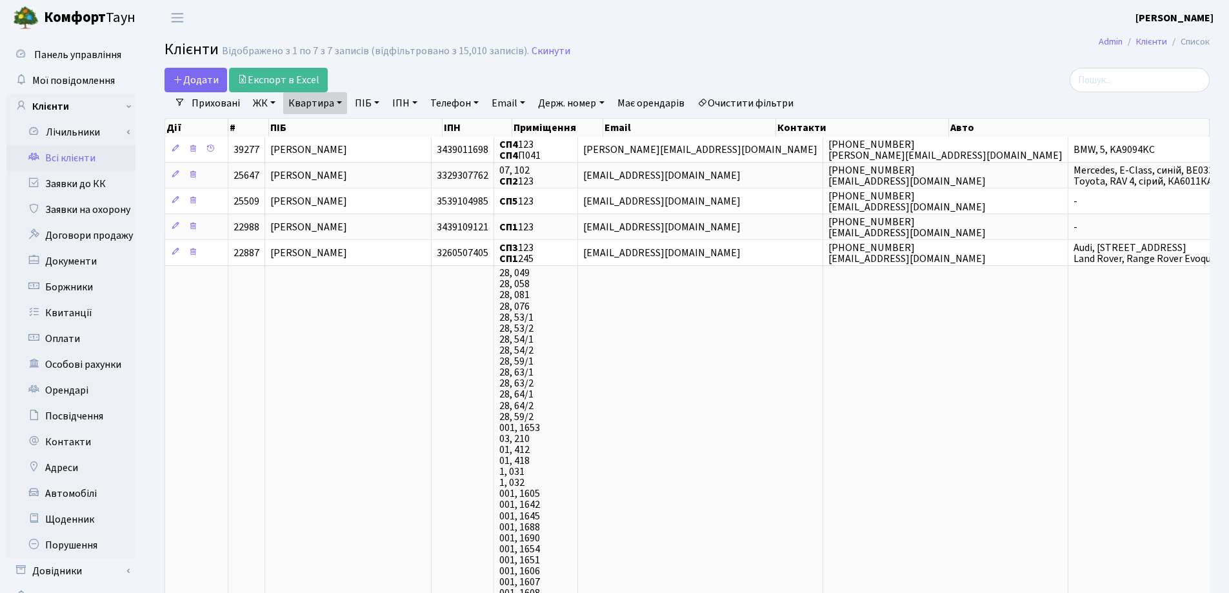
drag, startPoint x: 339, startPoint y: 101, endPoint x: 339, endPoint y: 113, distance: 11.6
click at [339, 103] on link "Квартира" at bounding box center [315, 103] width 64 height 22
click at [339, 123] on input "123" at bounding box center [321, 128] width 75 height 25
type input "127"
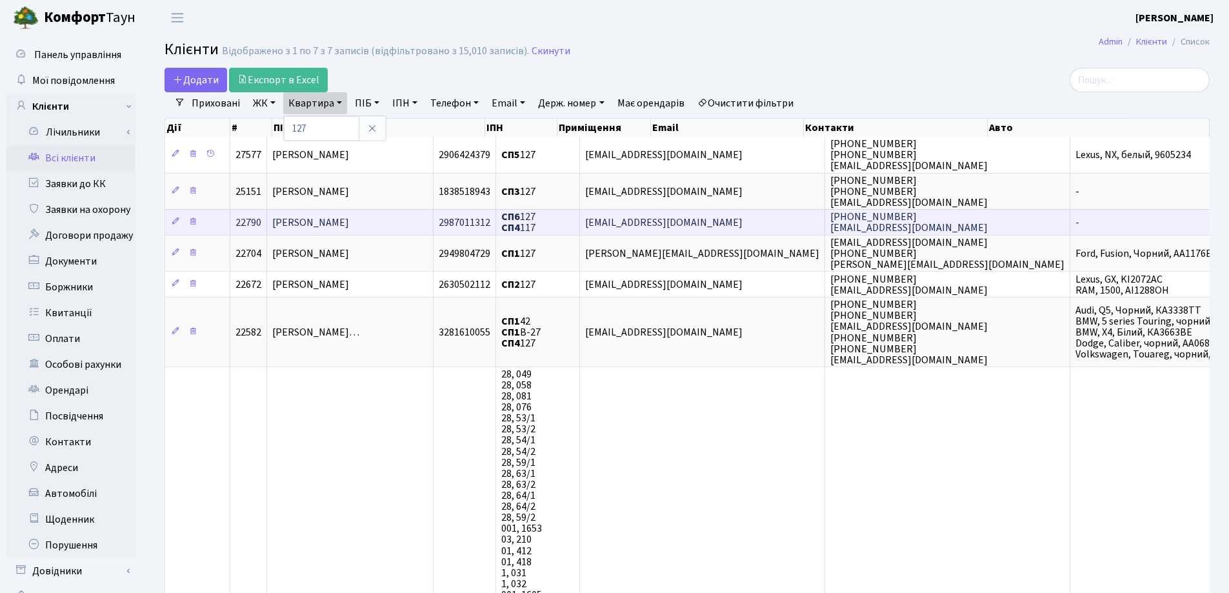
click at [349, 226] on span "[PERSON_NAME]" at bounding box center [310, 222] width 77 height 14
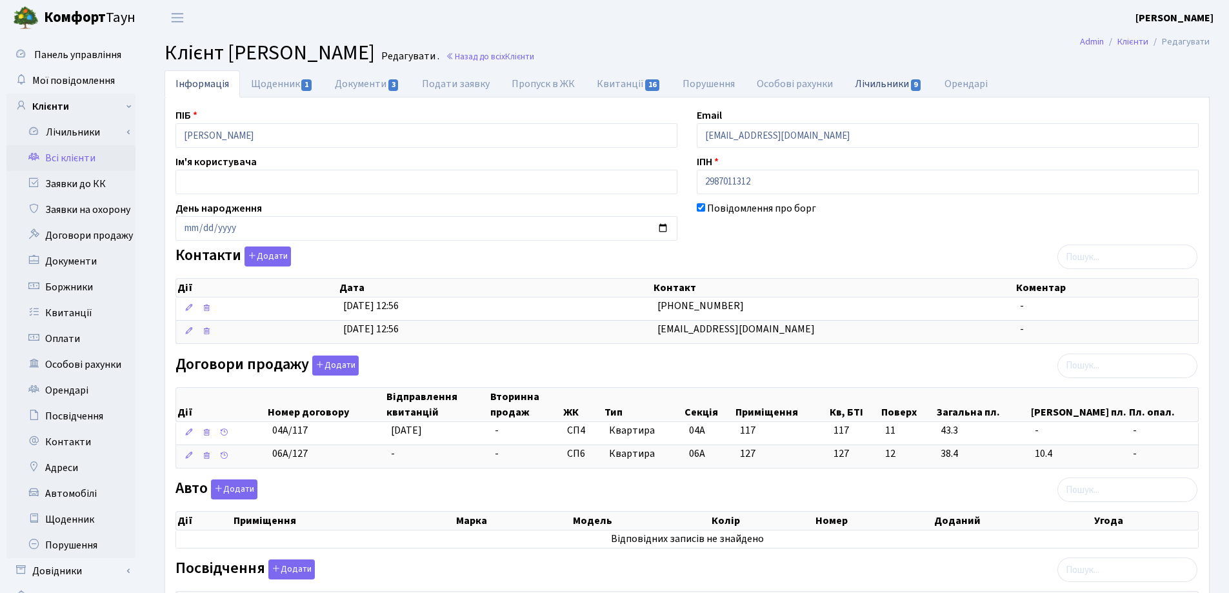
click at [863, 80] on link "Лічильники 9" at bounding box center [888, 83] width 89 height 26
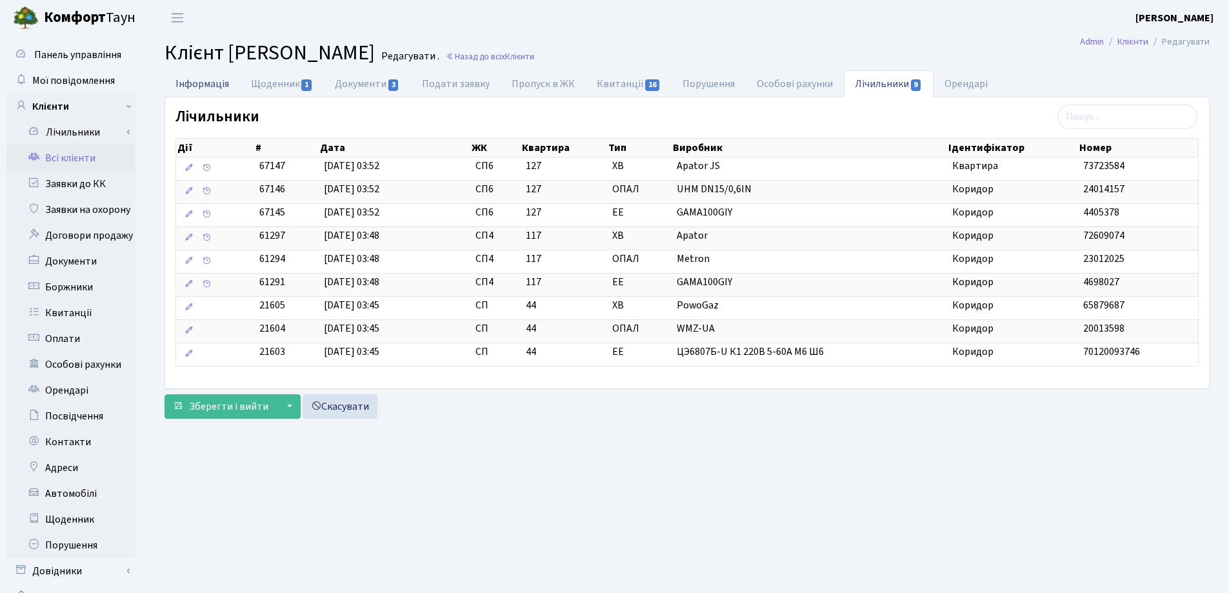
click at [206, 81] on link "Інформація" at bounding box center [202, 83] width 75 height 26
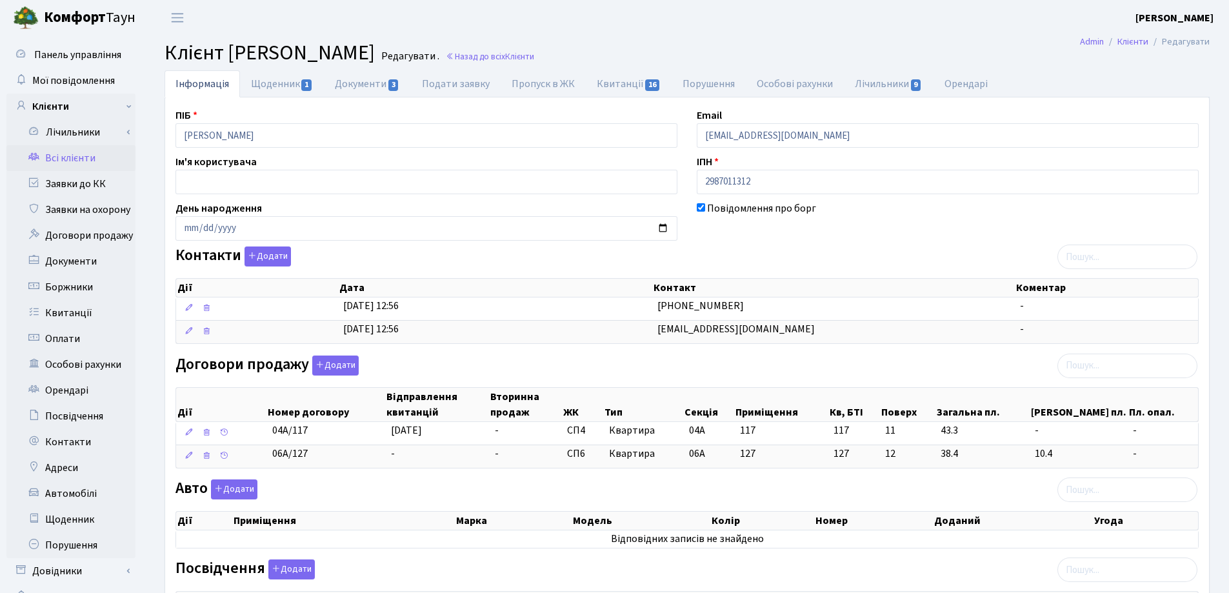
click at [636, 65] on h2 "Клієнт Пільтяй Роман Володимирович Редагувати . Назад до всіх Клієнти" at bounding box center [687, 53] width 1045 height 25
click at [534, 53] on link "Назад до всіх Клієнти" at bounding box center [490, 56] width 88 height 12
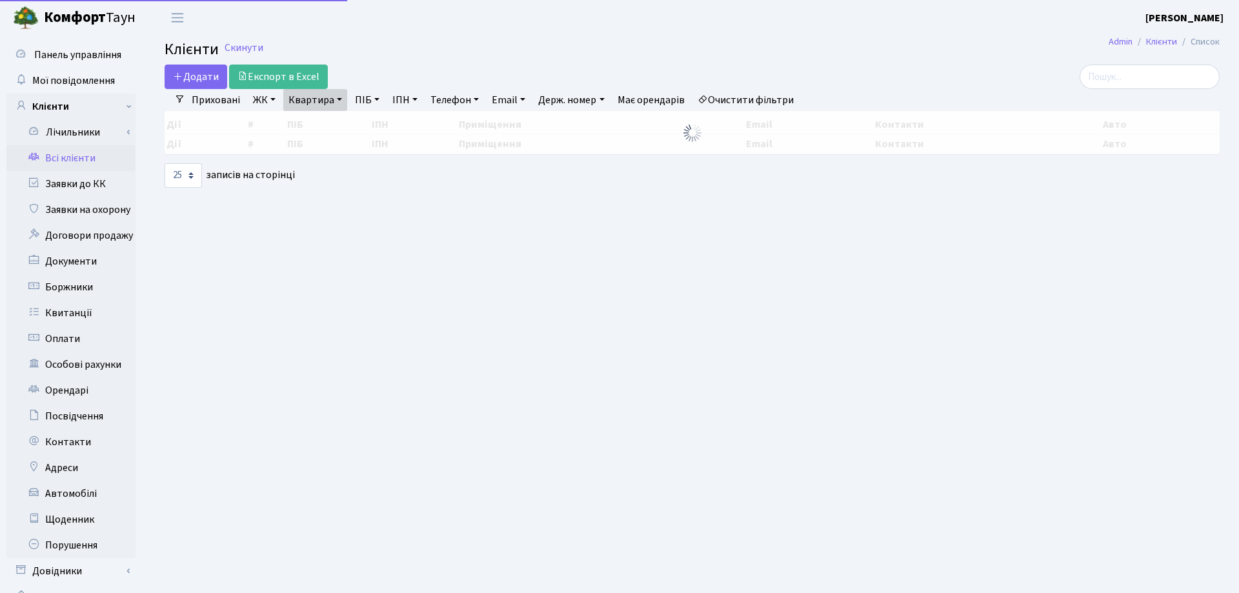
select select "25"
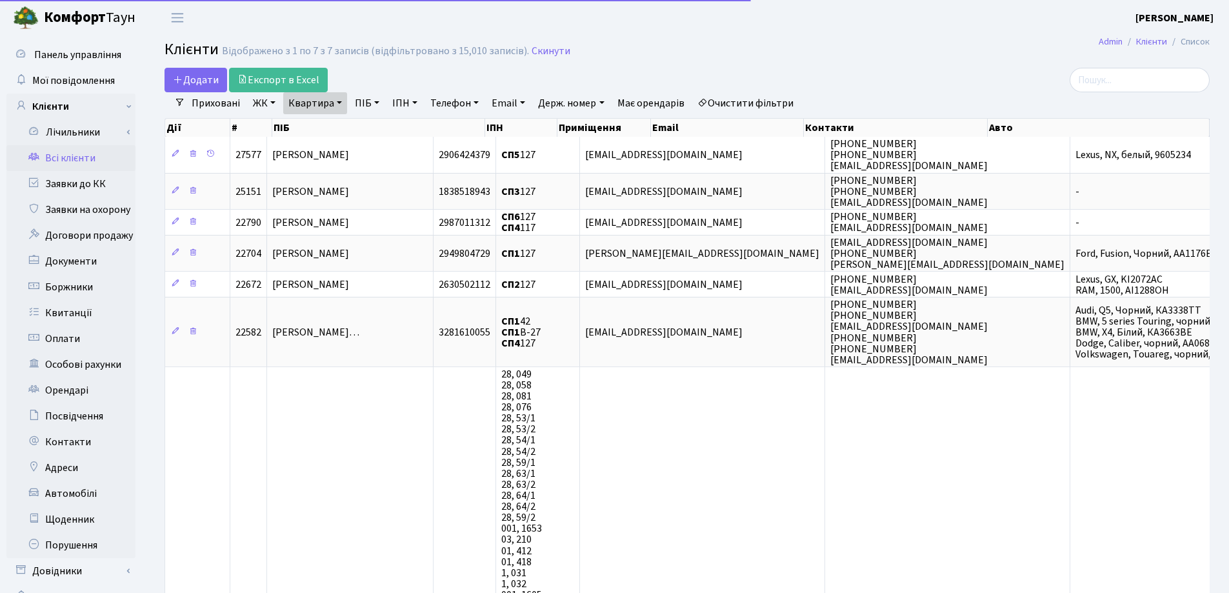
click at [338, 100] on link "Квартира" at bounding box center [315, 103] width 64 height 22
click at [339, 121] on input "127" at bounding box center [321, 128] width 75 height 25
type input "129"
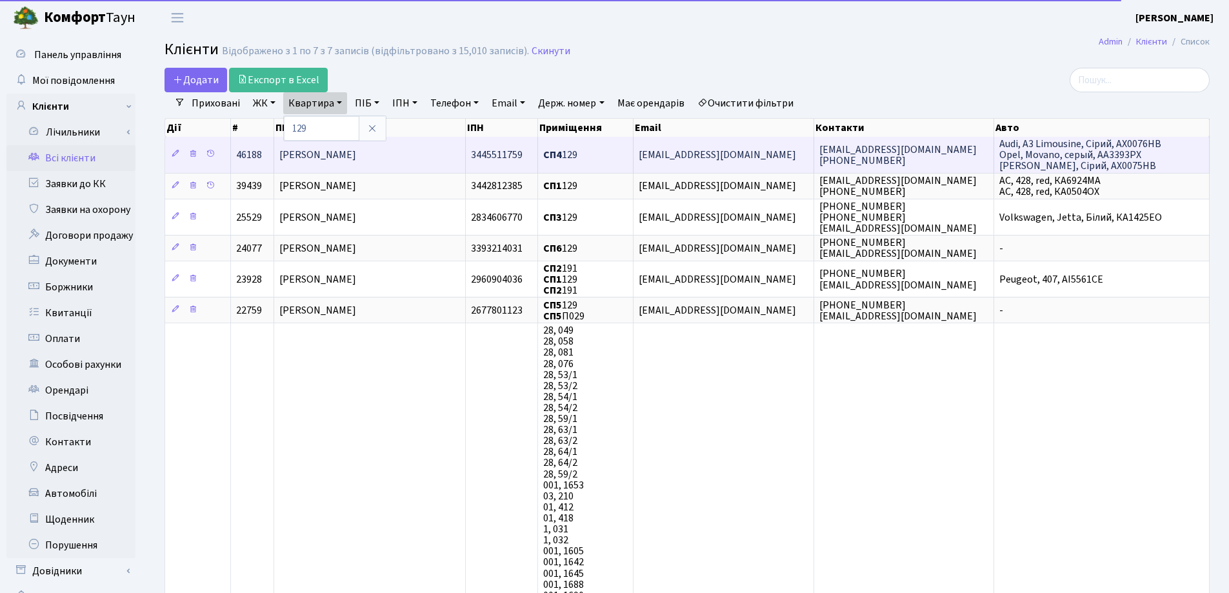
click at [356, 149] on span "Київський Віталій Ігоревич" at bounding box center [317, 155] width 77 height 14
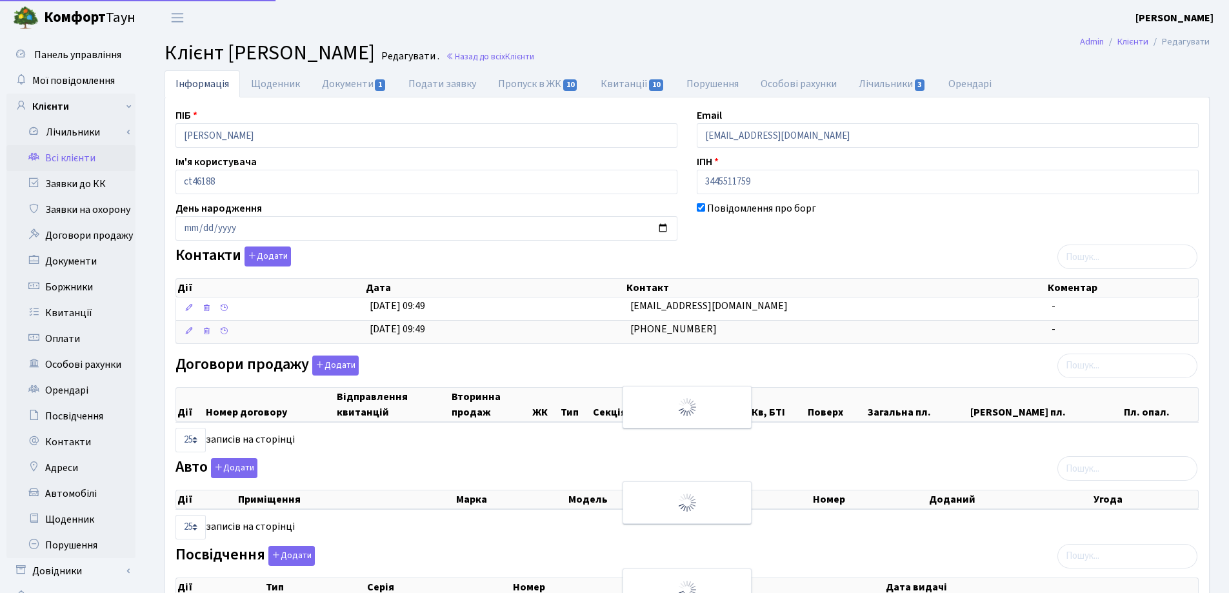
select select "25"
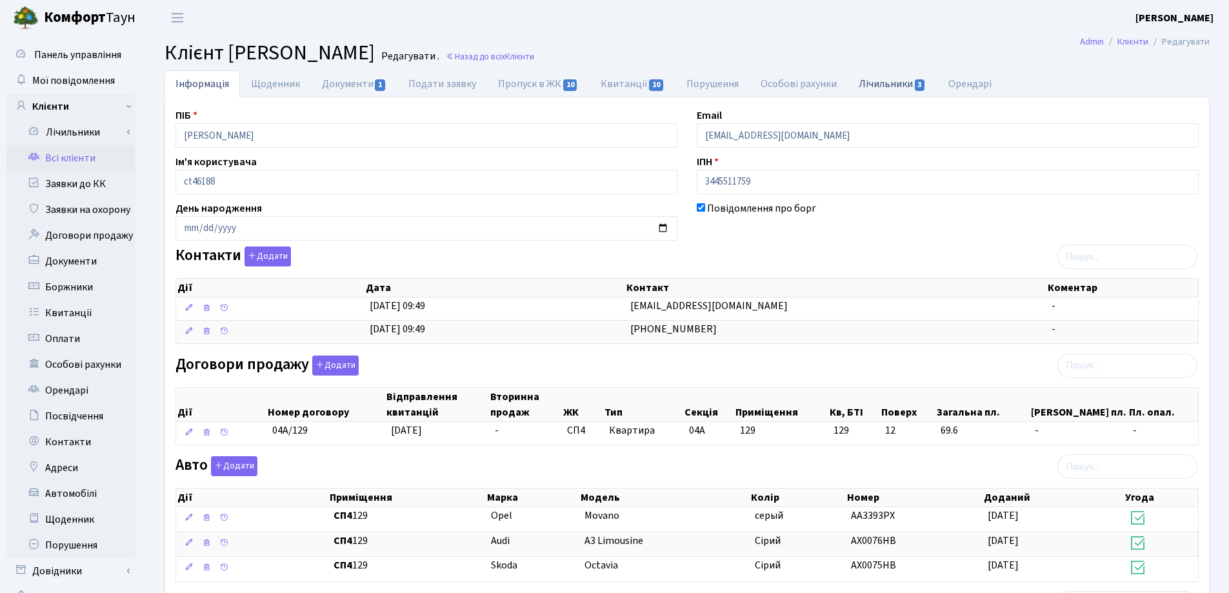
click at [883, 85] on link "Лічильники 3" at bounding box center [892, 83] width 89 height 26
select select "25"
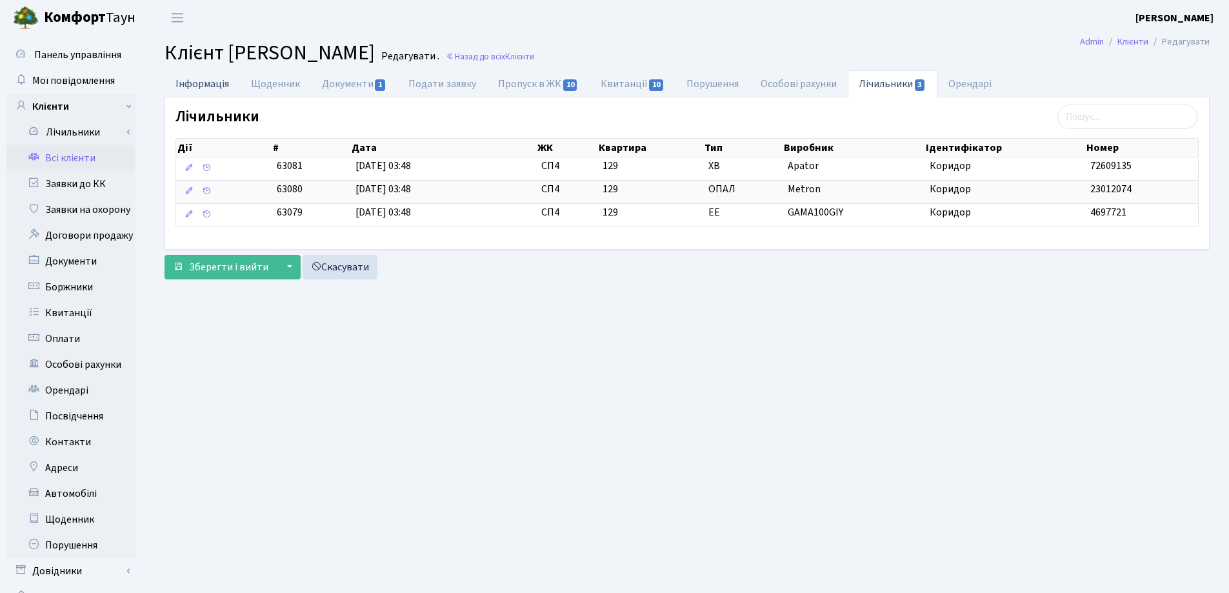
click at [194, 85] on link "Інформація" at bounding box center [202, 83] width 75 height 26
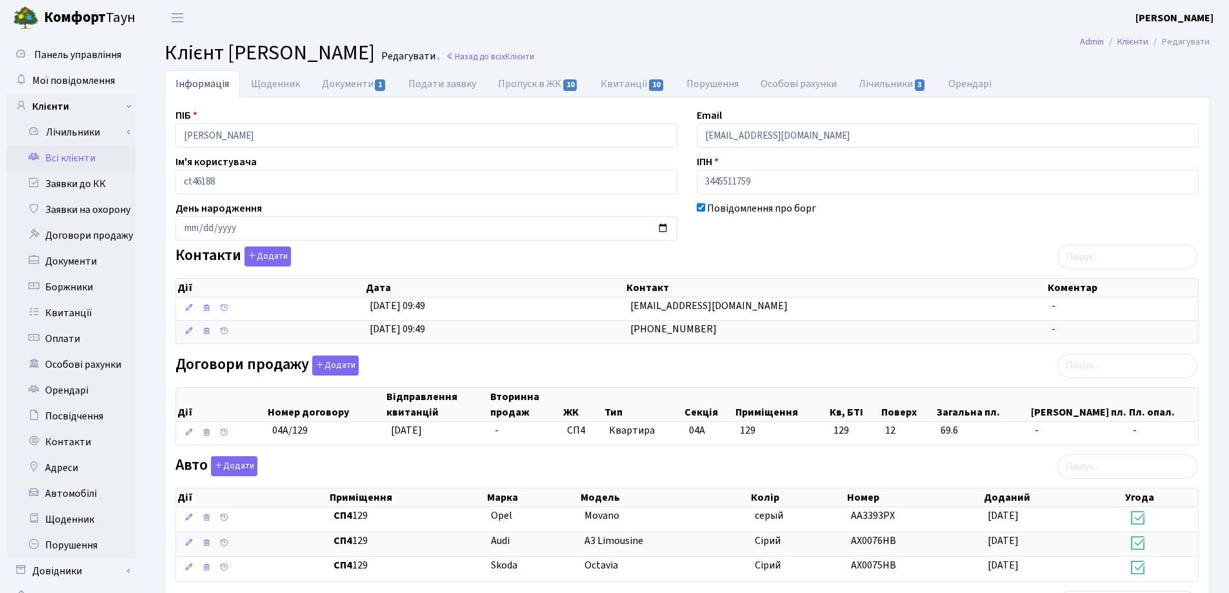
click at [733, 43] on h2 "Клієнт Київський Віталій Ігоревич Редагувати . Назад до всіх Клієнти" at bounding box center [687, 53] width 1045 height 25
click at [534, 54] on link "Назад до всіх Клієнти" at bounding box center [490, 56] width 88 height 12
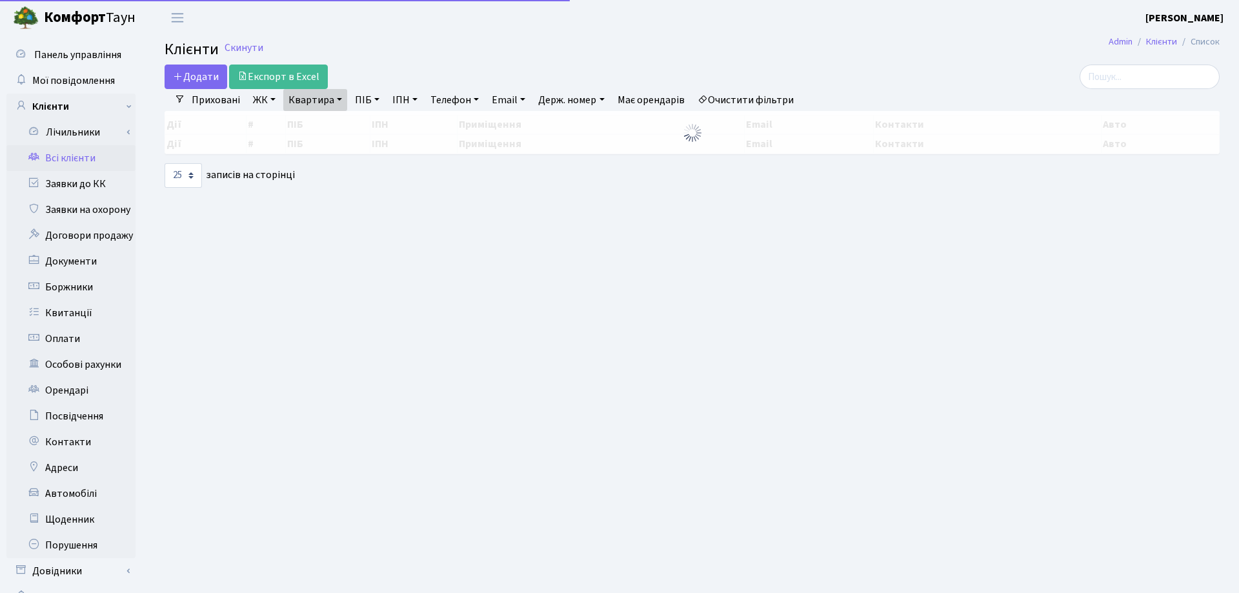
select select "25"
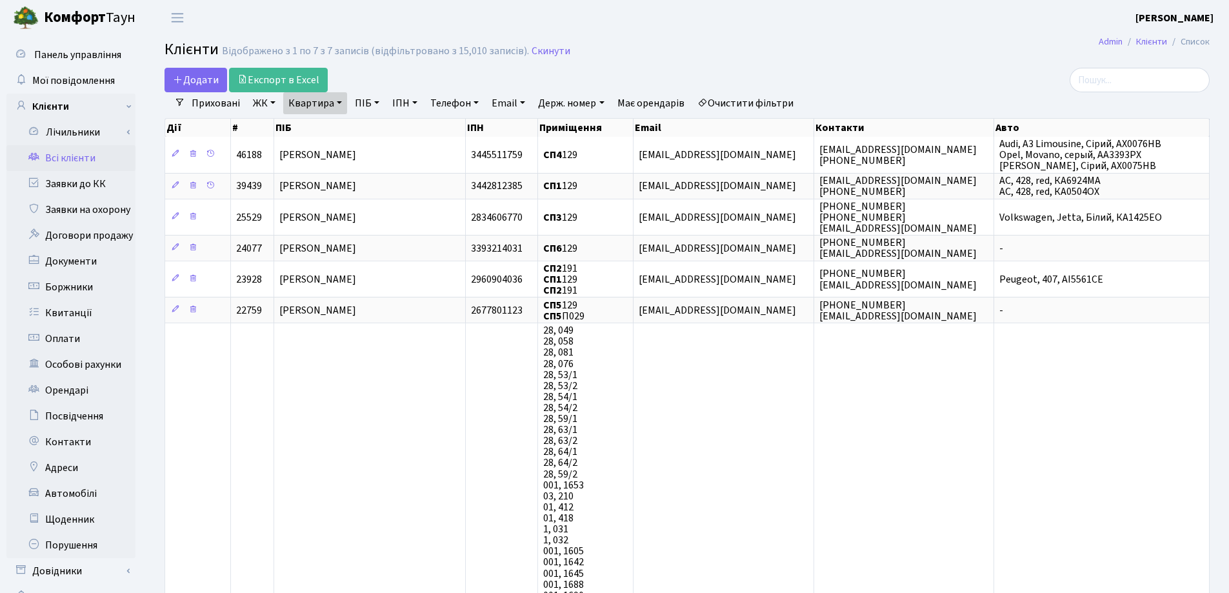
click at [342, 103] on link "Квартира" at bounding box center [315, 103] width 64 height 22
click at [342, 121] on input "129" at bounding box center [321, 128] width 75 height 25
type input "102"
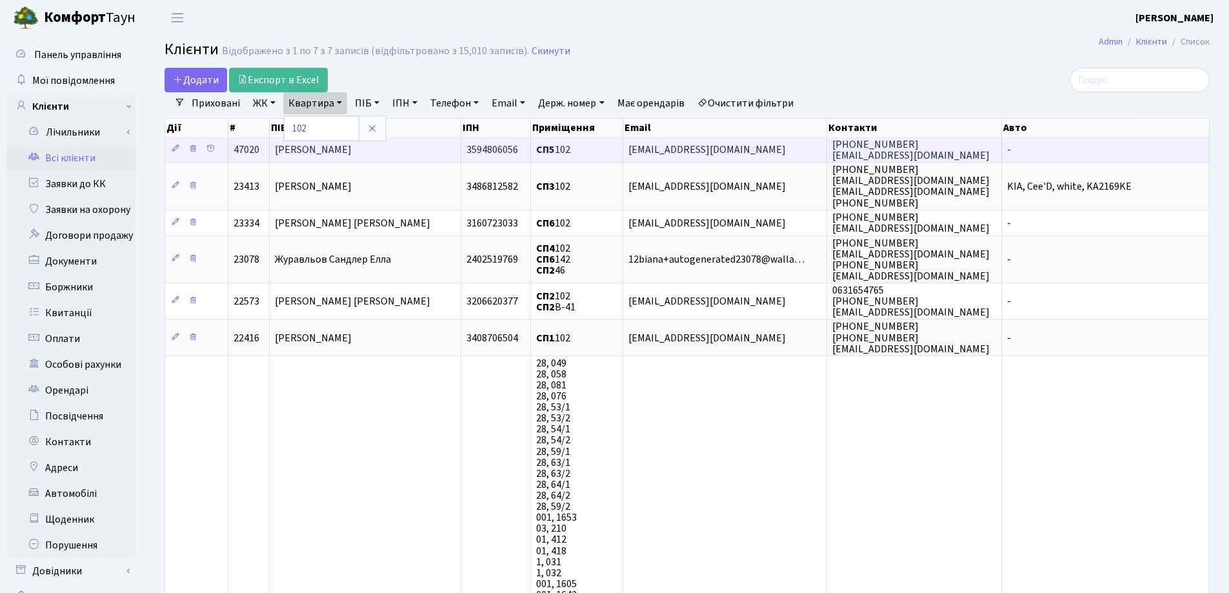
click at [352, 150] on span "[PERSON_NAME]" at bounding box center [313, 150] width 77 height 14
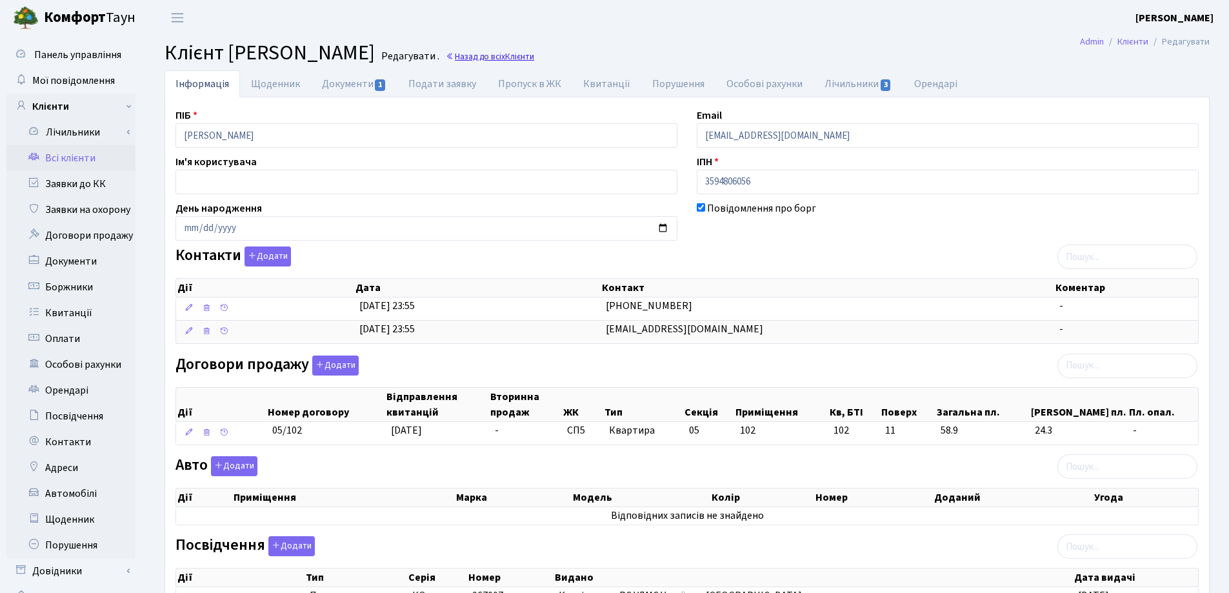
click at [534, 59] on link "Назад до всіх Клієнти" at bounding box center [490, 56] width 88 height 12
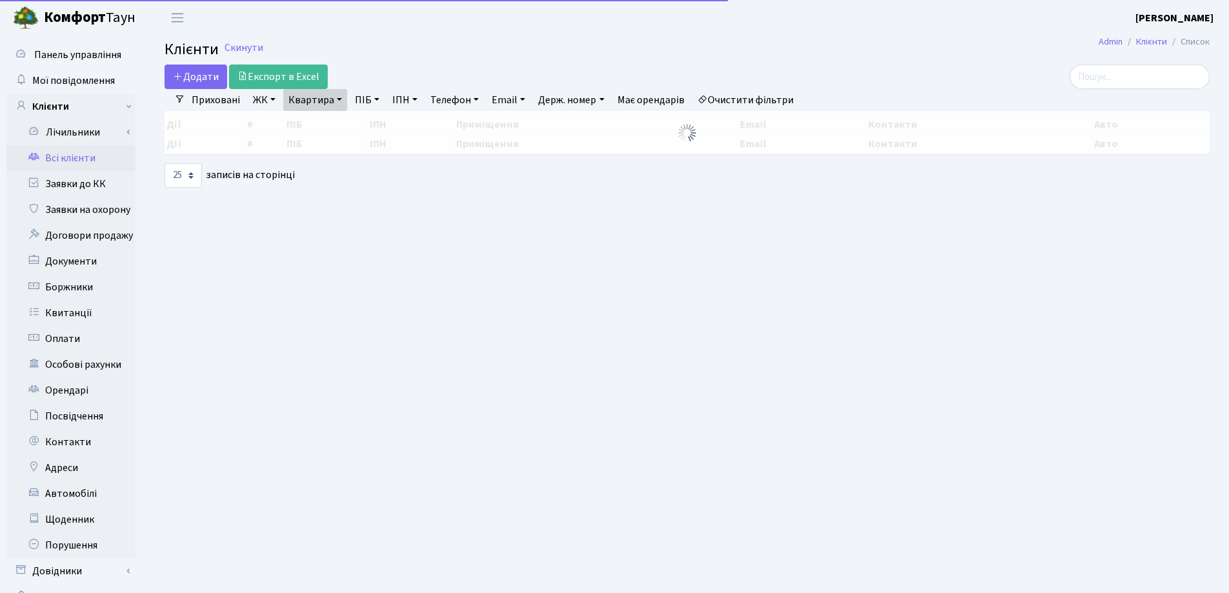
select select "25"
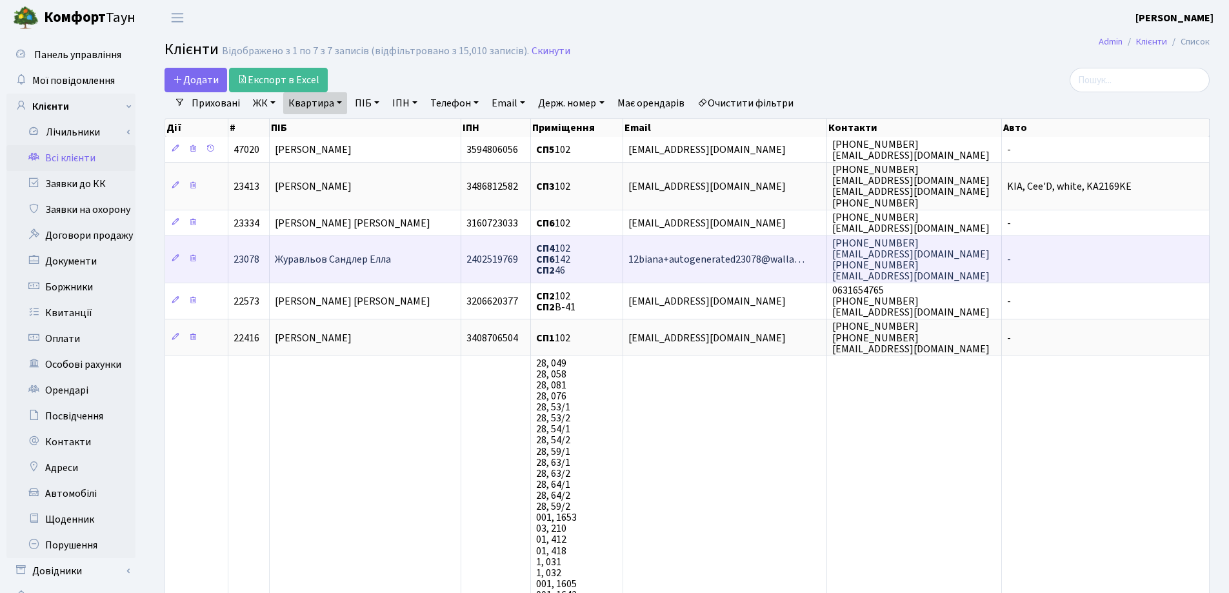
click at [386, 246] on td "Журавльов Сандлер Елла" at bounding box center [366, 258] width 192 height 47
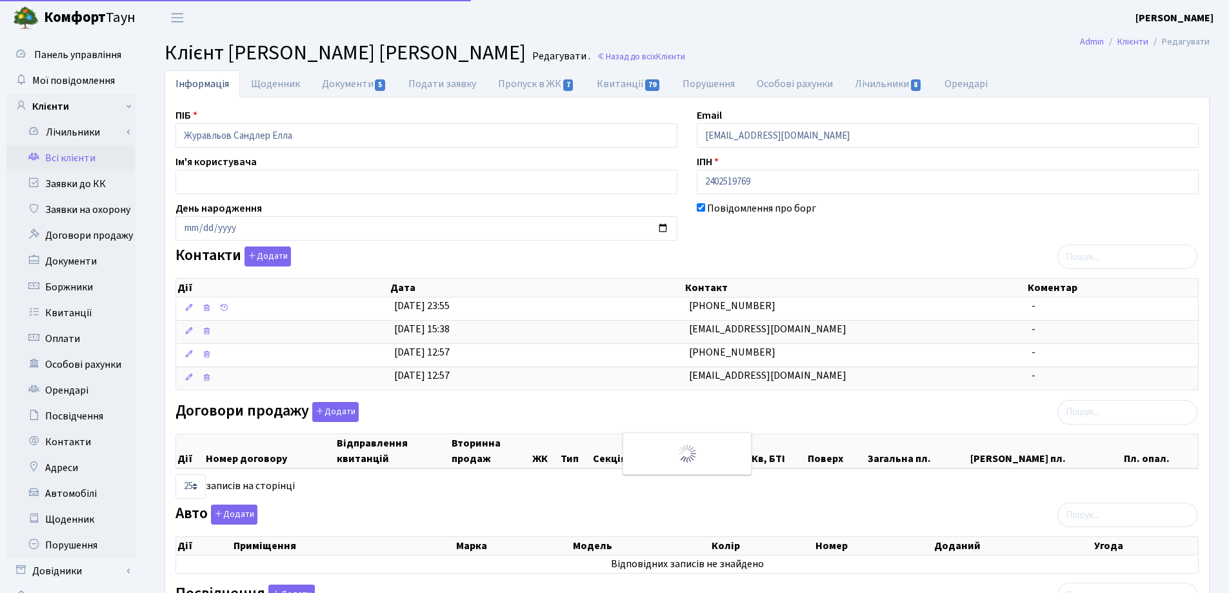
select select "25"
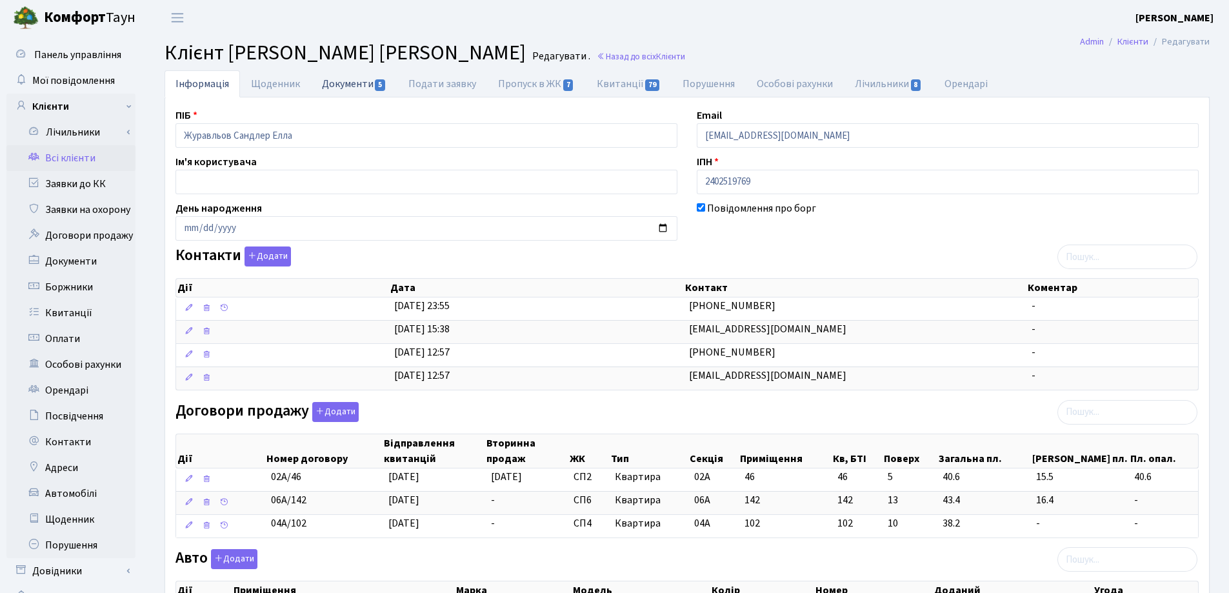
click at [344, 79] on link "Документи 5" at bounding box center [354, 83] width 86 height 26
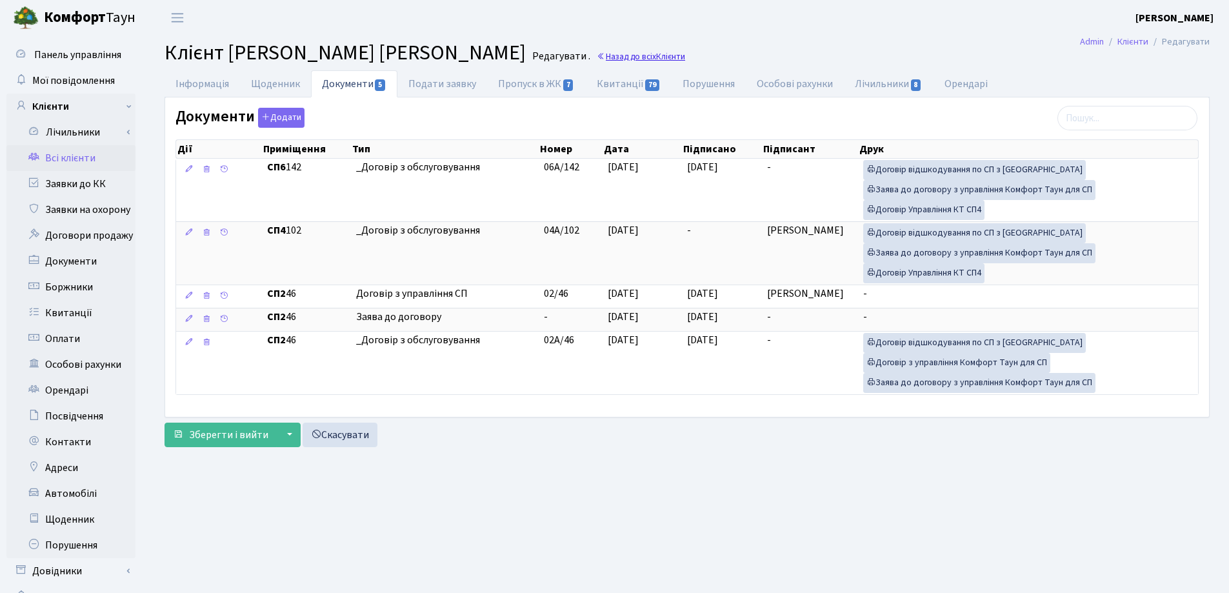
click at [597, 55] on link "Назад до всіх Клієнти" at bounding box center [641, 56] width 88 height 12
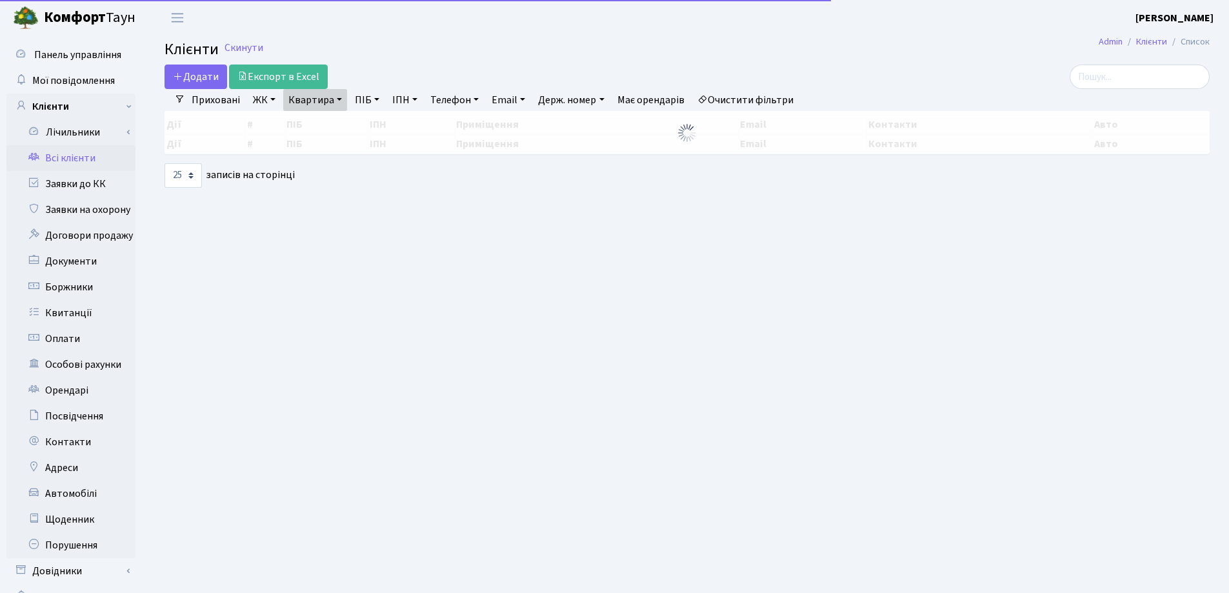
select select "25"
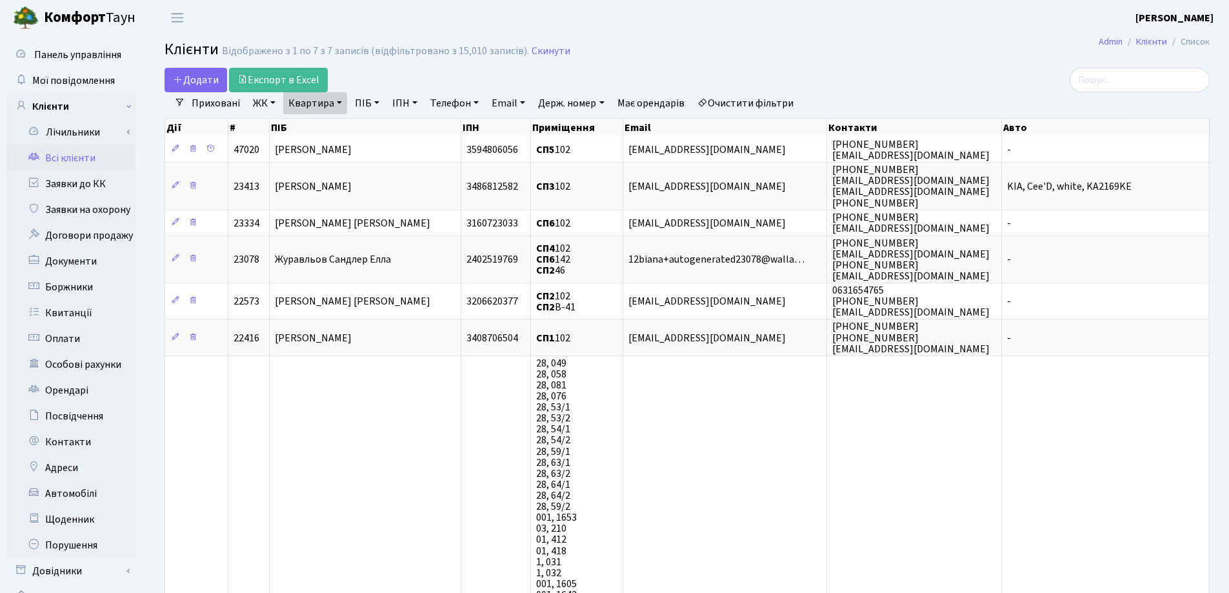
click at [339, 105] on link "Квартира" at bounding box center [315, 103] width 64 height 22
click at [374, 134] on icon at bounding box center [372, 128] width 10 height 10
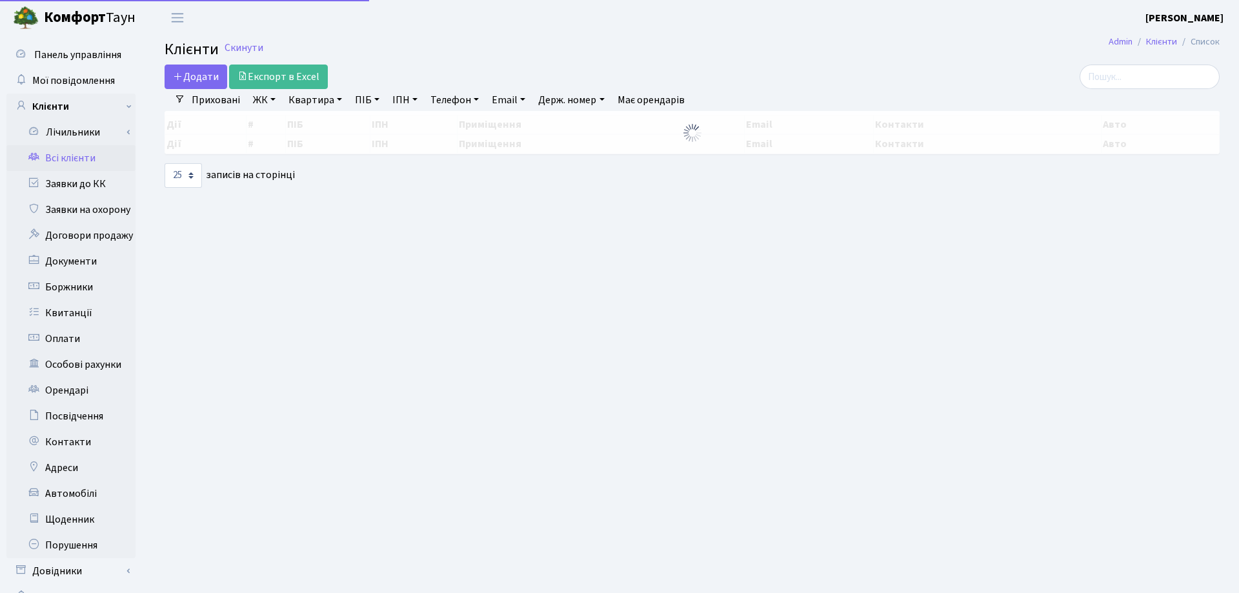
select select "25"
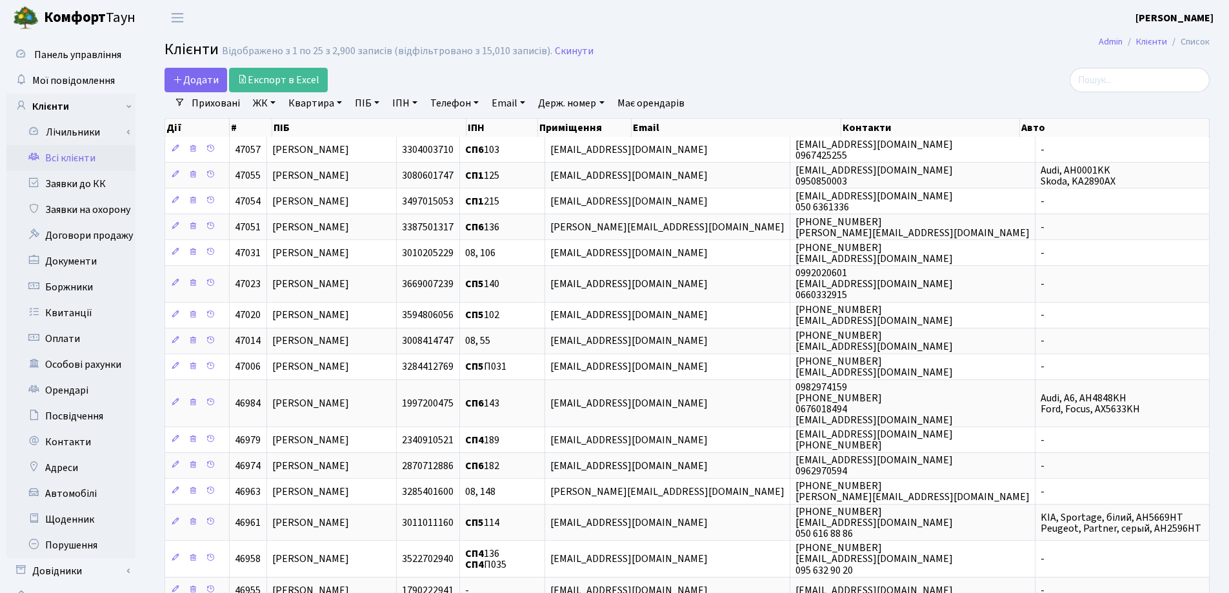
click at [341, 101] on link "Квартира" at bounding box center [315, 103] width 64 height 22
type input "198"
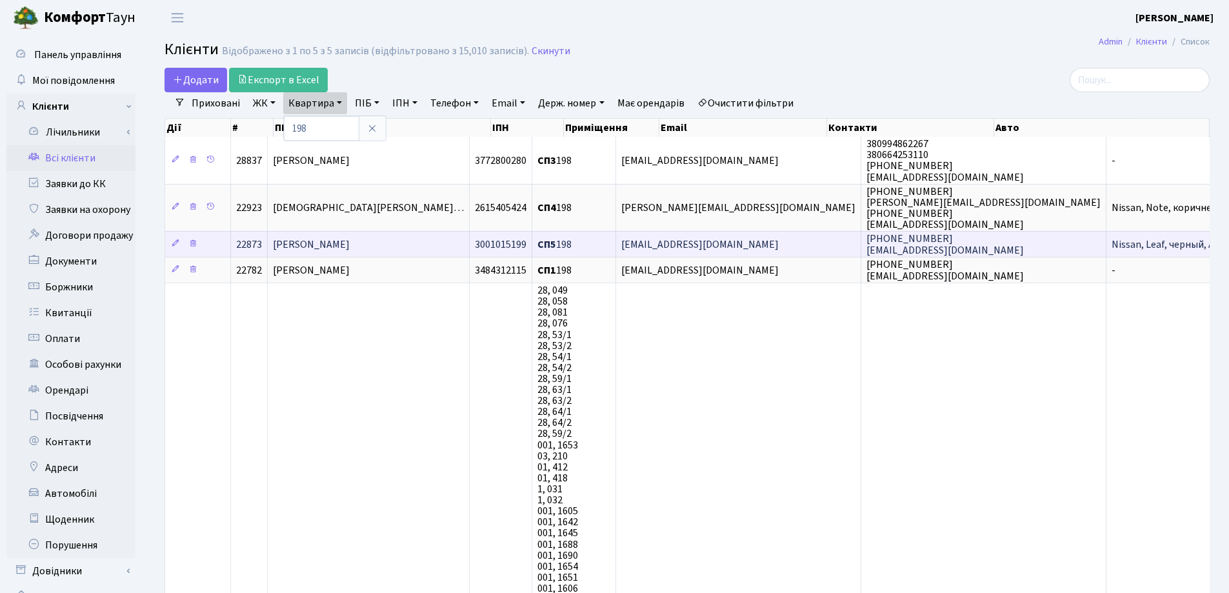
click at [452, 245] on td "[PERSON_NAME]" at bounding box center [369, 244] width 202 height 26
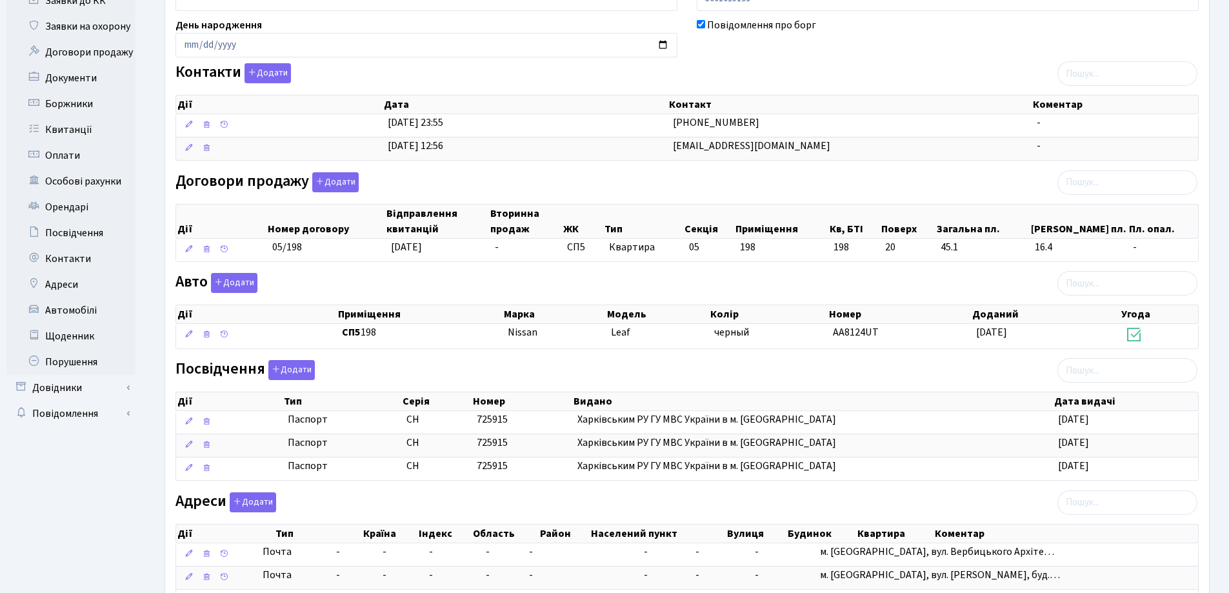
scroll to position [294, 0]
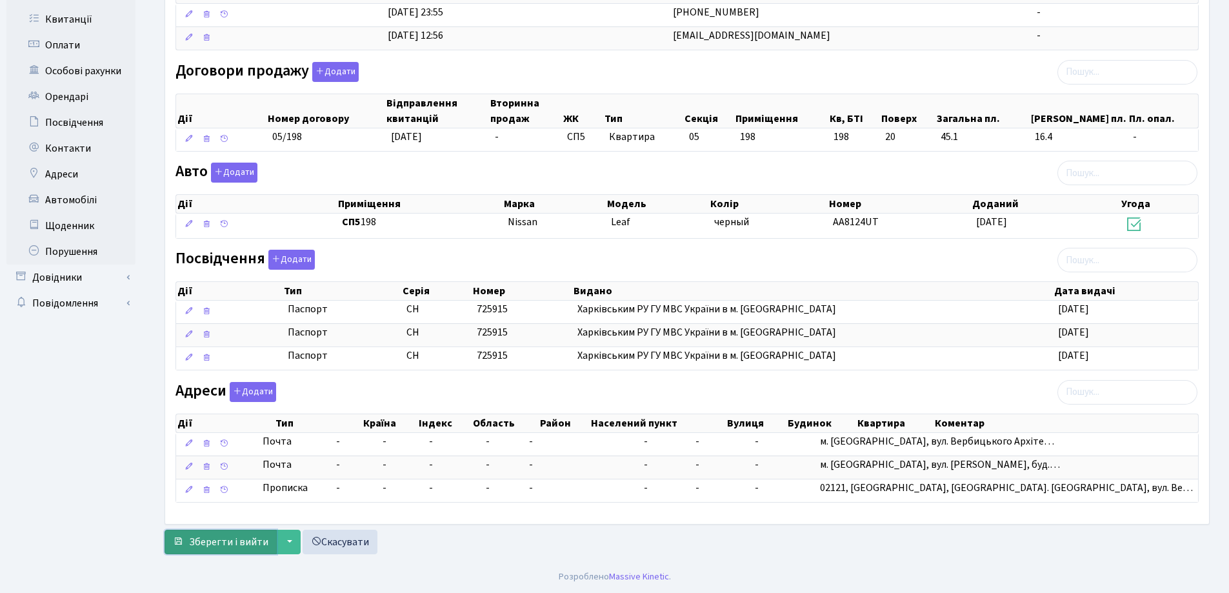
click at [239, 542] on span "Зберегти і вийти" at bounding box center [228, 542] width 79 height 14
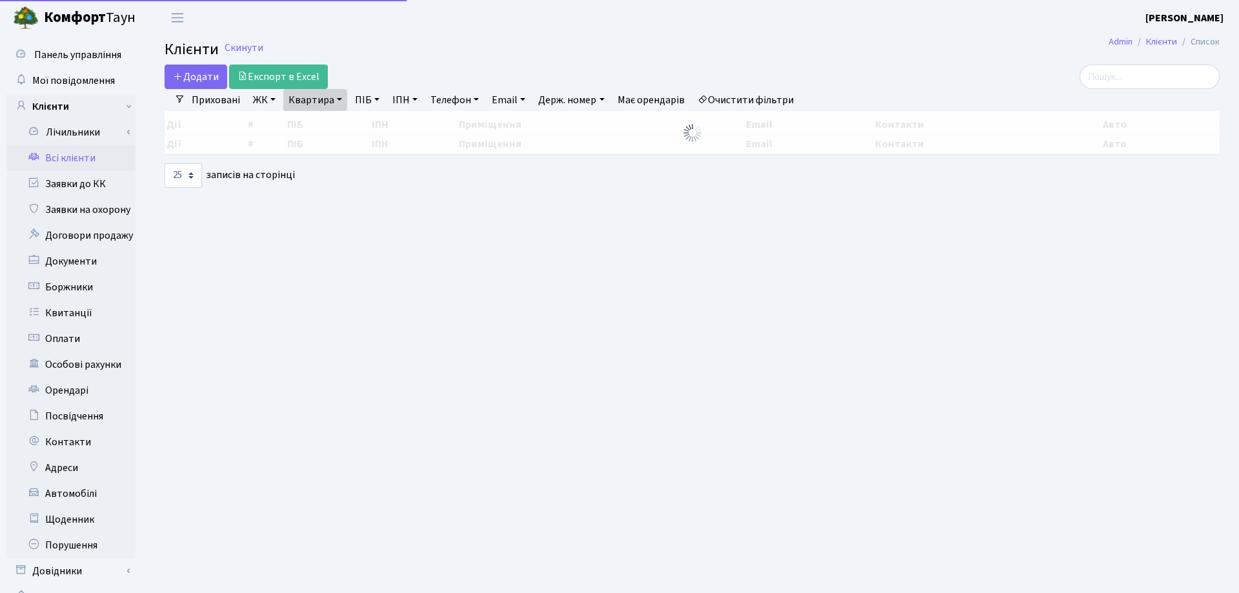
select select "25"
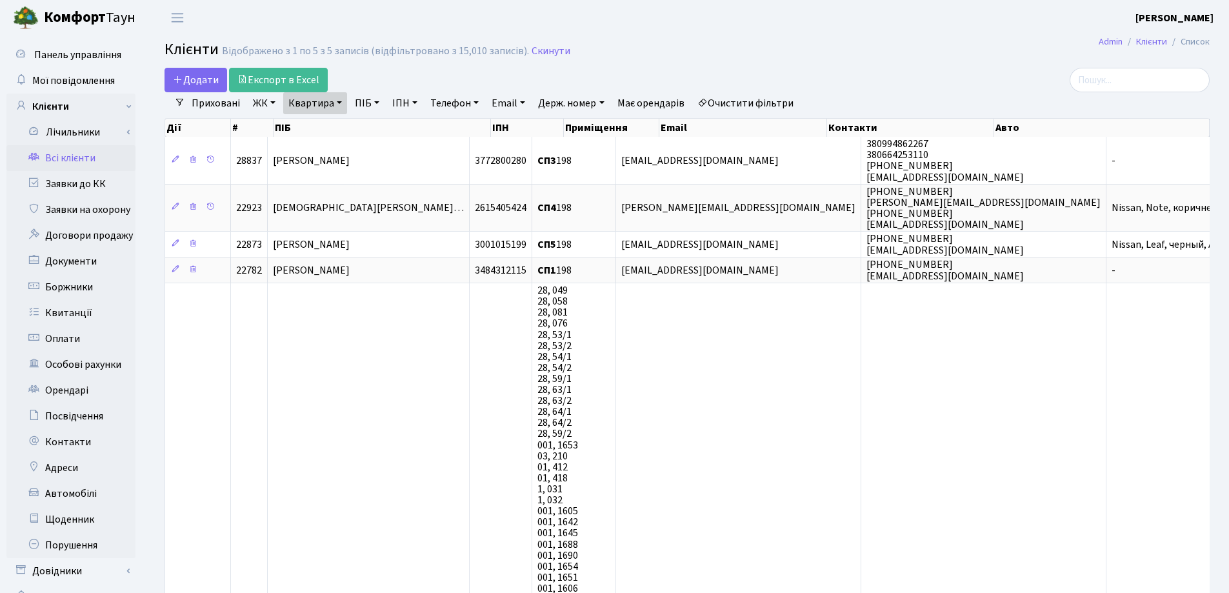
click at [337, 103] on link "Квартира" at bounding box center [315, 103] width 64 height 22
click at [374, 130] on icon at bounding box center [372, 128] width 10 height 10
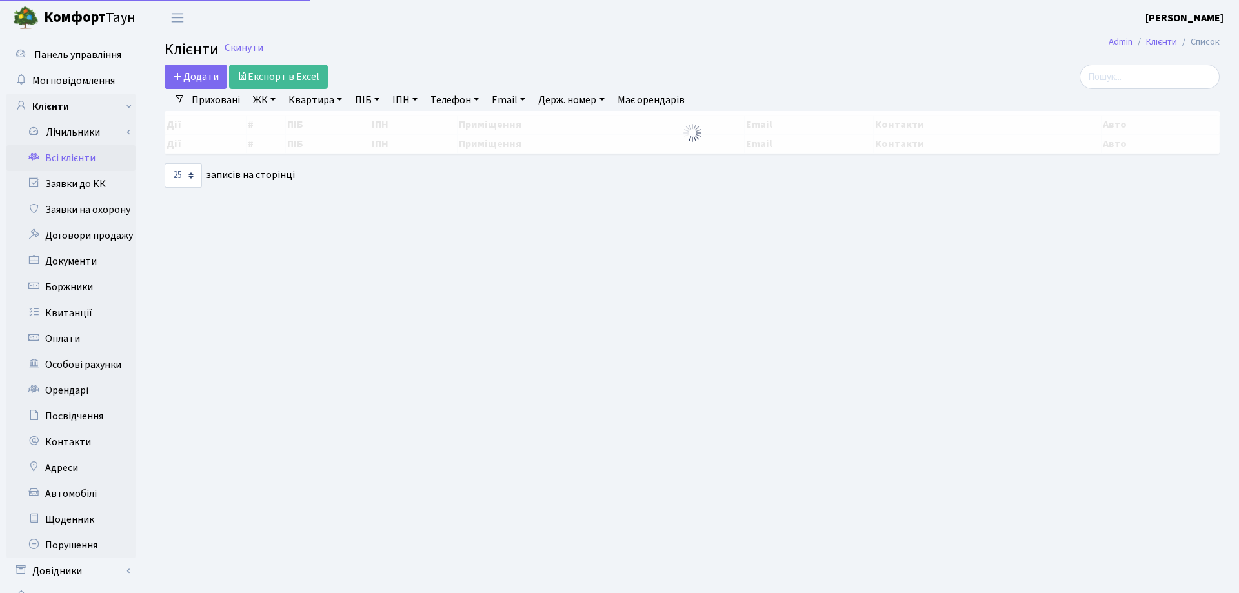
select select "25"
